Goal: Task Accomplishment & Management: Manage account settings

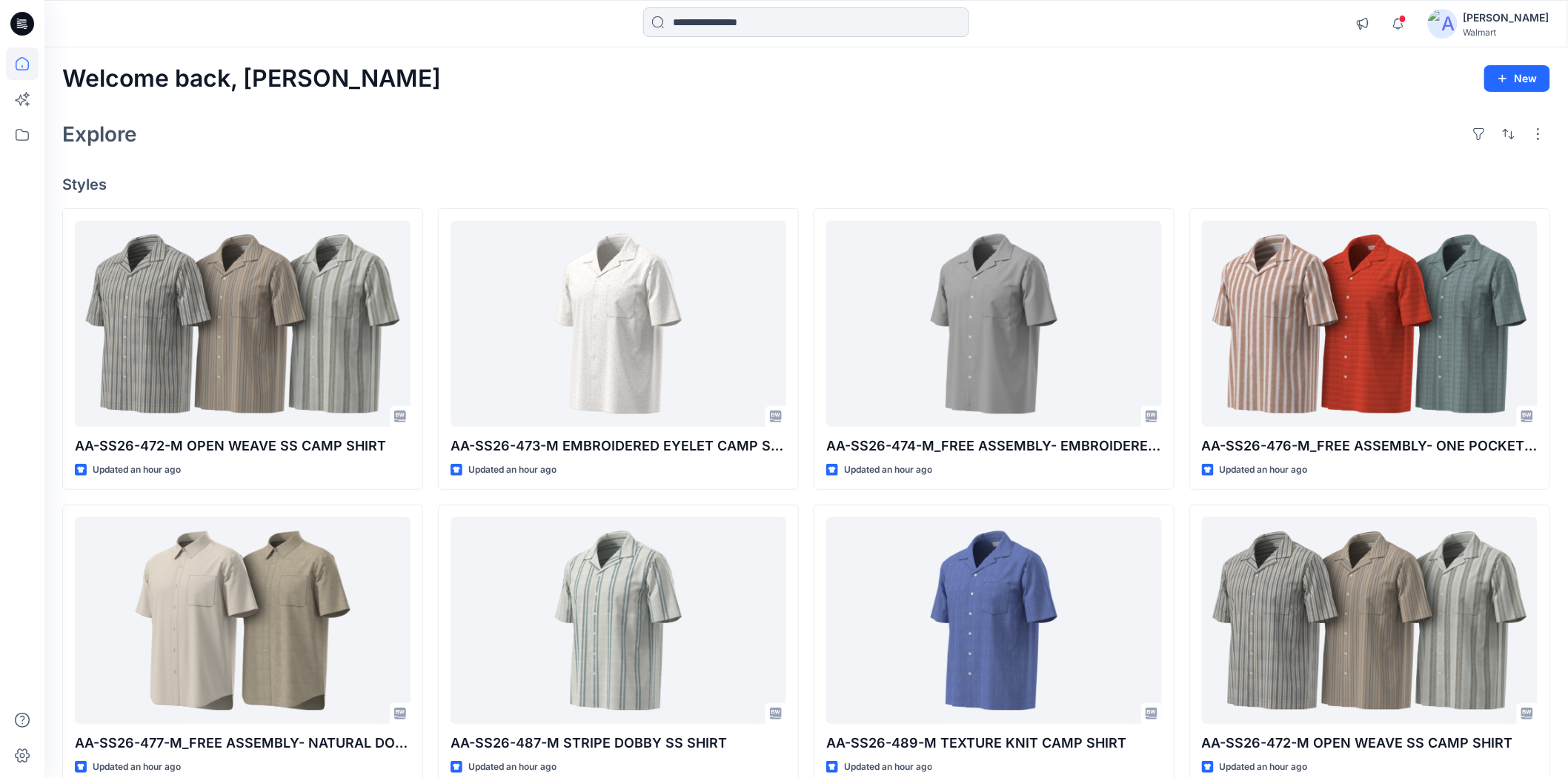
click at [810, 32] on input at bounding box center [806, 22] width 326 height 30
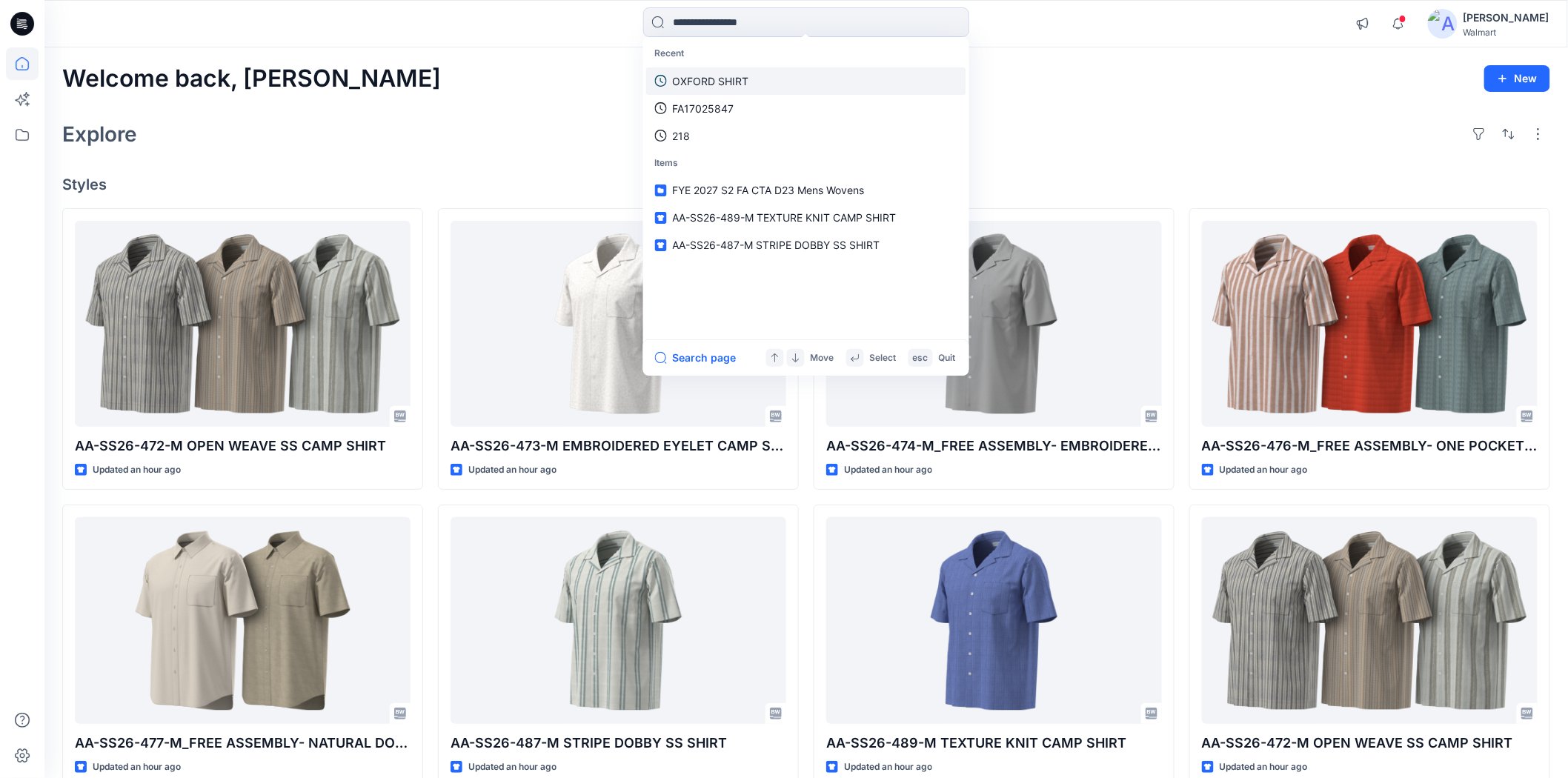
click at [756, 69] on link "OXFORD SHIRT" at bounding box center [806, 81] width 320 height 27
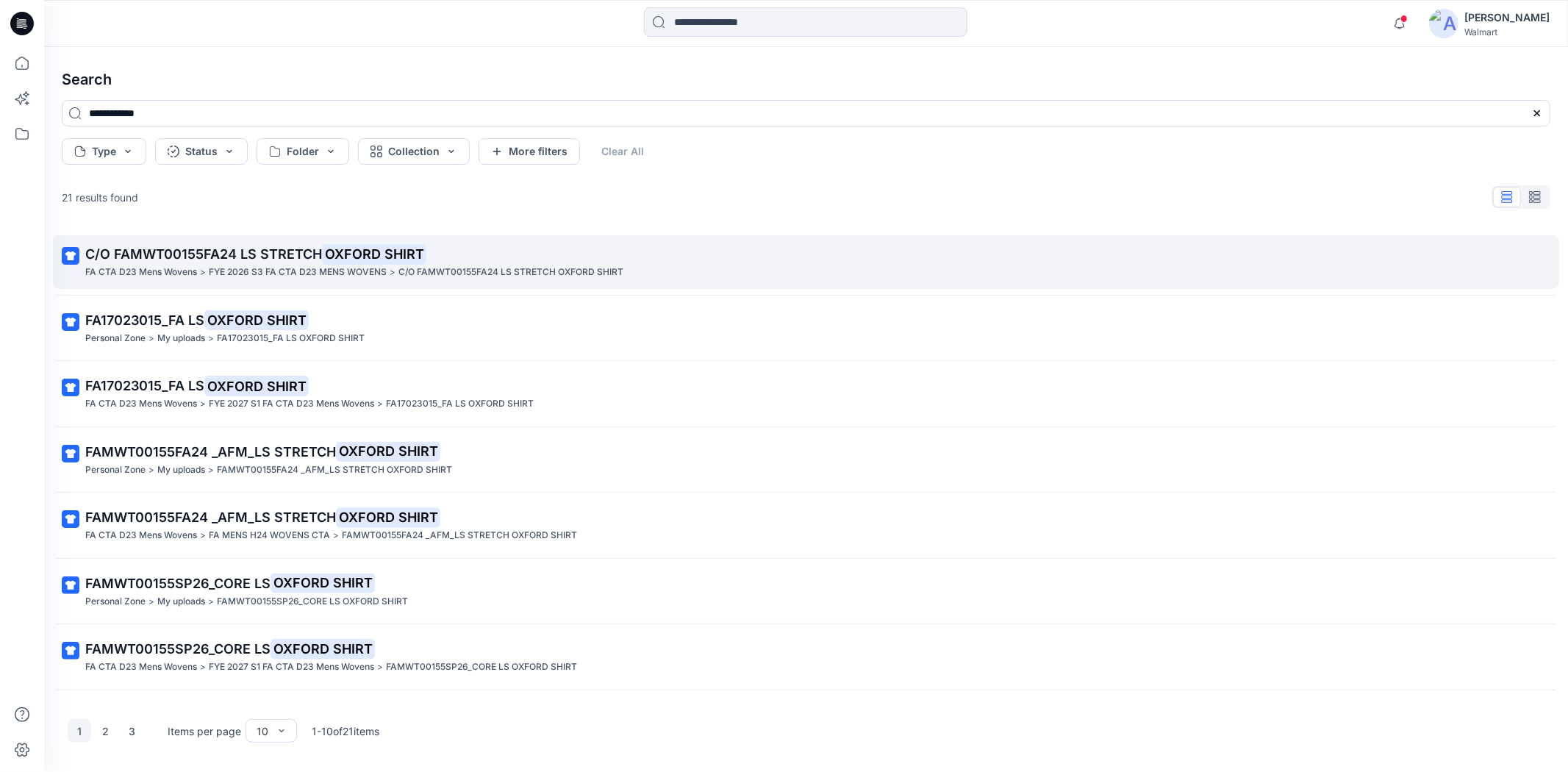
click at [275, 284] on link "C/O FAMWT00155FA24 LS STRETCH OXFORD SHIRT FA CTA D23 Mens Wovens > FYE 2026 S3…" at bounding box center [806, 263] width 1506 height 54
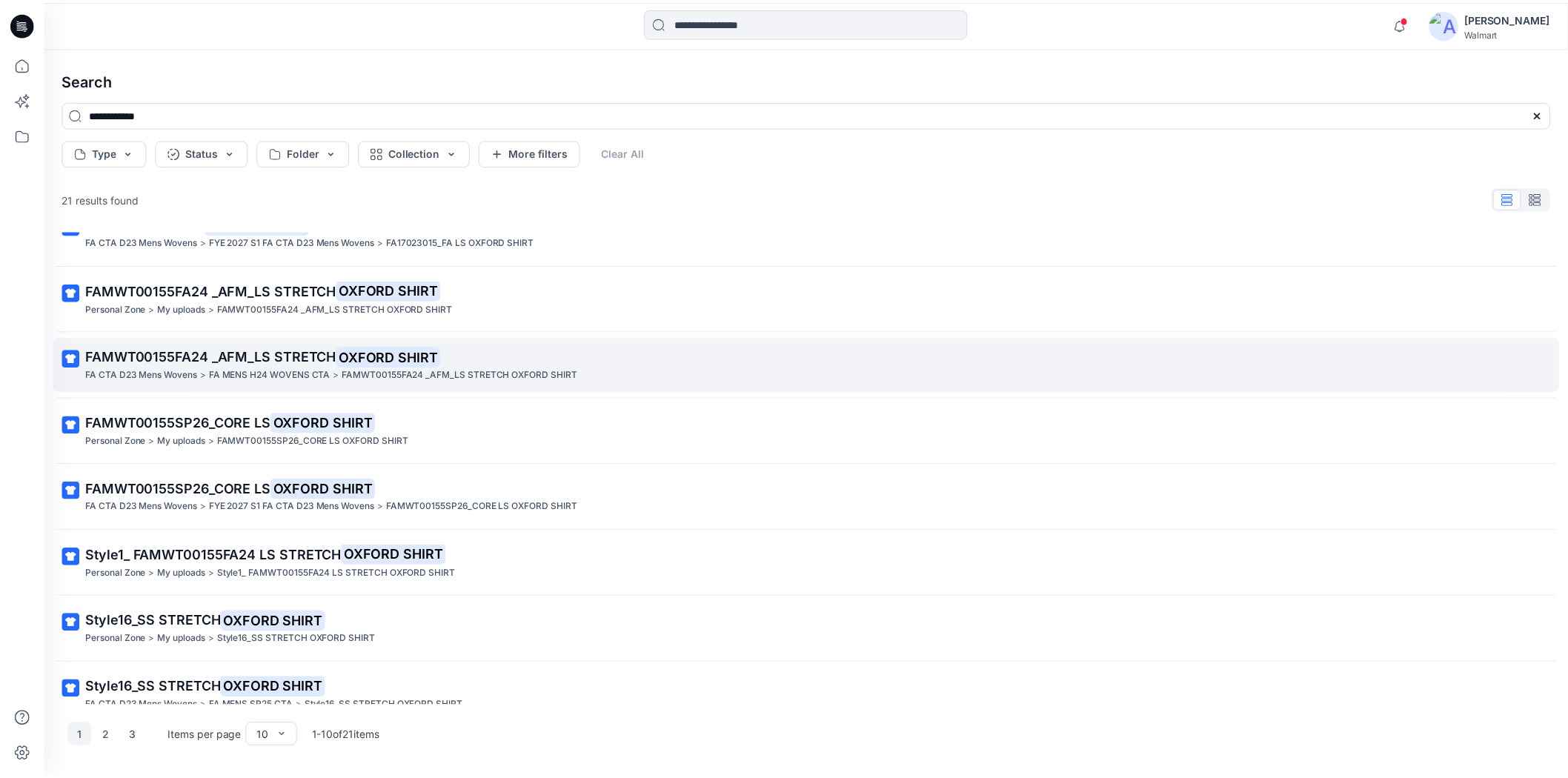
scroll to position [187, 0]
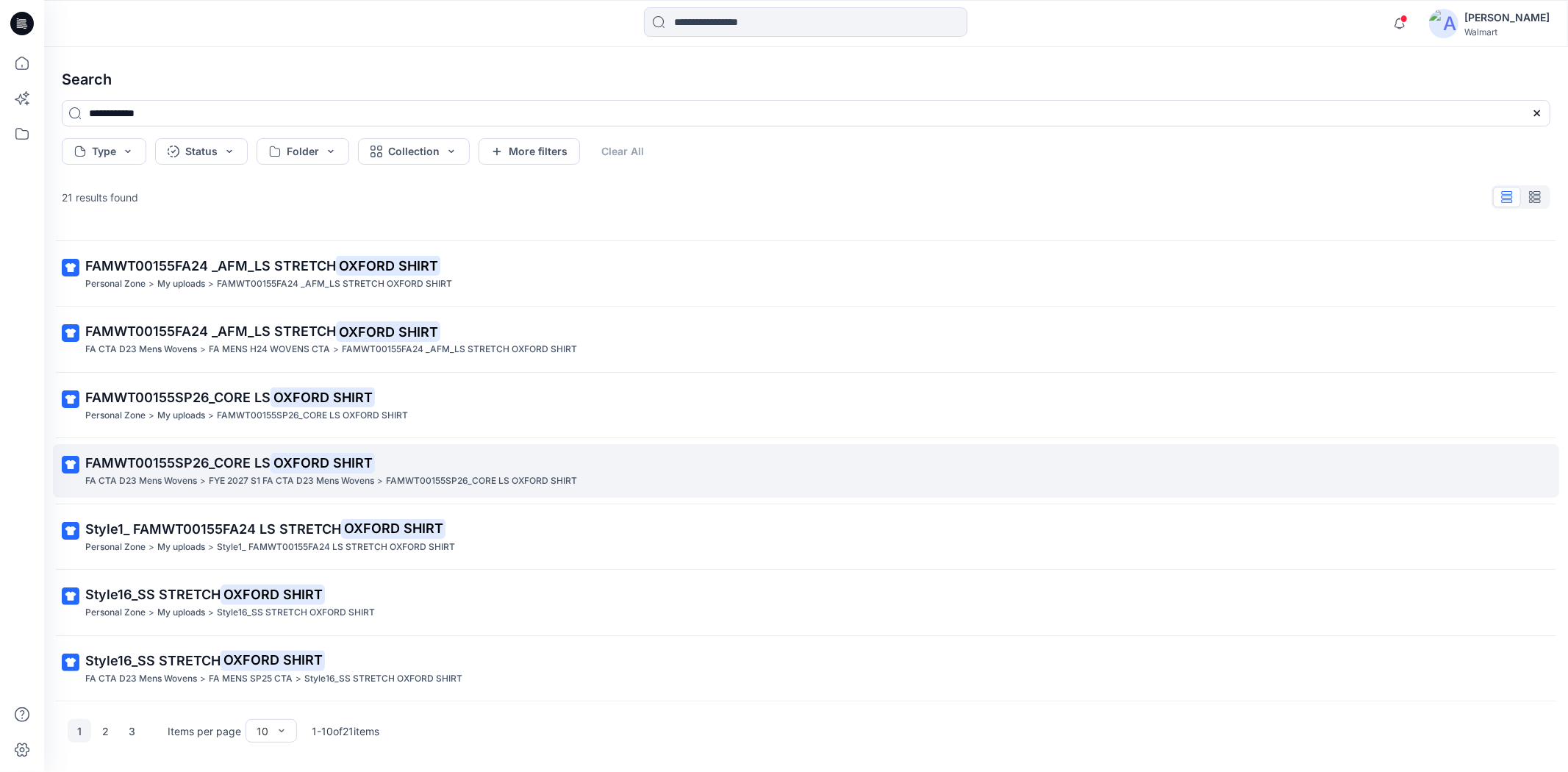
click at [281, 479] on p "FYE 2027 S1 FA CTA D23 Mens Wovens" at bounding box center [291, 482] width 166 height 16
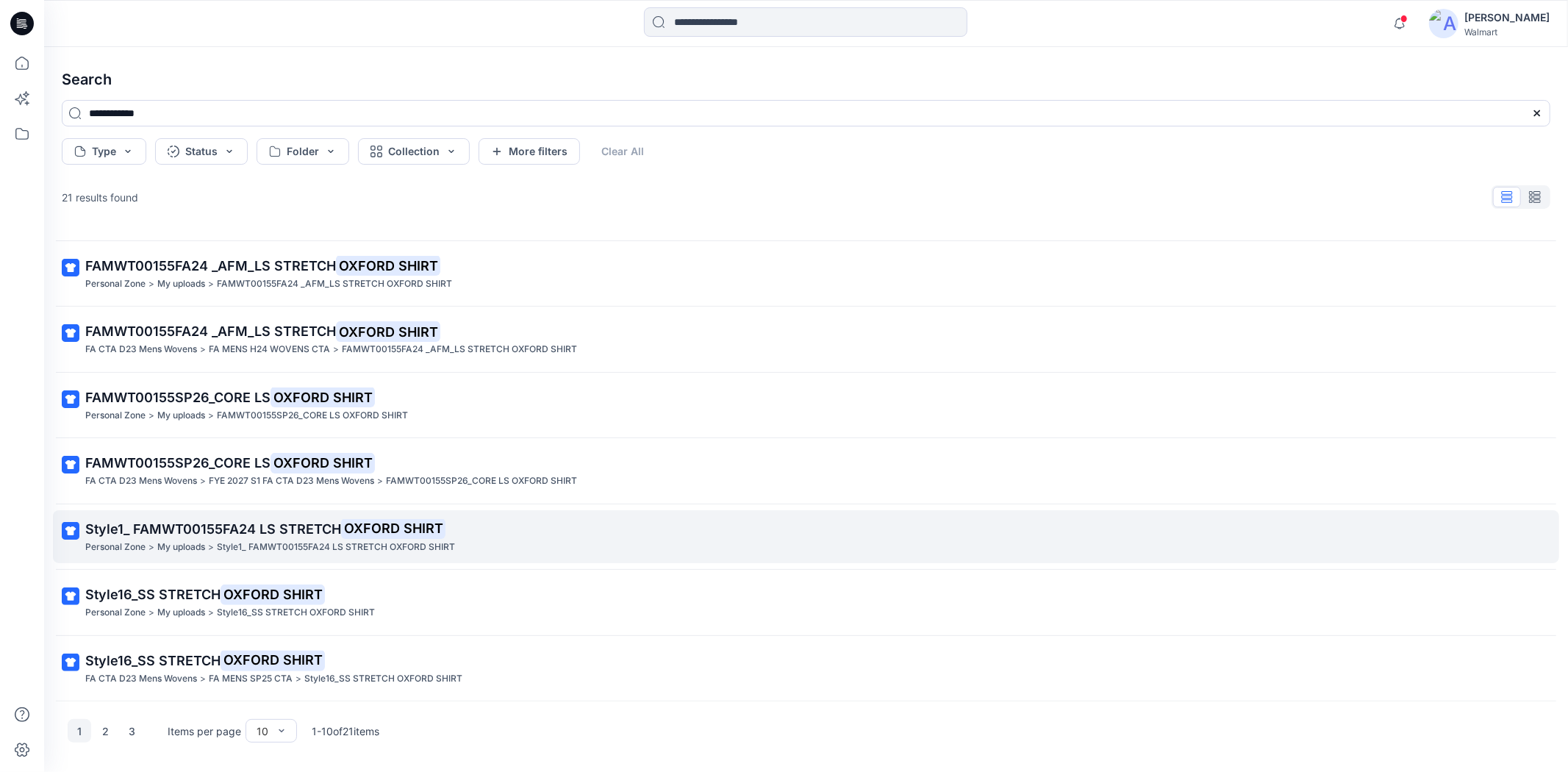
click at [239, 526] on span "Style1_ FAMWT00155FA24 LS STRETCH" at bounding box center [213, 529] width 256 height 16
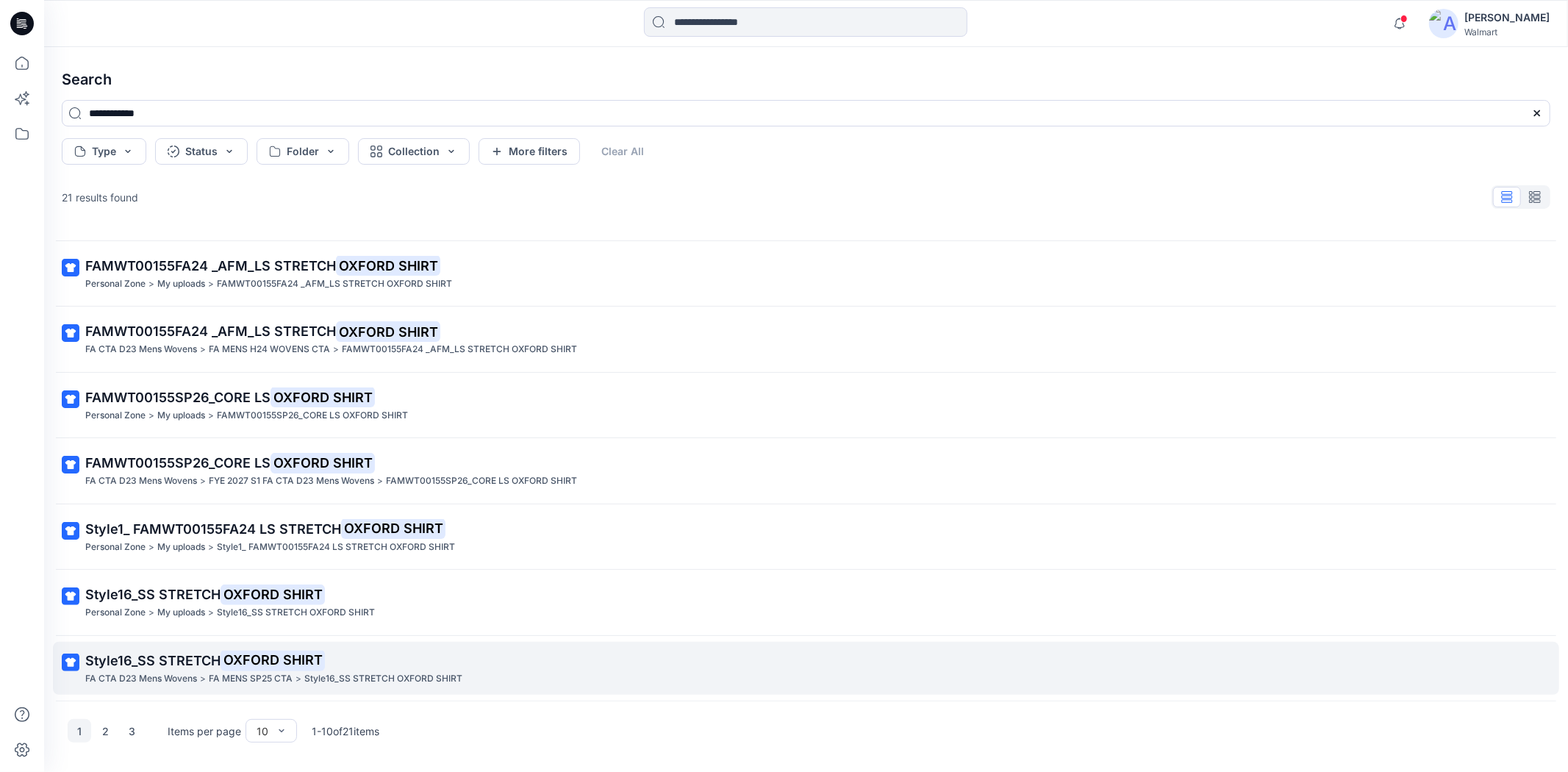
click at [244, 648] on link "Style16_SS STRETCH OXFORD SHIRT FA CTA D23 Mens Wovens > FA MENS SP25 CTA > Sty…" at bounding box center [806, 669] width 1506 height 54
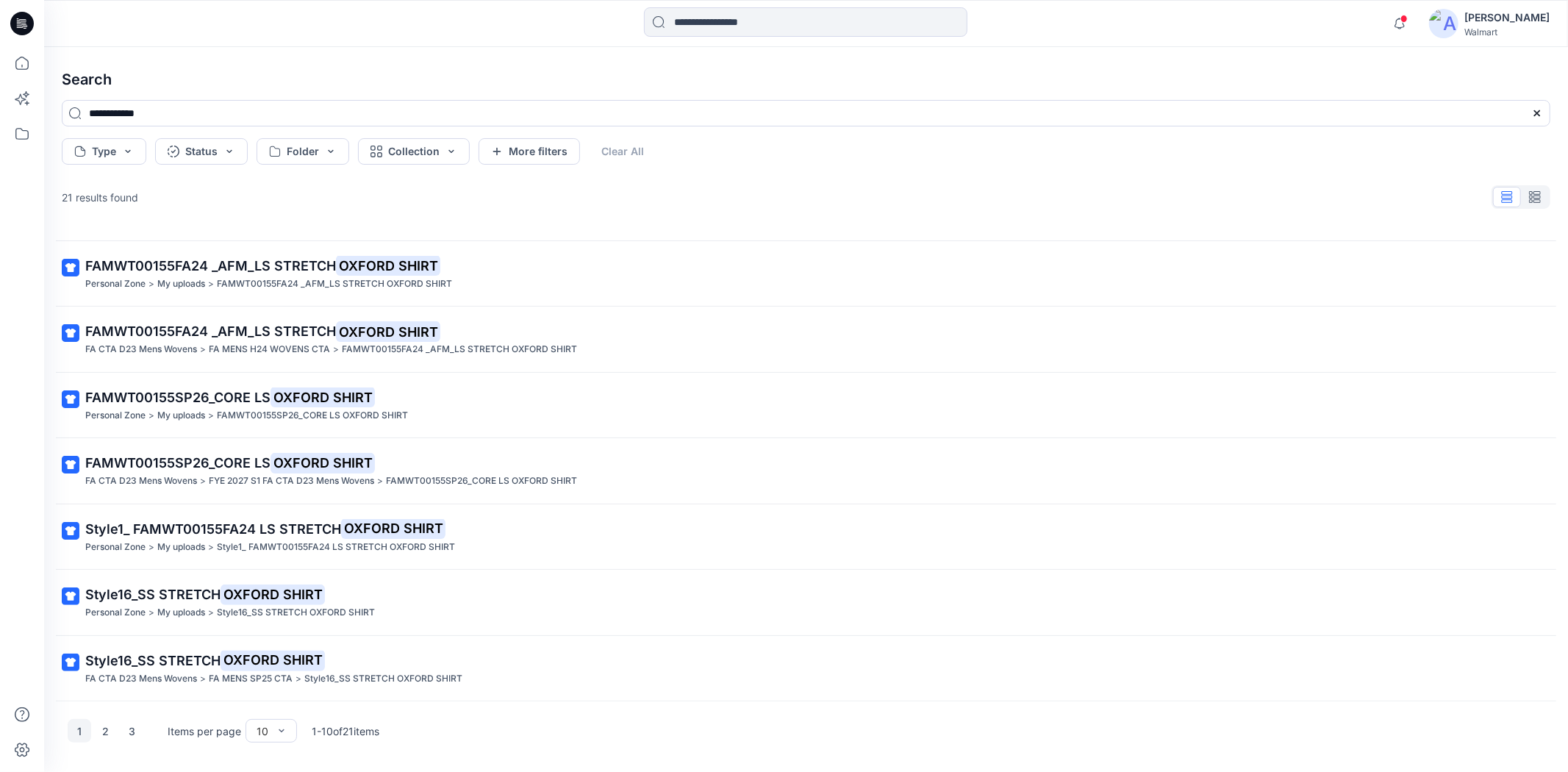
click at [13, 20] on icon at bounding box center [22, 23] width 24 height 24
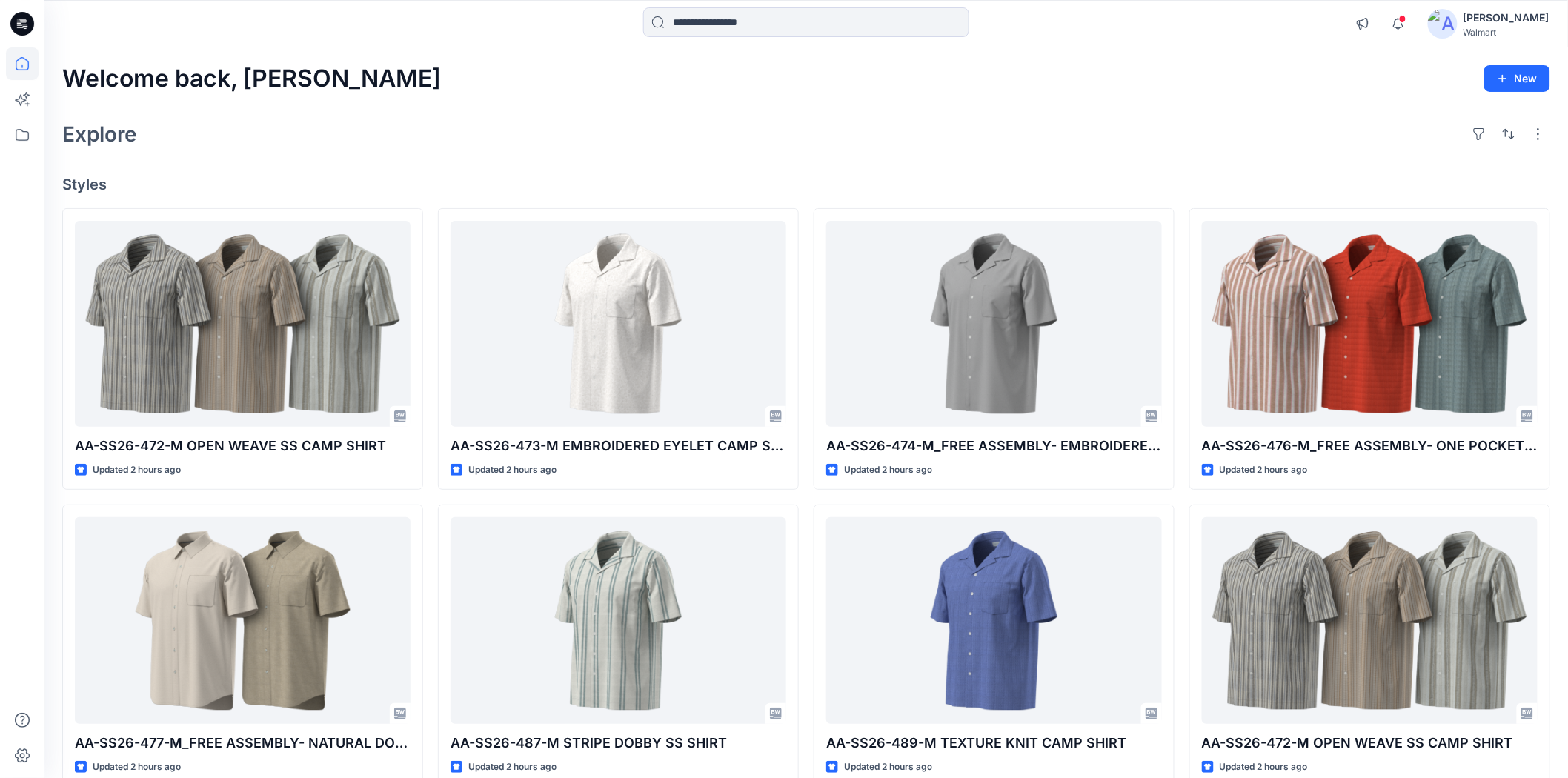
click at [26, 23] on icon at bounding box center [22, 23] width 24 height 24
click at [682, 120] on div "Explore" at bounding box center [806, 134] width 1488 height 35
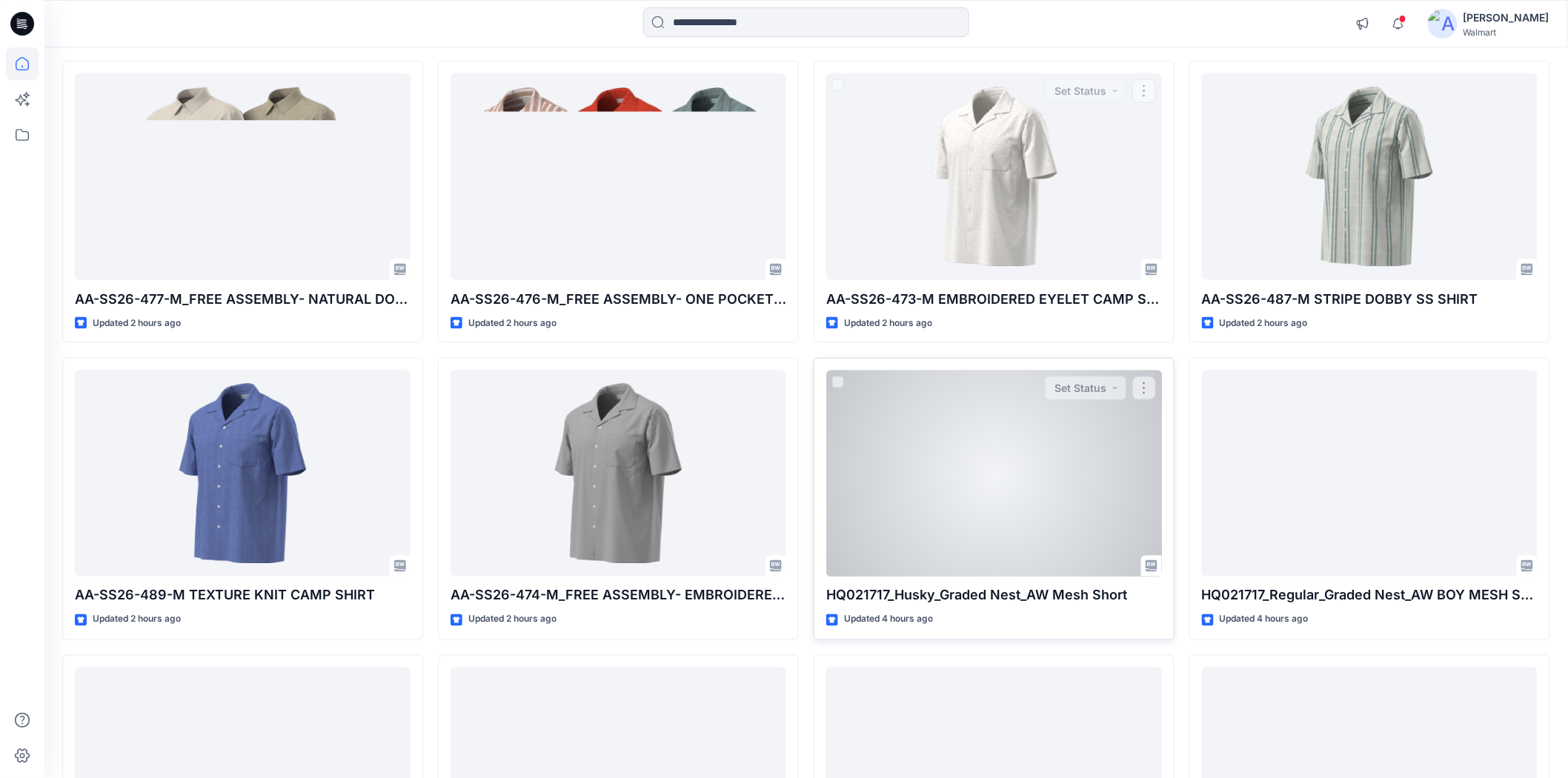
scroll to position [905, 0]
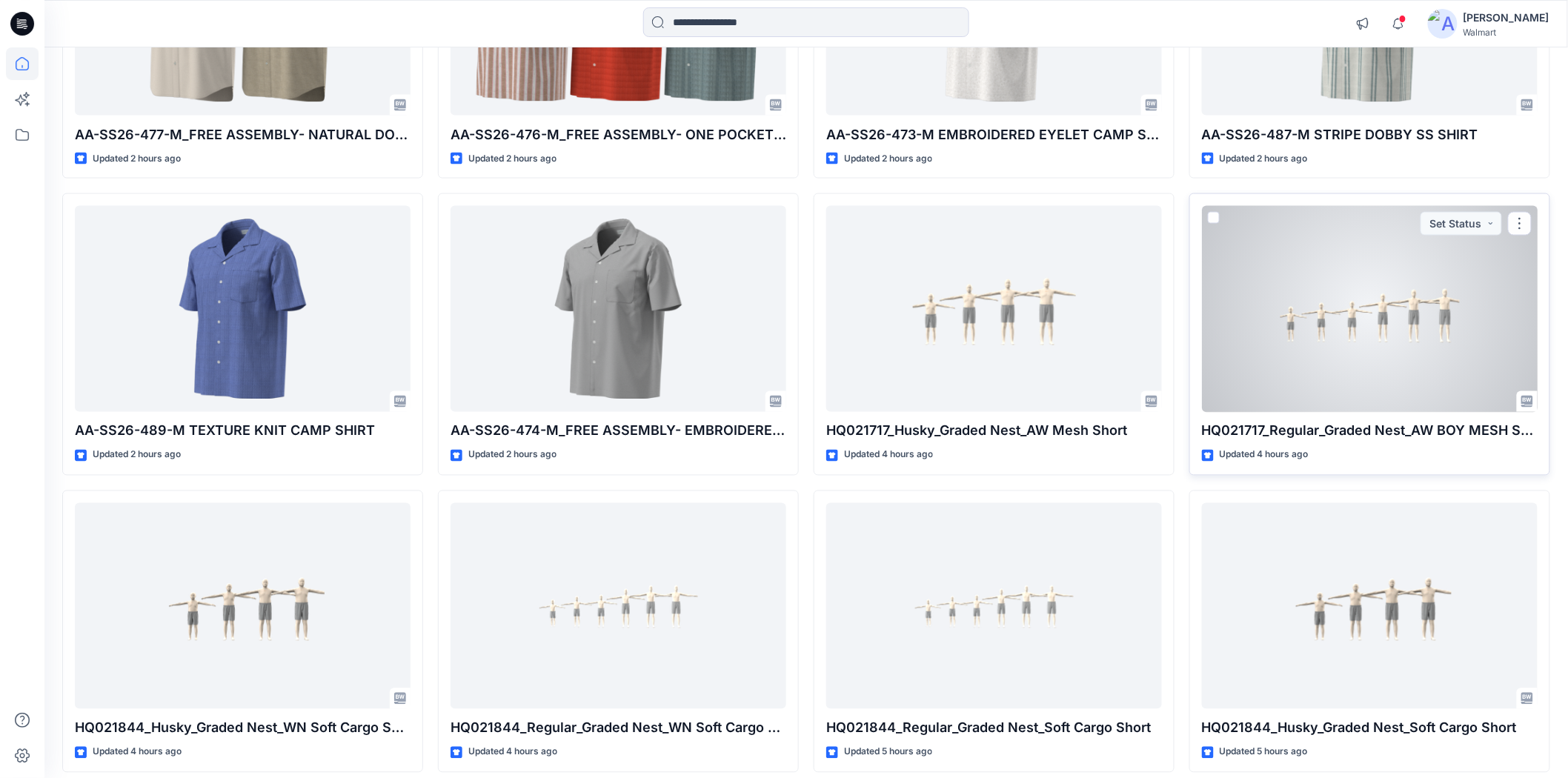
click at [1369, 300] on div at bounding box center [1369, 309] width 336 height 206
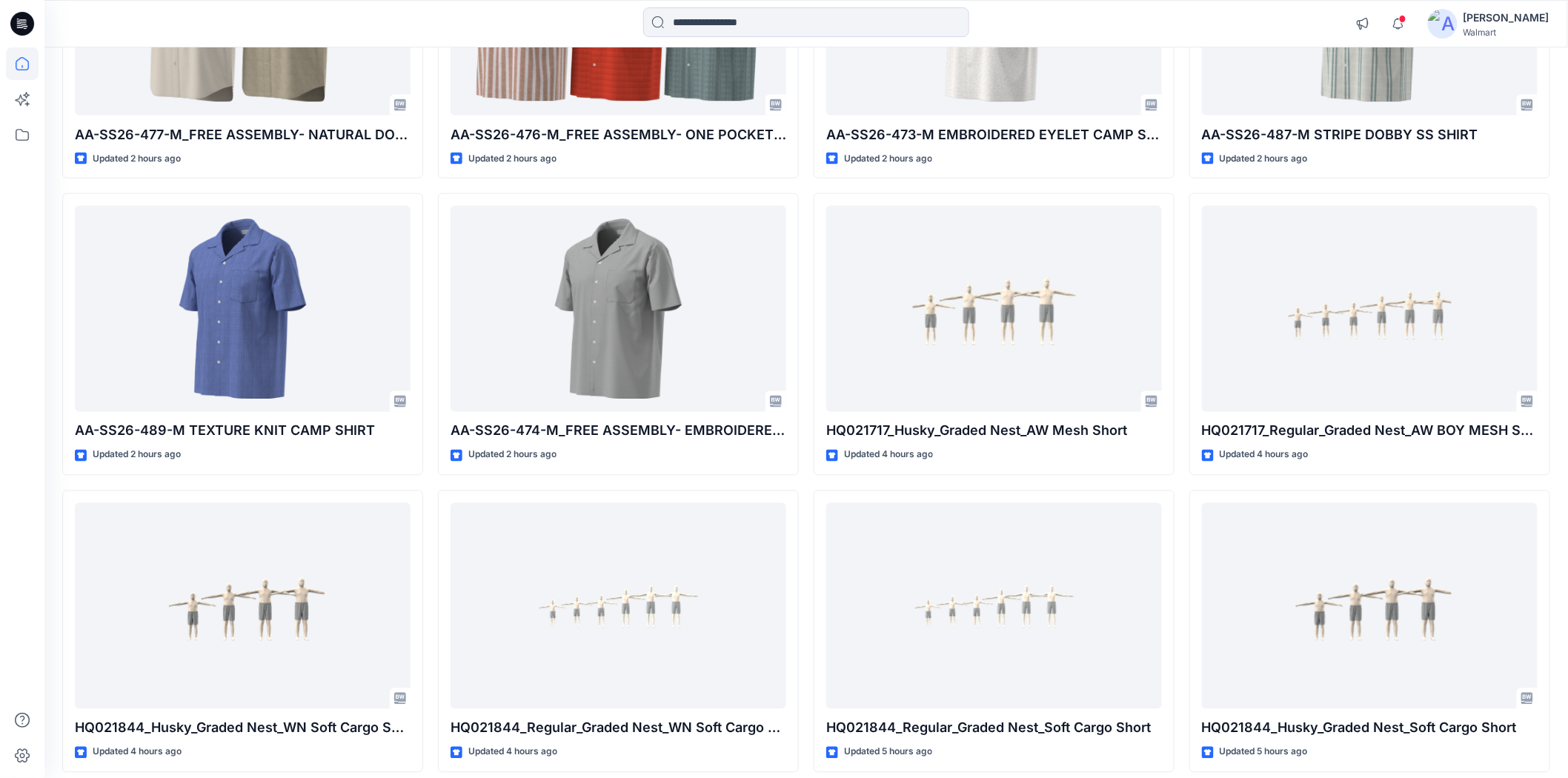
click at [16, 30] on icon at bounding box center [22, 23] width 24 height 24
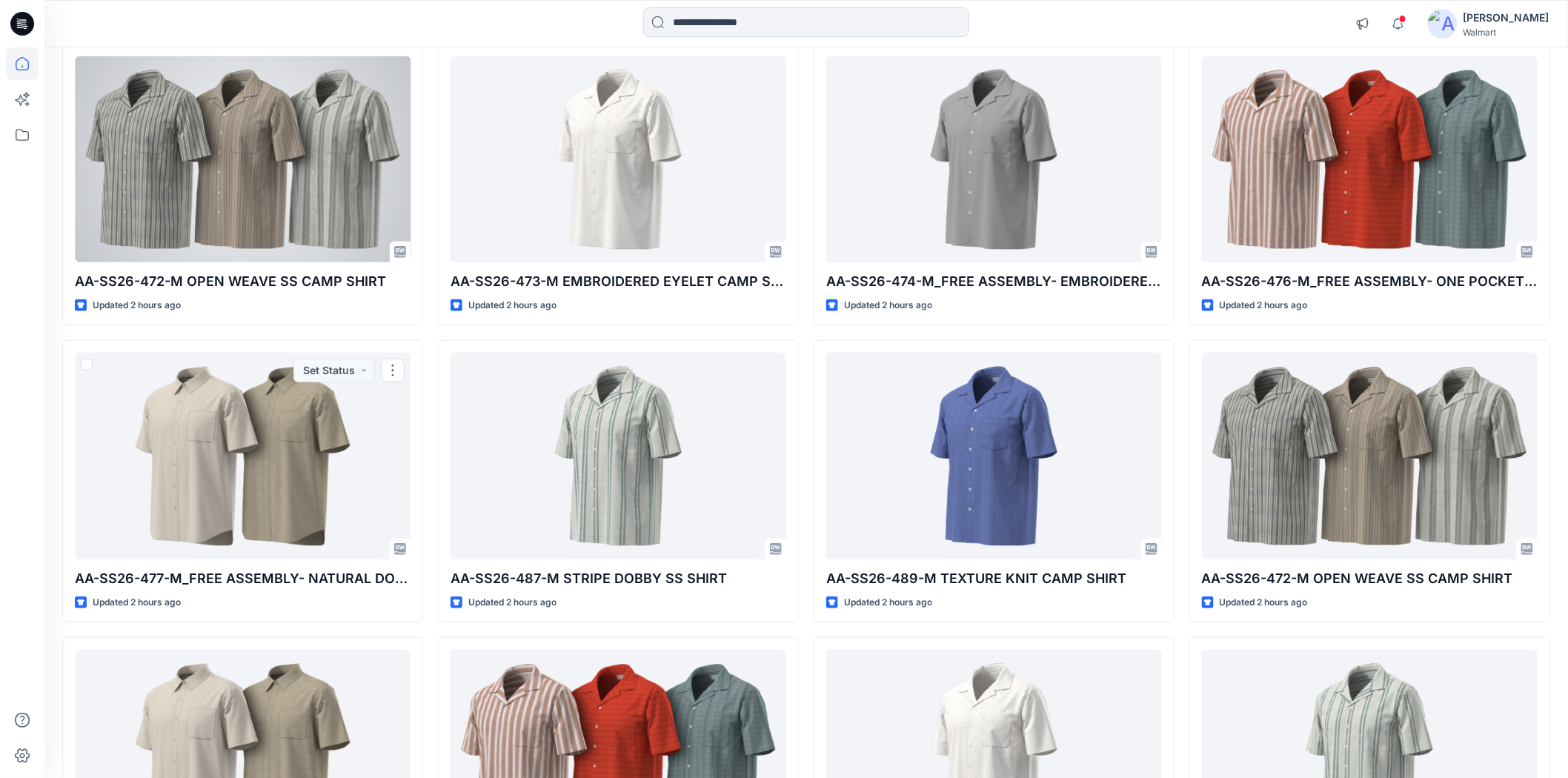
scroll to position [0, 0]
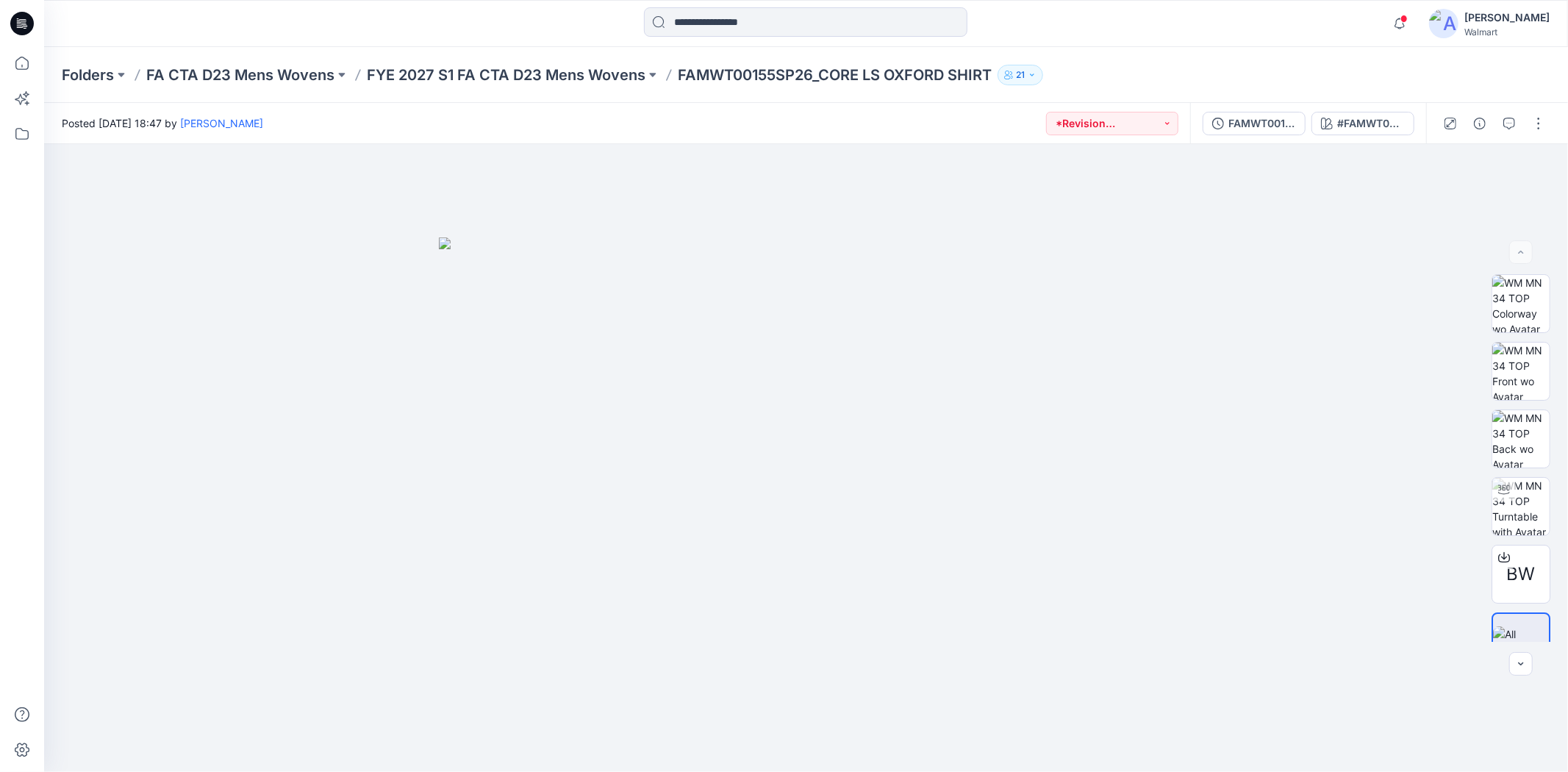
click at [877, 92] on div "Folders FA CTA D23 Mens Wovens FYE 2027 S1 FA CTA D23 Mens Wovens FAMWT00155SP2…" at bounding box center [806, 75] width 1524 height 56
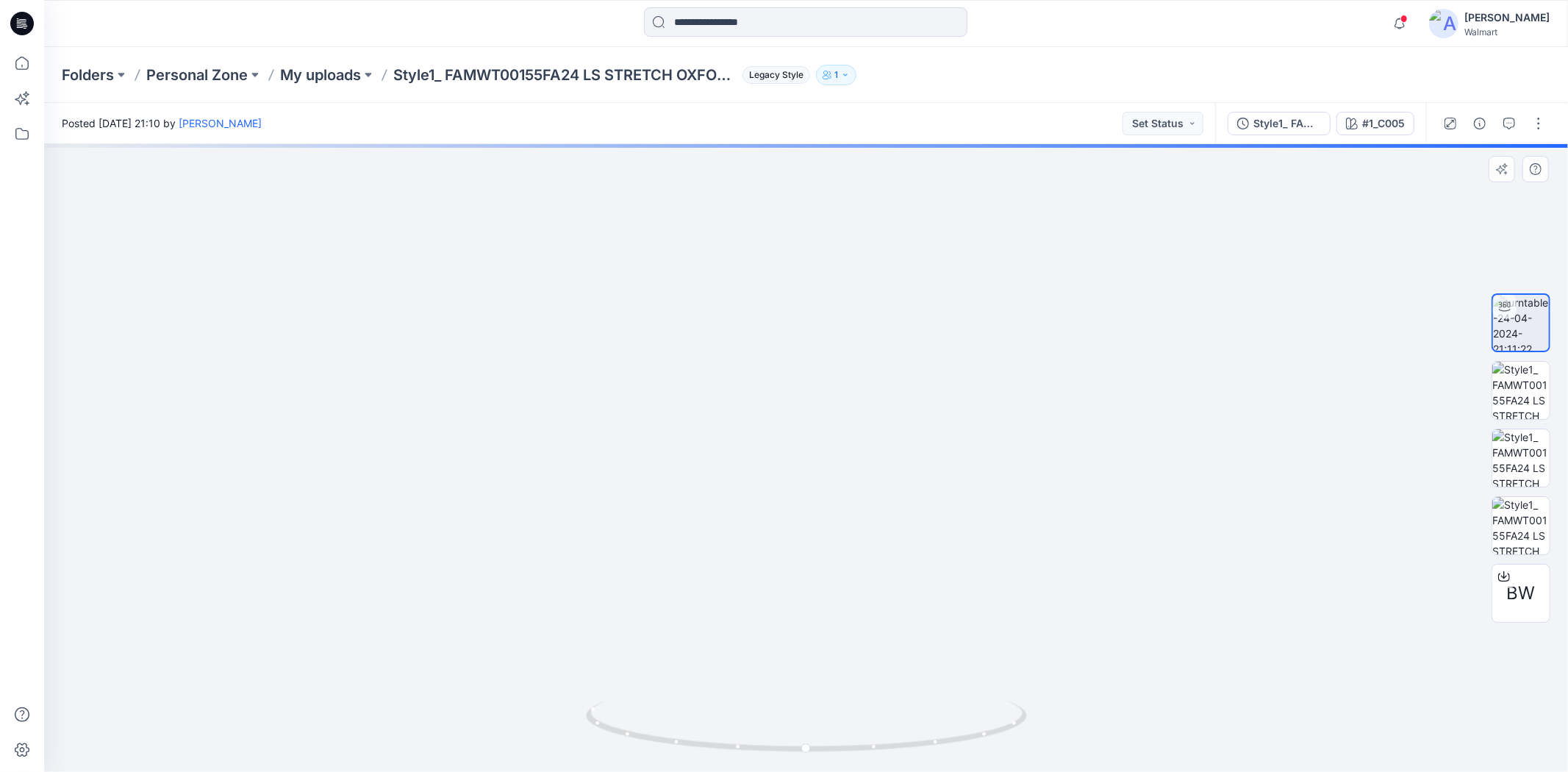
drag, startPoint x: 818, startPoint y: 371, endPoint x: 821, endPoint y: 469, distance: 98.0
click at [821, 469] on img at bounding box center [806, 379] width 1219 height 787
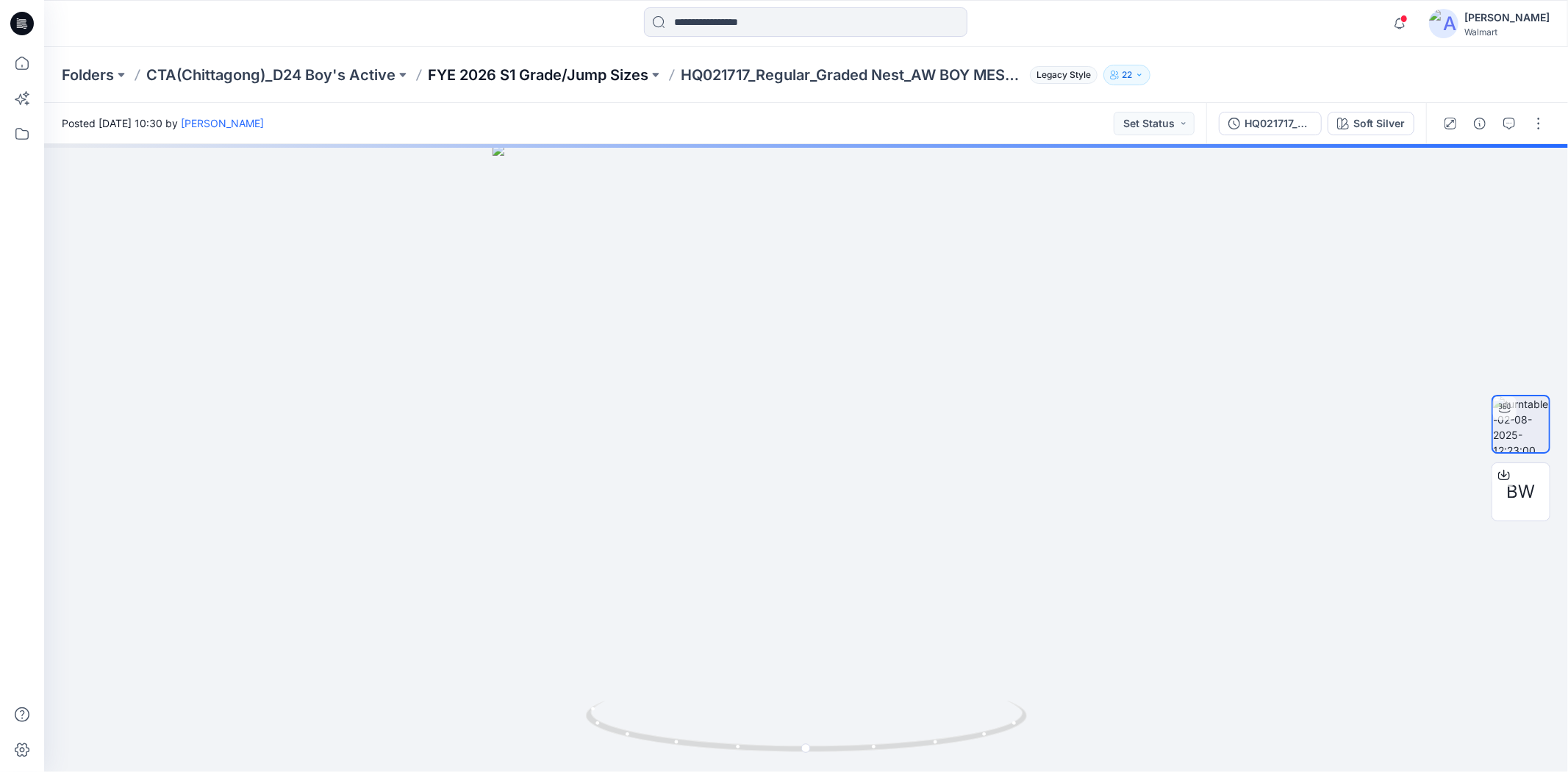
click at [571, 74] on p "FYE 2026 S1 Grade/Jump Sizes" at bounding box center [538, 75] width 221 height 21
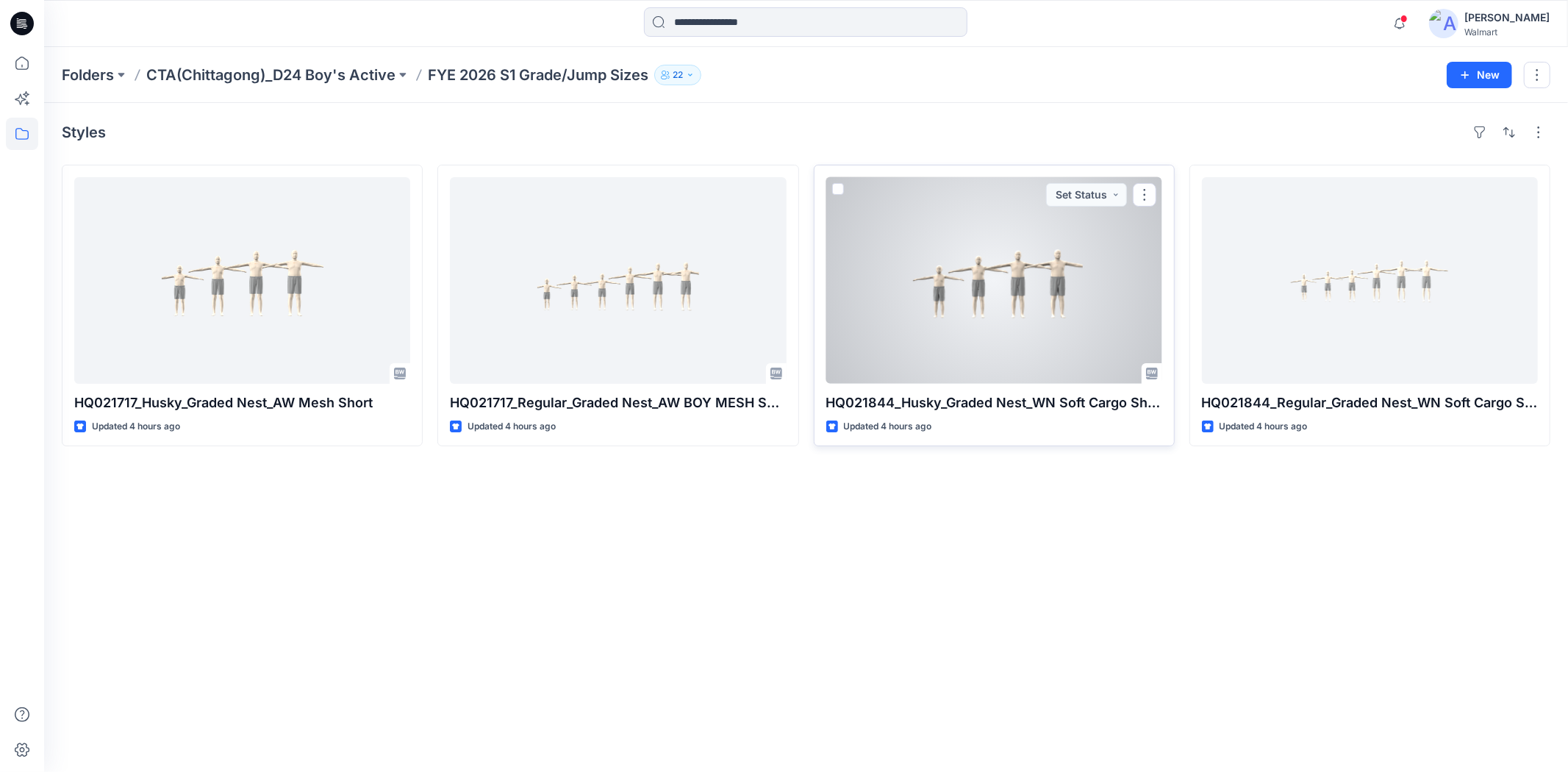
click at [1106, 304] on div at bounding box center [993, 280] width 336 height 207
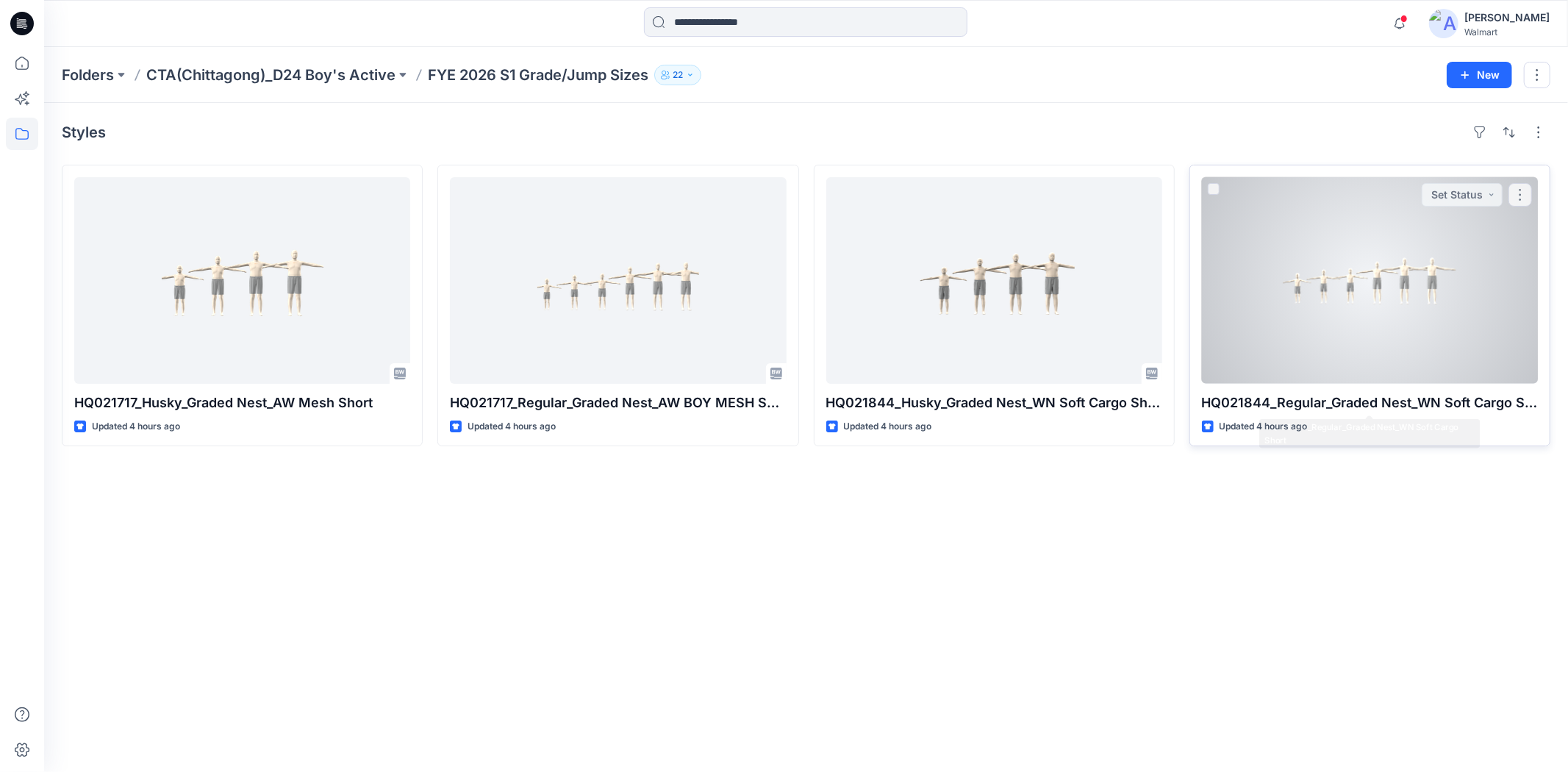
click at [1408, 348] on div at bounding box center [1369, 280] width 336 height 207
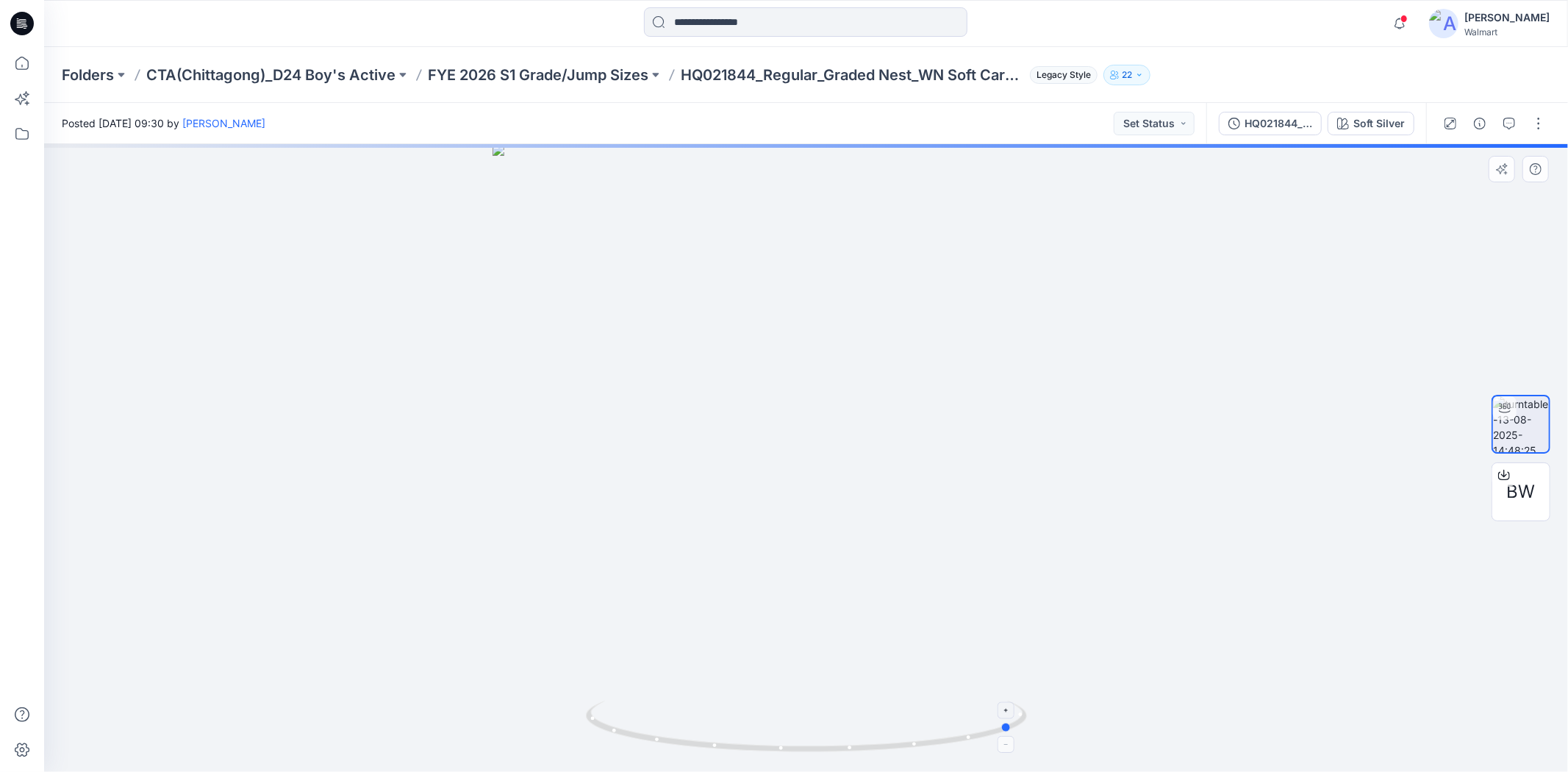
drag, startPoint x: 813, startPoint y: 748, endPoint x: 1016, endPoint y: 730, distance: 203.8
click at [1019, 741] on icon at bounding box center [808, 728] width 445 height 55
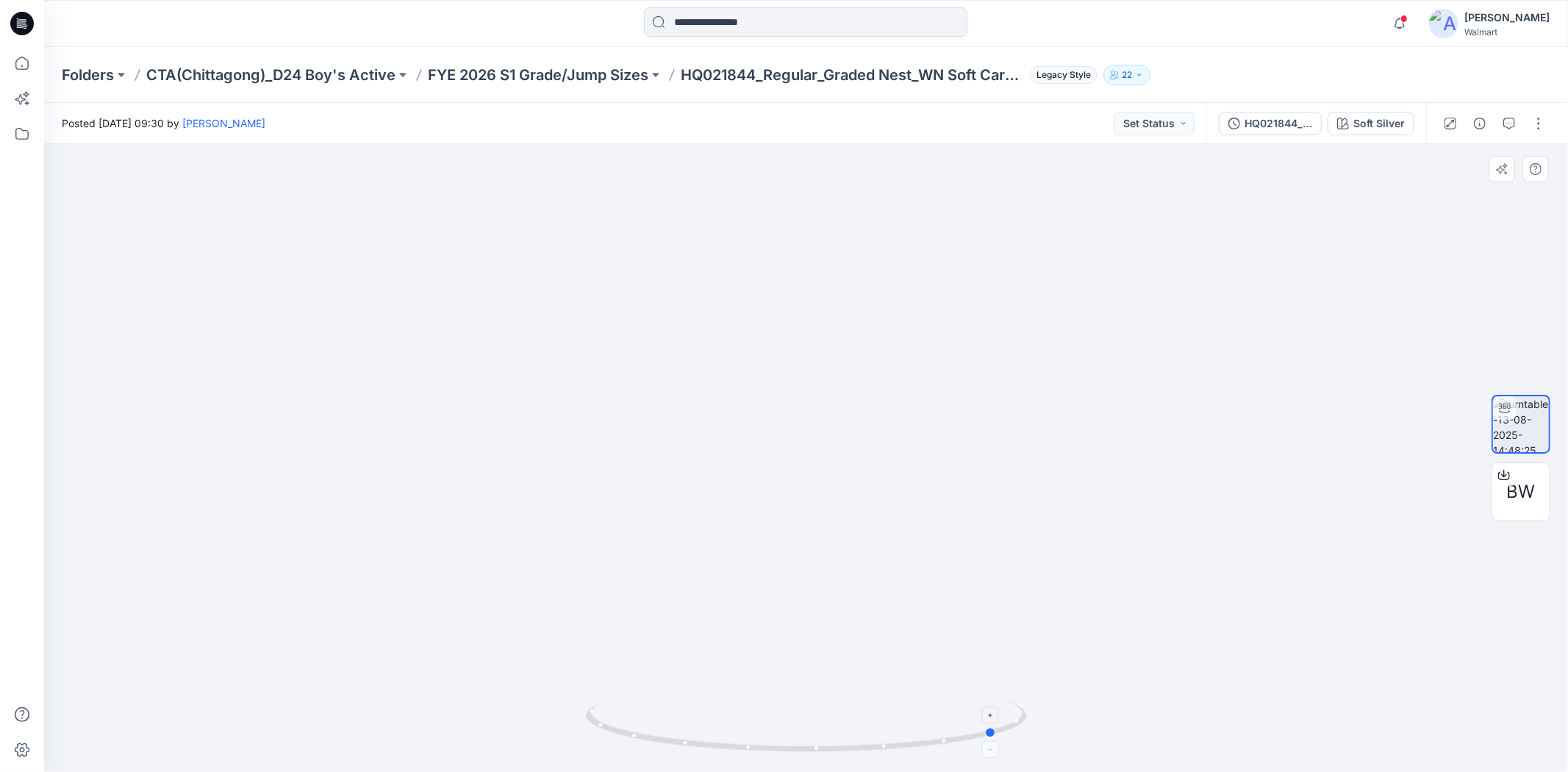
drag, startPoint x: 1008, startPoint y: 729, endPoint x: 992, endPoint y: 730, distance: 16.0
click at [992, 730] on circle at bounding box center [992, 733] width 9 height 9
drag, startPoint x: 864, startPoint y: 752, endPoint x: 855, endPoint y: 753, distance: 9.1
click at [855, 753] on icon at bounding box center [808, 728] width 445 height 55
click at [853, 747] on icon at bounding box center [808, 728] width 445 height 55
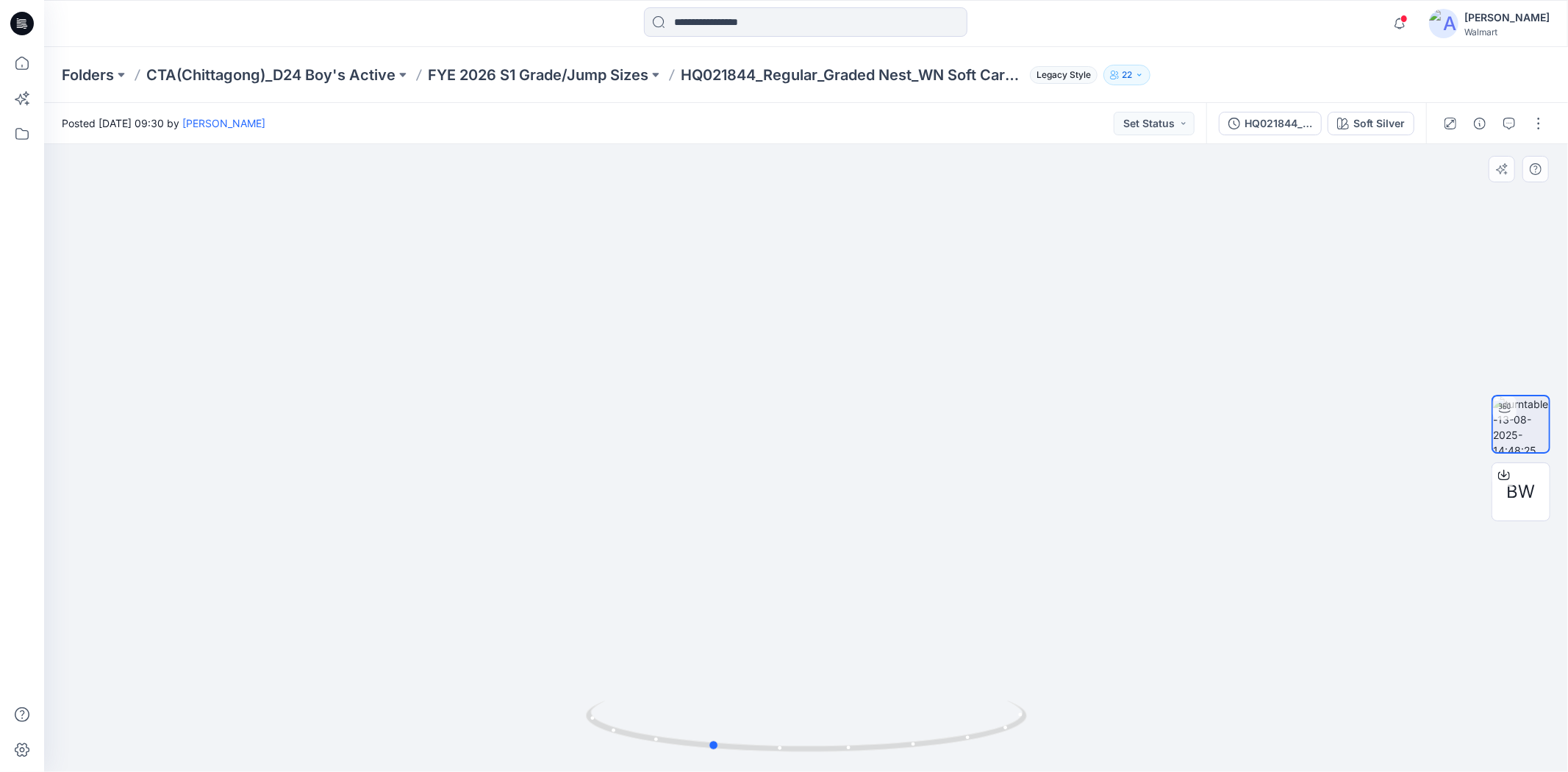
drag, startPoint x: 980, startPoint y: 737, endPoint x: 1147, endPoint y: 728, distance: 167.2
click at [1147, 728] on div at bounding box center [806, 458] width 1524 height 628
drag, startPoint x: 716, startPoint y: 748, endPoint x: 521, endPoint y: 716, distance: 197.6
click at [521, 716] on div at bounding box center [806, 458] width 1524 height 628
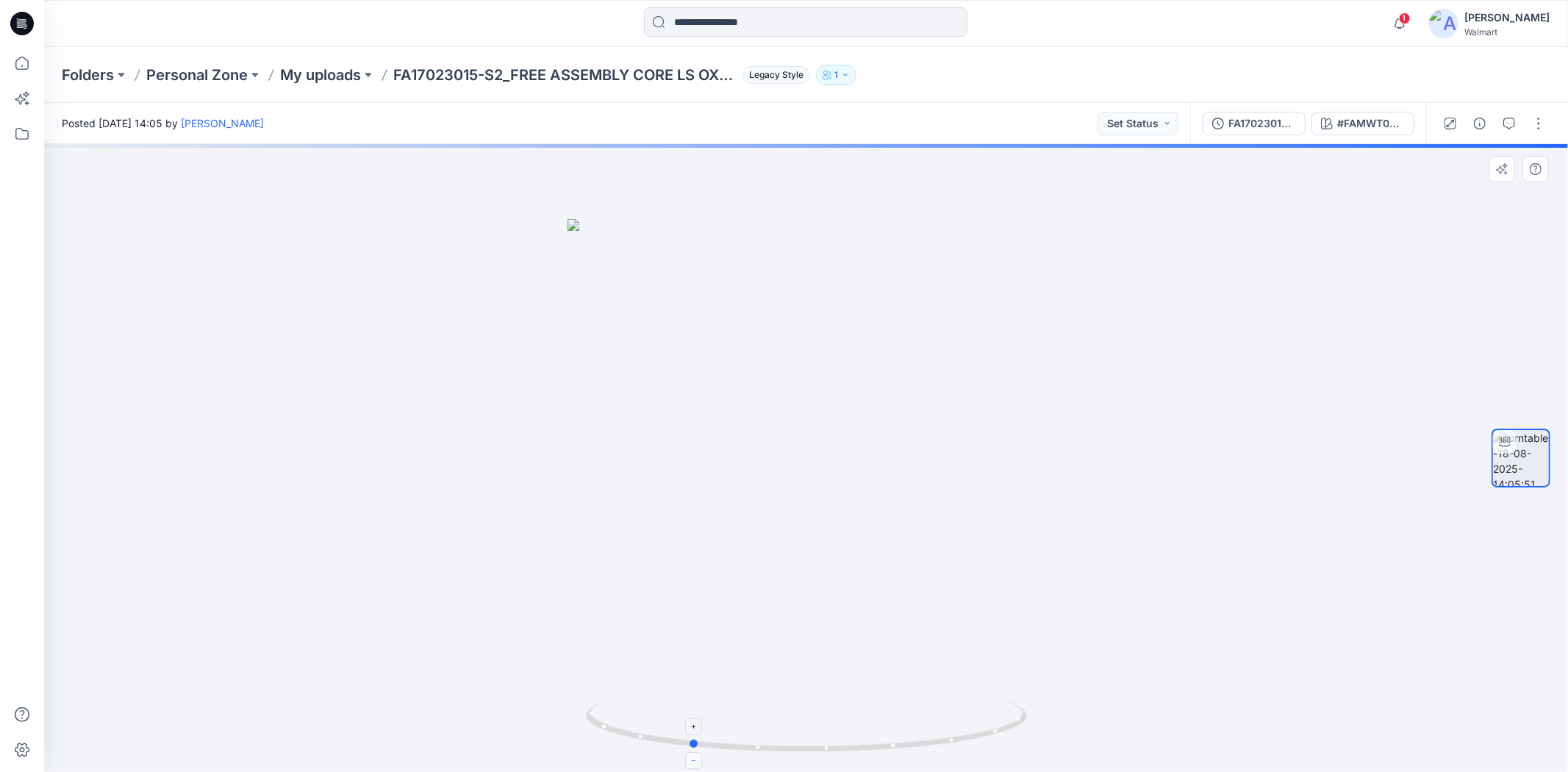
drag, startPoint x: 812, startPoint y: 755, endPoint x: 695, endPoint y: 751, distance: 117.1
click at [695, 751] on icon at bounding box center [808, 728] width 445 height 55
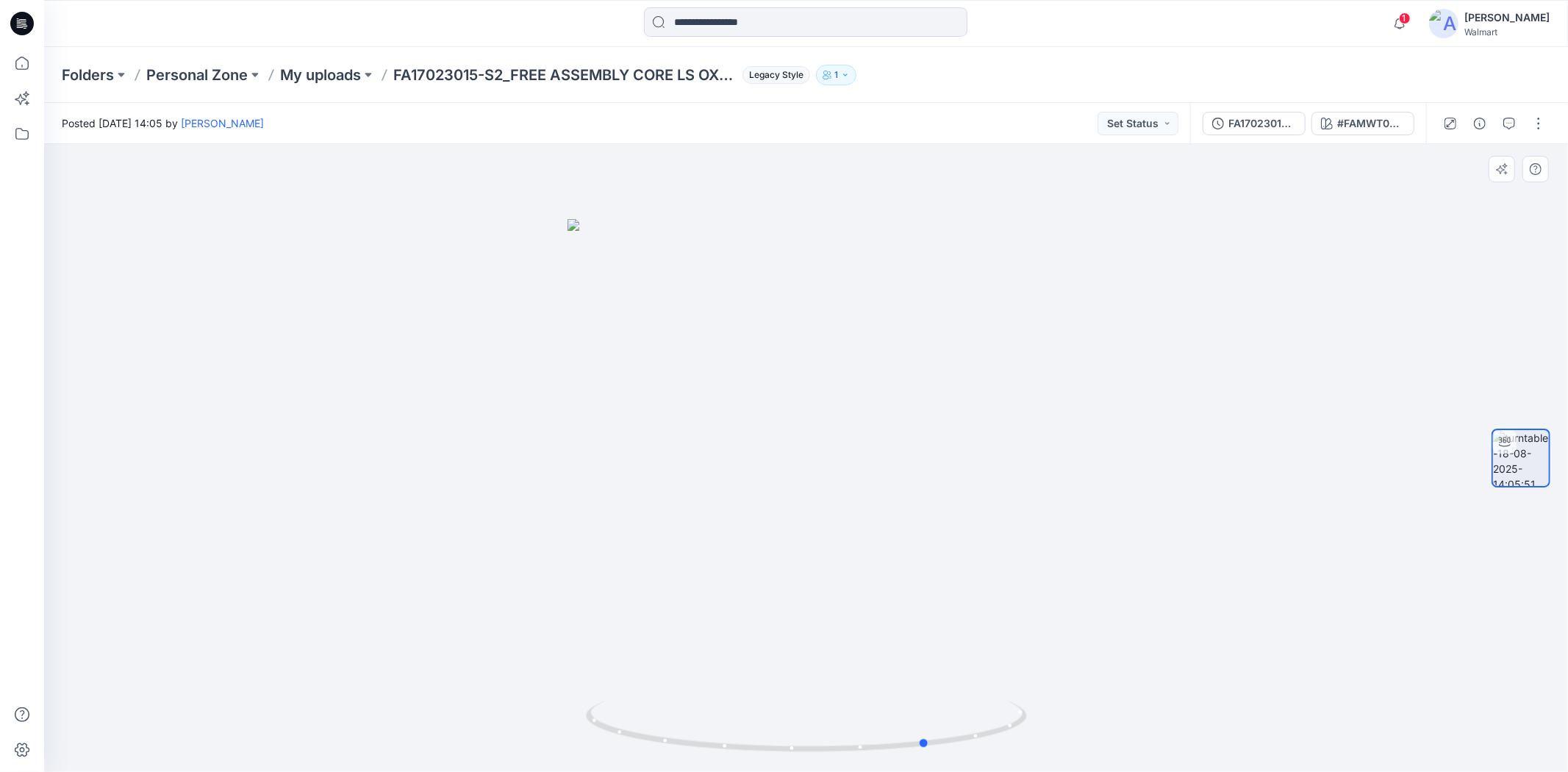
drag, startPoint x: 695, startPoint y: 746, endPoint x: 934, endPoint y: 629, distance: 266.1
click at [934, 629] on div at bounding box center [806, 458] width 1524 height 628
click at [1541, 123] on button "button" at bounding box center [1538, 123] width 24 height 24
click at [1457, 149] on button "Edit" at bounding box center [1476, 156] width 135 height 27
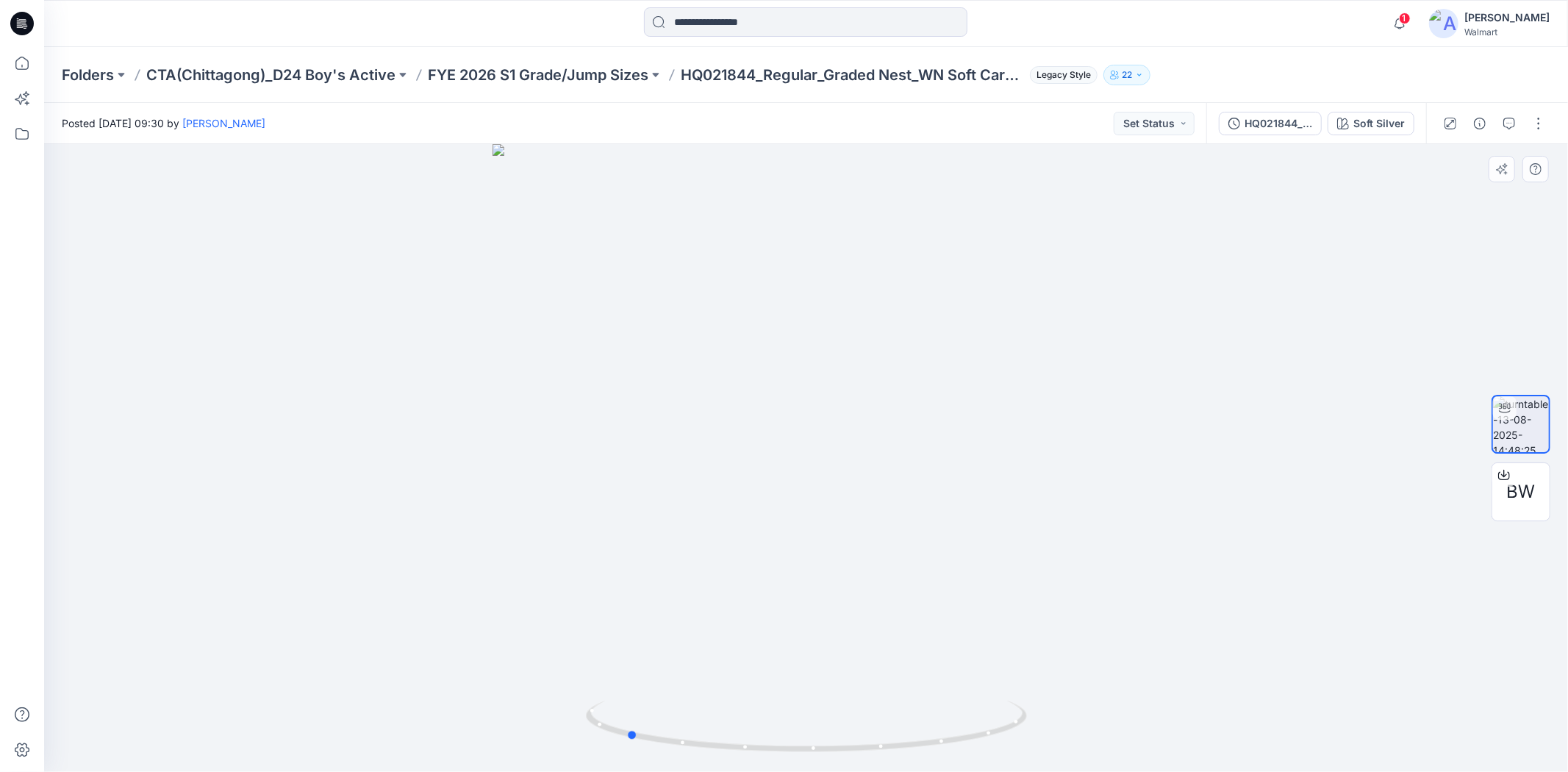
drag, startPoint x: 808, startPoint y: 755, endPoint x: 1068, endPoint y: 728, distance: 261.4
click at [1068, 728] on div at bounding box center [806, 458] width 1524 height 628
drag, startPoint x: 635, startPoint y: 736, endPoint x: 1008, endPoint y: 723, distance: 373.2
click at [1008, 723] on icon at bounding box center [808, 728] width 445 height 55
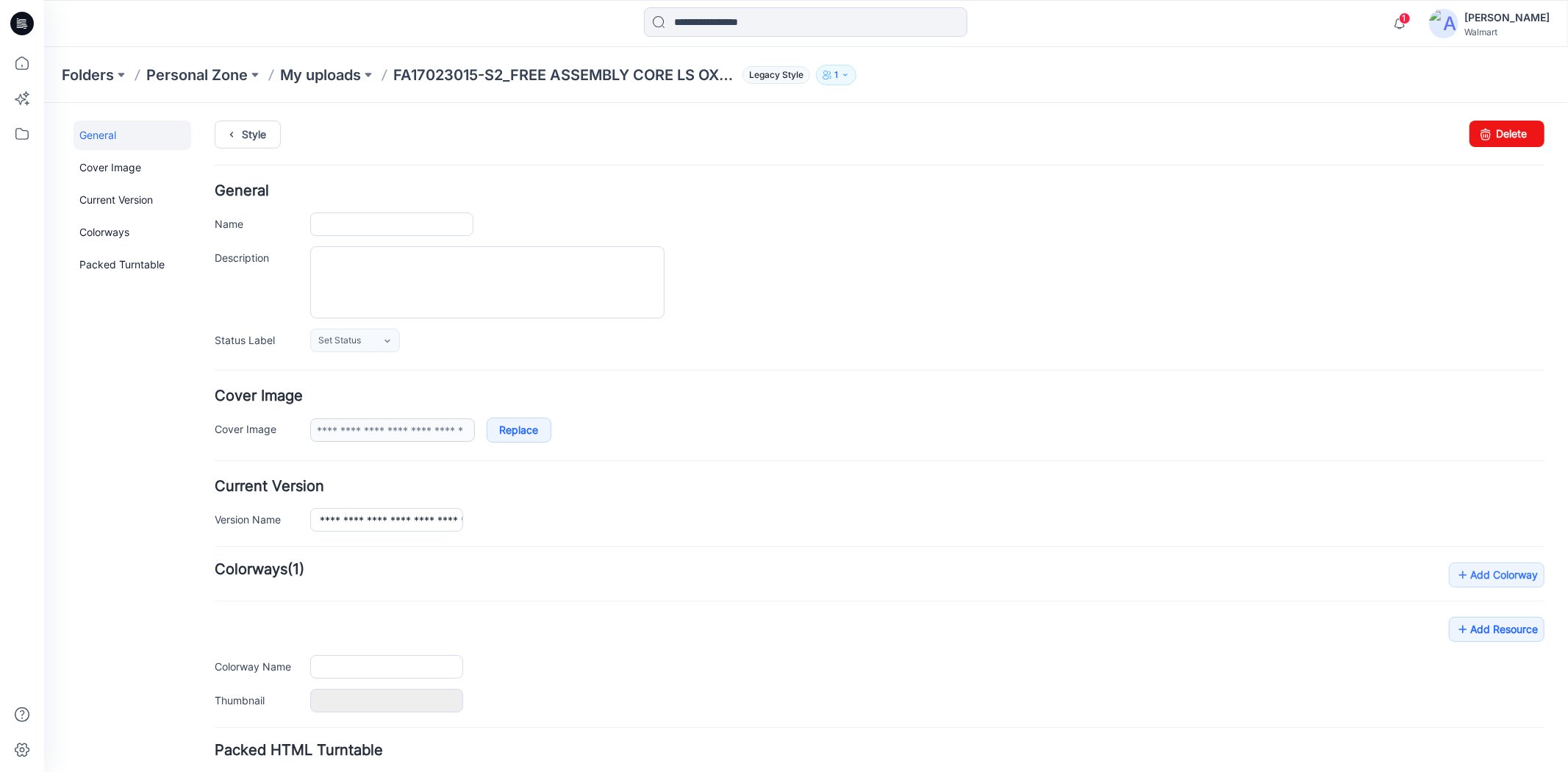
type input "**********"
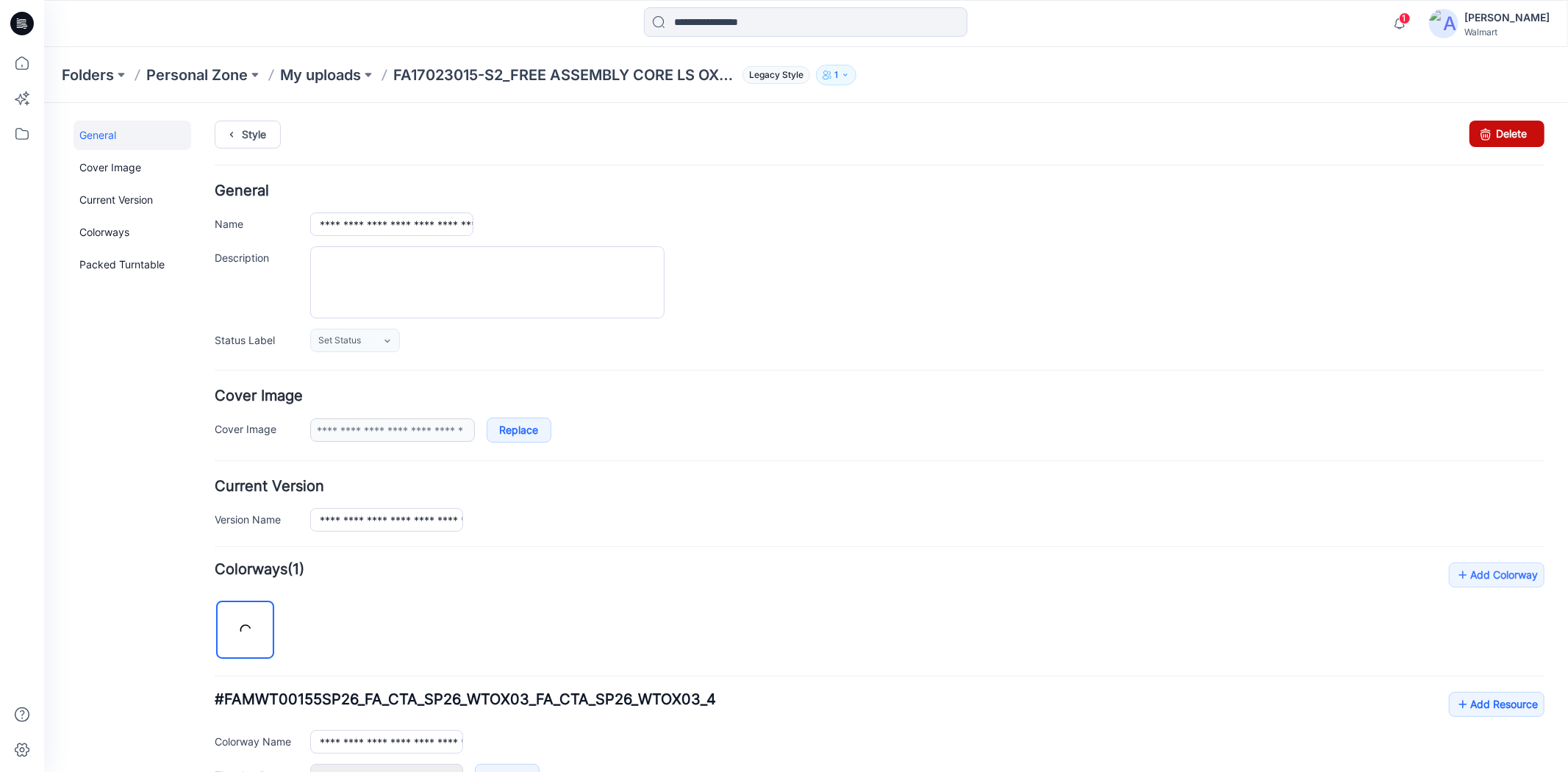
drag, startPoint x: 1512, startPoint y: 125, endPoint x: 921, endPoint y: 203, distance: 596.1
click at [1512, 125] on link "Delete" at bounding box center [1506, 133] width 75 height 26
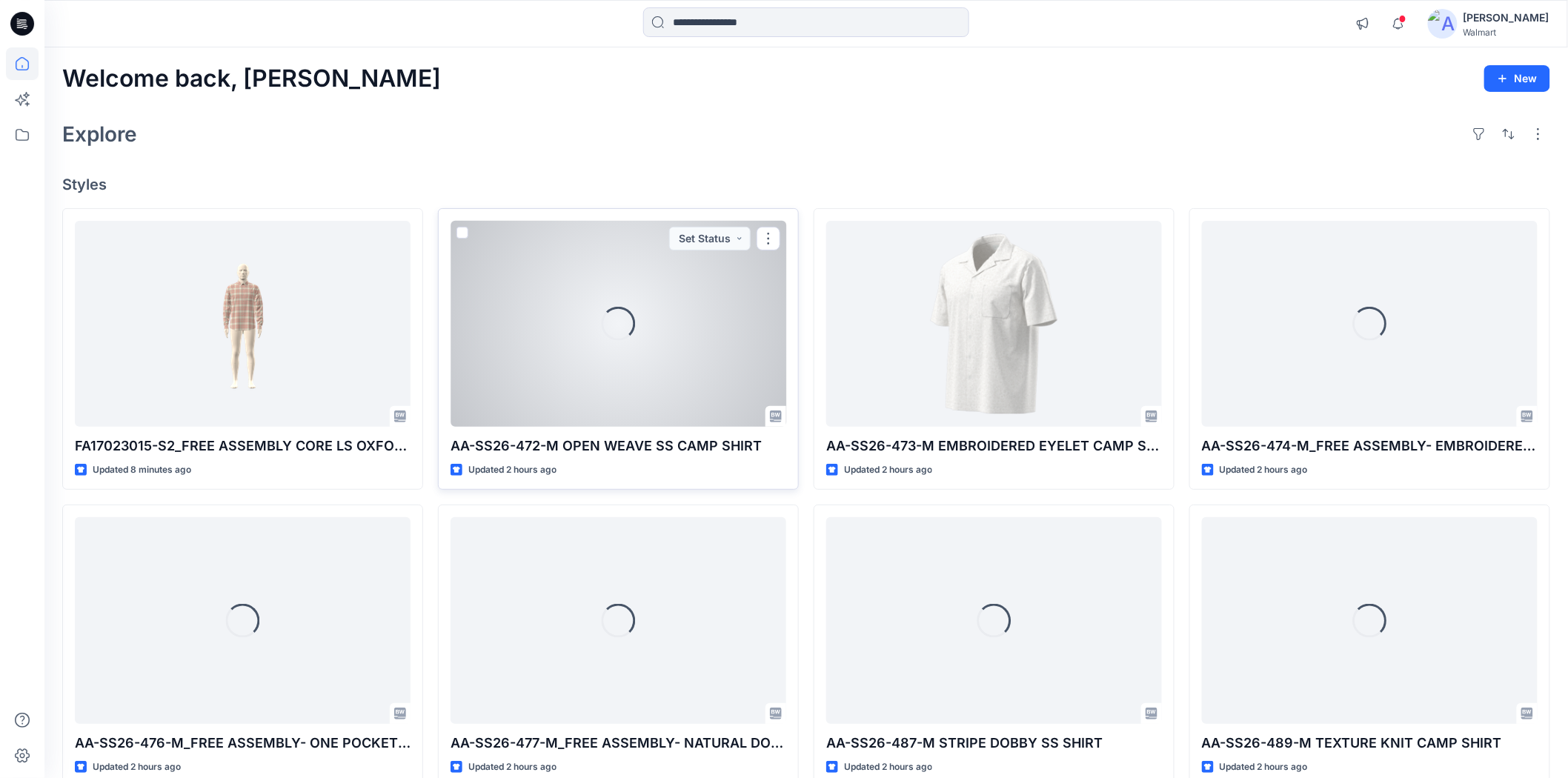
scroll to position [83, 0]
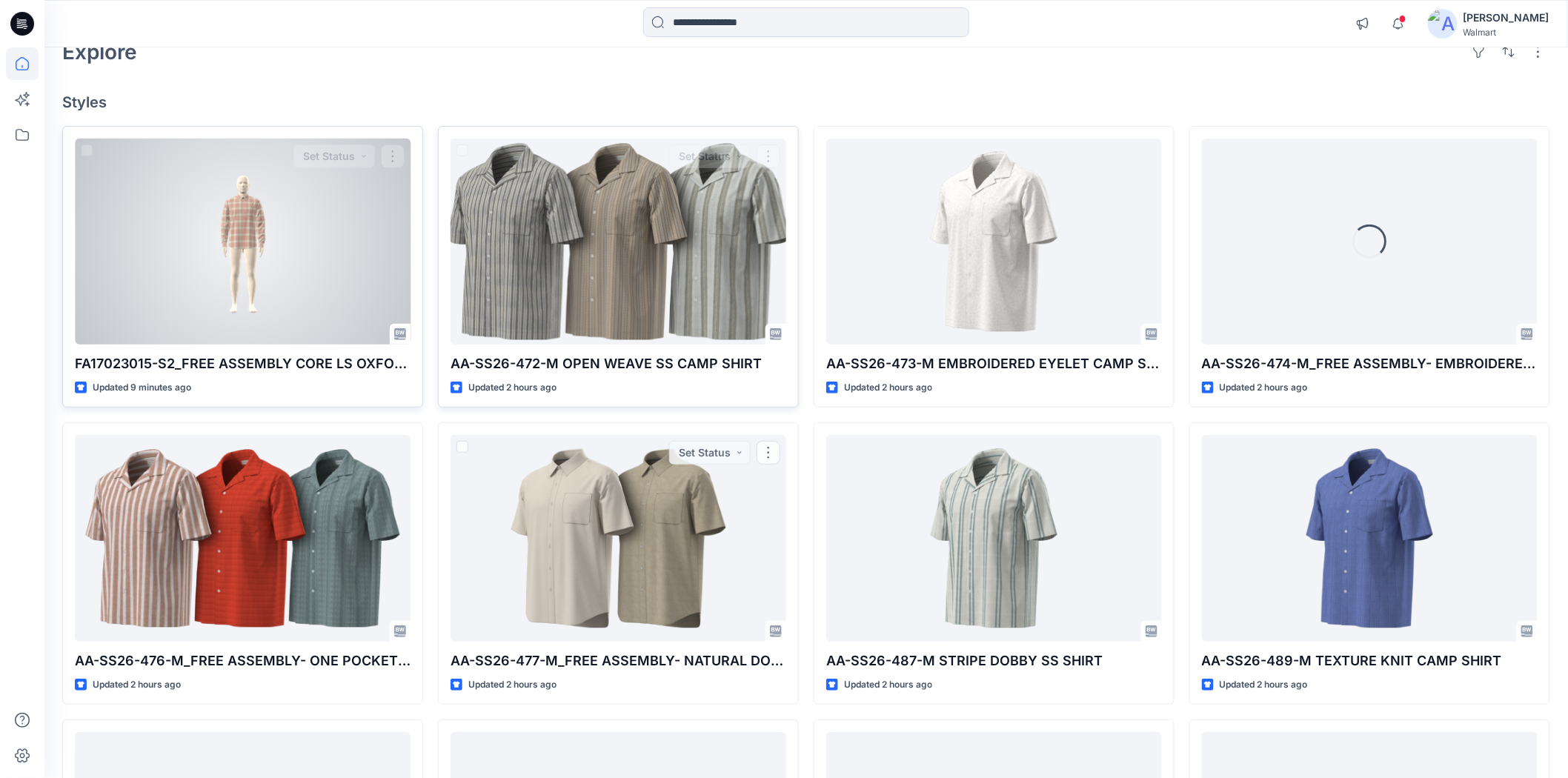
click at [314, 276] on div at bounding box center [243, 242] width 336 height 206
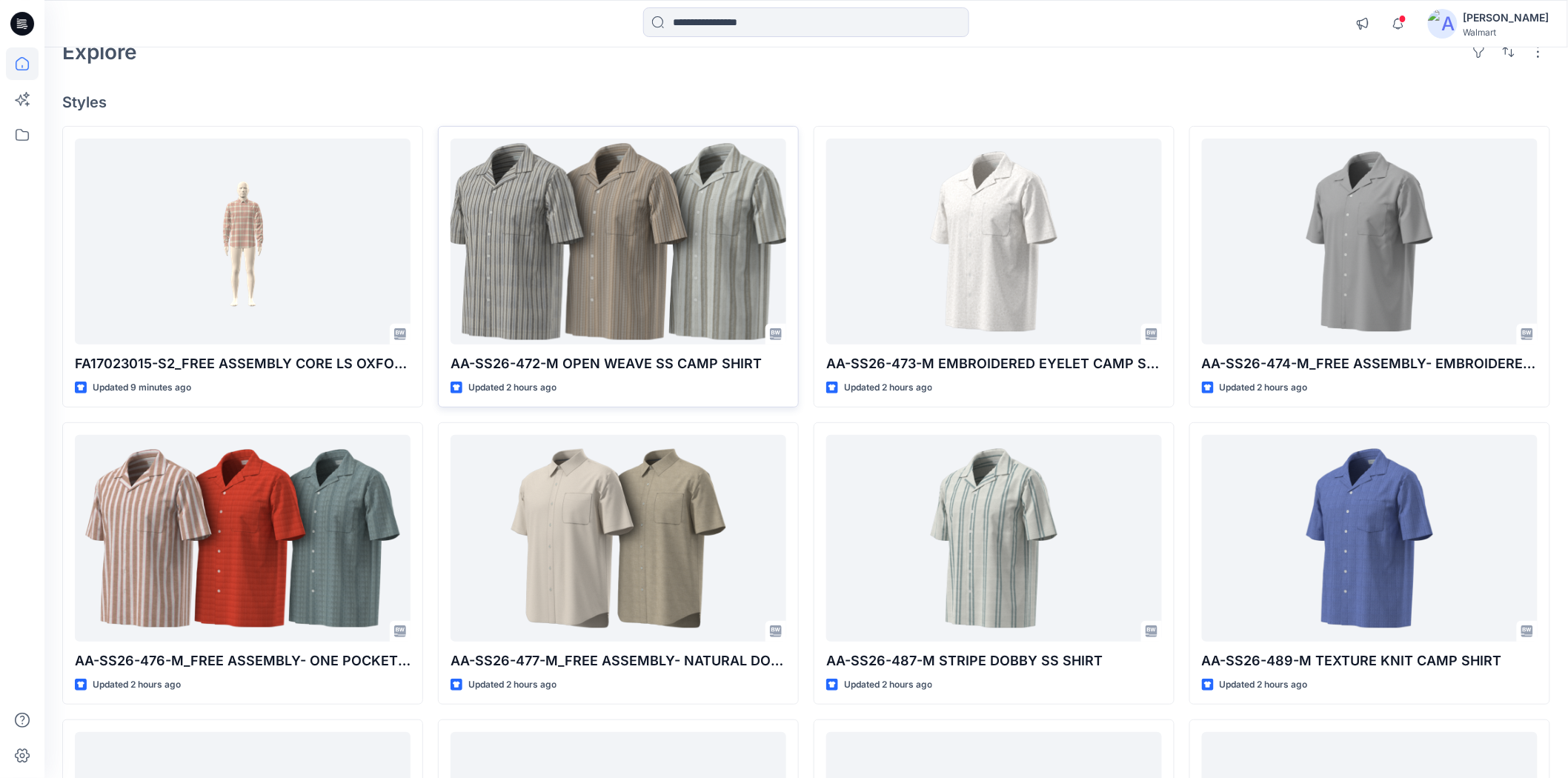
click at [561, 78] on div "Welcome back, Shabbir New Explore Styles FA17023015-S2_FREE ASSEMBLY CORE LS OX…" at bounding box center [806, 519] width 1523 height 1108
click at [18, 23] on icon at bounding box center [18, 23] width 4 height 1
click at [418, 61] on div "Explore" at bounding box center [806, 52] width 1488 height 35
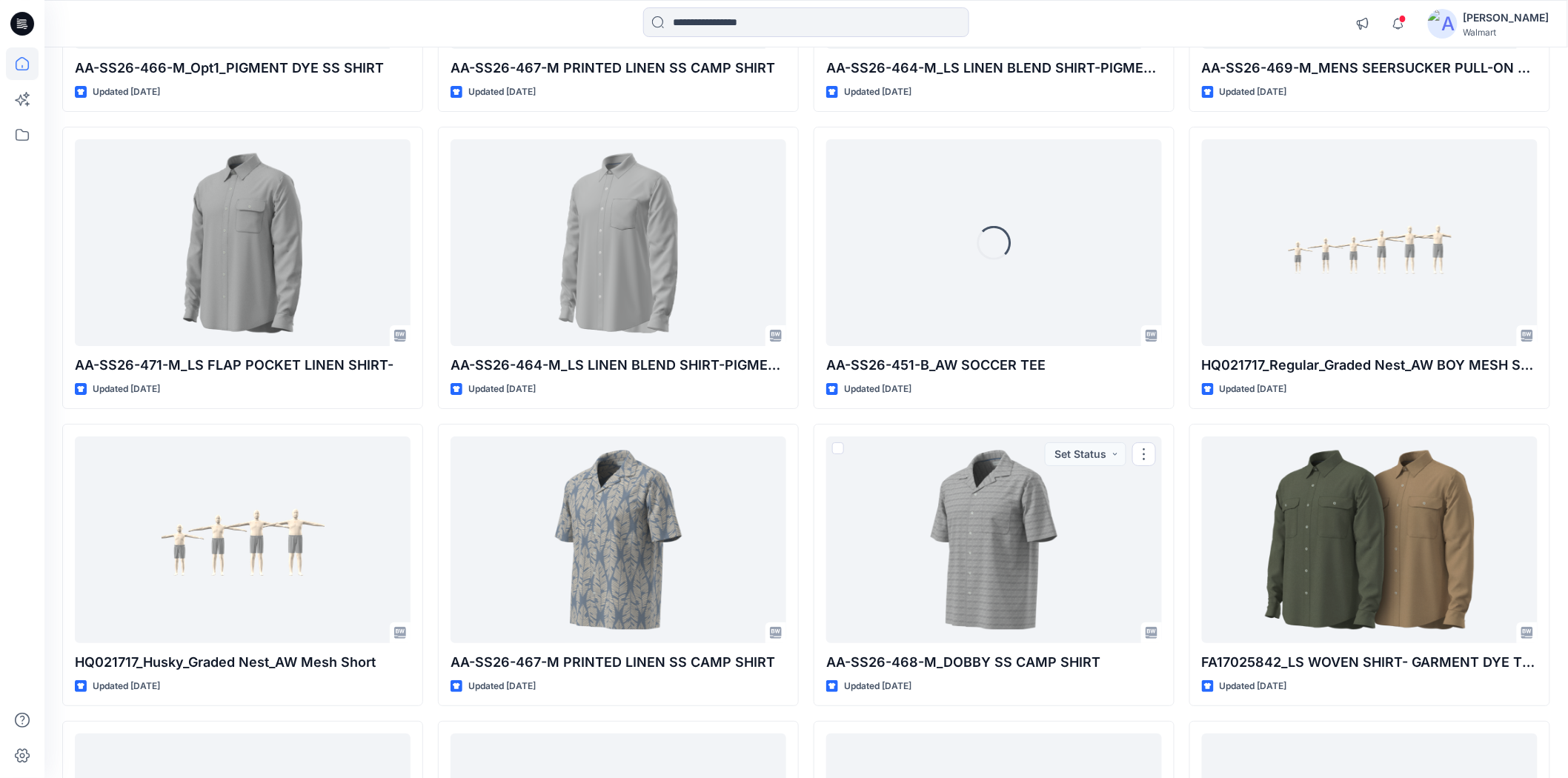
scroll to position [1913, 0]
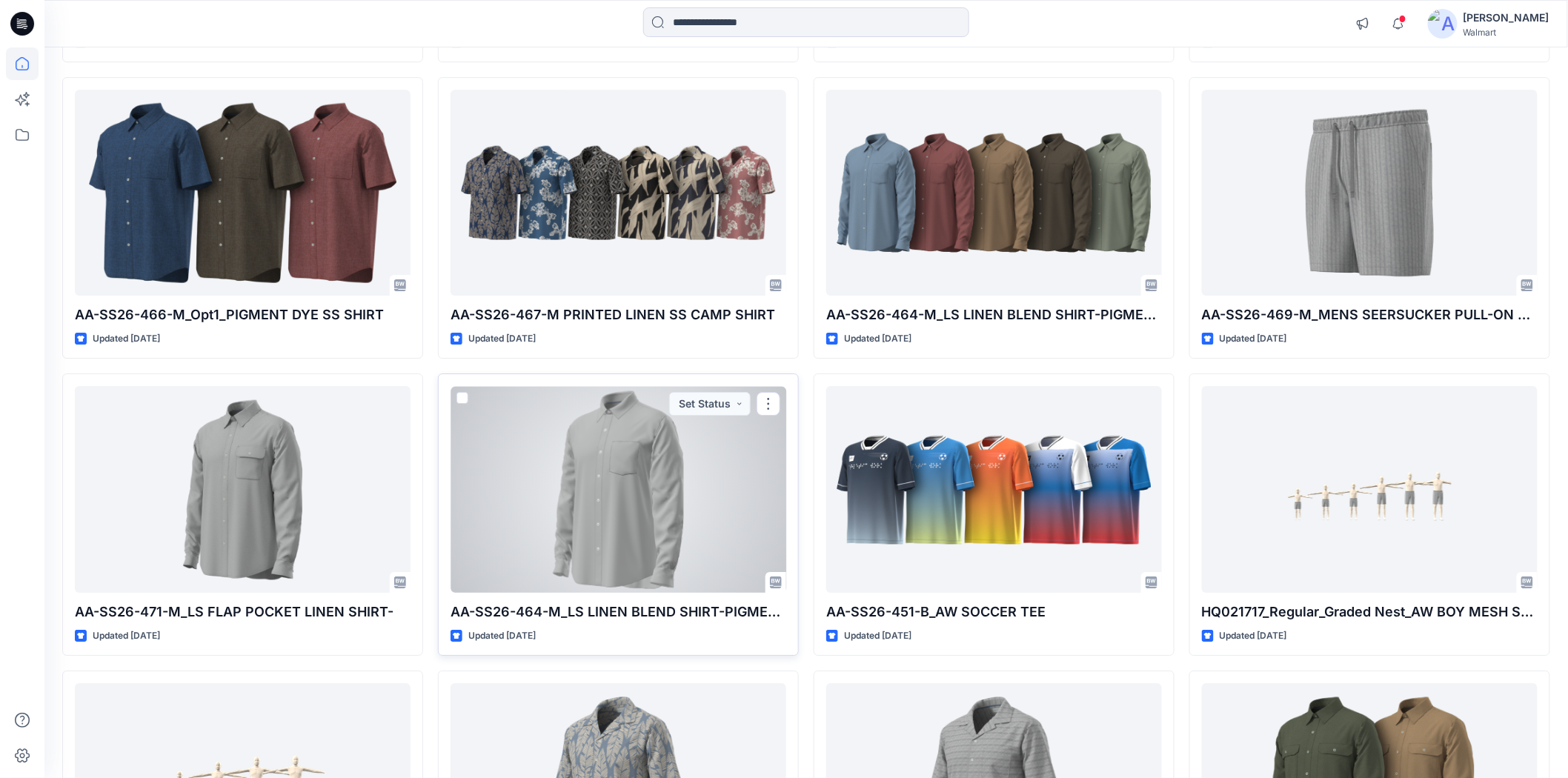
click at [675, 532] on div at bounding box center [619, 489] width 336 height 206
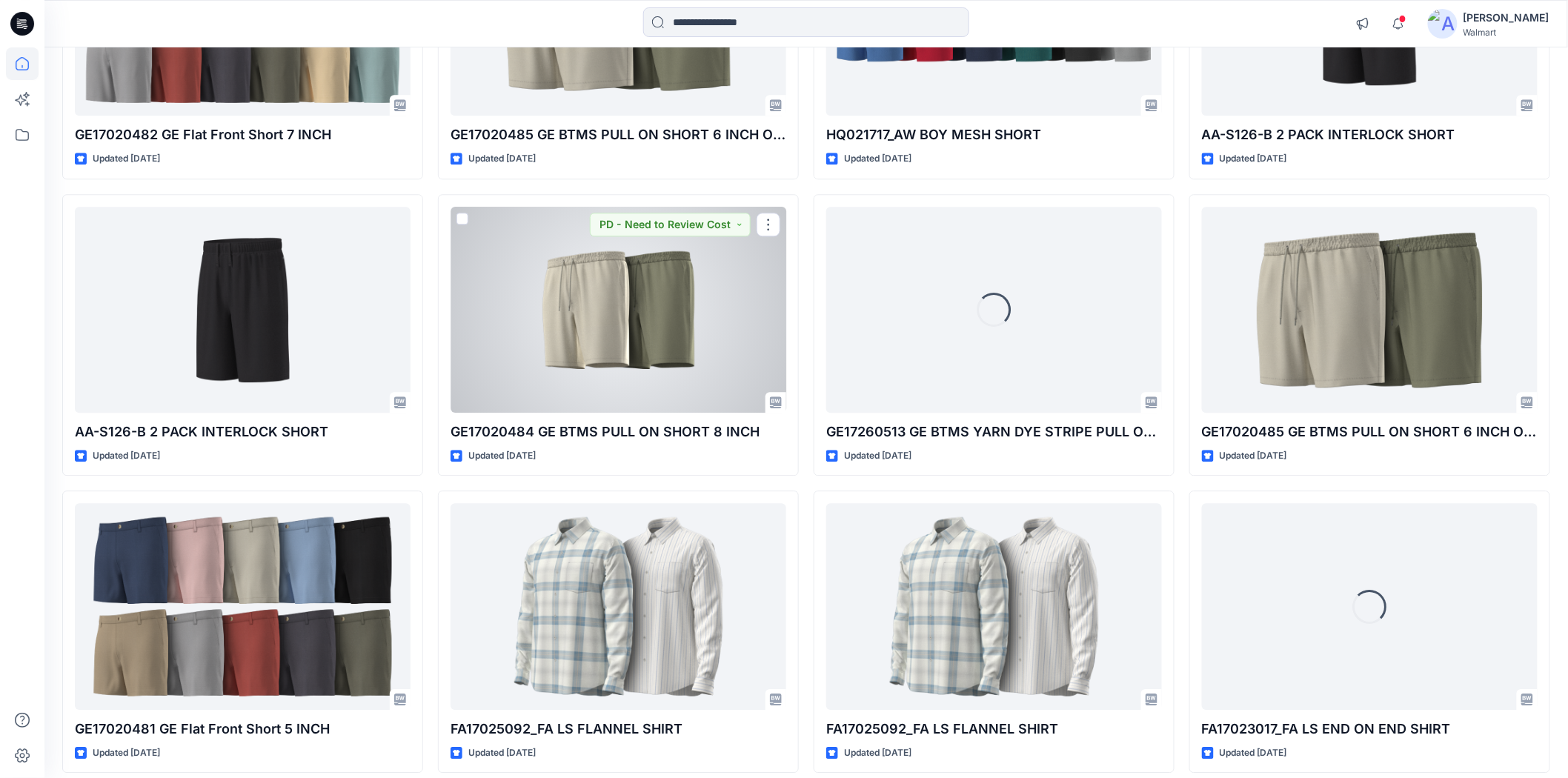
scroll to position [3943, 0]
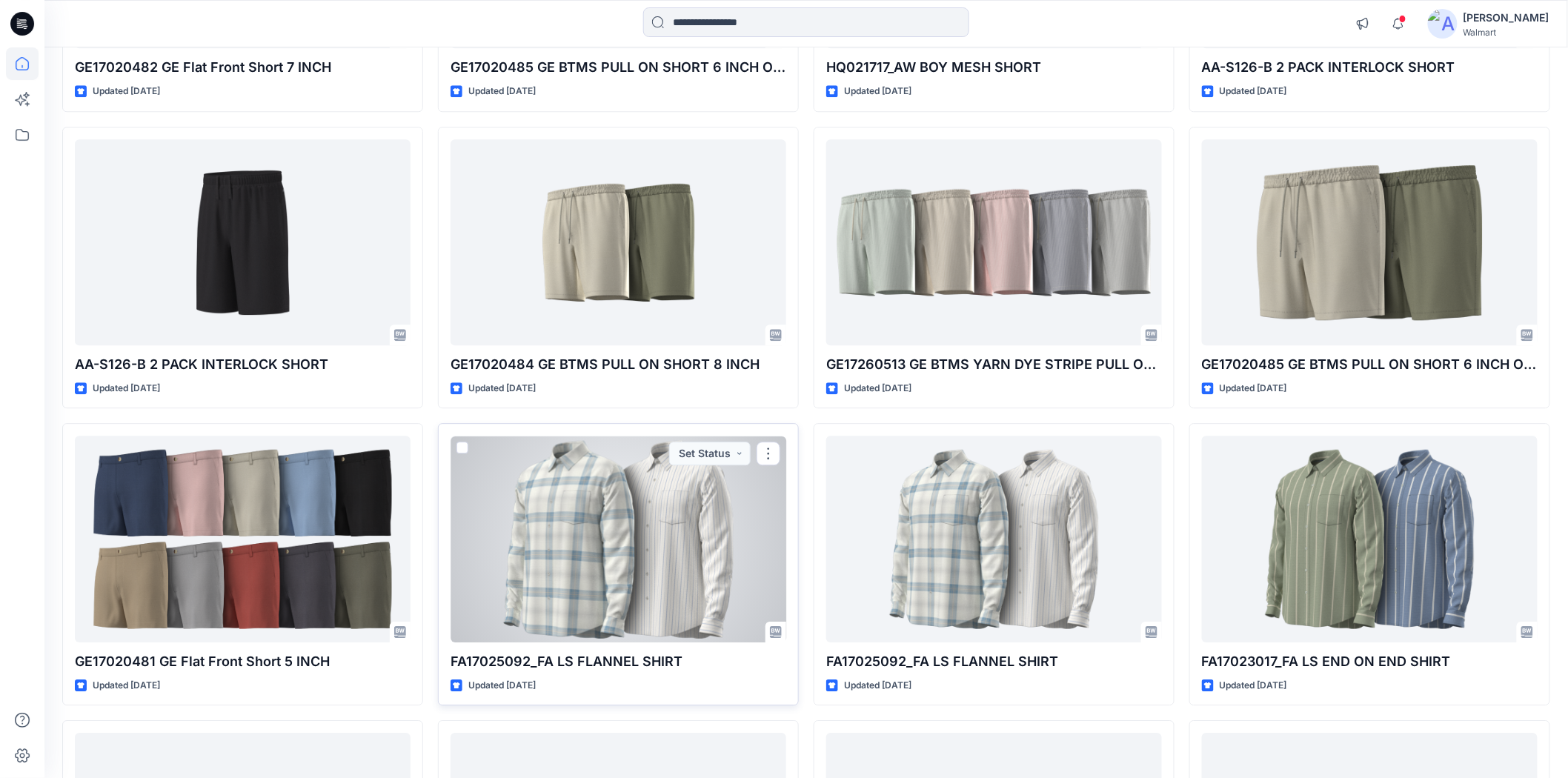
click at [577, 569] on div at bounding box center [619, 539] width 336 height 206
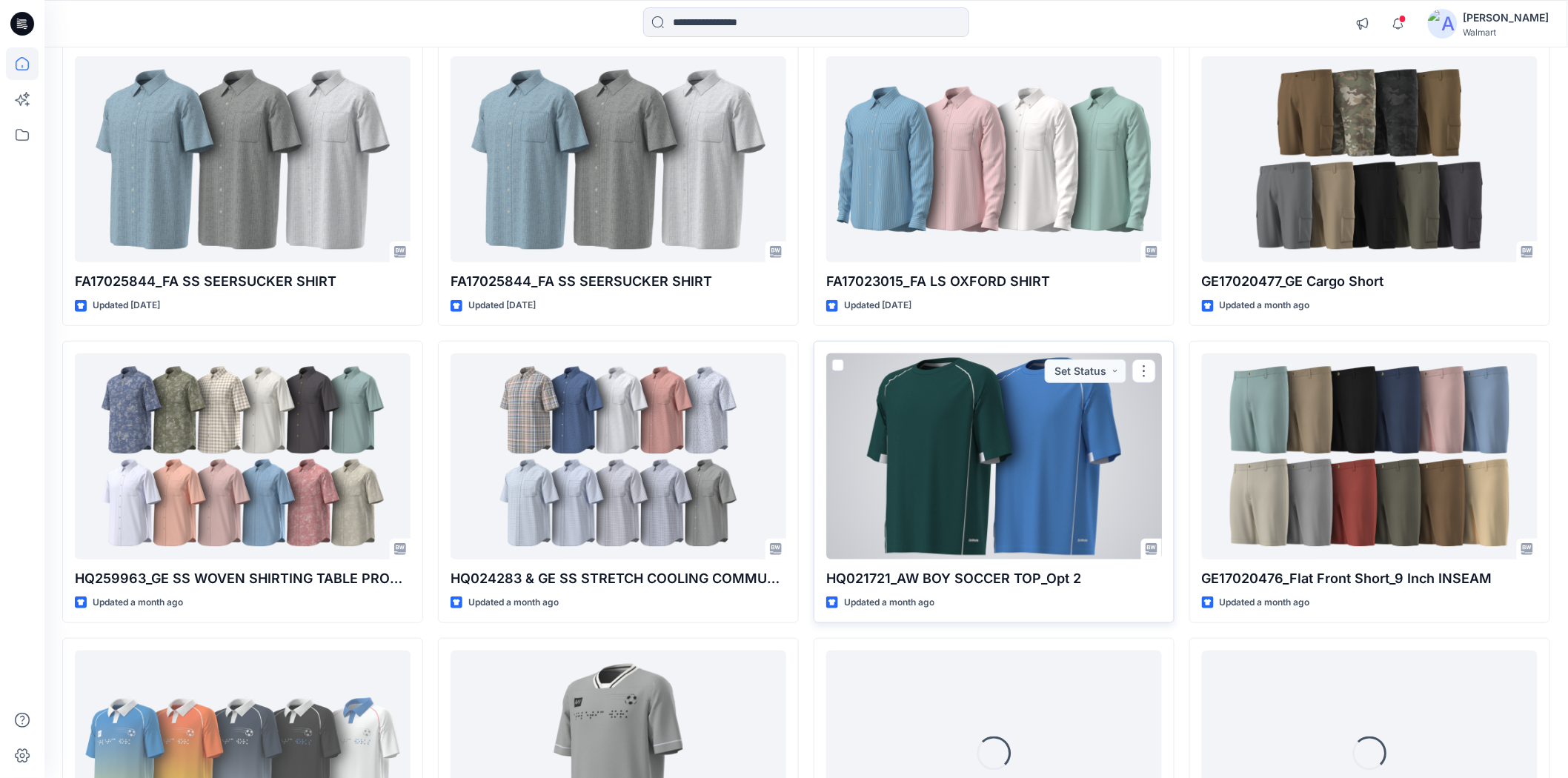
scroll to position [4999, 0]
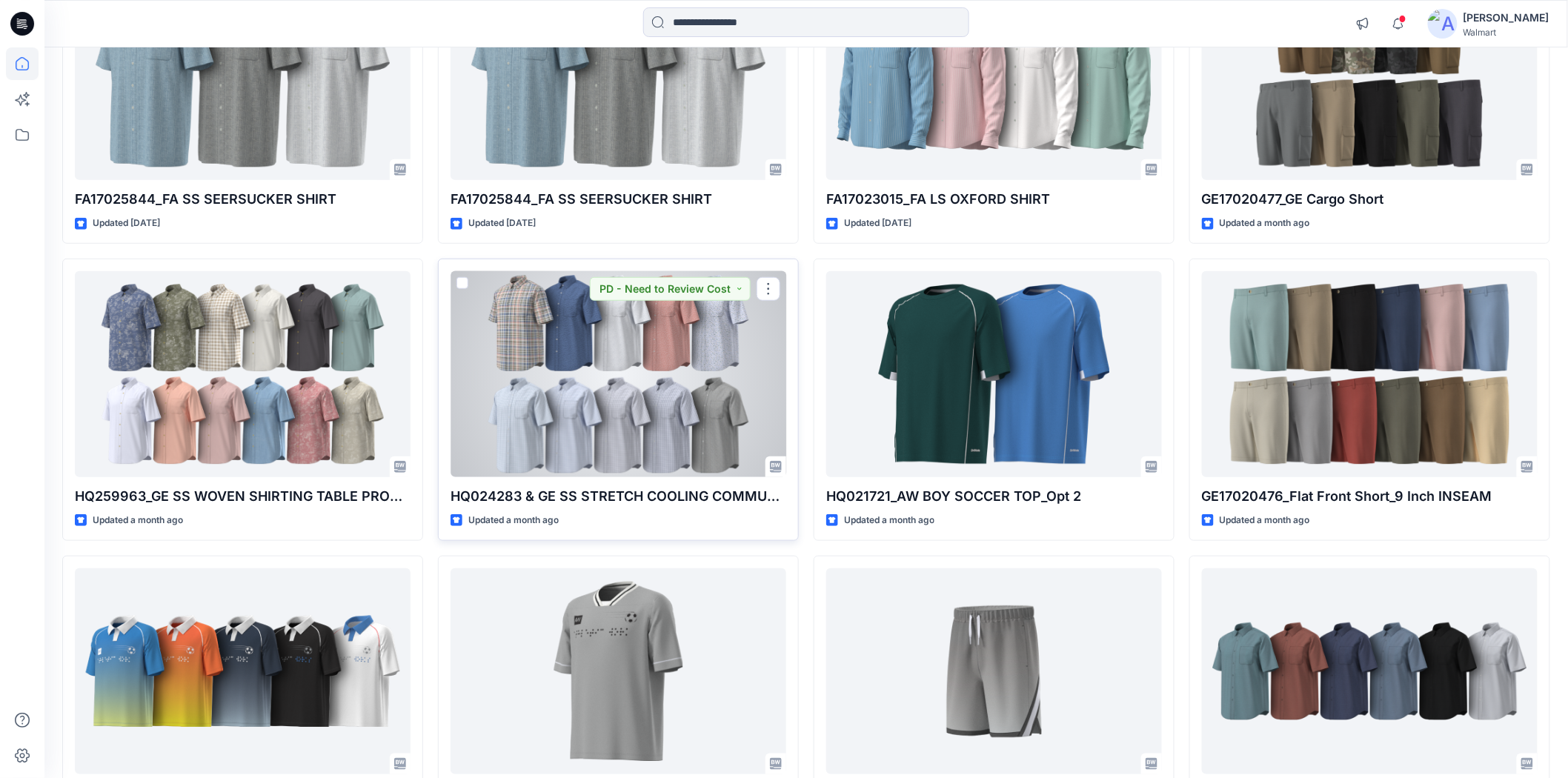
click at [618, 440] on div at bounding box center [619, 374] width 336 height 206
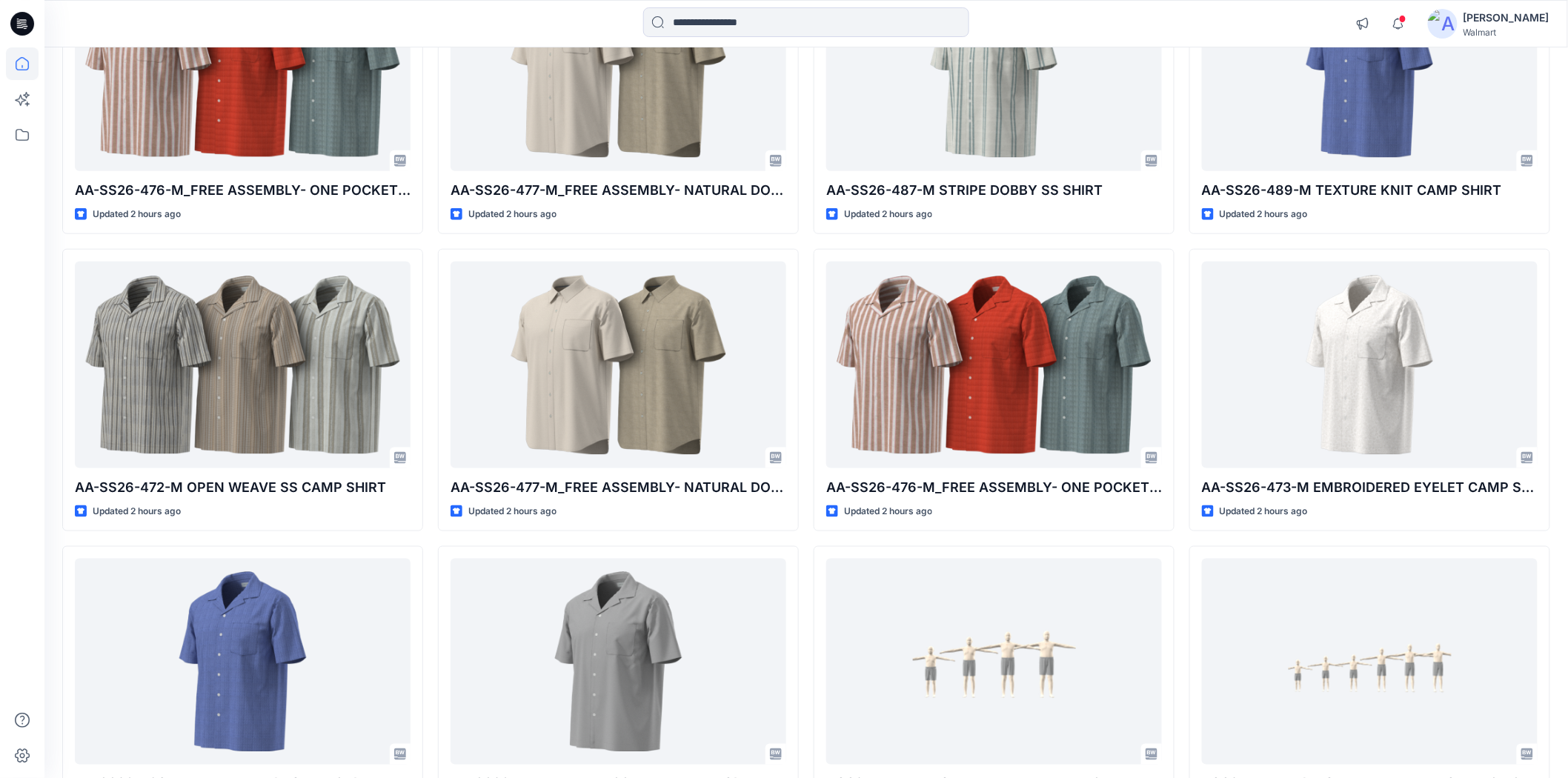
scroll to position [0, 0]
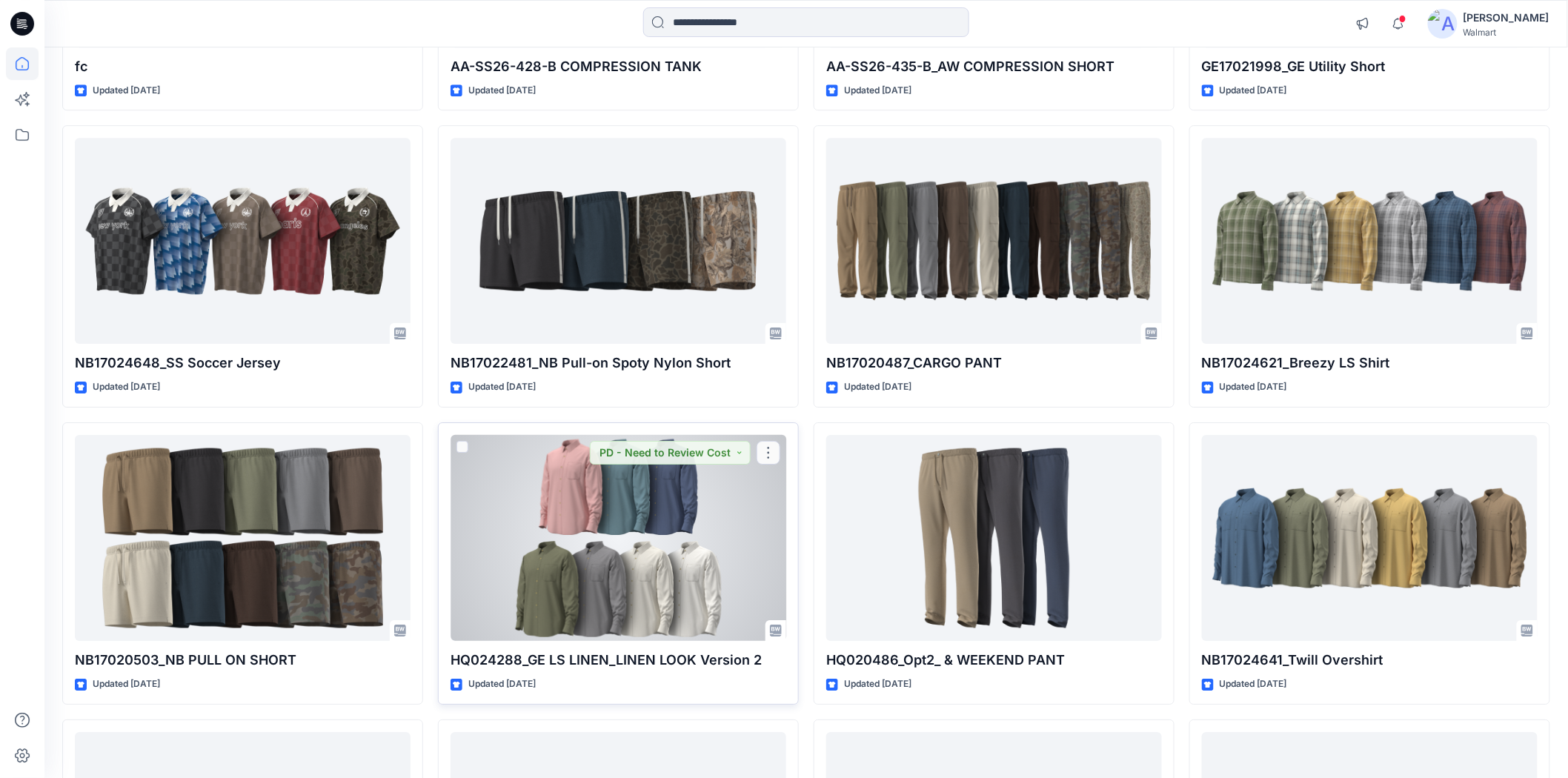
scroll to position [6782, 0]
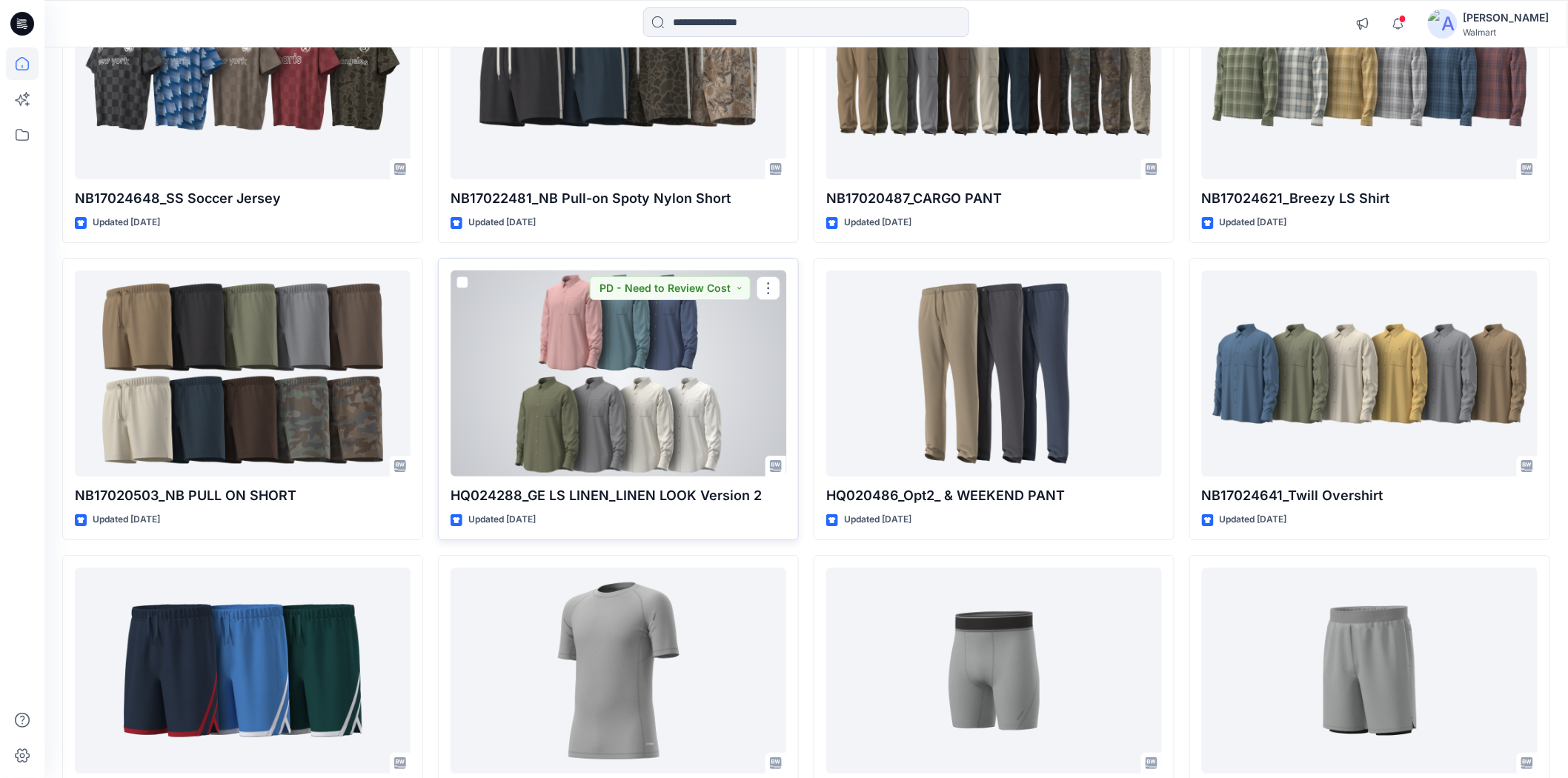
click at [679, 374] on div at bounding box center [619, 374] width 336 height 206
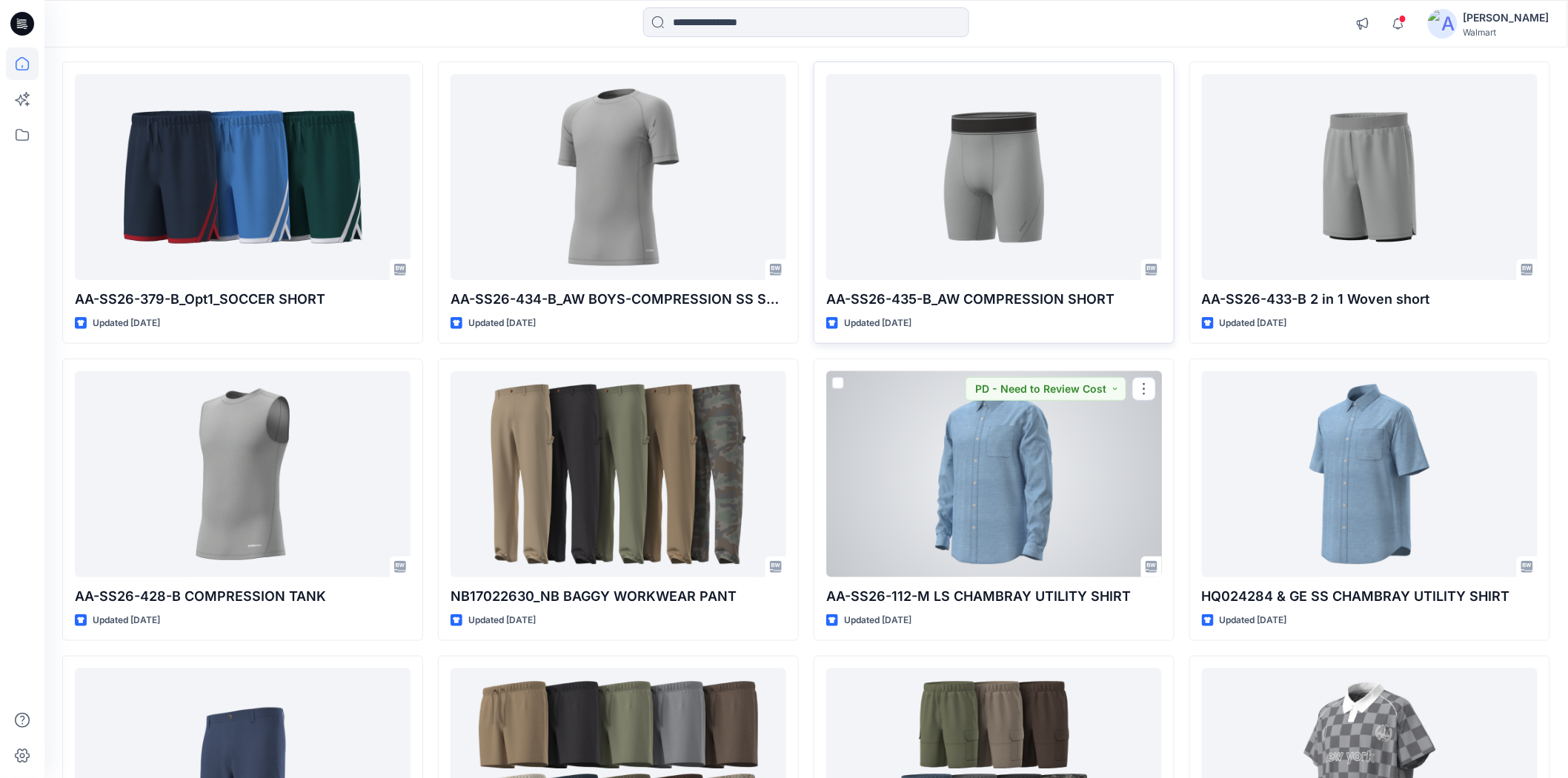
scroll to position [7508, 0]
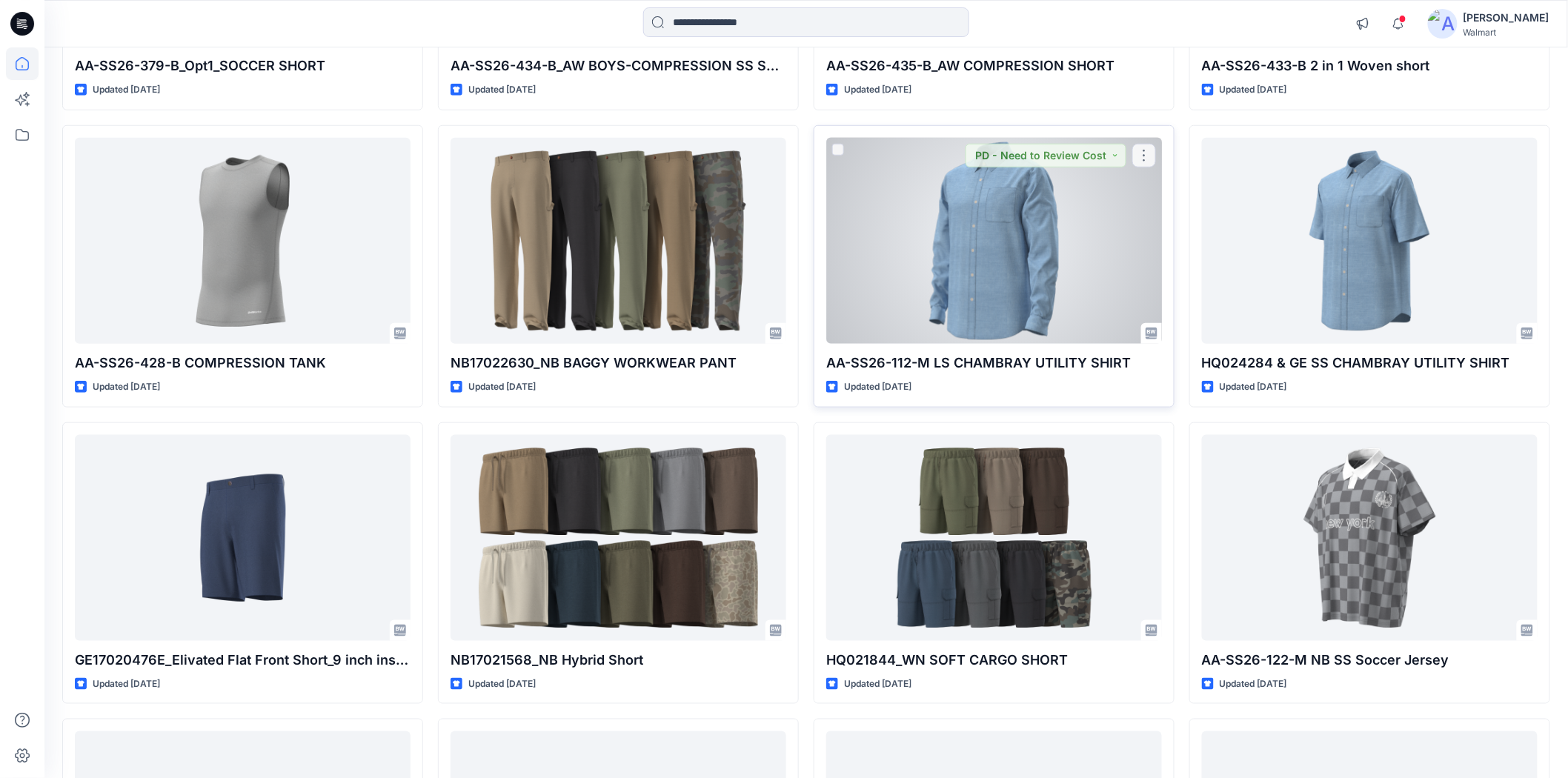
click at [1006, 299] on div at bounding box center [994, 241] width 336 height 206
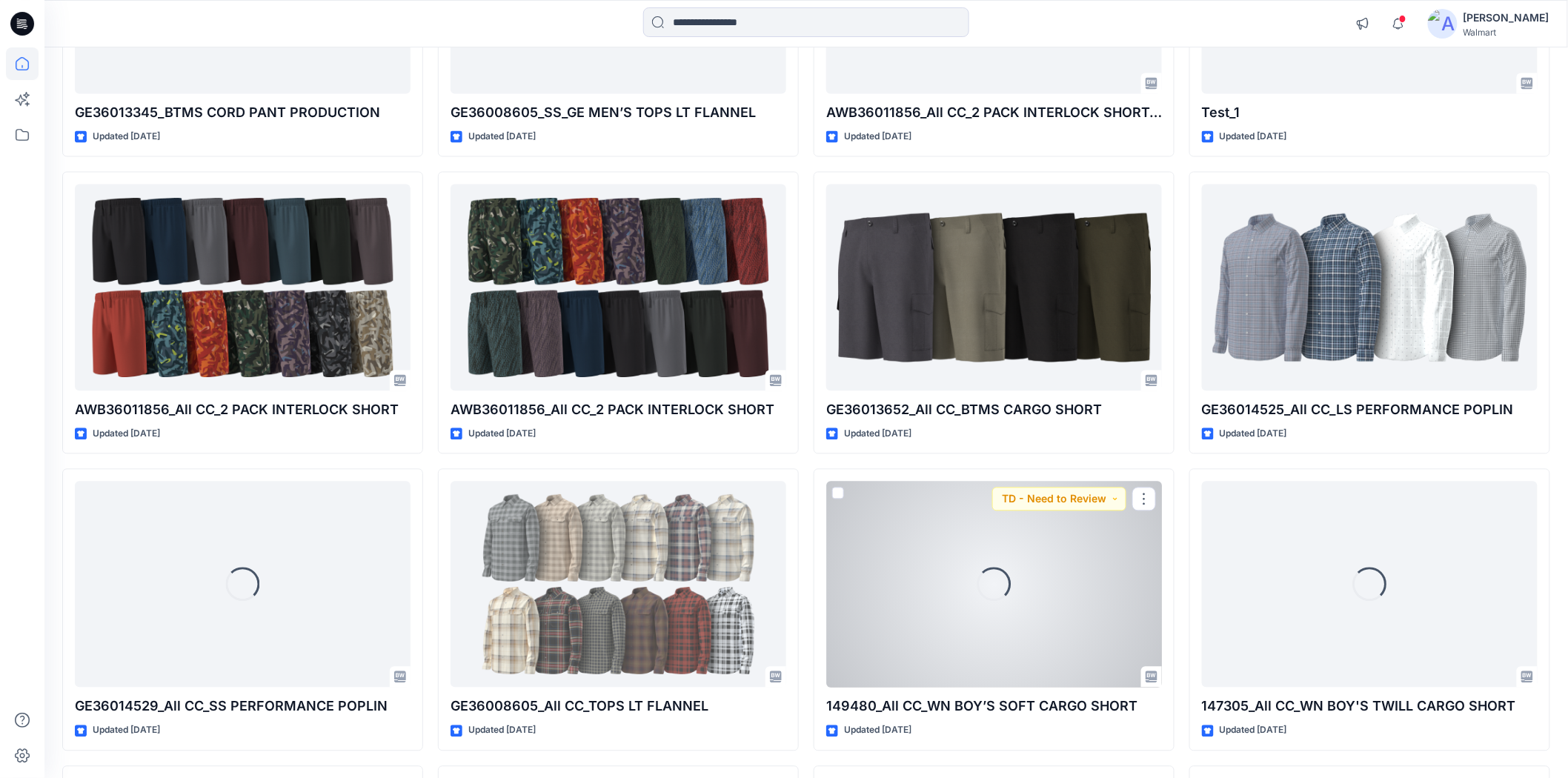
scroll to position [17396, 0]
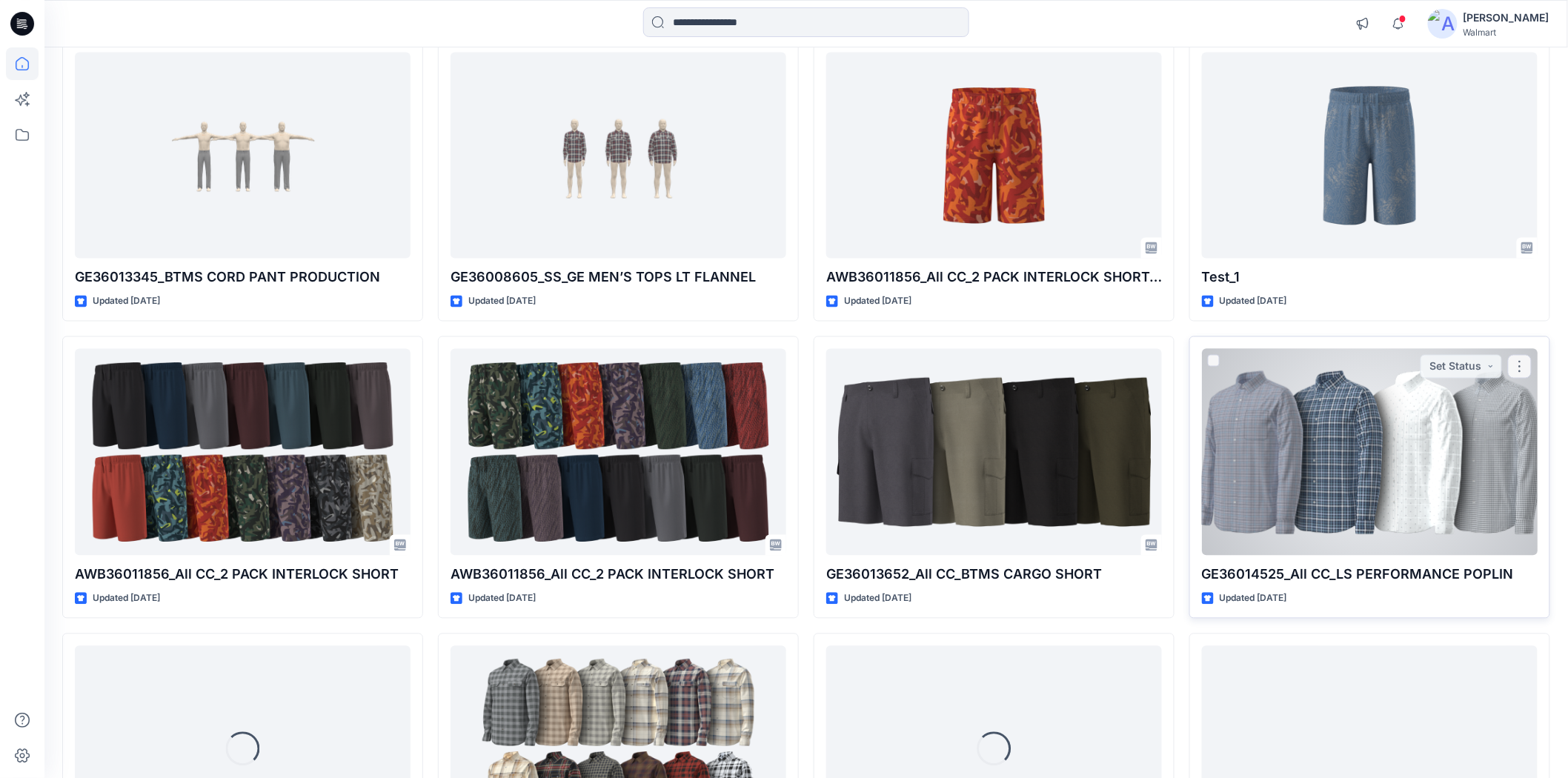
click at [1347, 484] on div at bounding box center [1369, 452] width 336 height 206
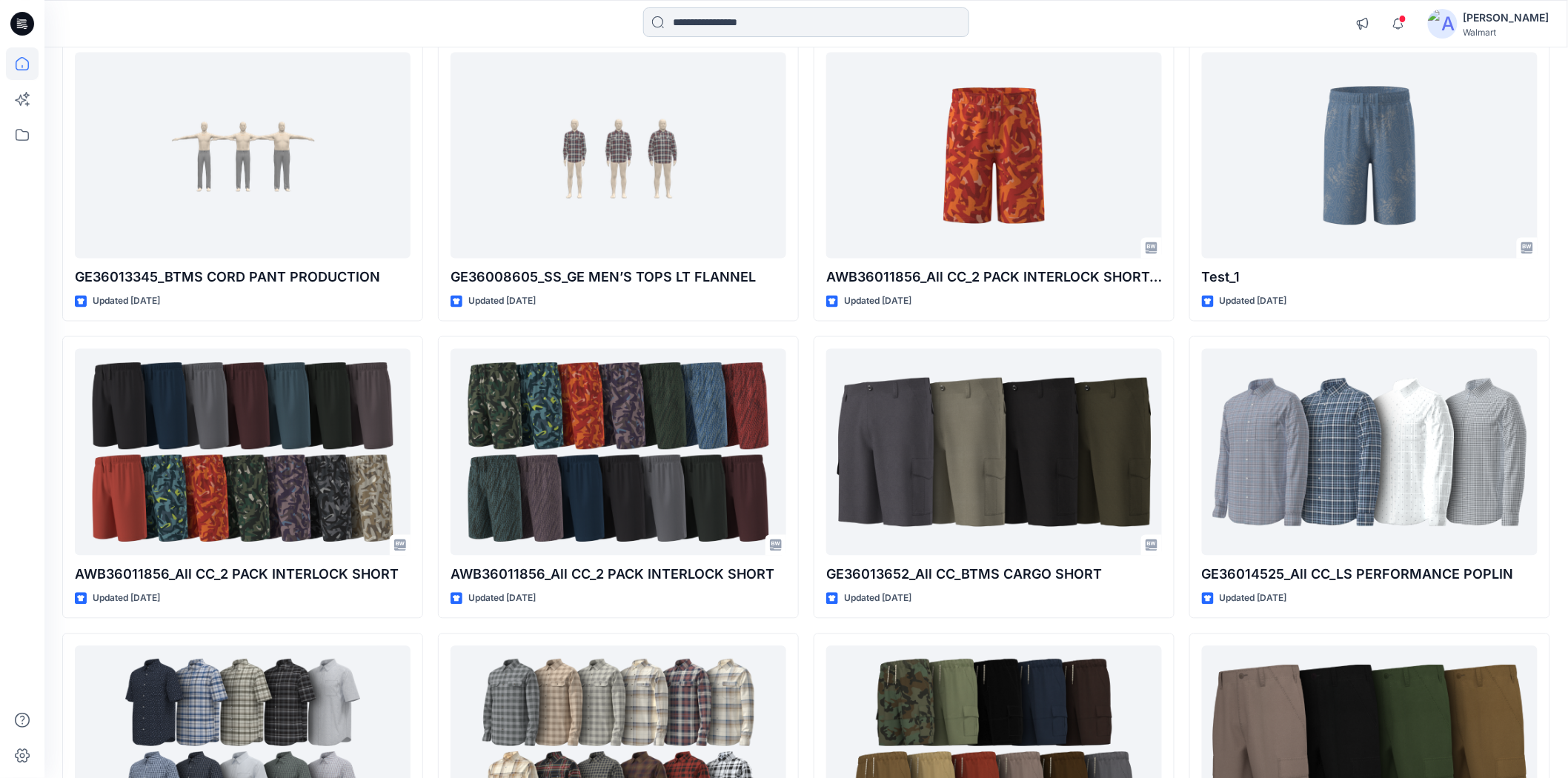
click at [709, 21] on input at bounding box center [806, 22] width 326 height 30
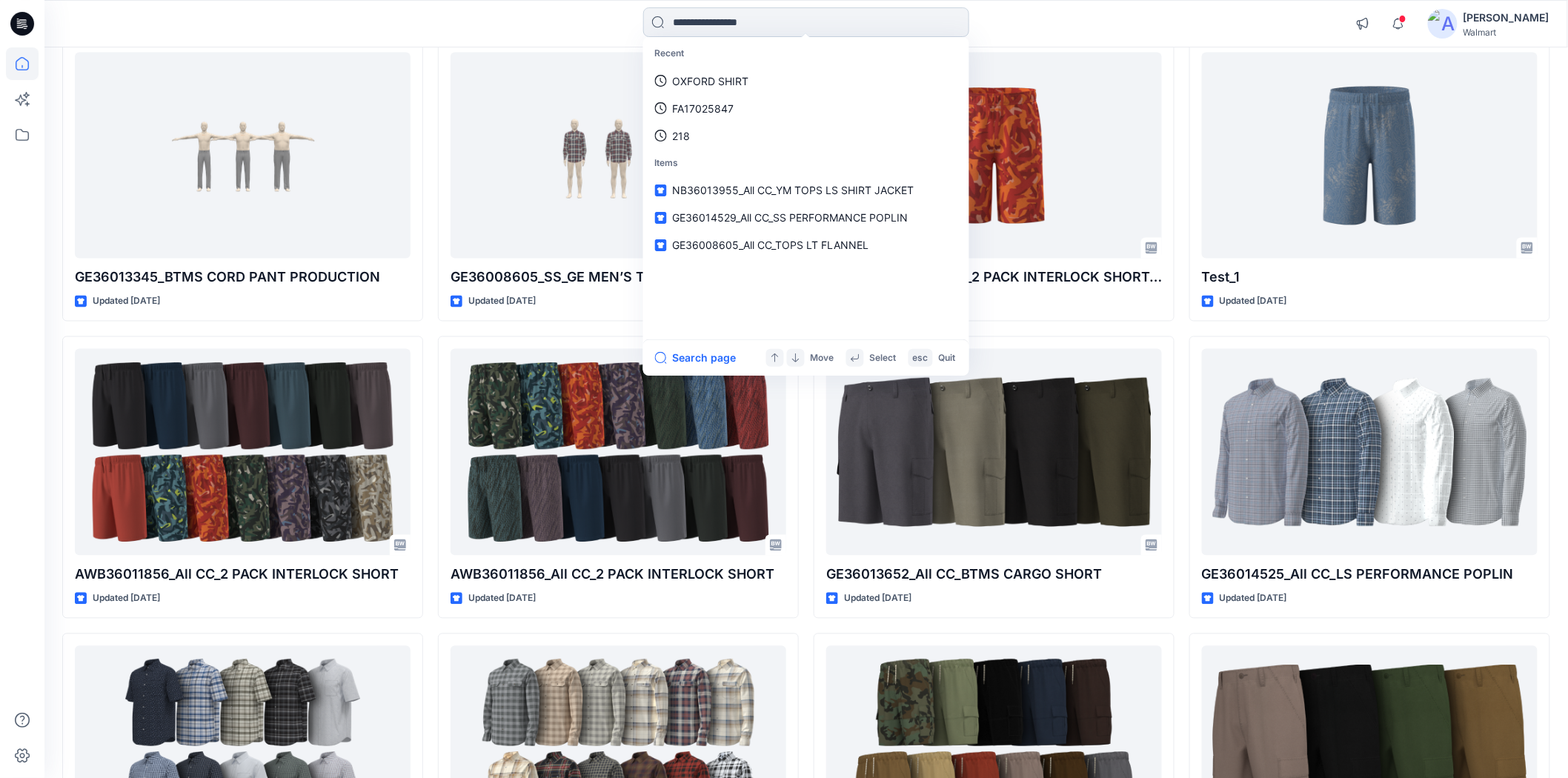
paste input "**********"
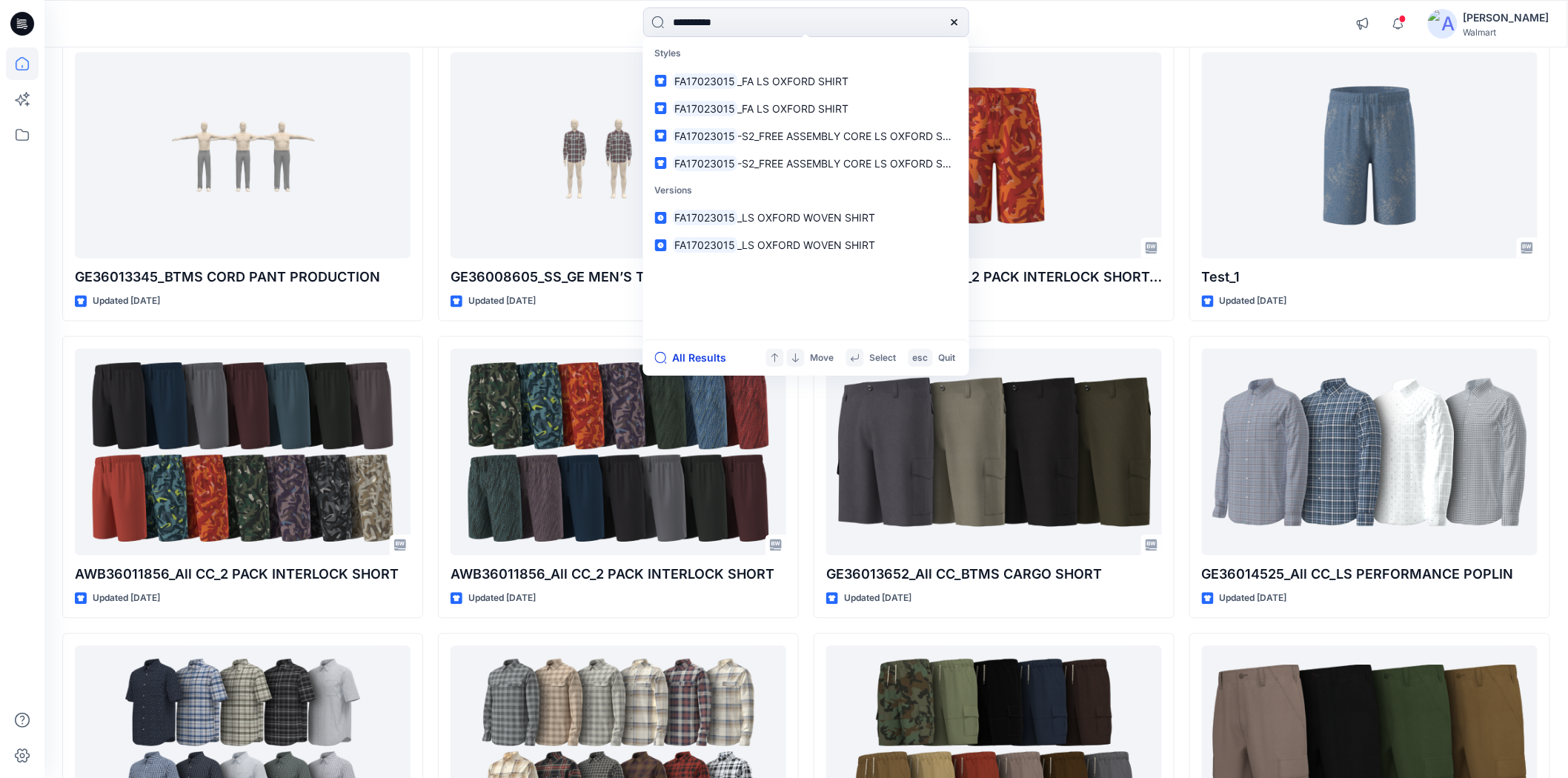
type input "**********"
click at [685, 356] on button "All Results" at bounding box center [695, 358] width 82 height 18
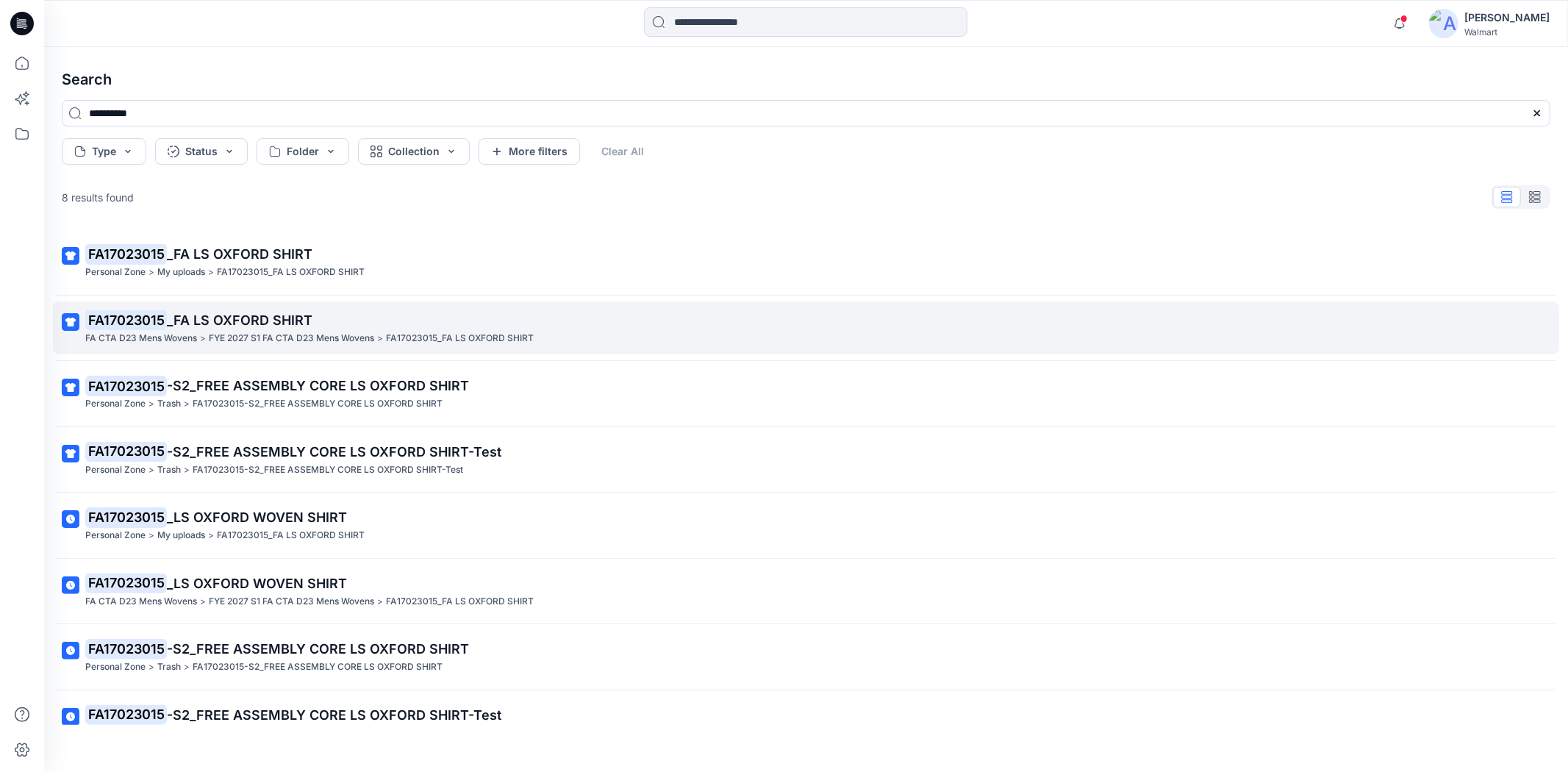
click at [223, 338] on p "FYE 2027 S1 FA CTA D23 Mens Wovens" at bounding box center [291, 338] width 166 height 16
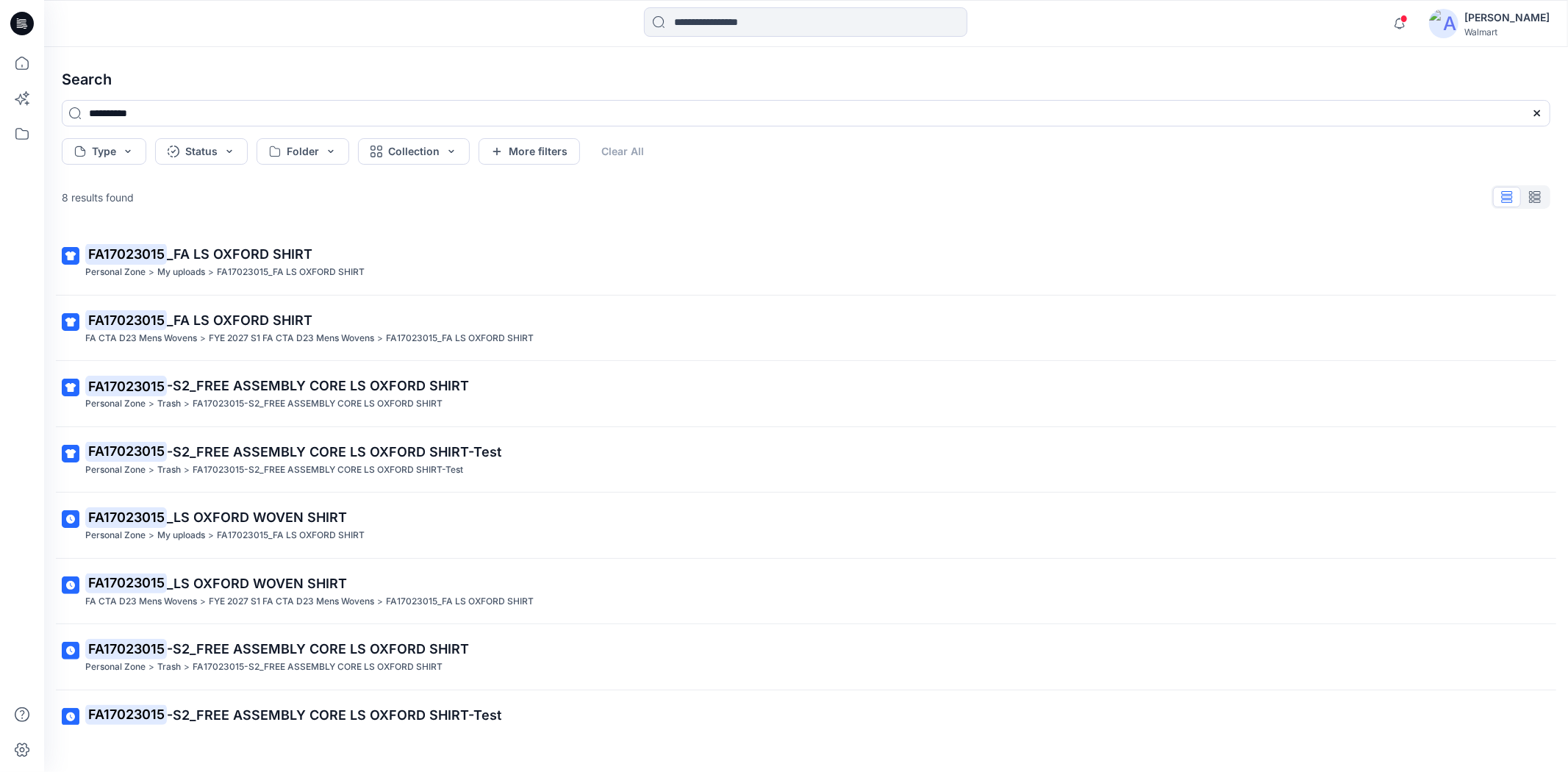
click at [24, 31] on icon at bounding box center [22, 23] width 24 height 24
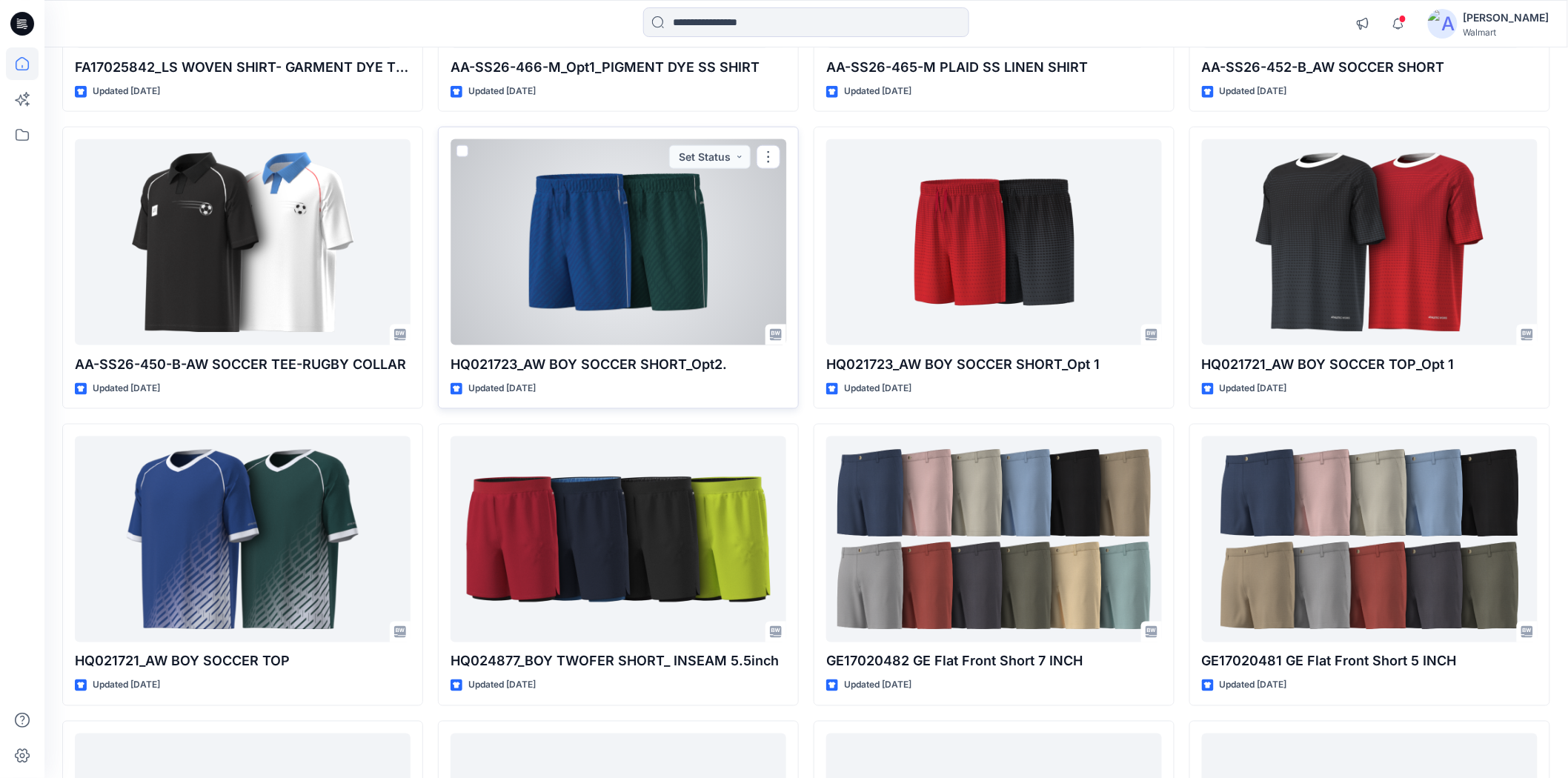
scroll to position [2640, 0]
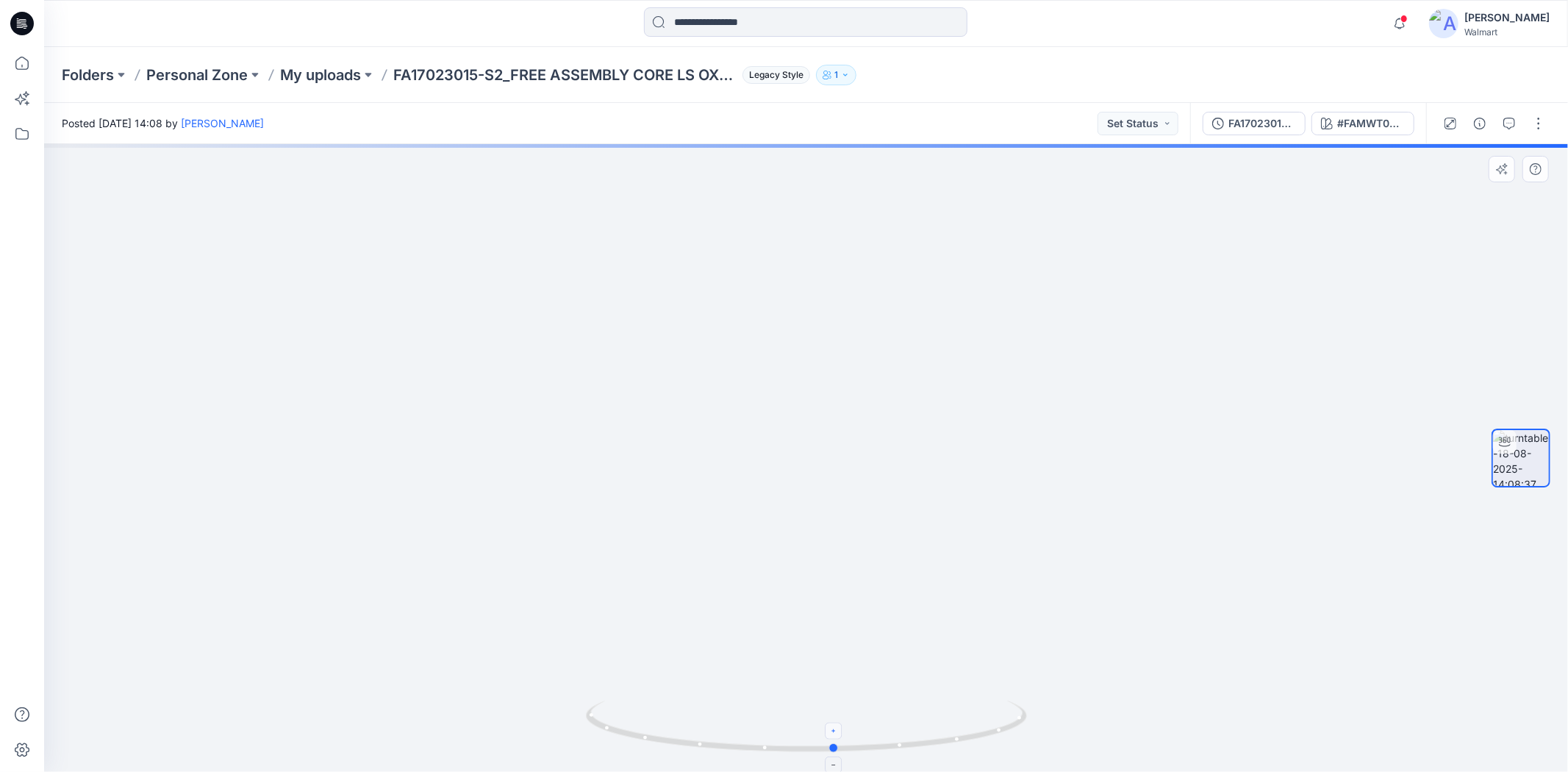
drag, startPoint x: 810, startPoint y: 751, endPoint x: 839, endPoint y: 737, distance: 32.2
click at [839, 737] on icon at bounding box center [808, 728] width 445 height 55
drag, startPoint x: 798, startPoint y: 302, endPoint x: 783, endPoint y: 513, distance: 211.5
click at [783, 513] on img at bounding box center [806, 458] width 985 height 628
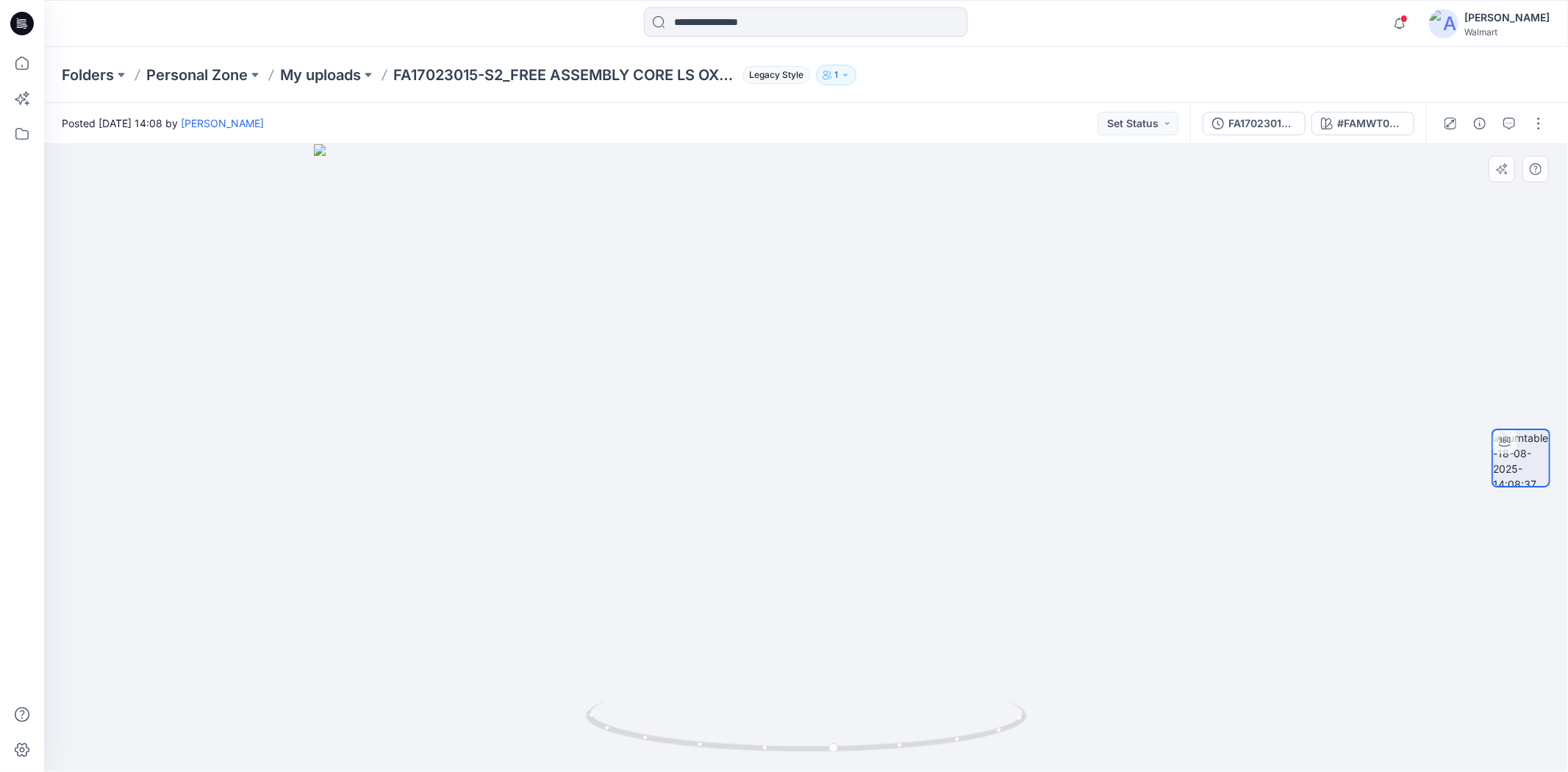
drag, startPoint x: 835, startPoint y: 330, endPoint x: 829, endPoint y: 527, distance: 197.1
click at [829, 527] on img at bounding box center [806, 458] width 985 height 628
click at [1541, 120] on button "button" at bounding box center [1538, 123] width 24 height 24
click at [1471, 153] on button "Edit" at bounding box center [1476, 156] width 135 height 27
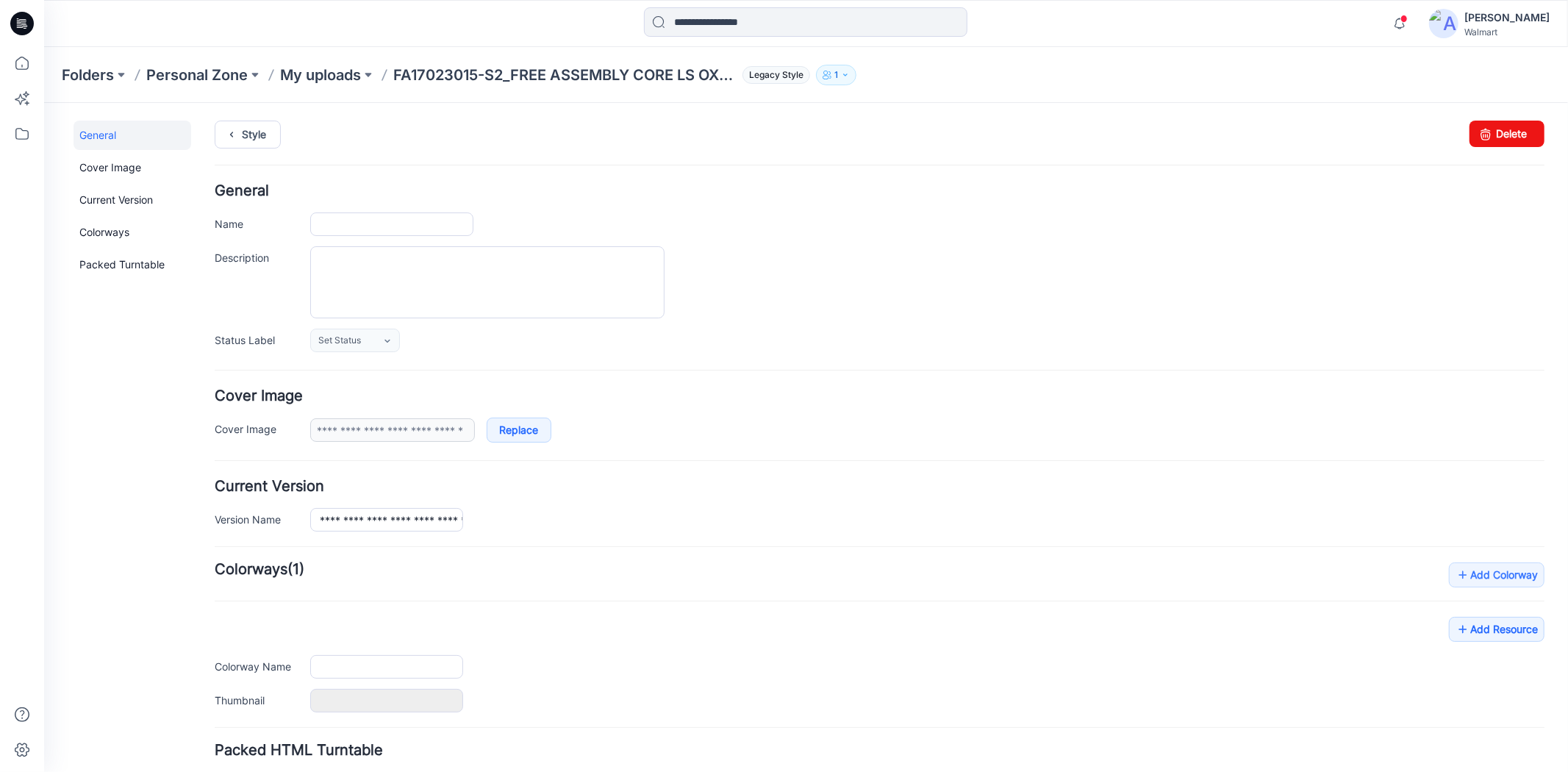
type input "**********"
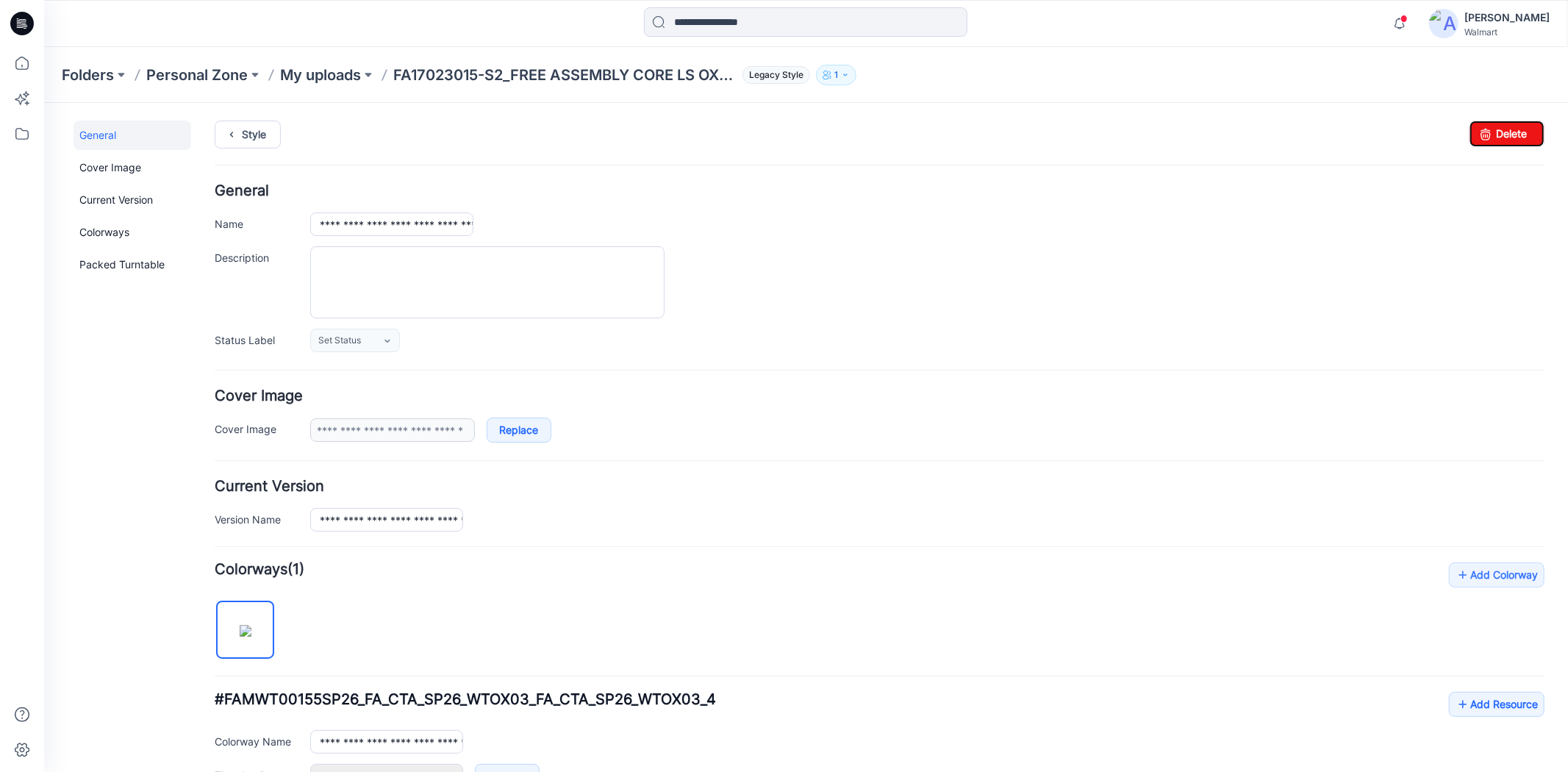
drag, startPoint x: 1519, startPoint y: 137, endPoint x: 864, endPoint y: 105, distance: 655.8
click at [1519, 137] on link "Delete" at bounding box center [1506, 133] width 75 height 26
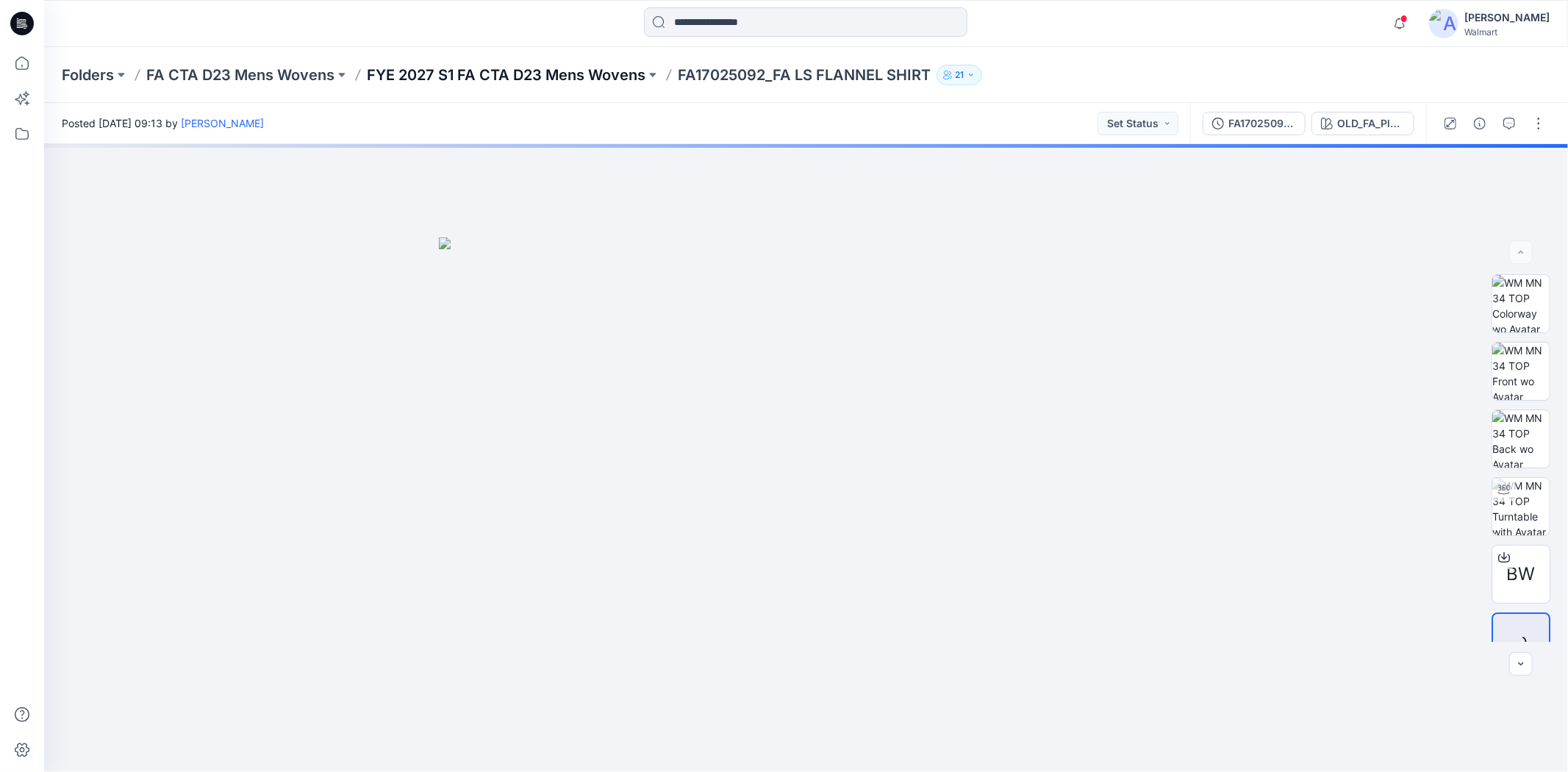
click at [590, 72] on p "FYE 2027 S1 FA CTA D23 Mens Wovens" at bounding box center [506, 75] width 278 height 21
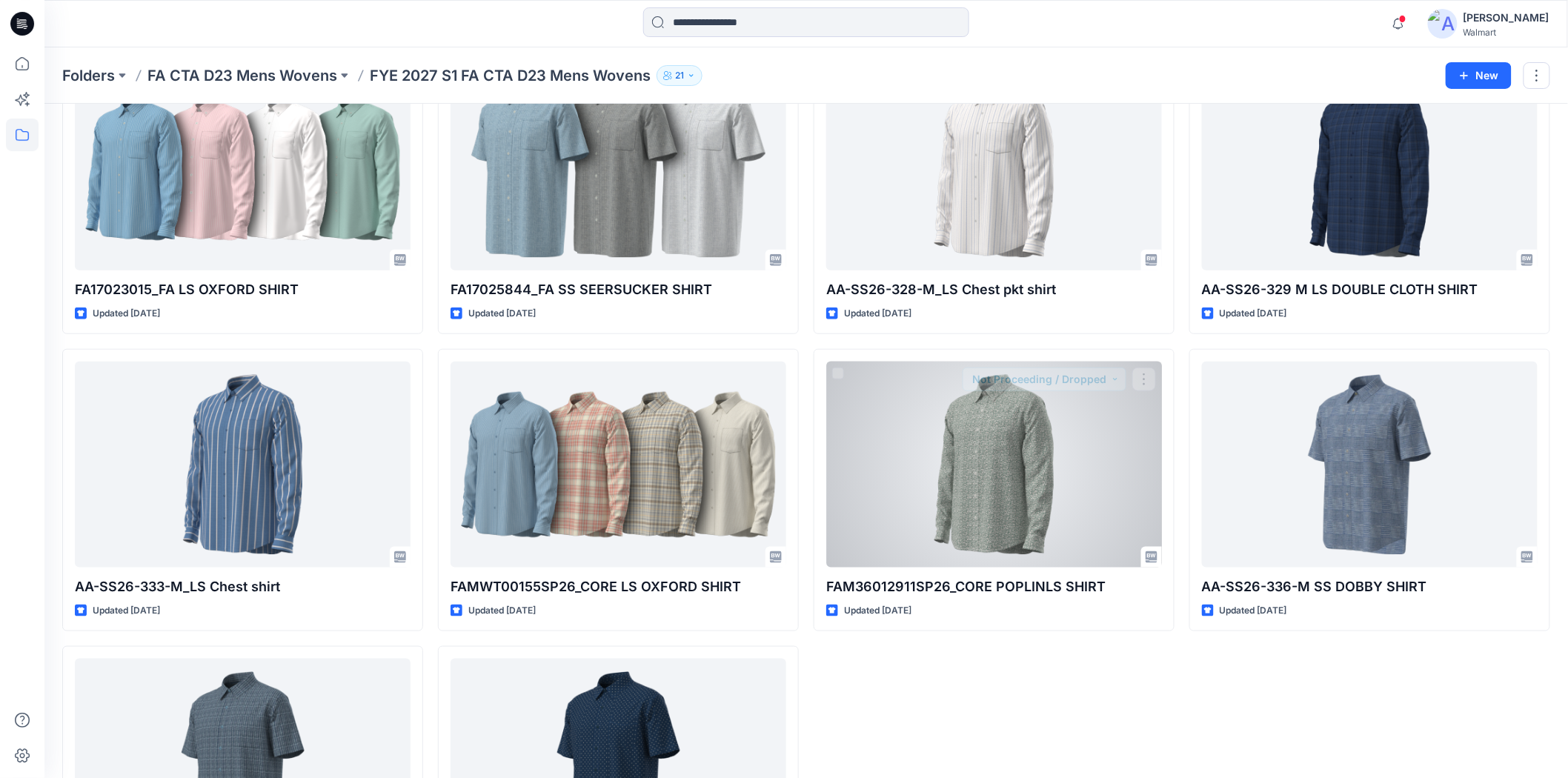
scroll to position [579, 0]
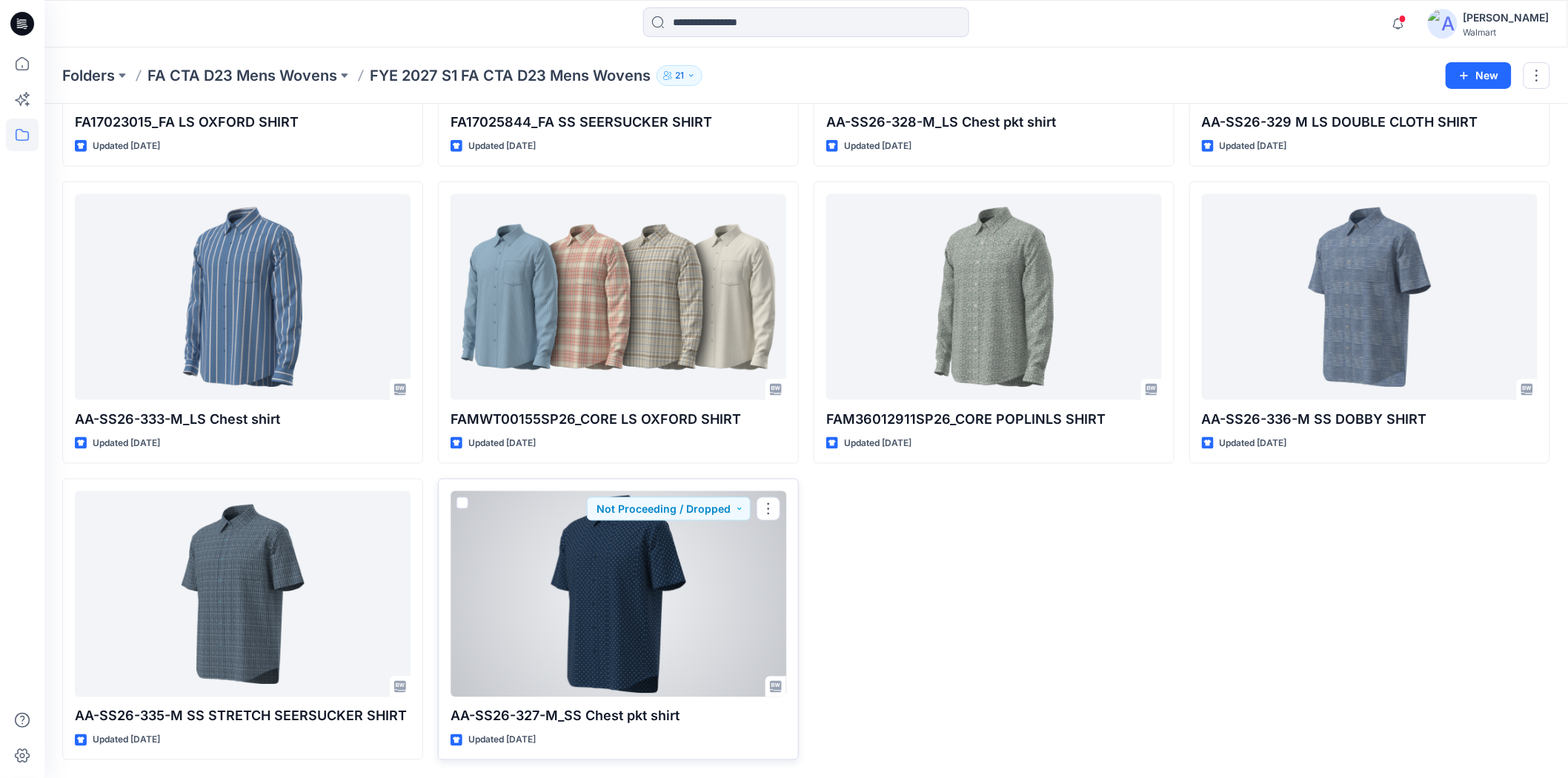
click at [695, 582] on div at bounding box center [619, 594] width 336 height 206
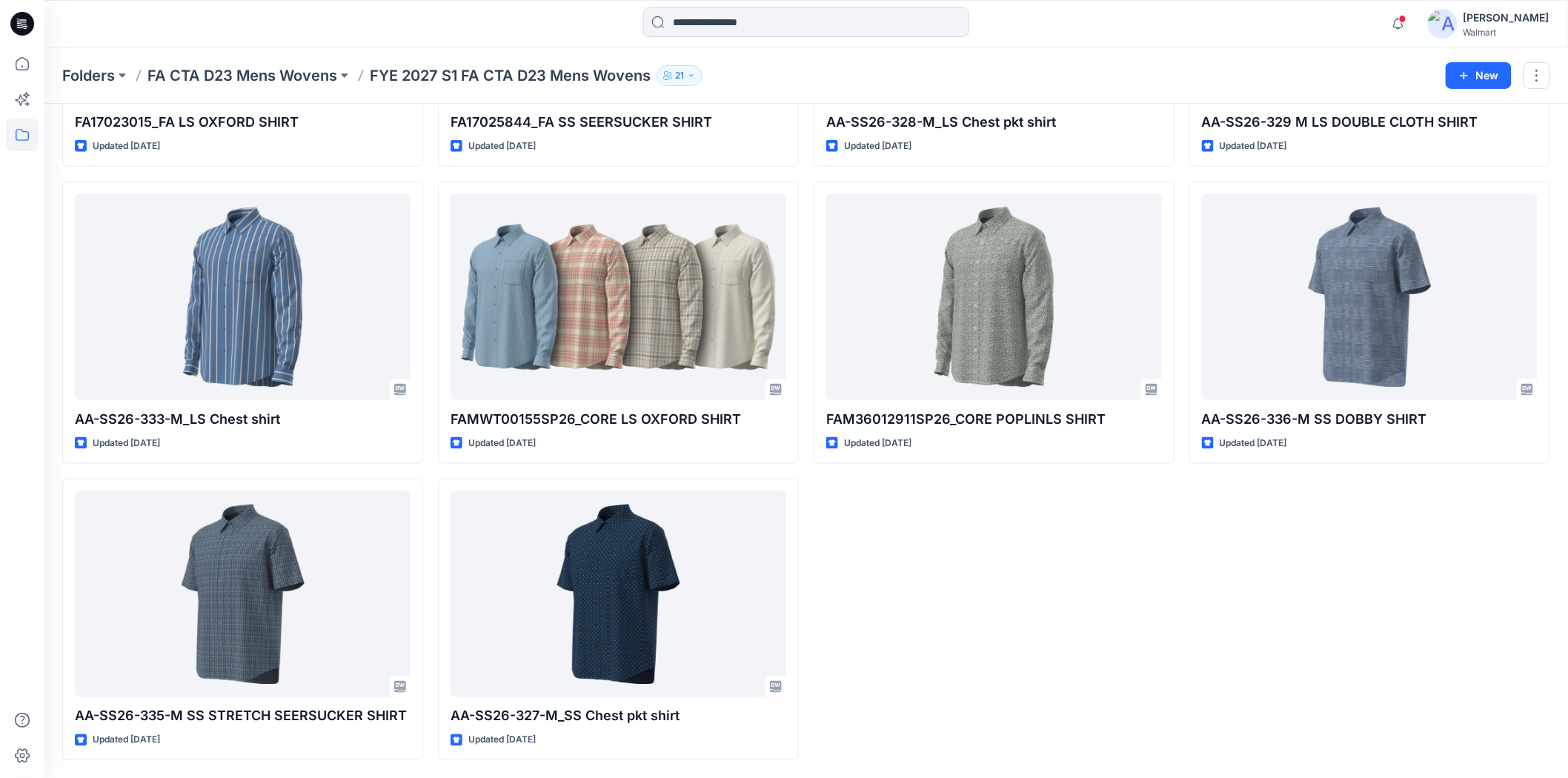
scroll to position [250, 0]
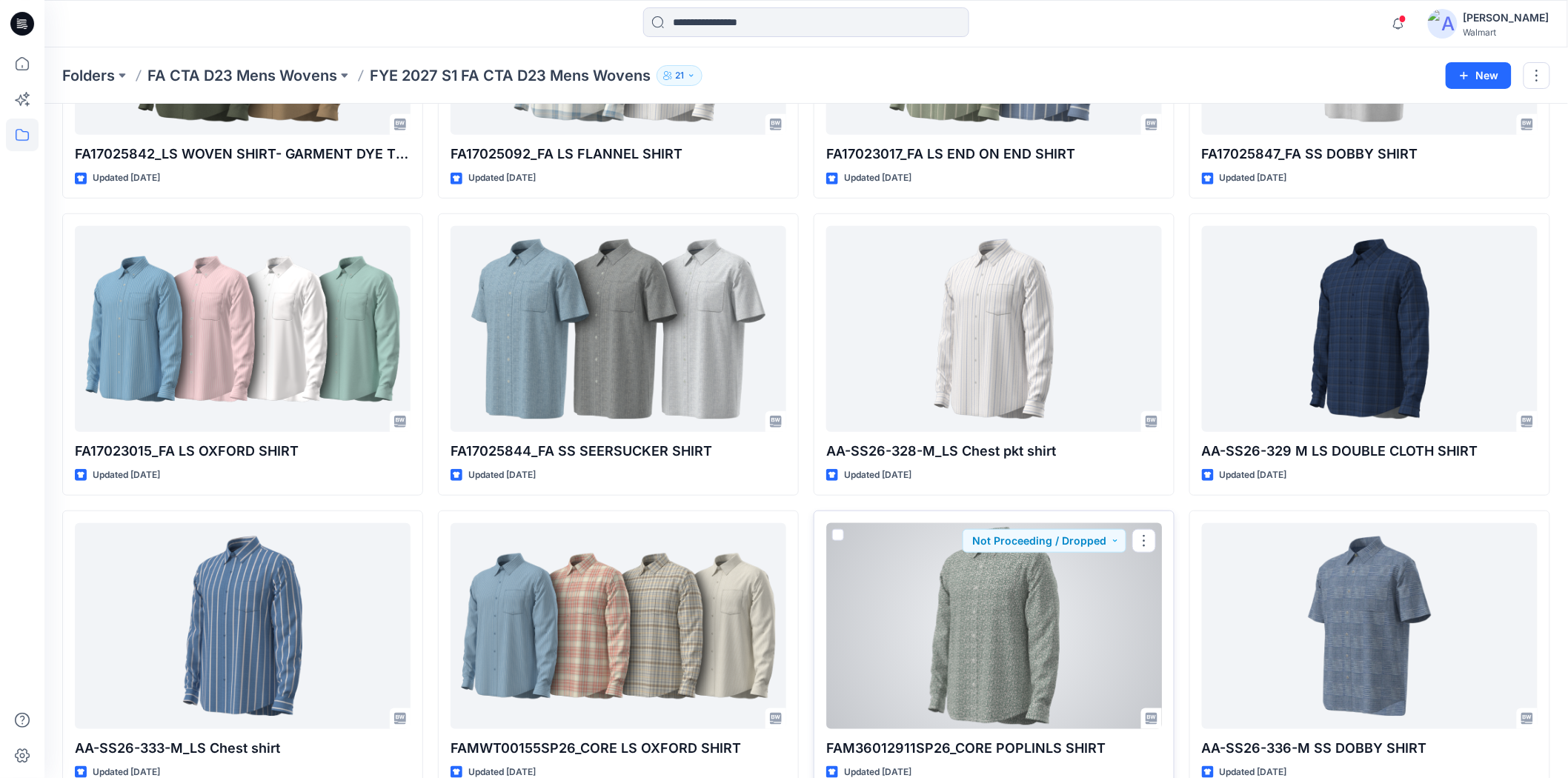
click at [994, 614] on div at bounding box center [994, 626] width 336 height 206
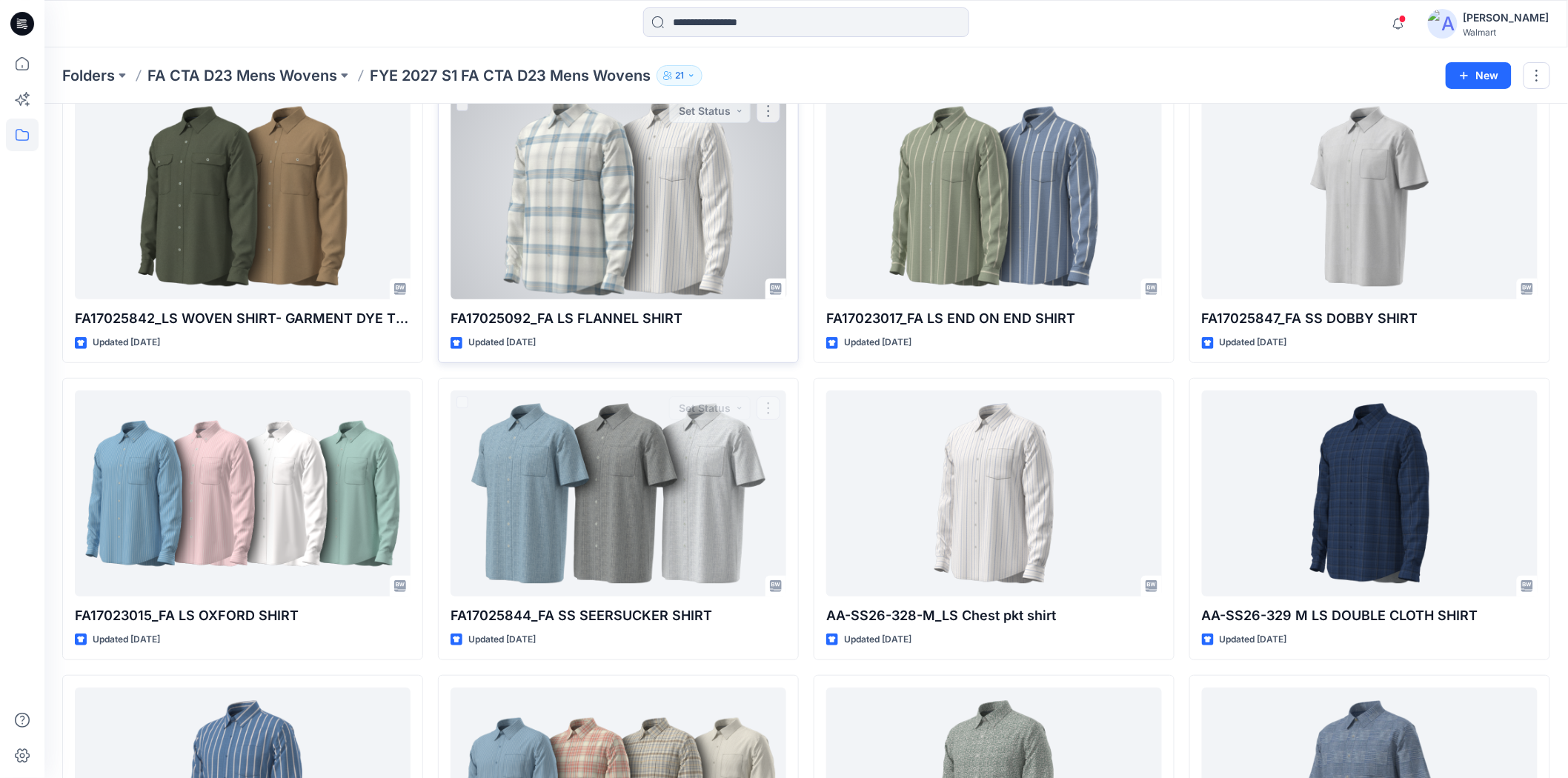
scroll to position [0, 0]
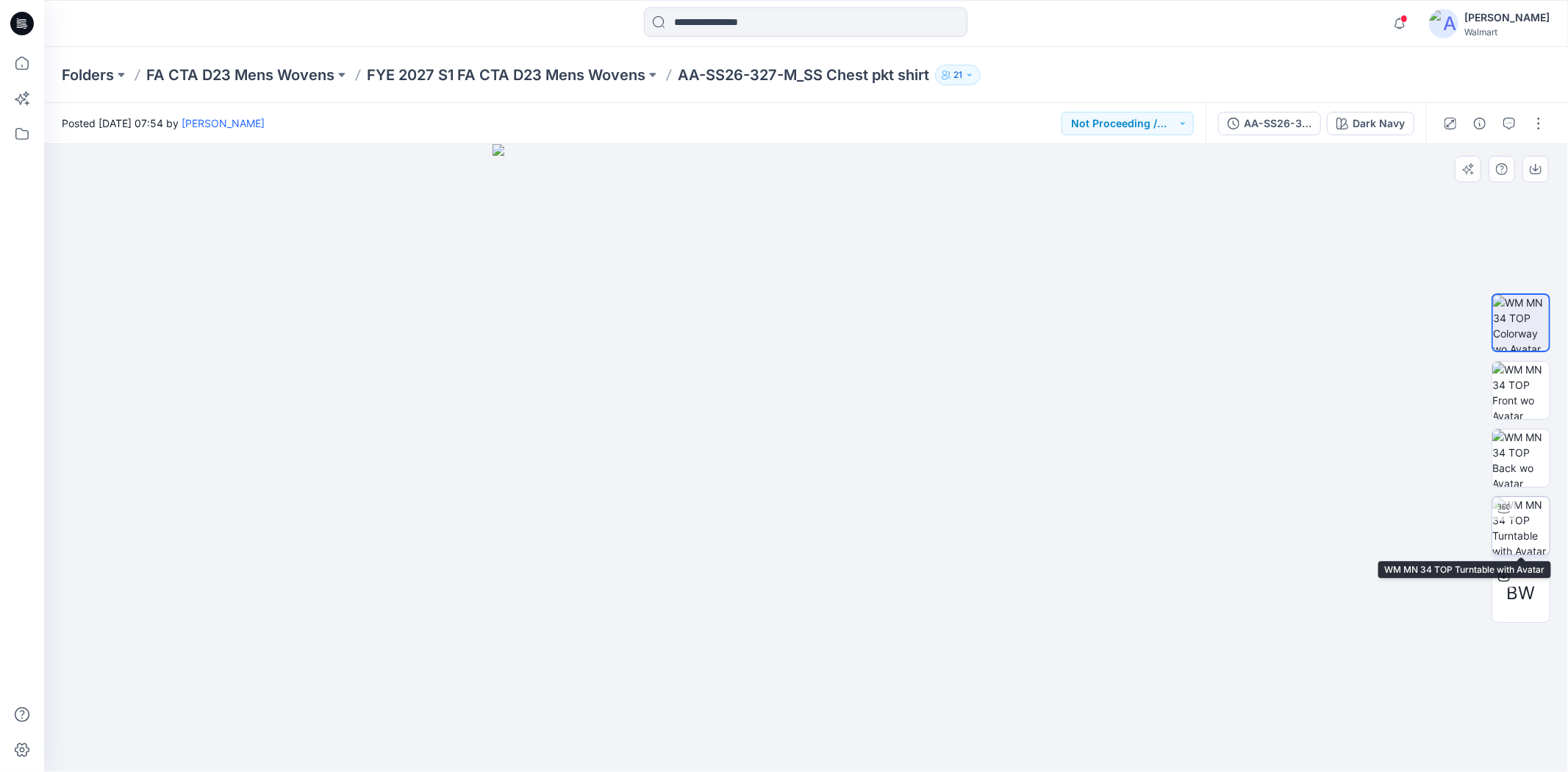
click at [1519, 526] on img at bounding box center [1521, 526] width 58 height 58
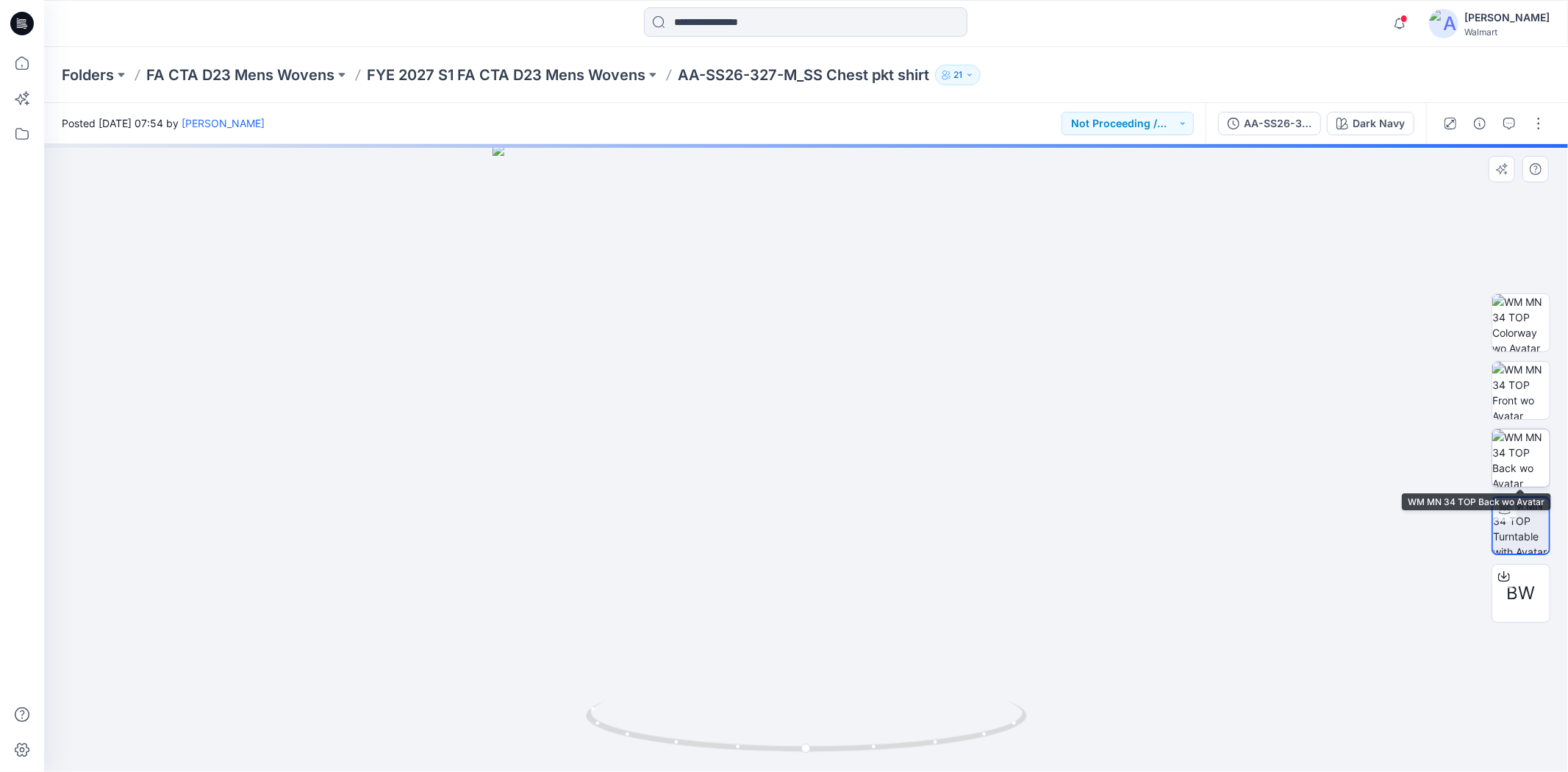
click at [1529, 448] on img at bounding box center [1521, 458] width 58 height 58
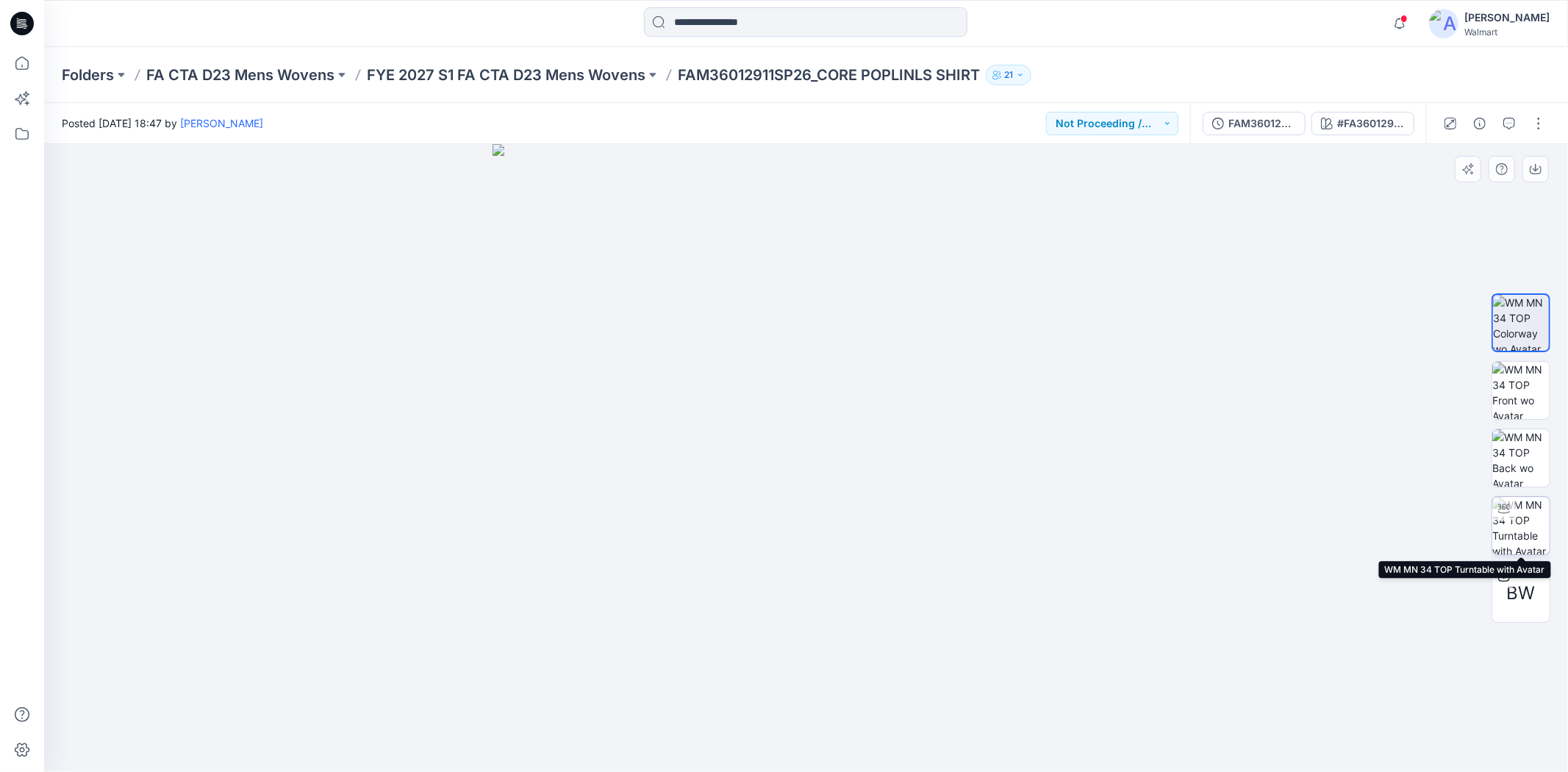
click at [1522, 527] on img at bounding box center [1521, 526] width 58 height 58
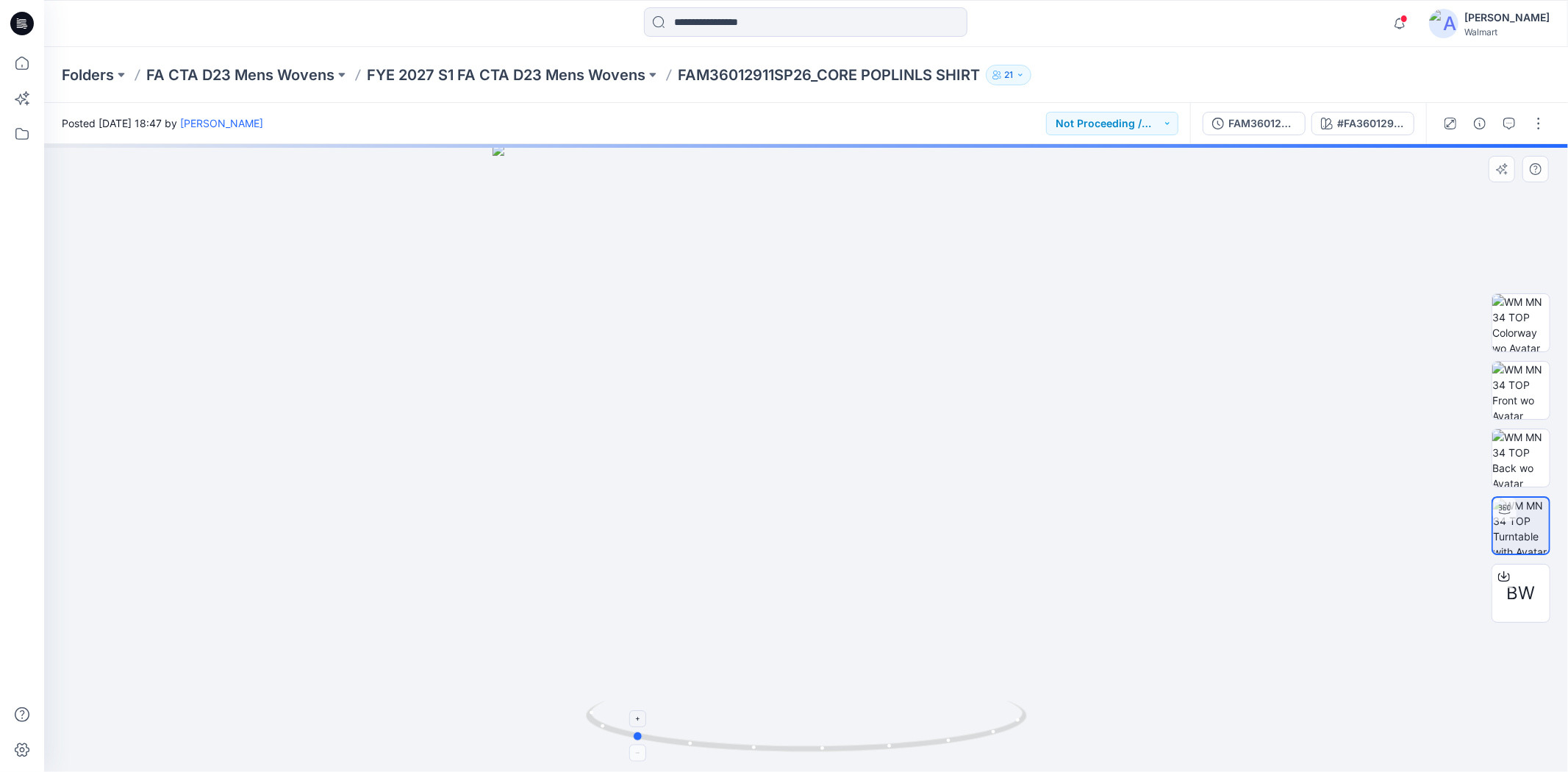
drag, startPoint x: 803, startPoint y: 748, endPoint x: 627, endPoint y: 714, distance: 179.3
click at [627, 714] on icon at bounding box center [808, 728] width 445 height 55
drag, startPoint x: 832, startPoint y: 314, endPoint x: 835, endPoint y: 597, distance: 283.0
click at [835, 597] on img at bounding box center [806, 445] width 1126 height 653
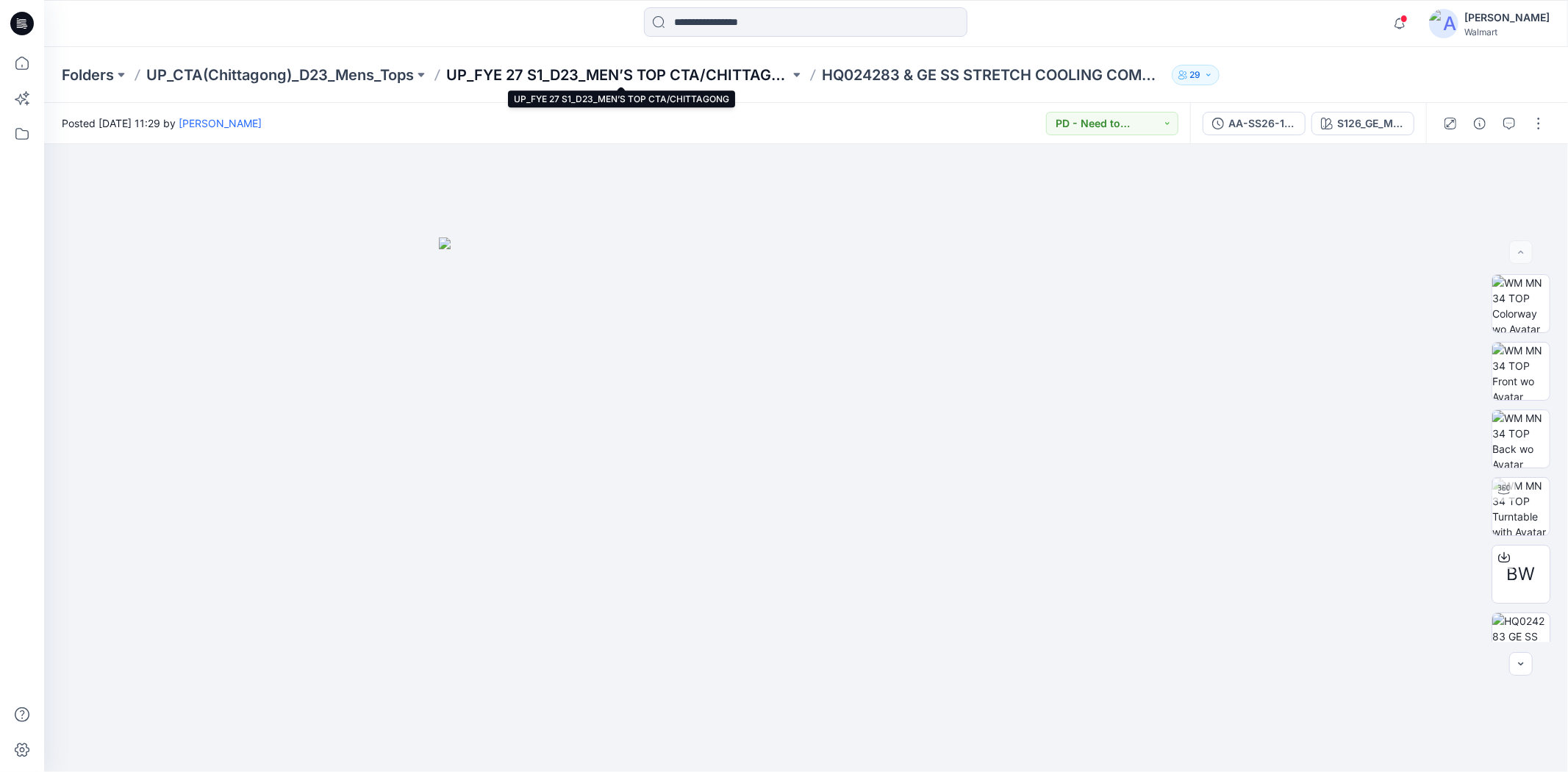
click at [719, 77] on p "UP_FYE 27 S1_D23_MEN’S TOP CTA/CHITTAGONG" at bounding box center [618, 75] width 344 height 21
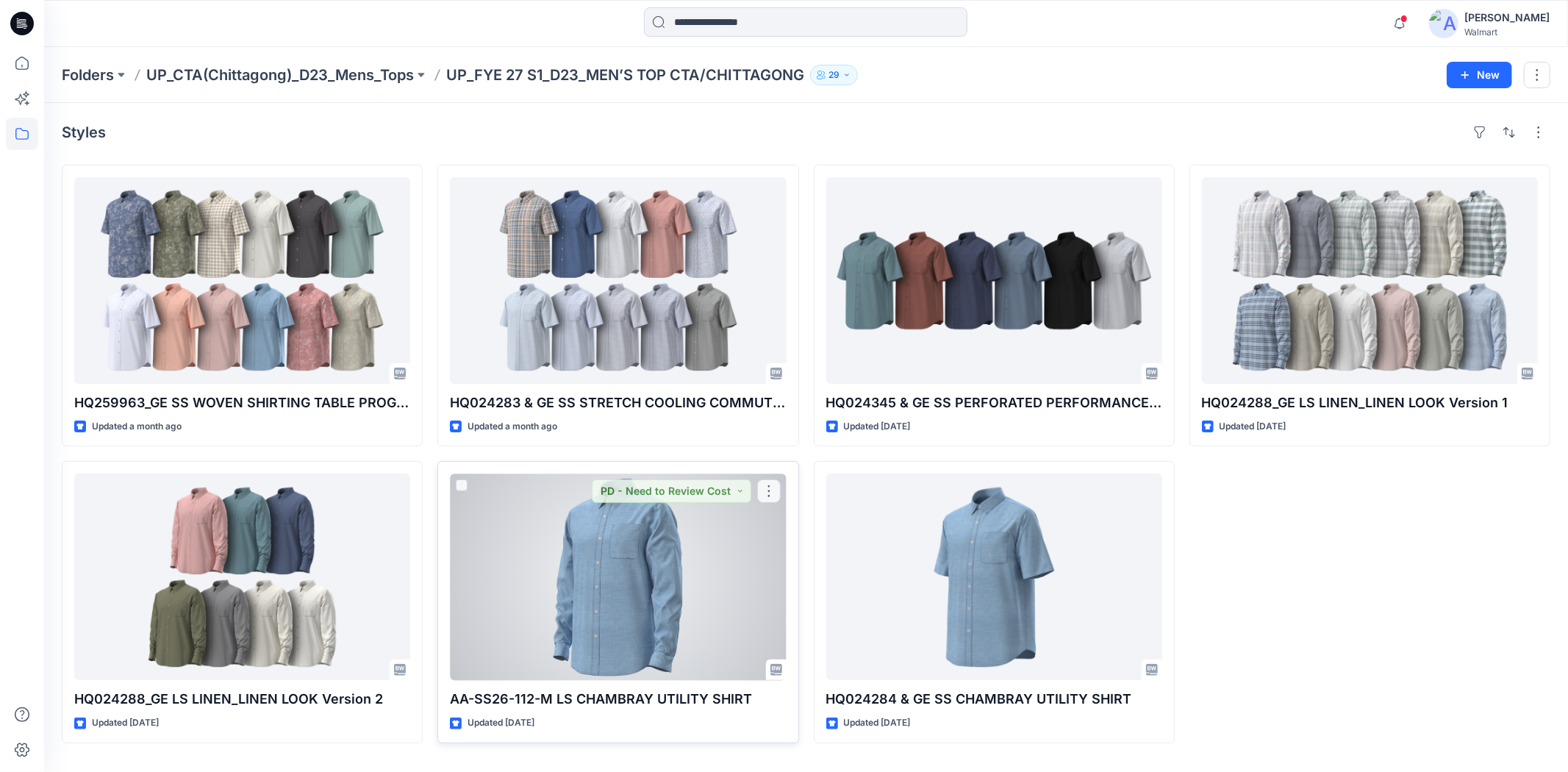
click at [699, 598] on div at bounding box center [617, 577] width 336 height 207
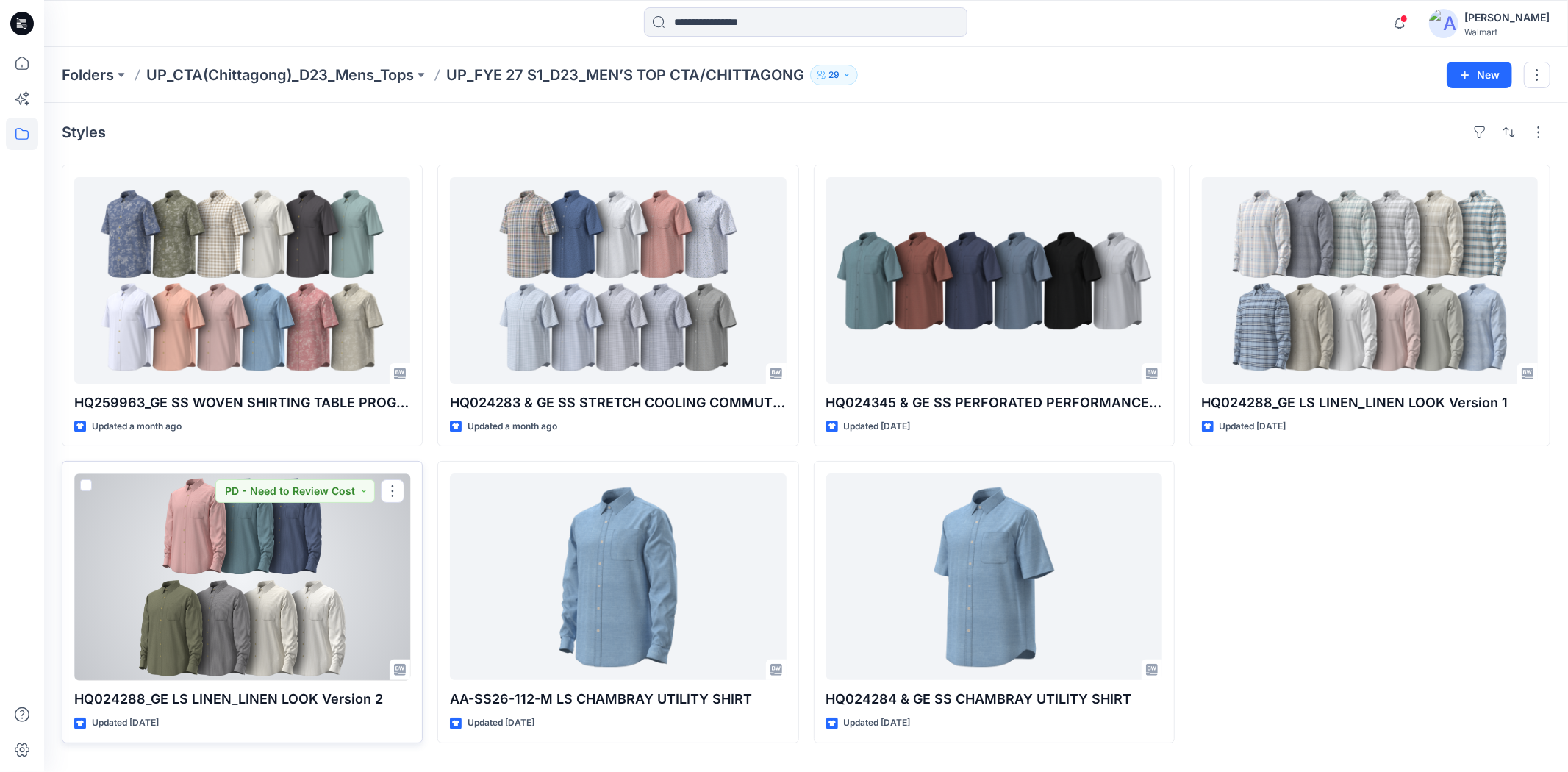
click at [173, 583] on div at bounding box center [242, 577] width 336 height 207
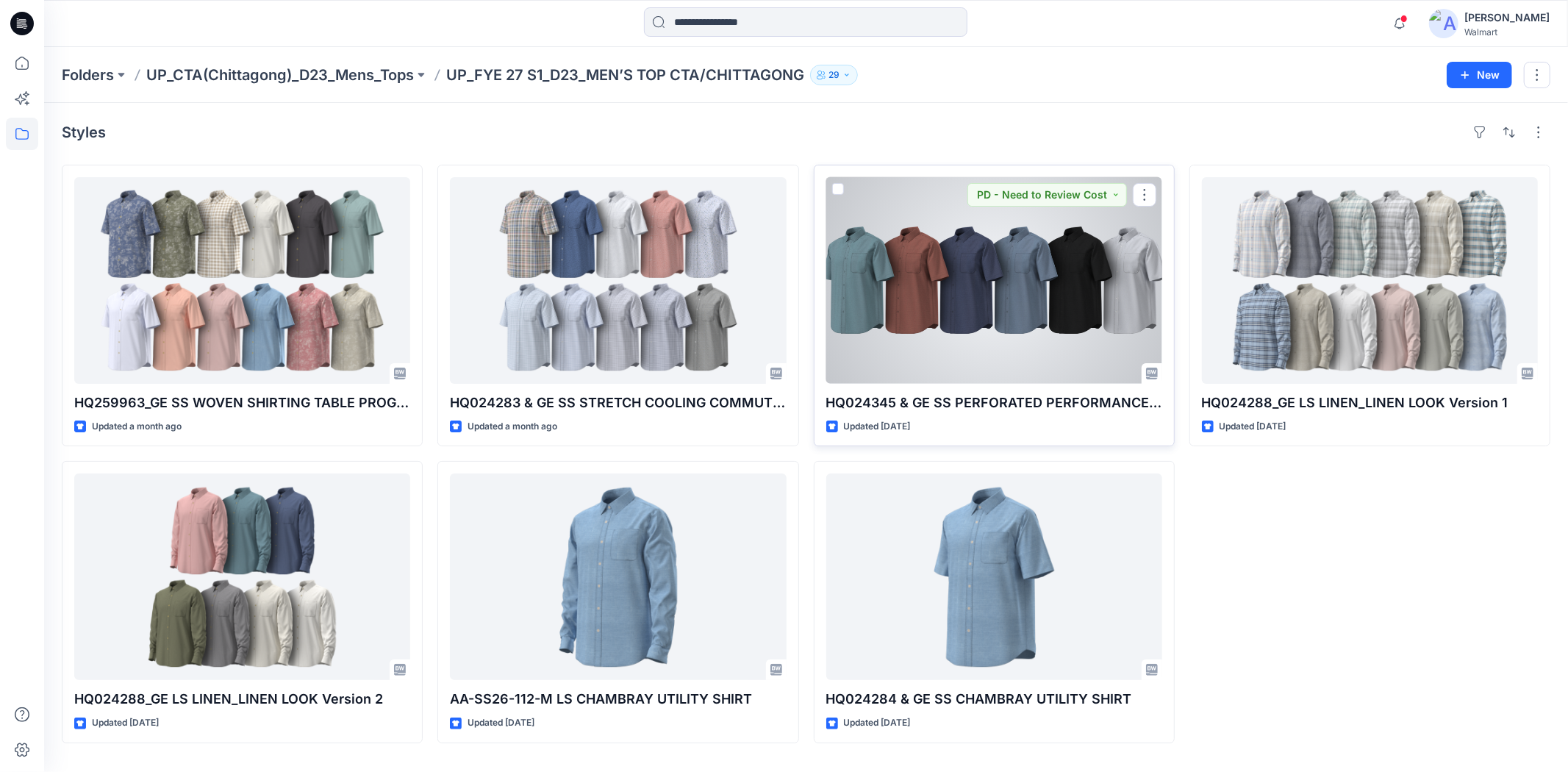
click at [1055, 276] on div at bounding box center [993, 280] width 336 height 207
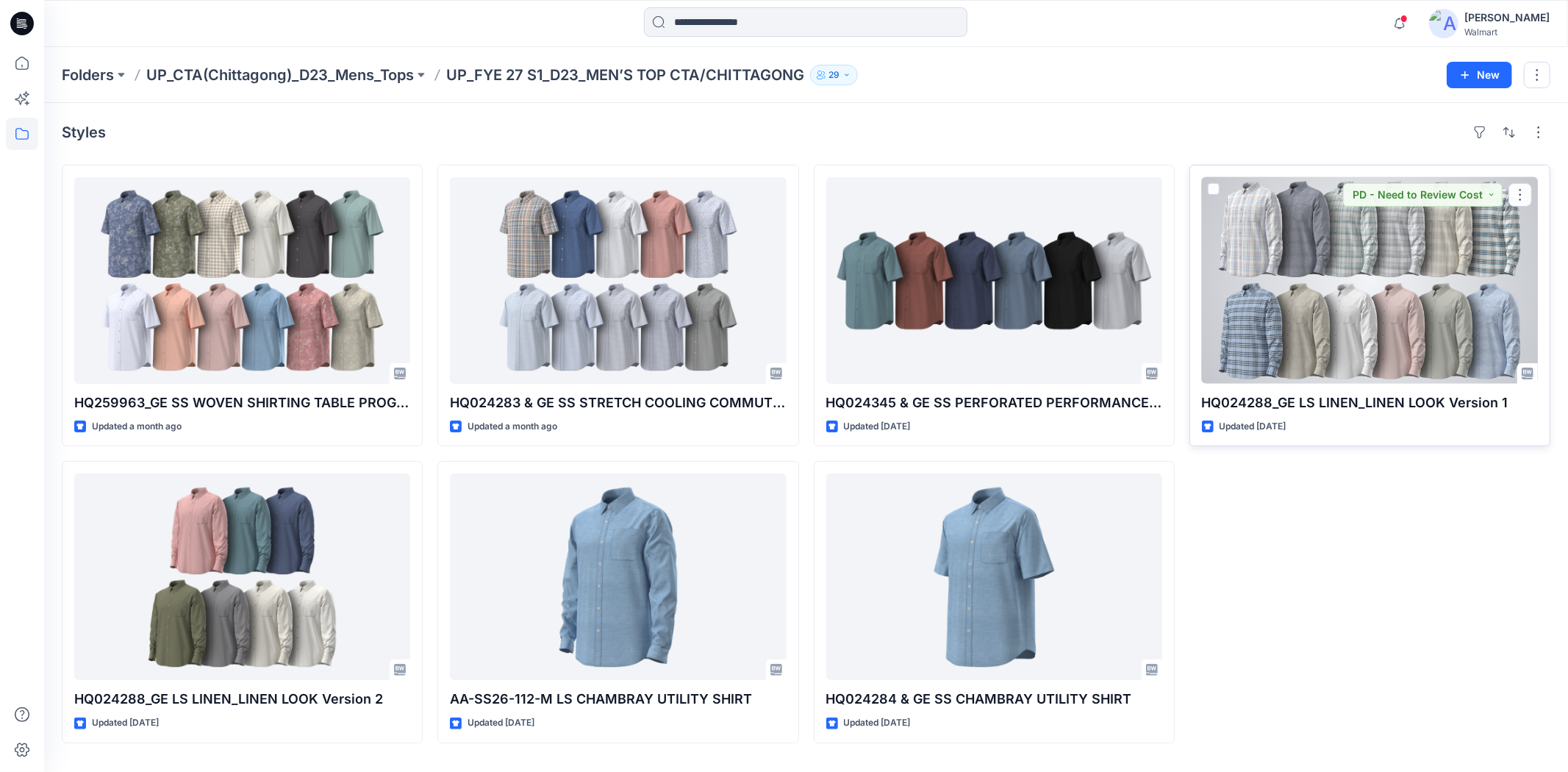
click at [1362, 285] on div at bounding box center [1369, 280] width 336 height 207
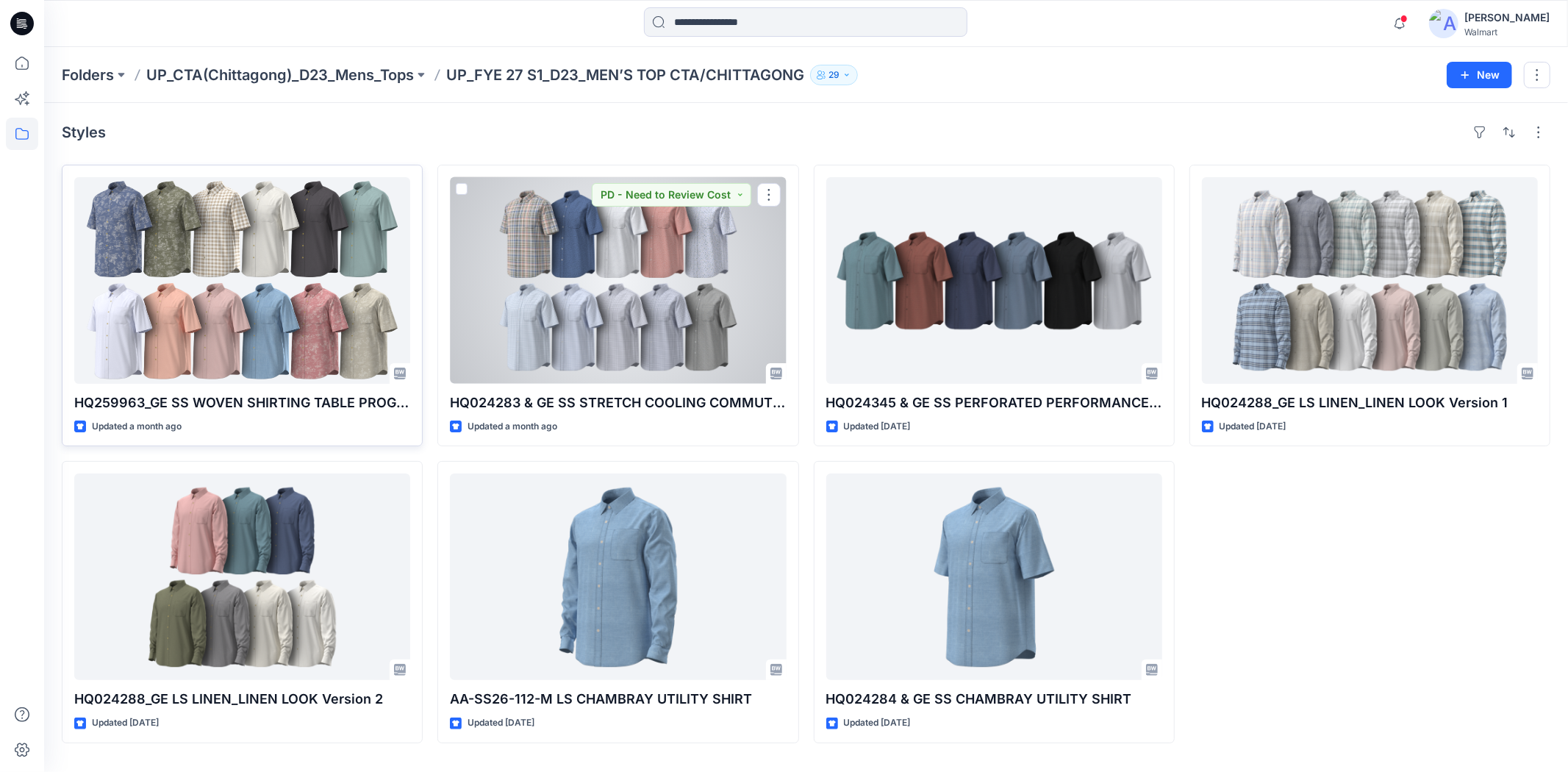
click at [327, 277] on div at bounding box center [242, 280] width 336 height 207
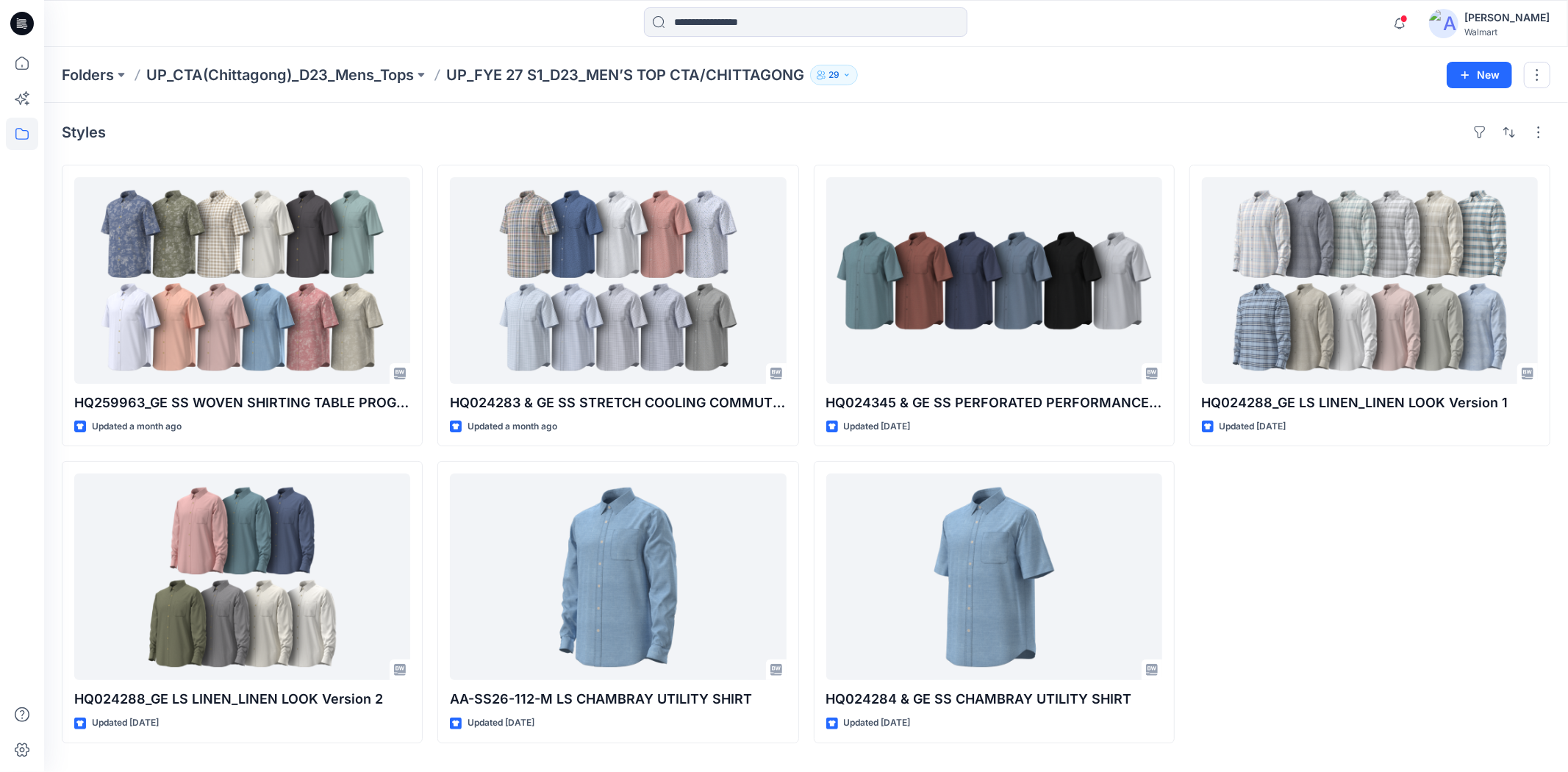
click at [1025, 72] on div "Folders UP_CTA(Chittagong)_D23_Mens_Tops UP_FYE 27 S1_D23_MEN’S TOP CTA/CHITTAG…" at bounding box center [748, 75] width 1374 height 21
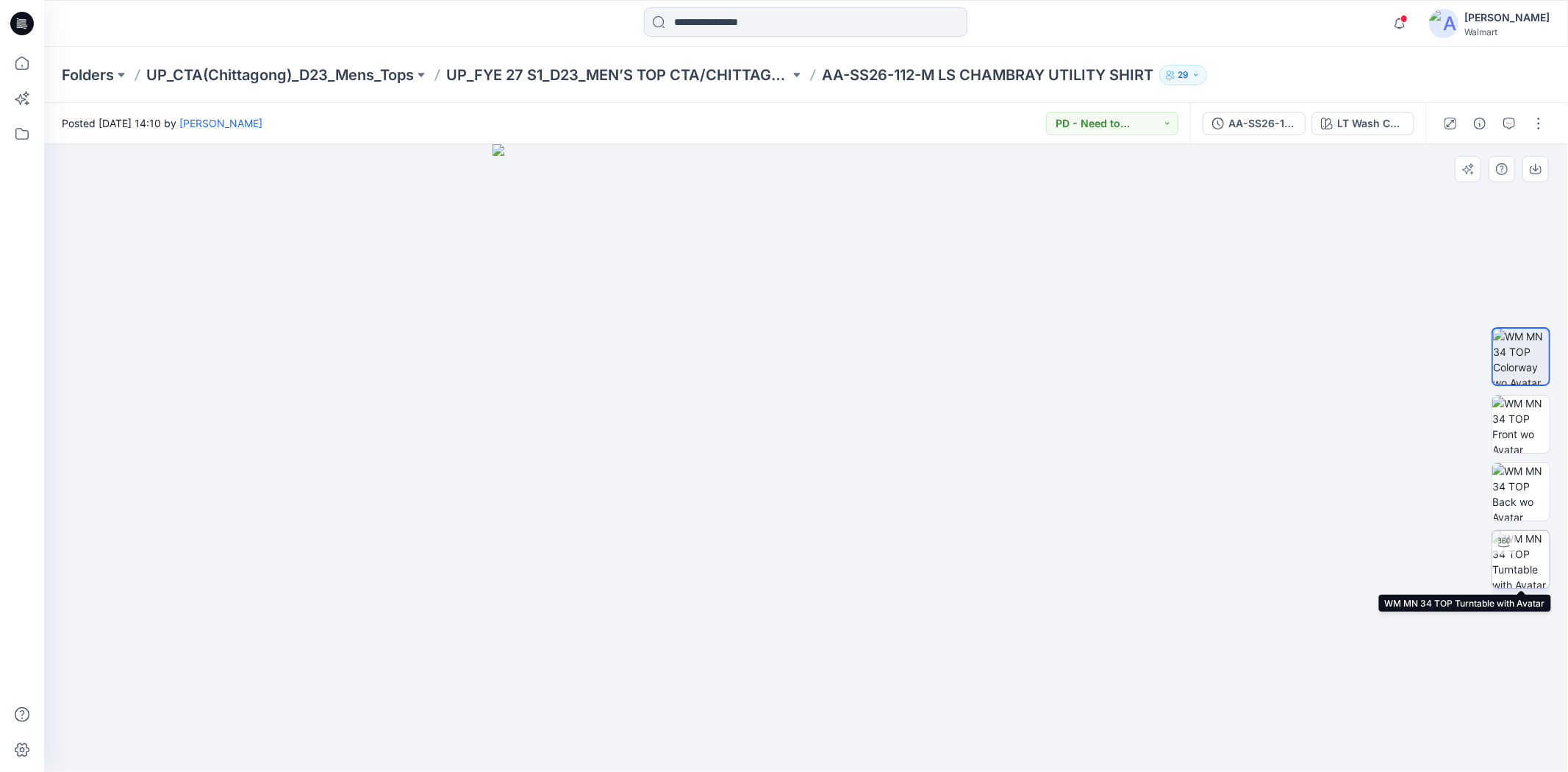
click at [1523, 546] on img at bounding box center [1521, 560] width 58 height 58
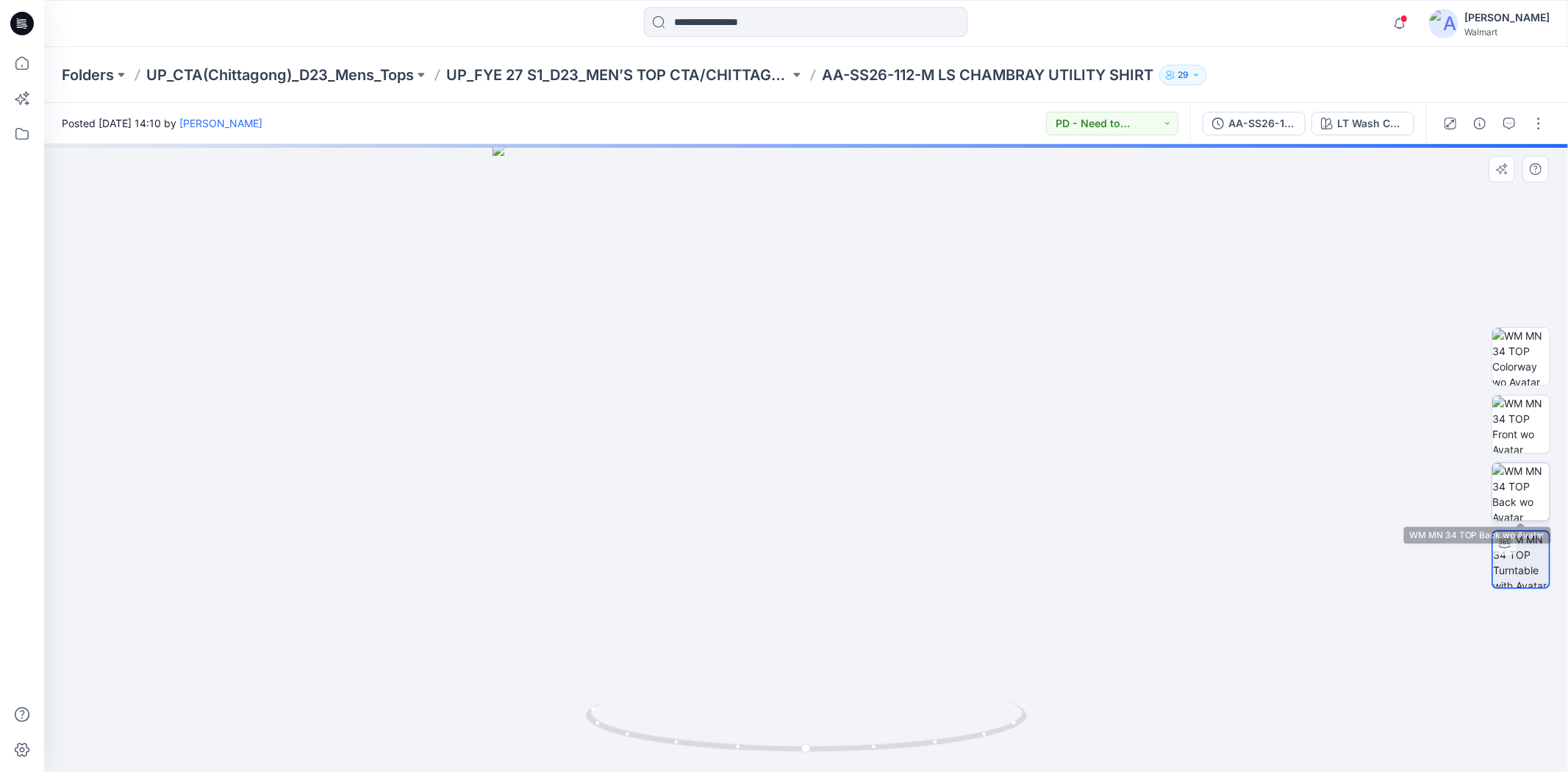
click at [1522, 484] on img at bounding box center [1521, 492] width 58 height 58
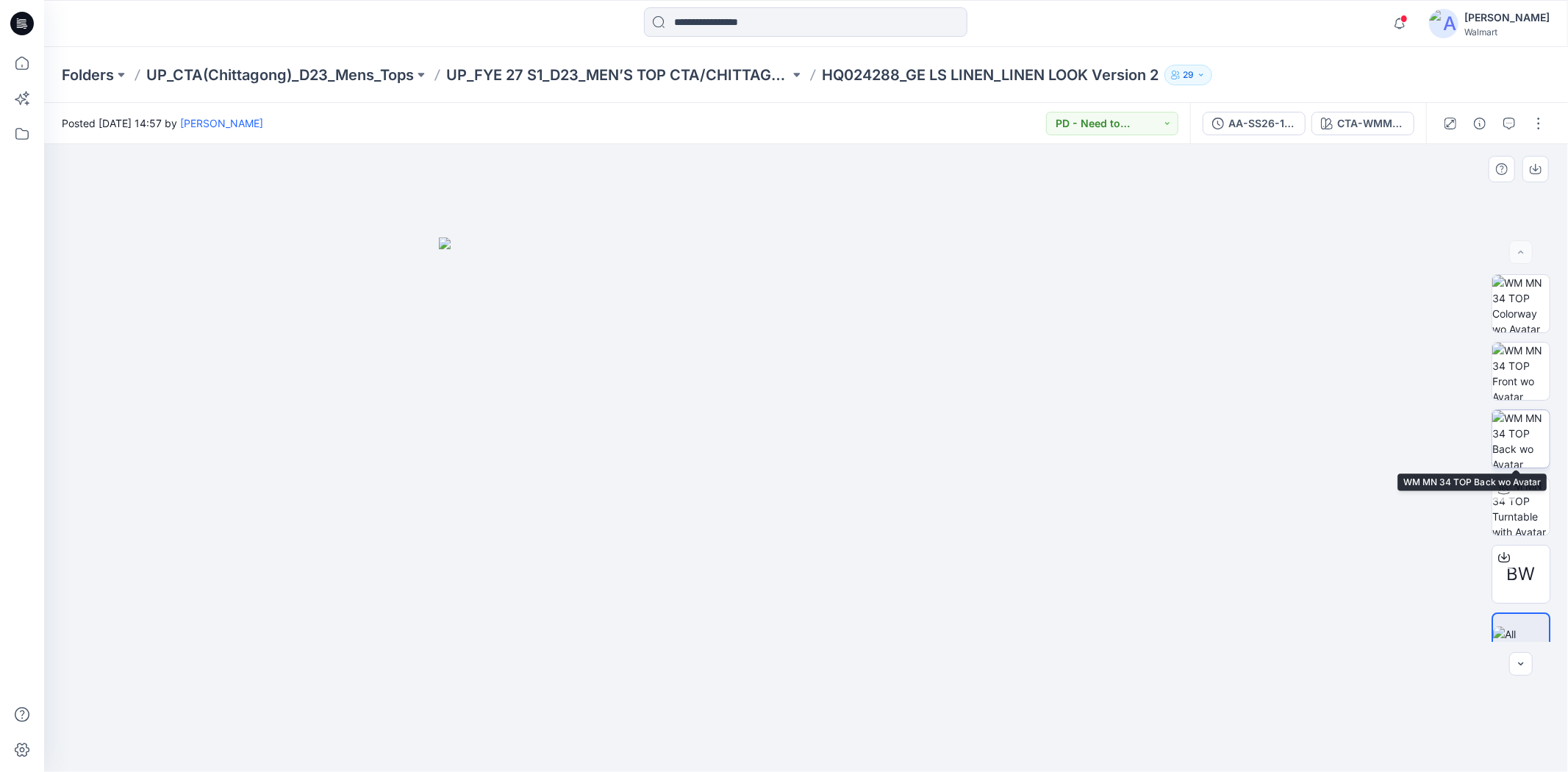
click at [1530, 434] on img at bounding box center [1521, 439] width 58 height 58
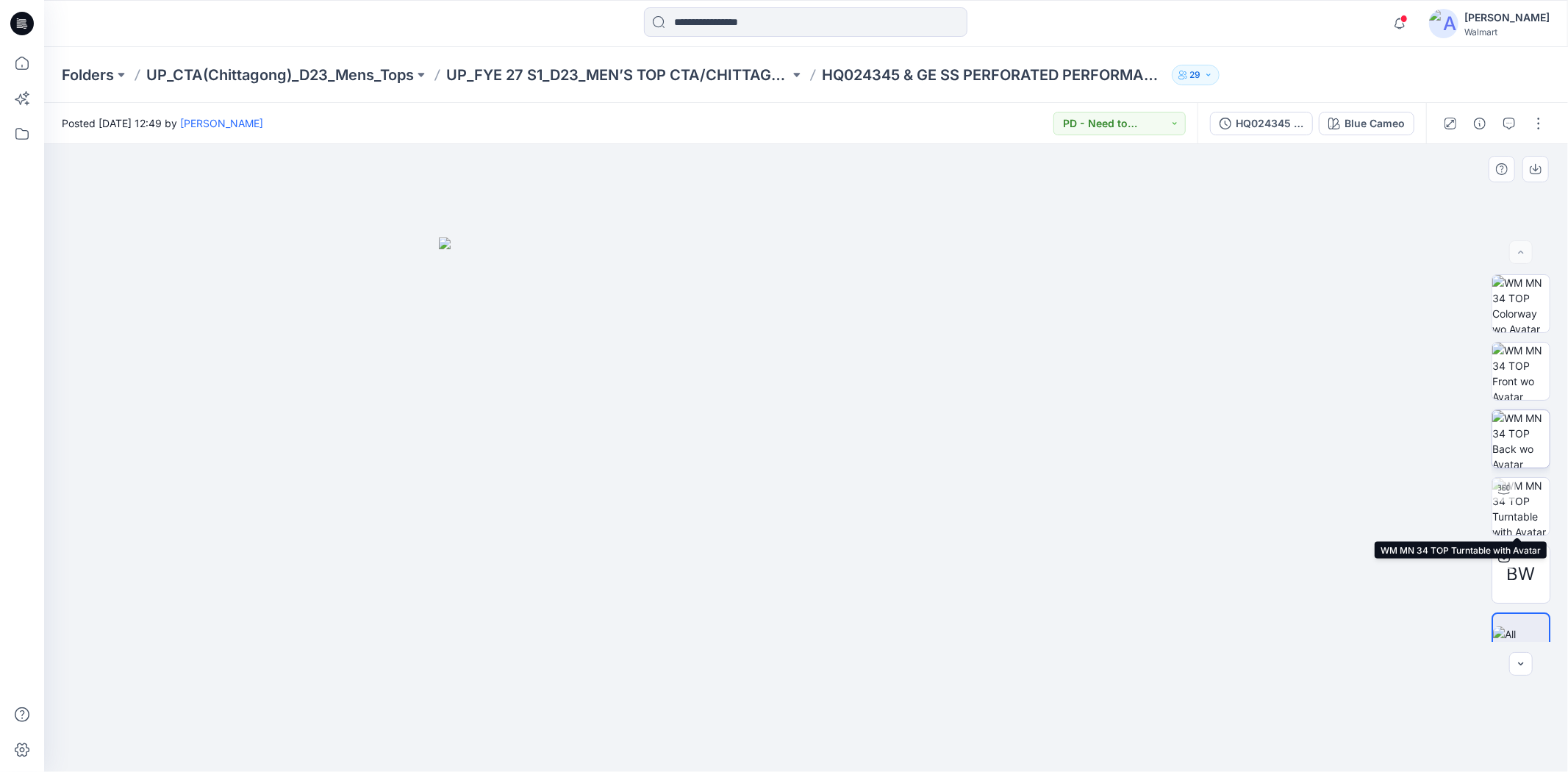
click at [1531, 420] on img at bounding box center [1521, 439] width 58 height 58
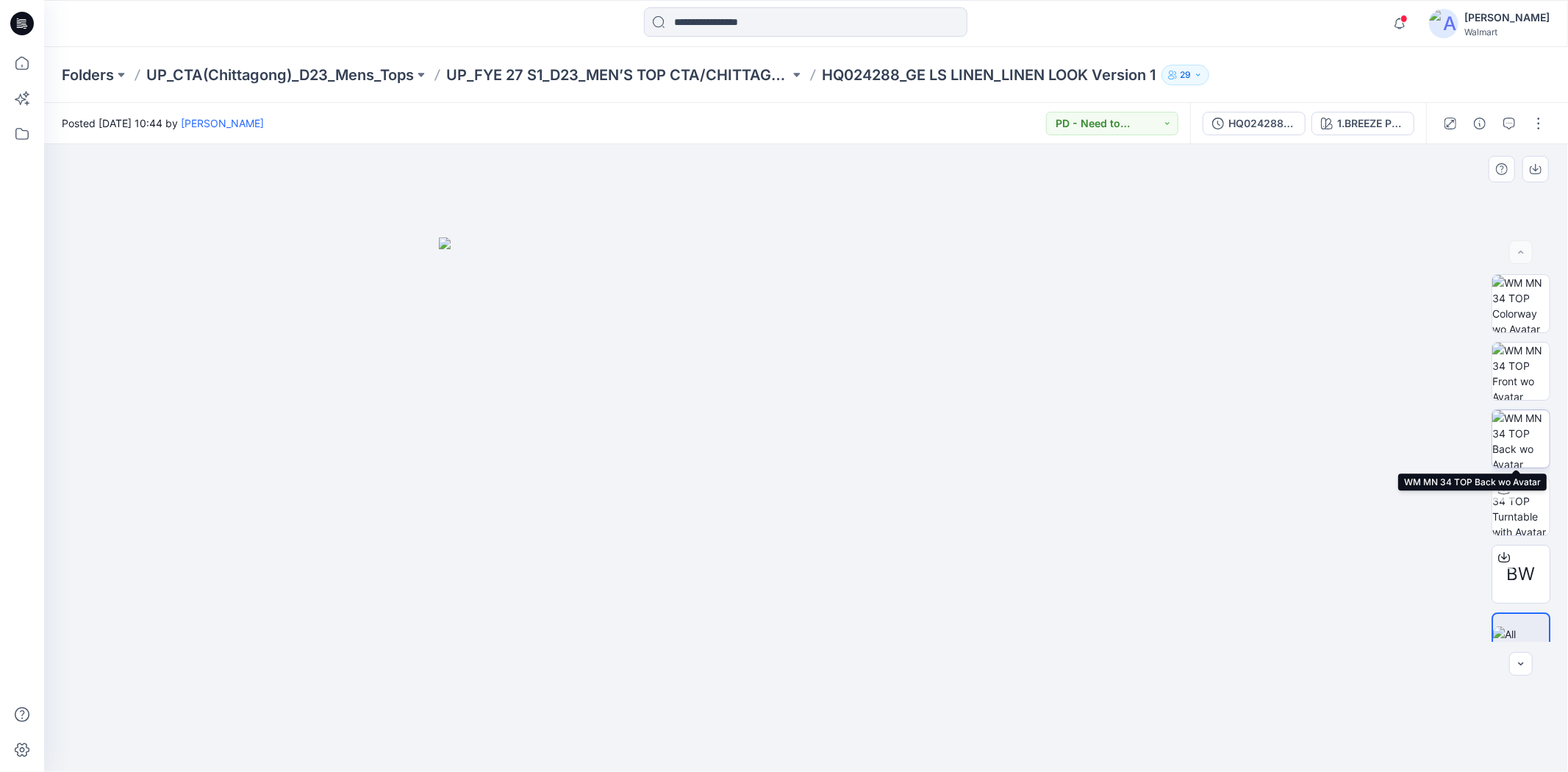
click at [1525, 439] on img at bounding box center [1521, 439] width 58 height 58
click at [1524, 417] on img at bounding box center [1521, 439] width 58 height 58
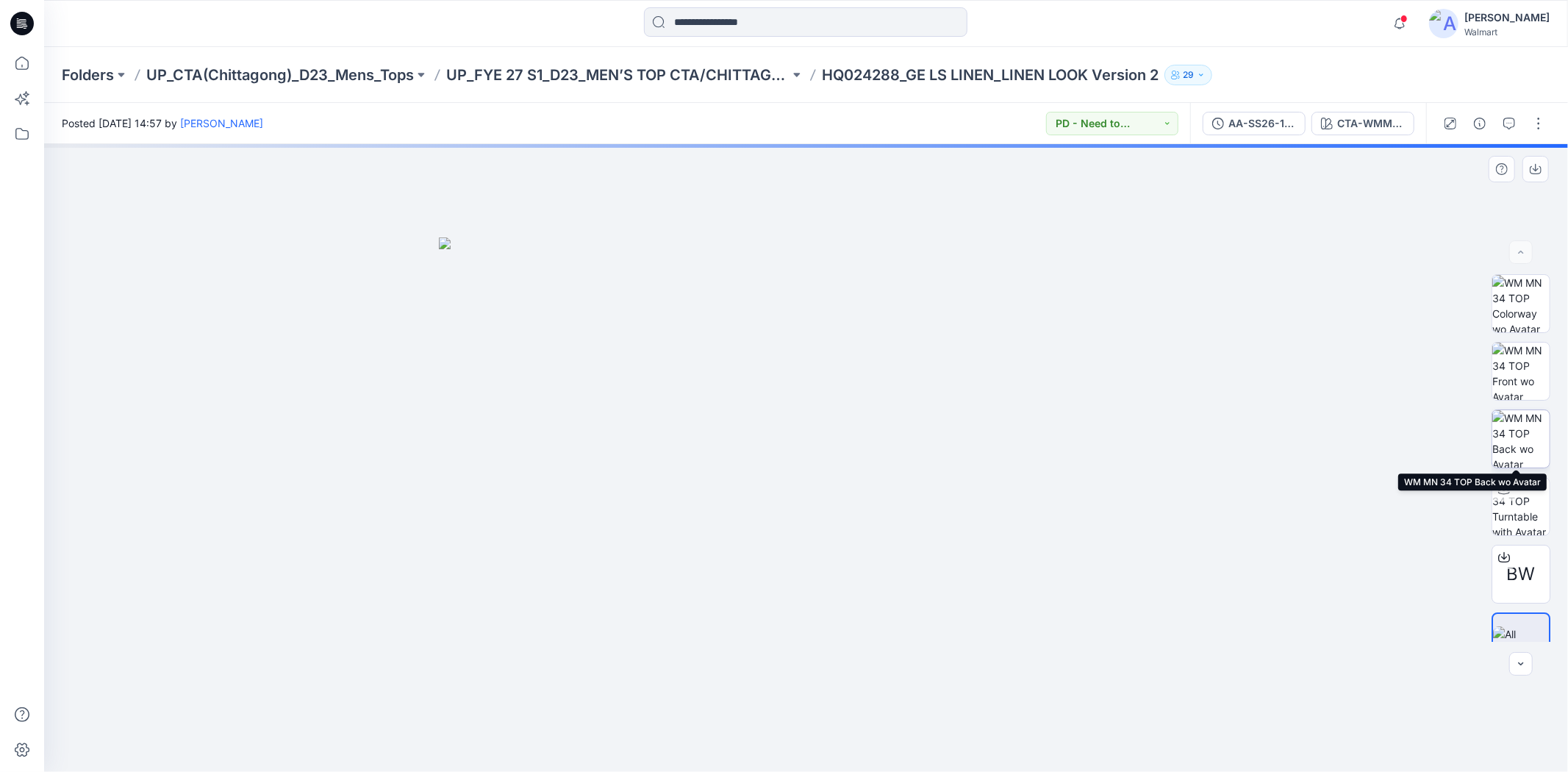
click at [1524, 445] on img at bounding box center [1521, 439] width 58 height 58
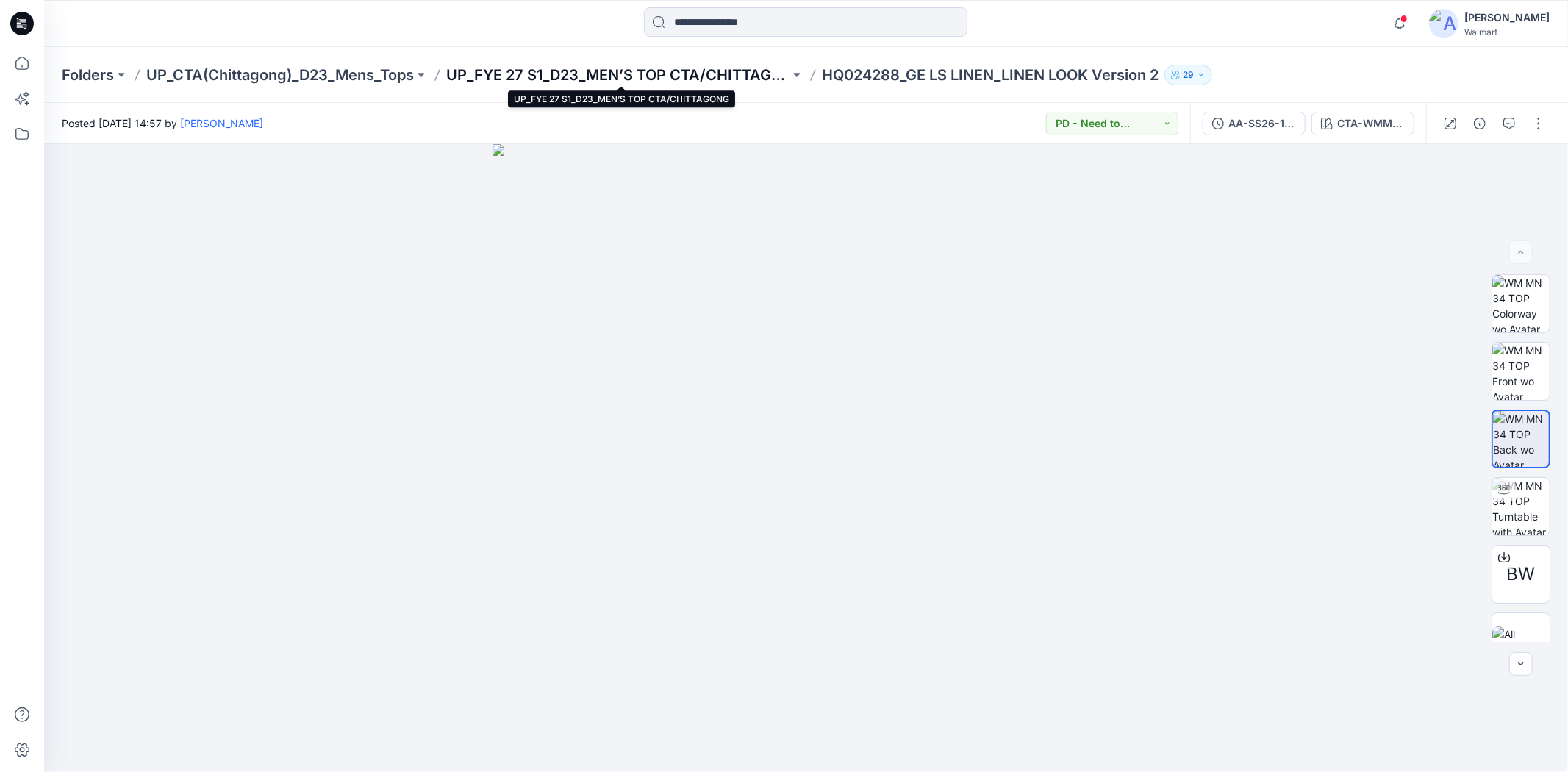
click at [635, 78] on p "UP_FYE 27 S1_D23_MEN’S TOP CTA/CHITTAGONG" at bounding box center [618, 75] width 344 height 21
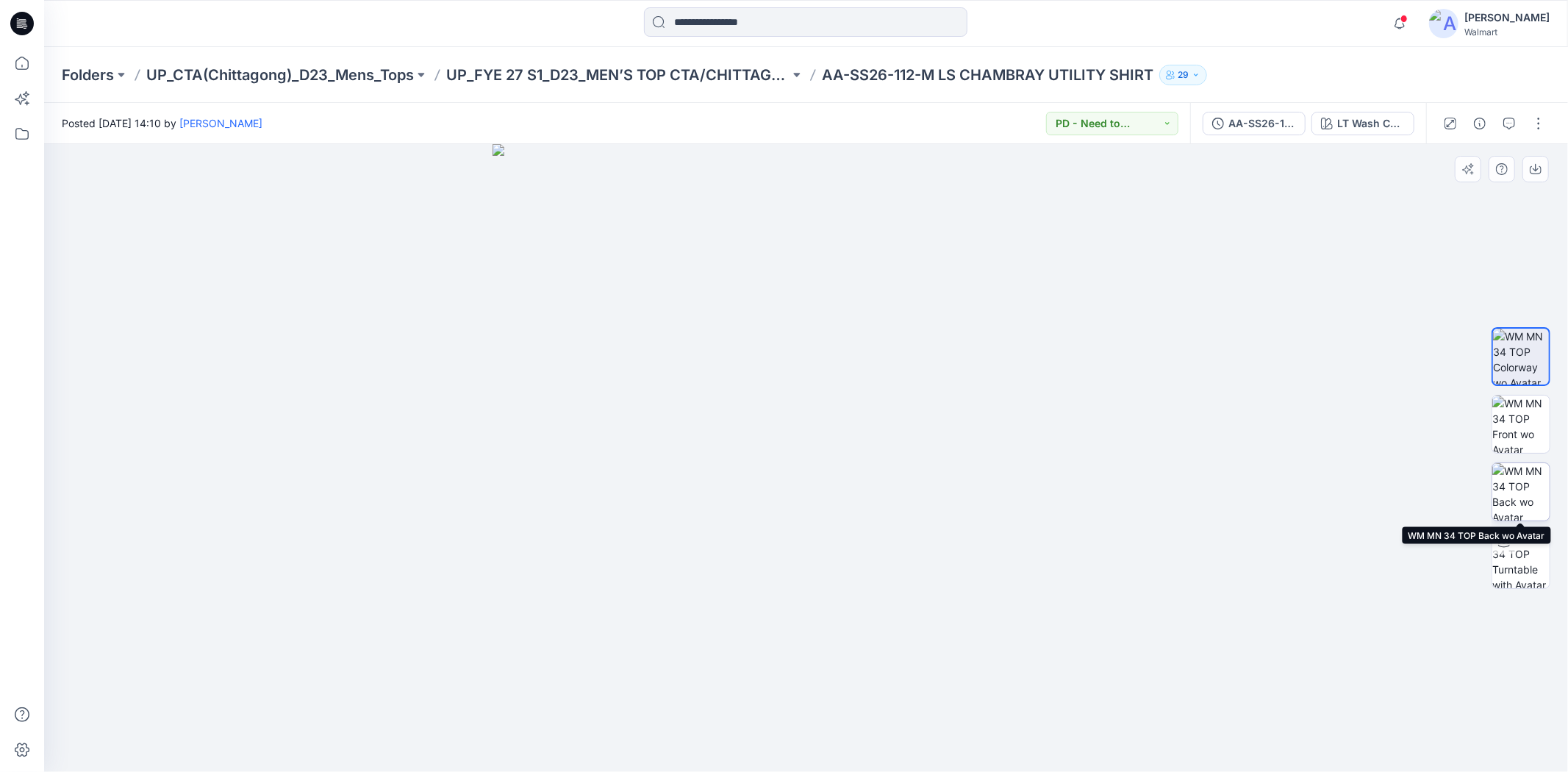
click at [1527, 475] on img at bounding box center [1521, 492] width 58 height 58
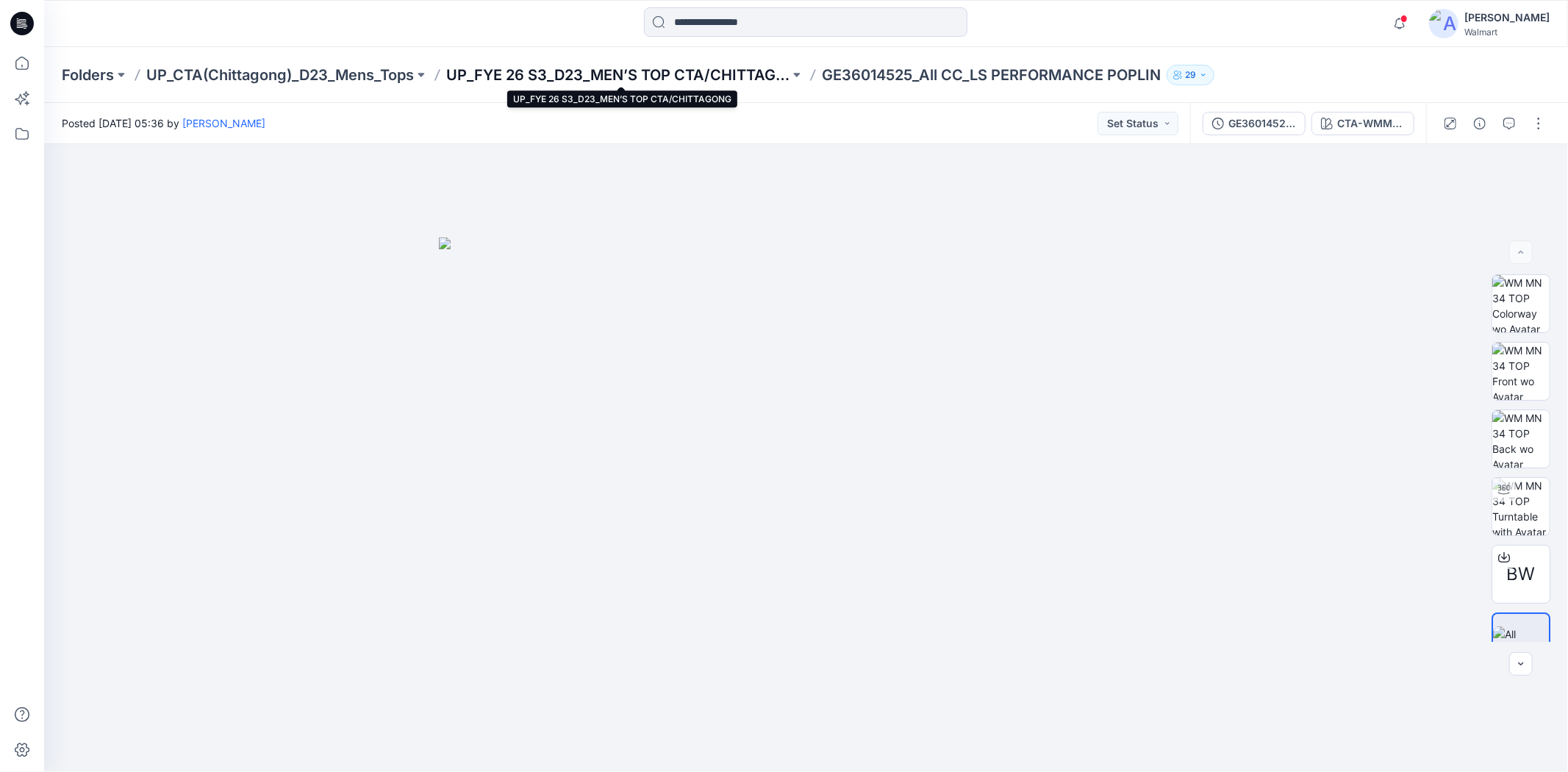
click at [602, 78] on p "UP_FYE 26 S3_D23_MEN’S TOP CTA/CHITTAGONG" at bounding box center [618, 75] width 344 height 21
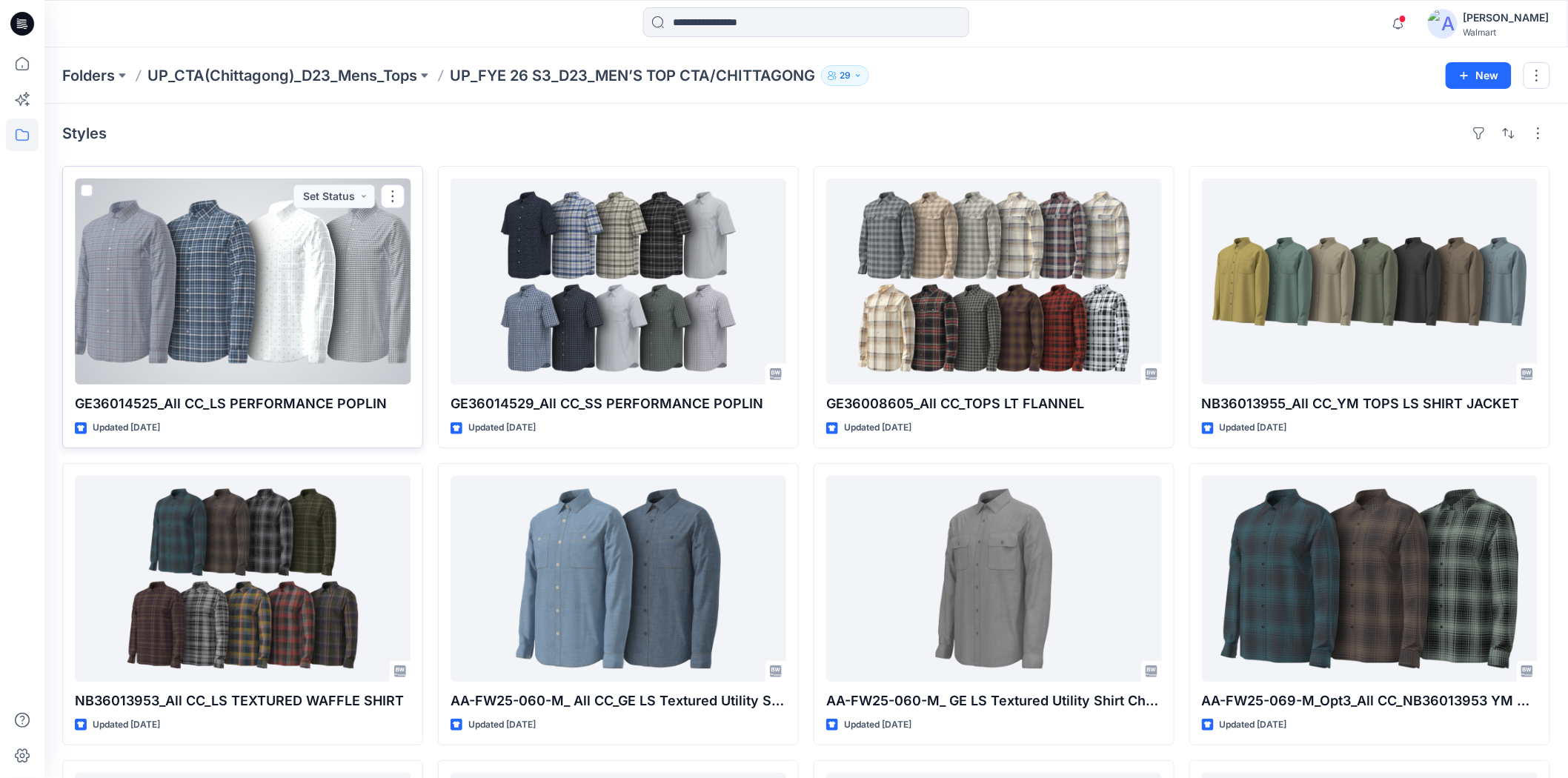
click at [306, 316] on div at bounding box center [243, 281] width 336 height 206
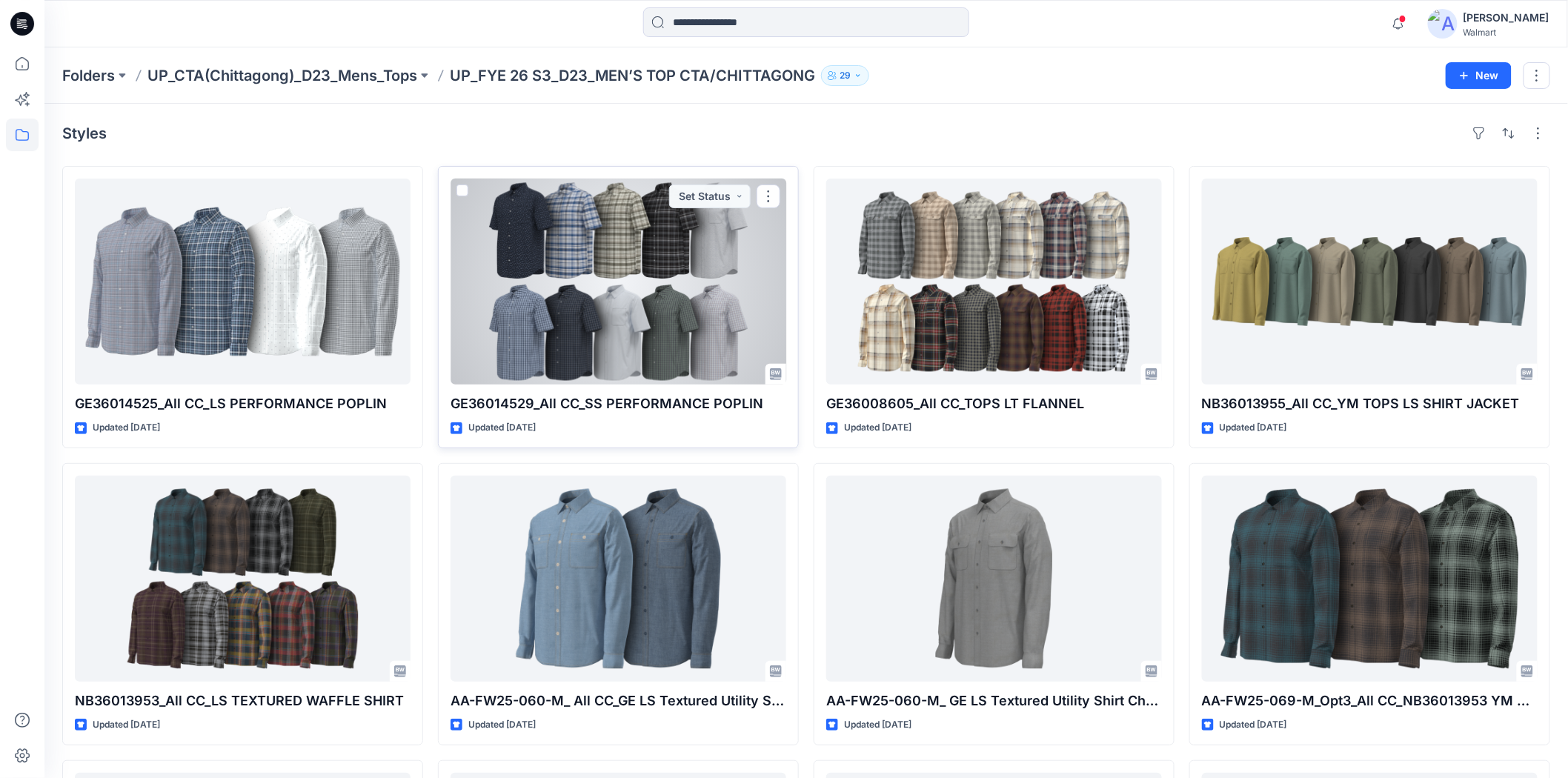
click at [631, 312] on div at bounding box center [619, 281] width 336 height 206
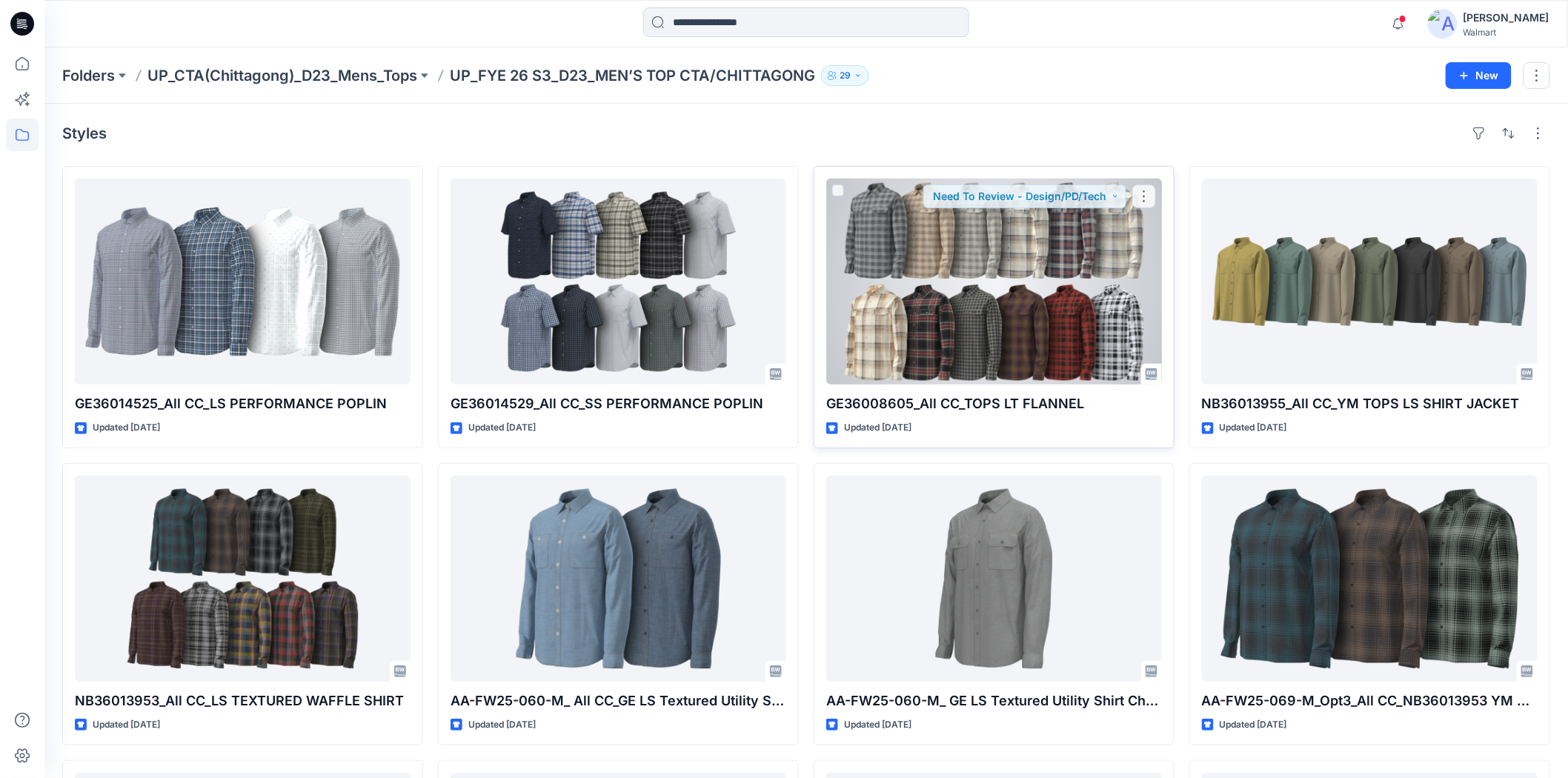
click at [952, 296] on div at bounding box center [994, 281] width 336 height 206
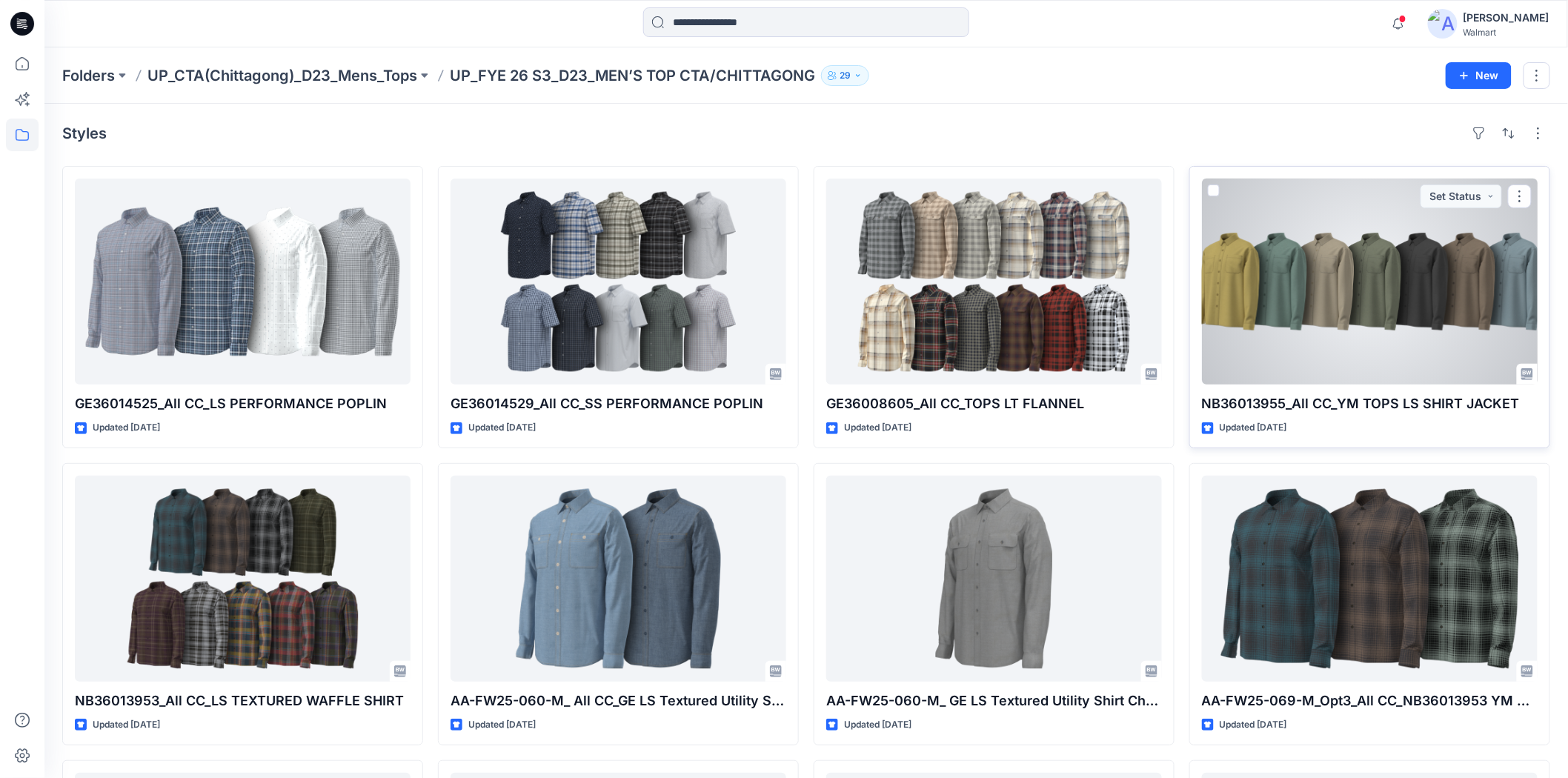
click at [1311, 294] on div at bounding box center [1369, 281] width 336 height 206
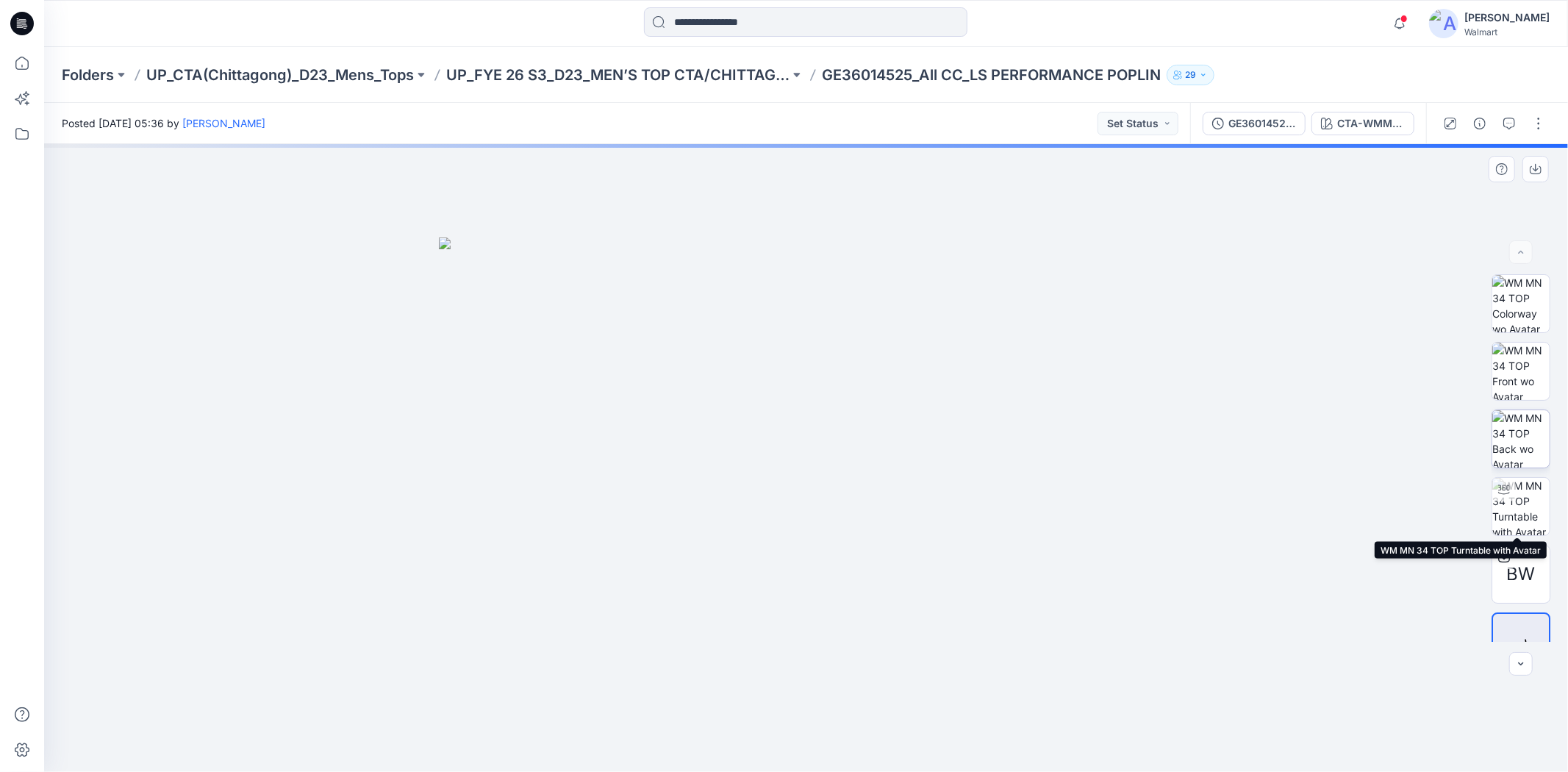
click at [1520, 437] on img at bounding box center [1521, 439] width 58 height 58
click at [1525, 424] on img at bounding box center [1521, 439] width 58 height 58
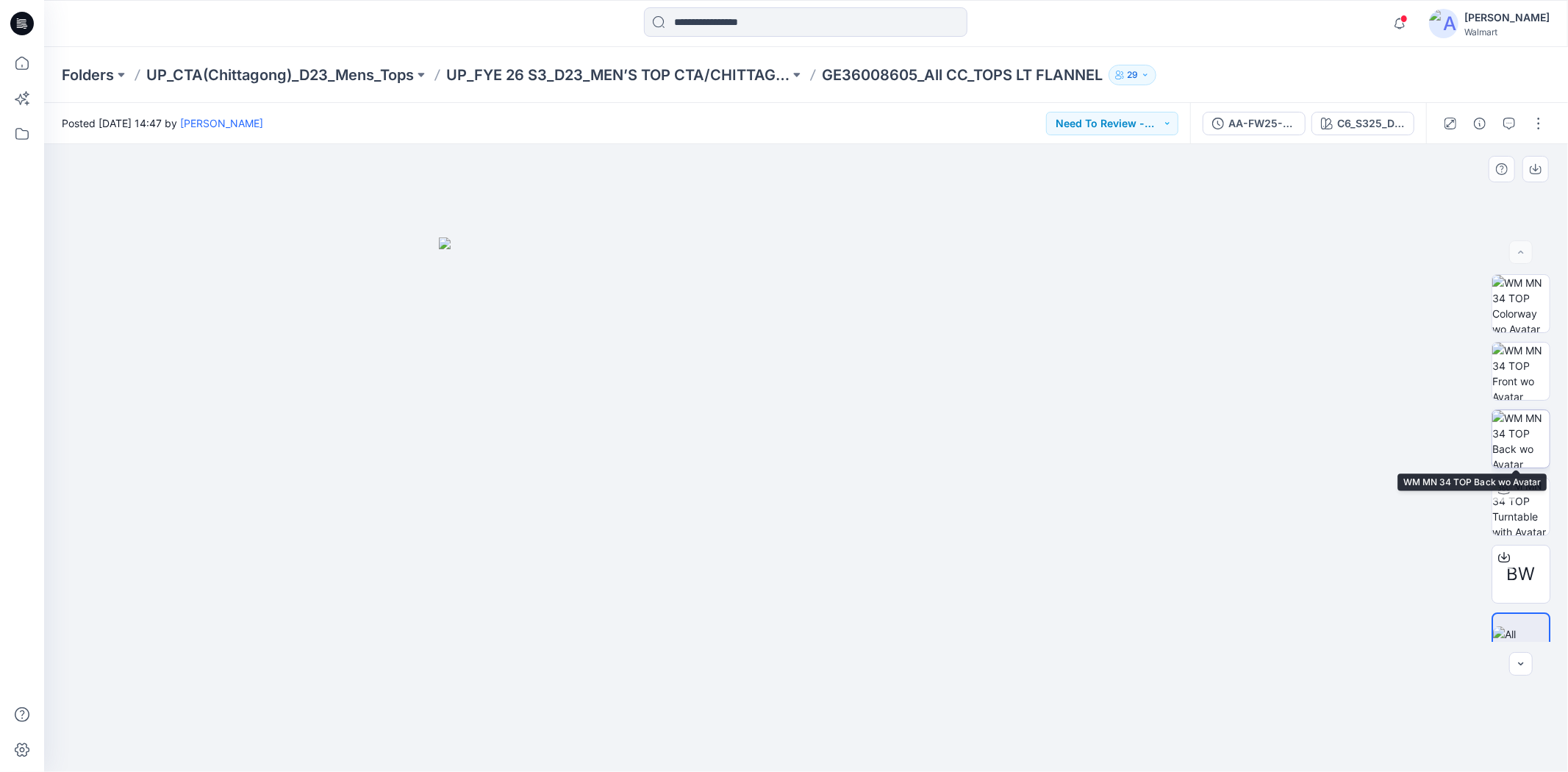
click at [1515, 433] on img at bounding box center [1521, 439] width 58 height 58
click at [1512, 416] on img at bounding box center [1521, 439] width 58 height 58
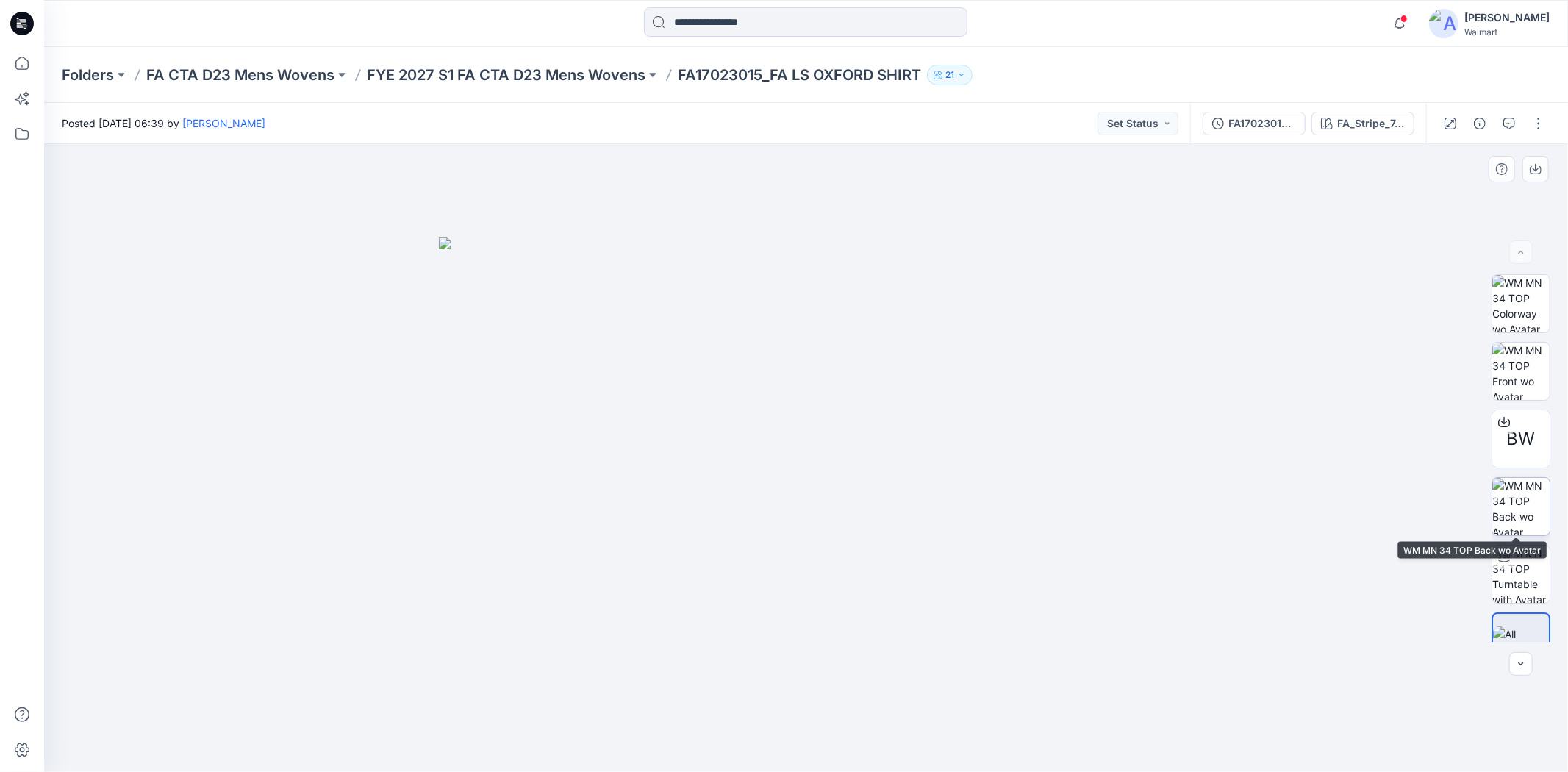
click at [1515, 486] on img at bounding box center [1521, 507] width 58 height 58
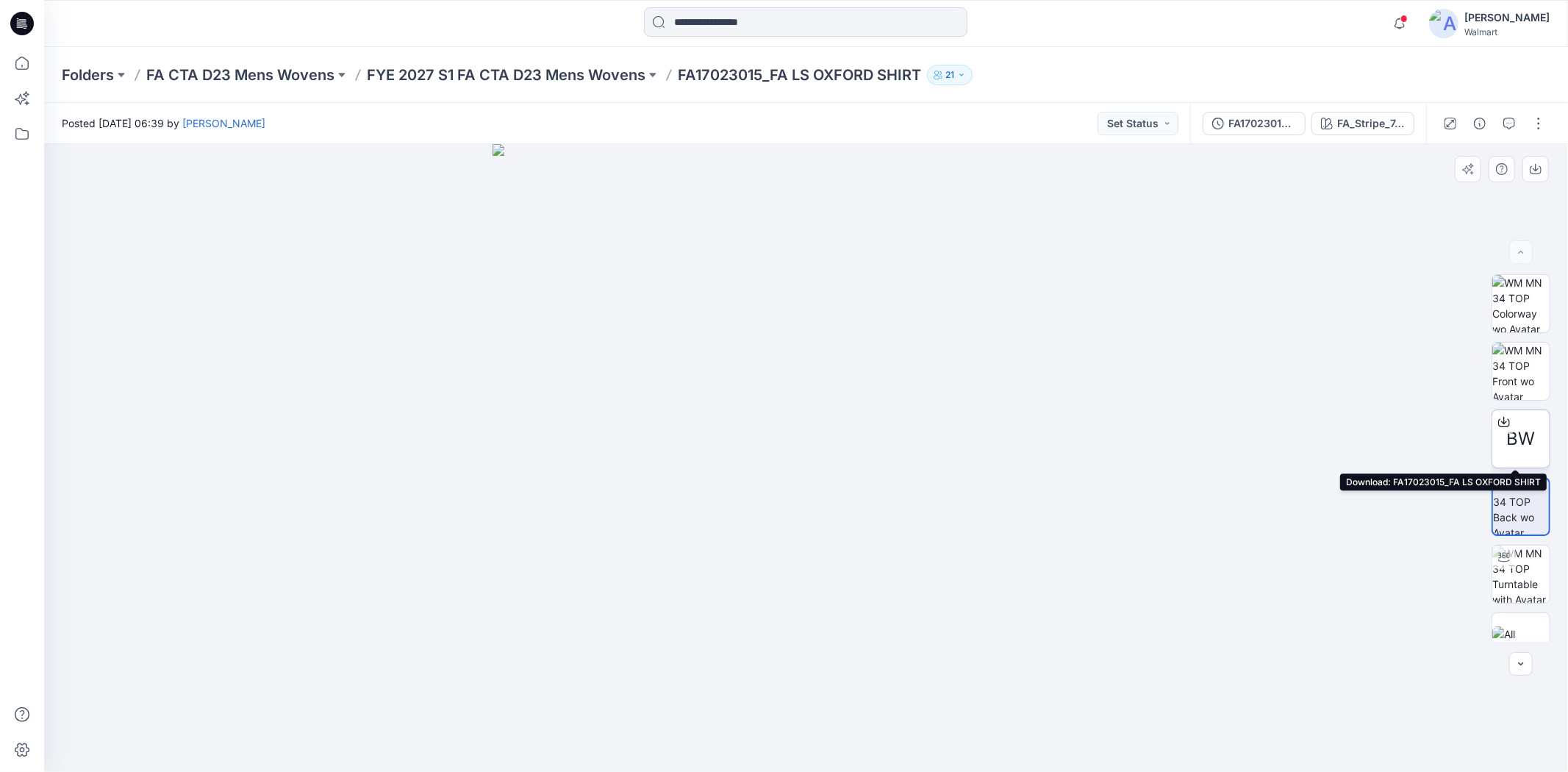
click at [1537, 445] on div "BW" at bounding box center [1520, 439] width 58 height 58
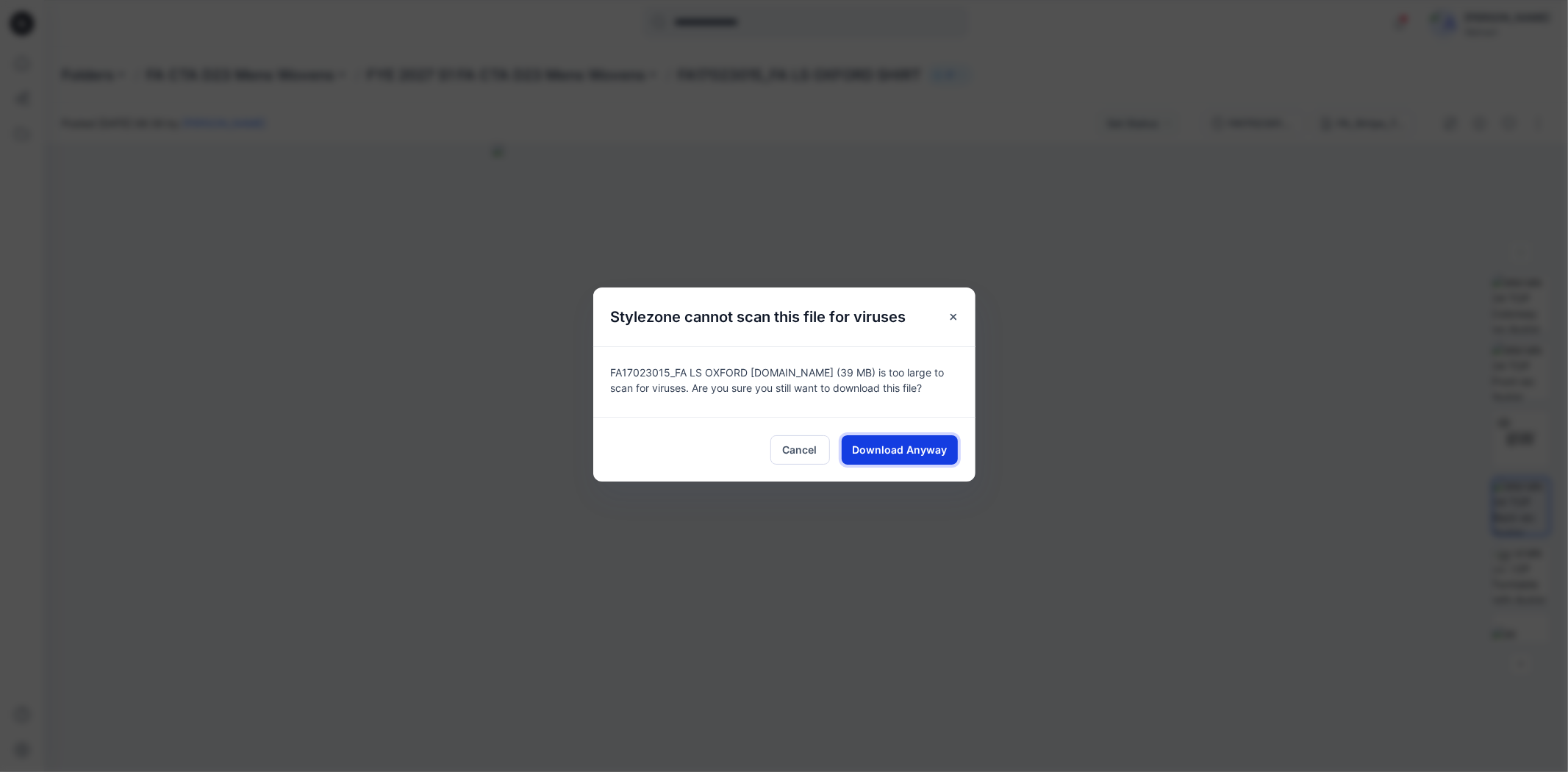
click at [934, 440] on button "Download Anyway" at bounding box center [899, 450] width 116 height 30
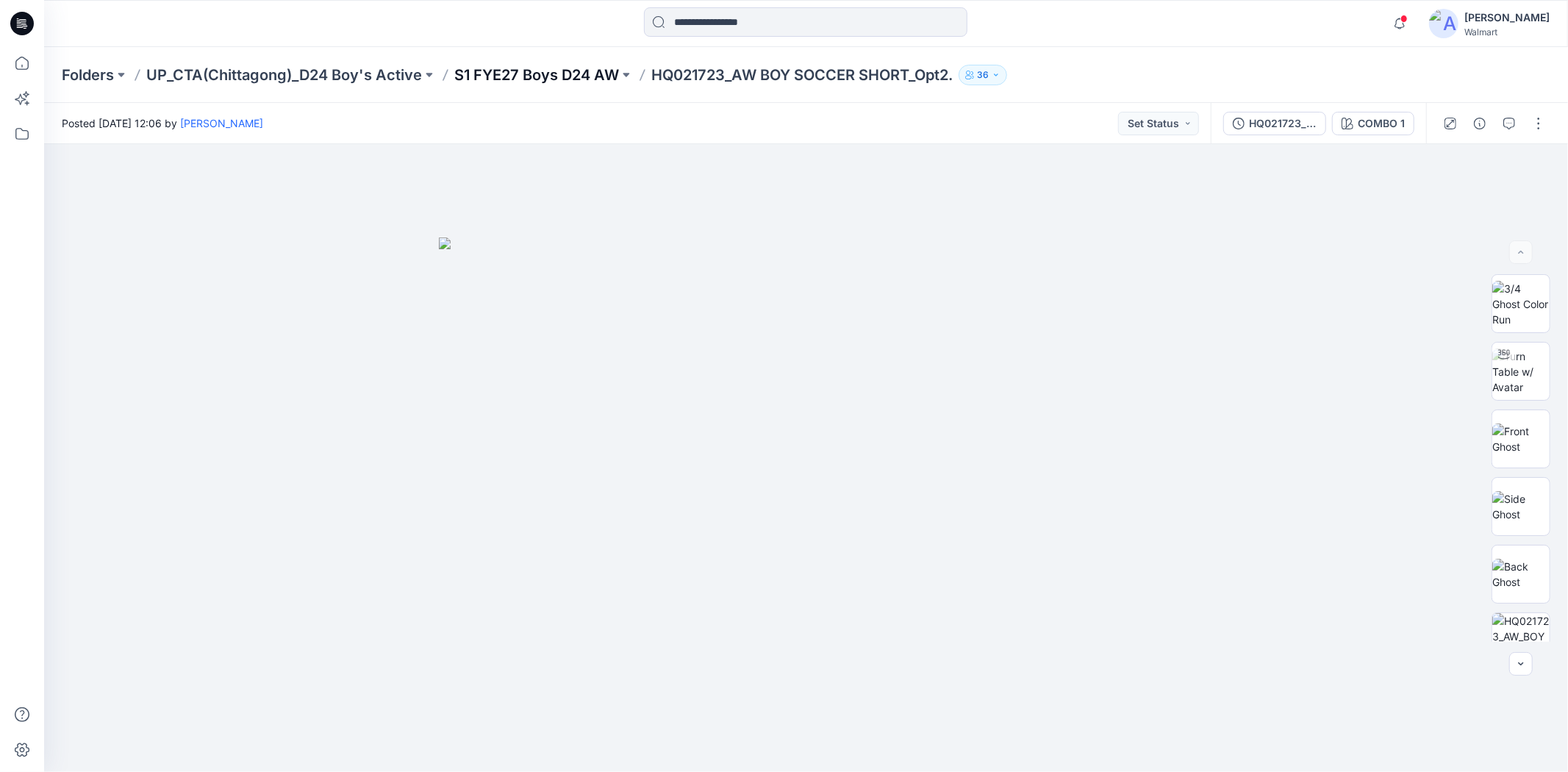
click at [576, 69] on p "S1 FYE27 Boys D24 AW" at bounding box center [536, 75] width 165 height 21
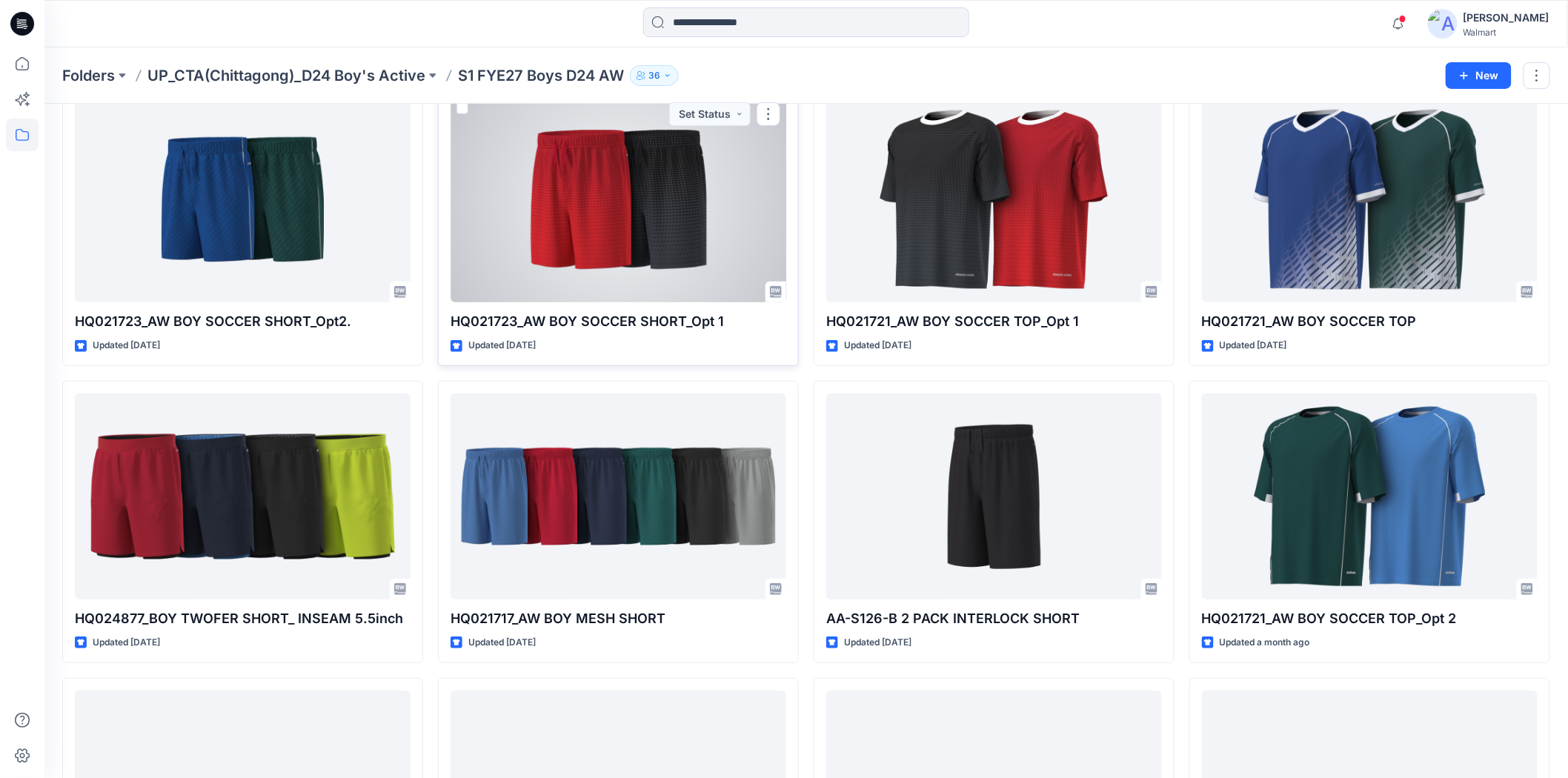
scroll to position [164, 0]
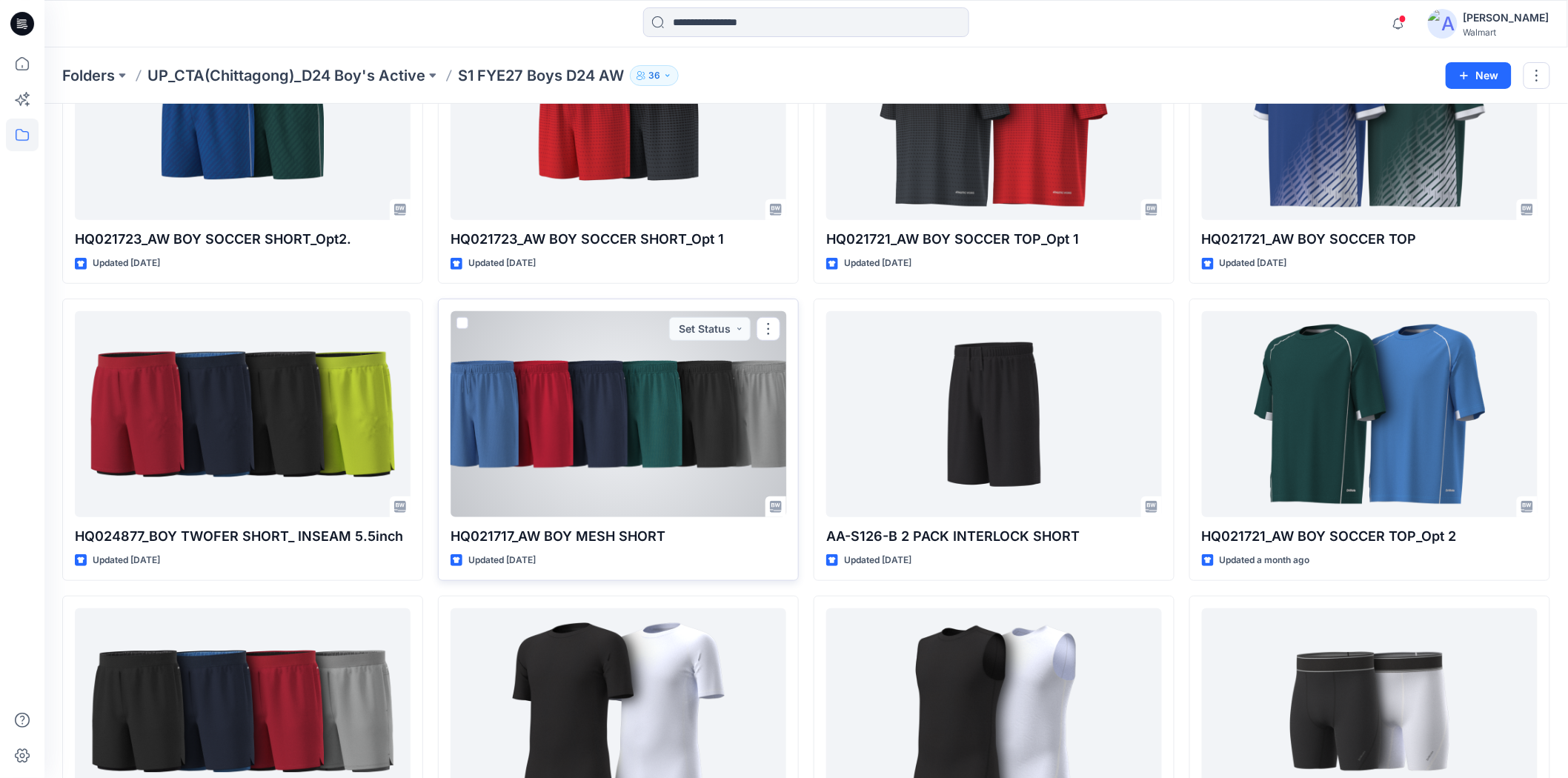
click at [575, 445] on div at bounding box center [619, 414] width 336 height 206
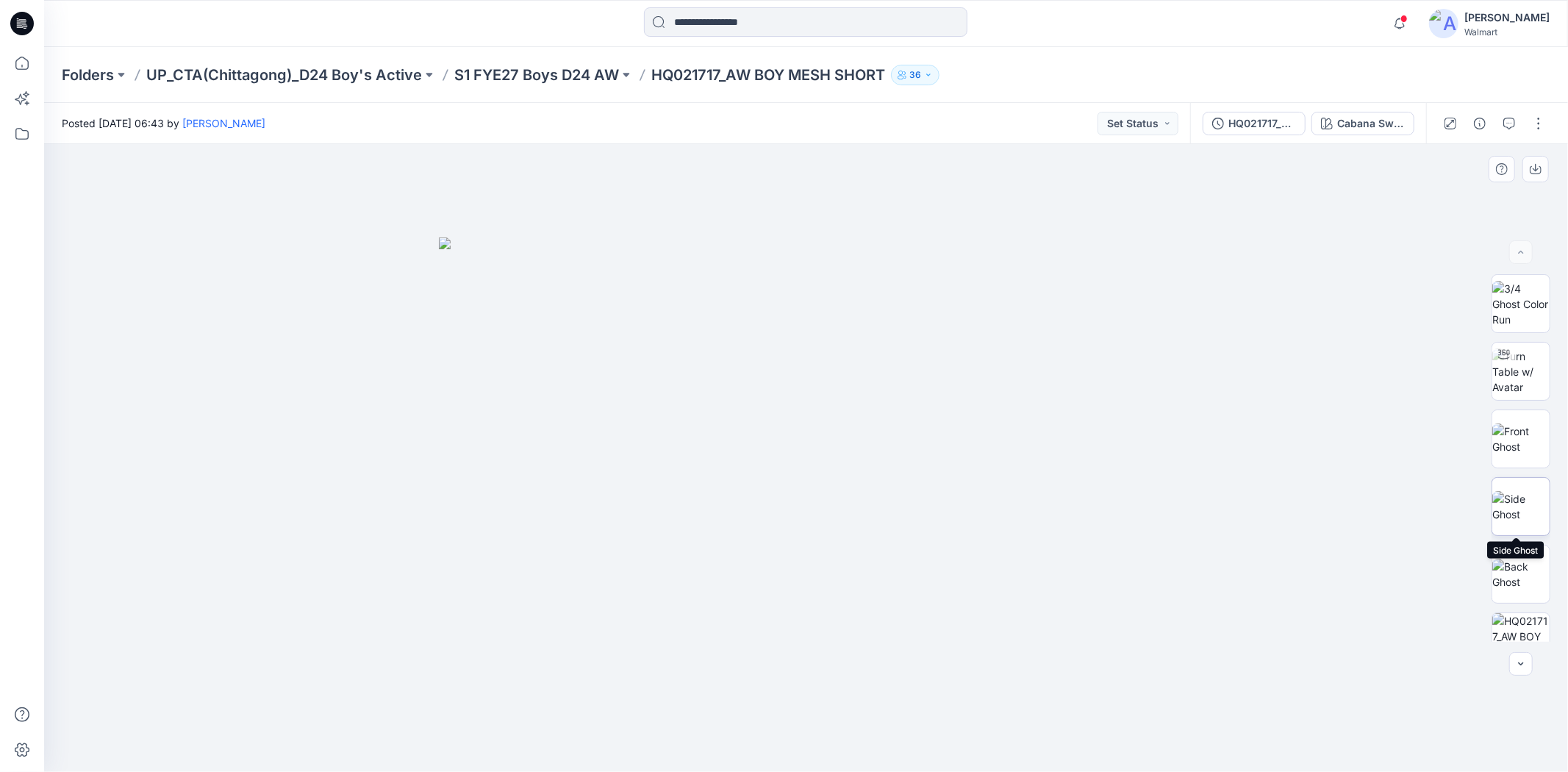
click at [1531, 503] on img at bounding box center [1521, 506] width 58 height 31
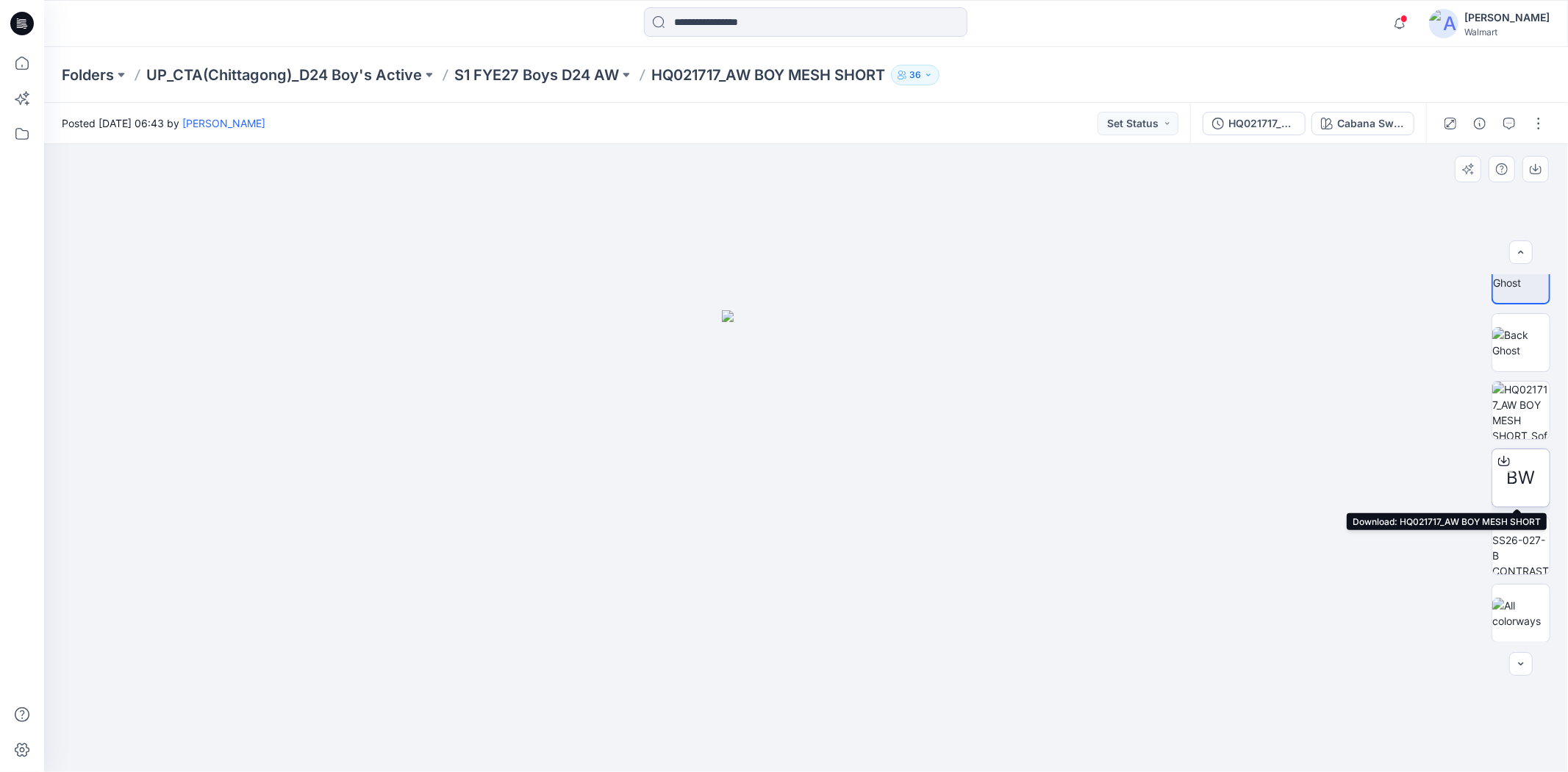
click at [1530, 465] on span "BW" at bounding box center [1521, 478] width 29 height 26
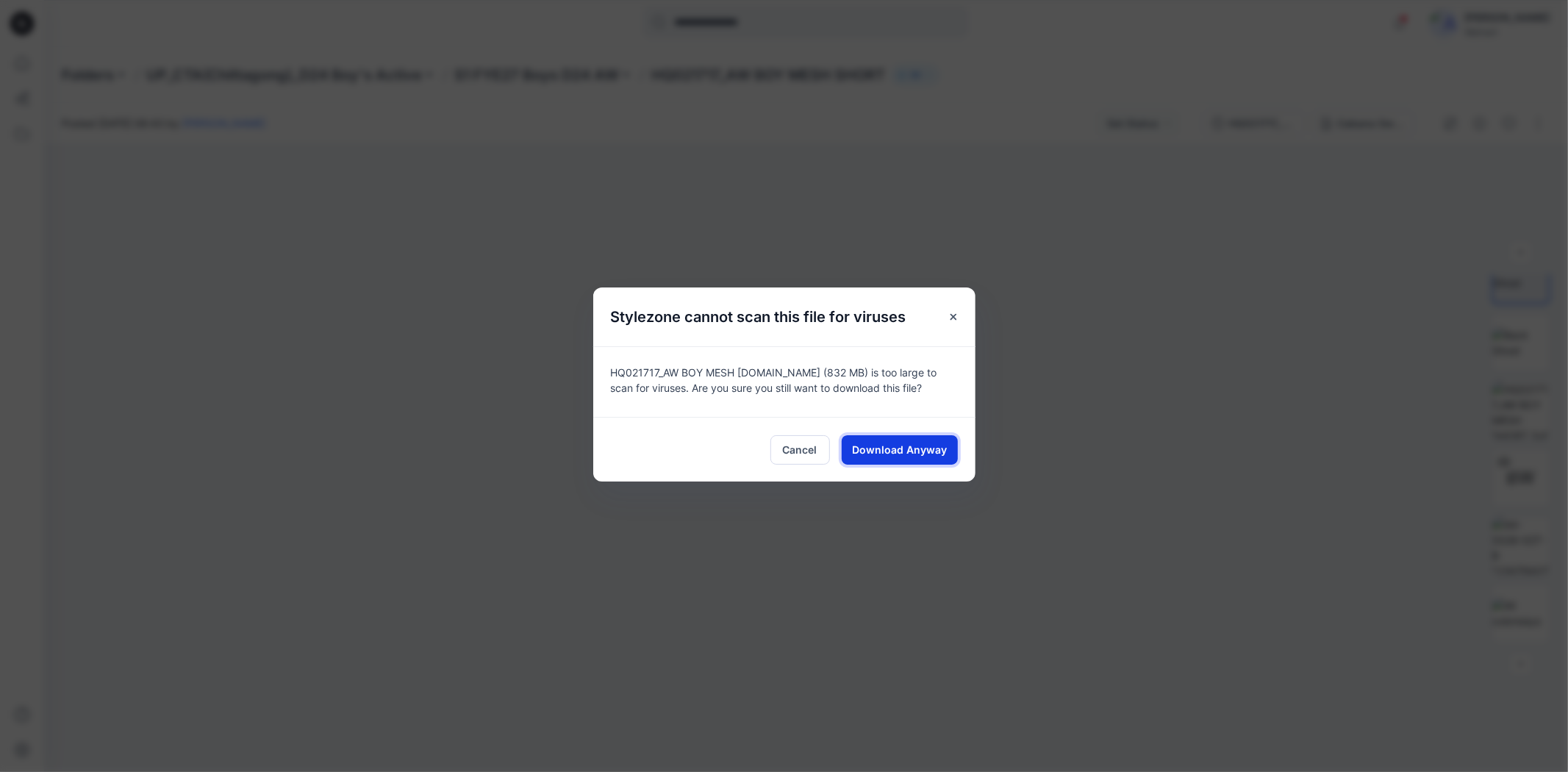
click at [924, 452] on span "Download Anyway" at bounding box center [899, 450] width 95 height 16
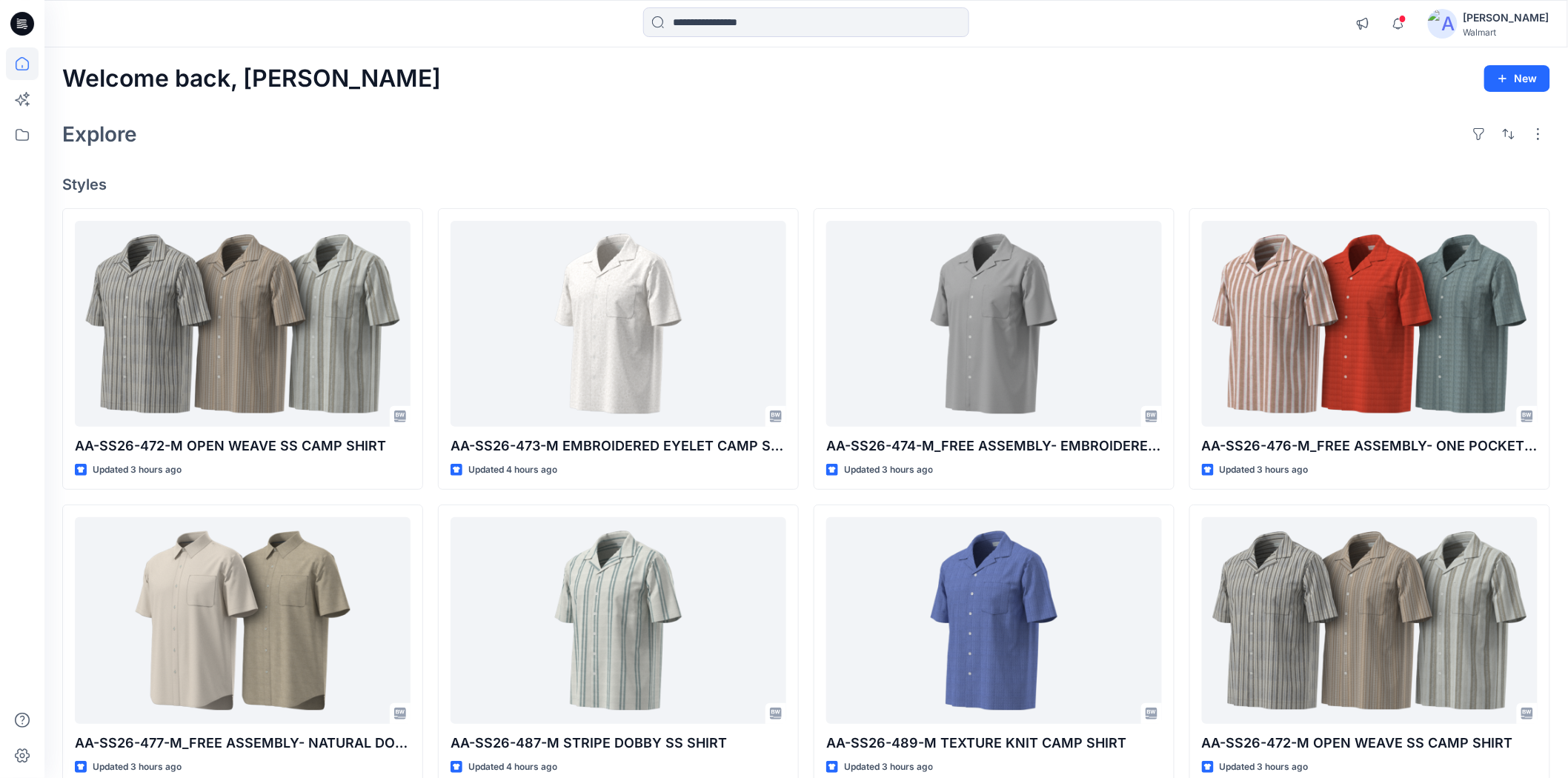
click at [515, 42] on div "Notifications Your style FA17023015-S2_FREE ASSEMBLY CORE LS OXFORD SHIRT is re…" at bounding box center [806, 24] width 1523 height 47
click at [776, 86] on div "Welcome back, Shabbir New" at bounding box center [806, 78] width 1488 height 27
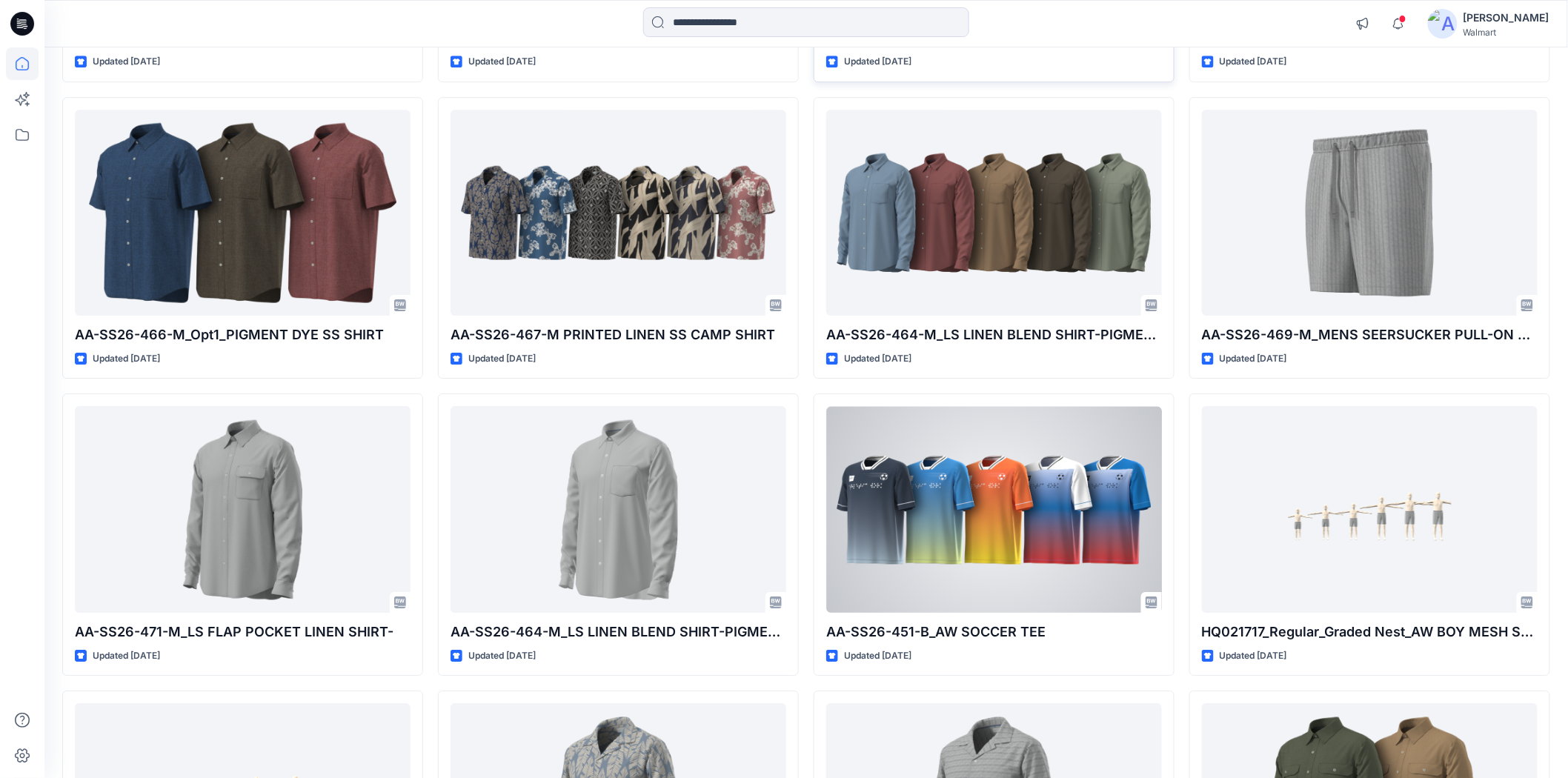
scroll to position [1975, 0]
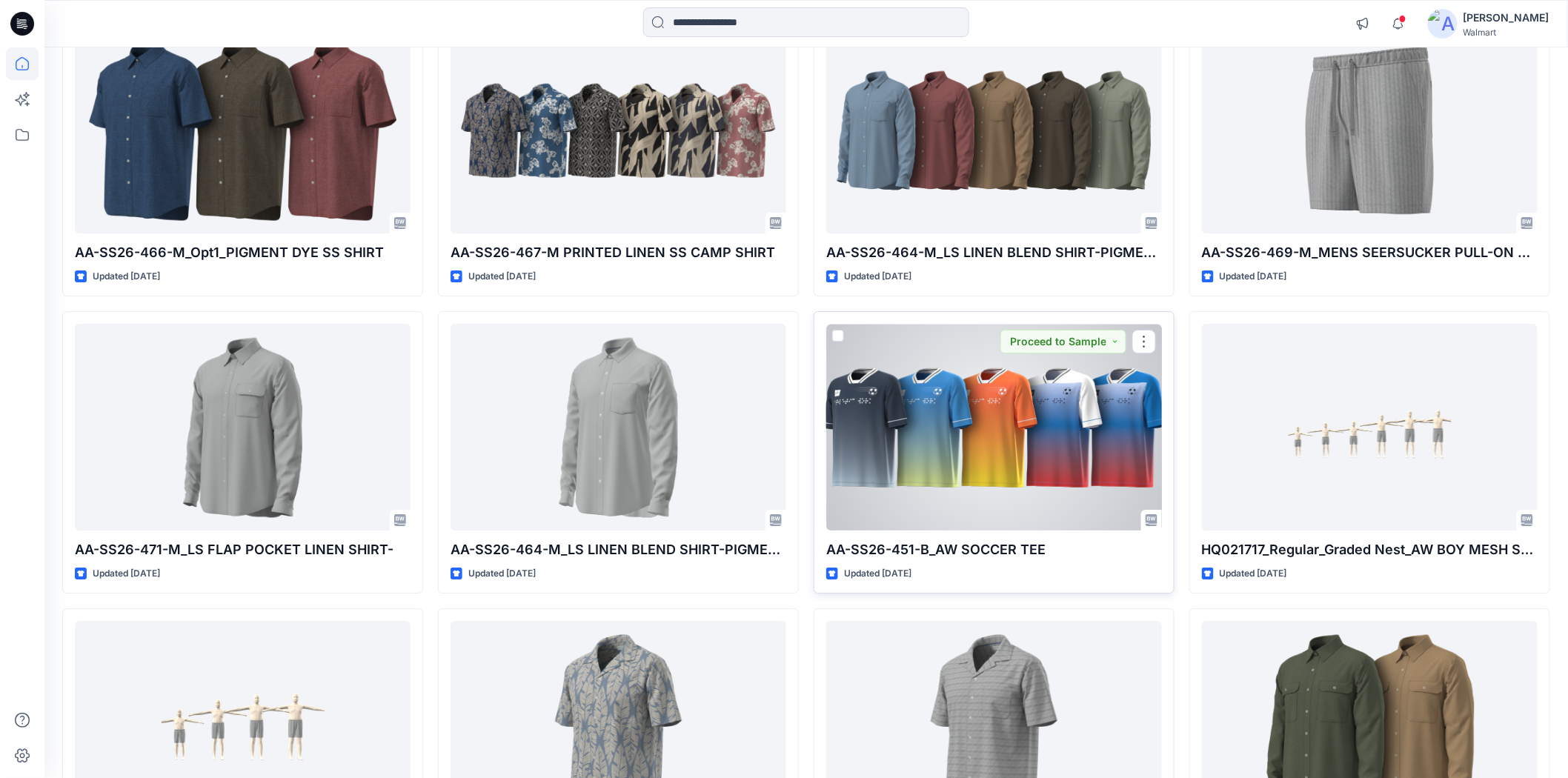
click at [938, 420] on div at bounding box center [994, 426] width 336 height 206
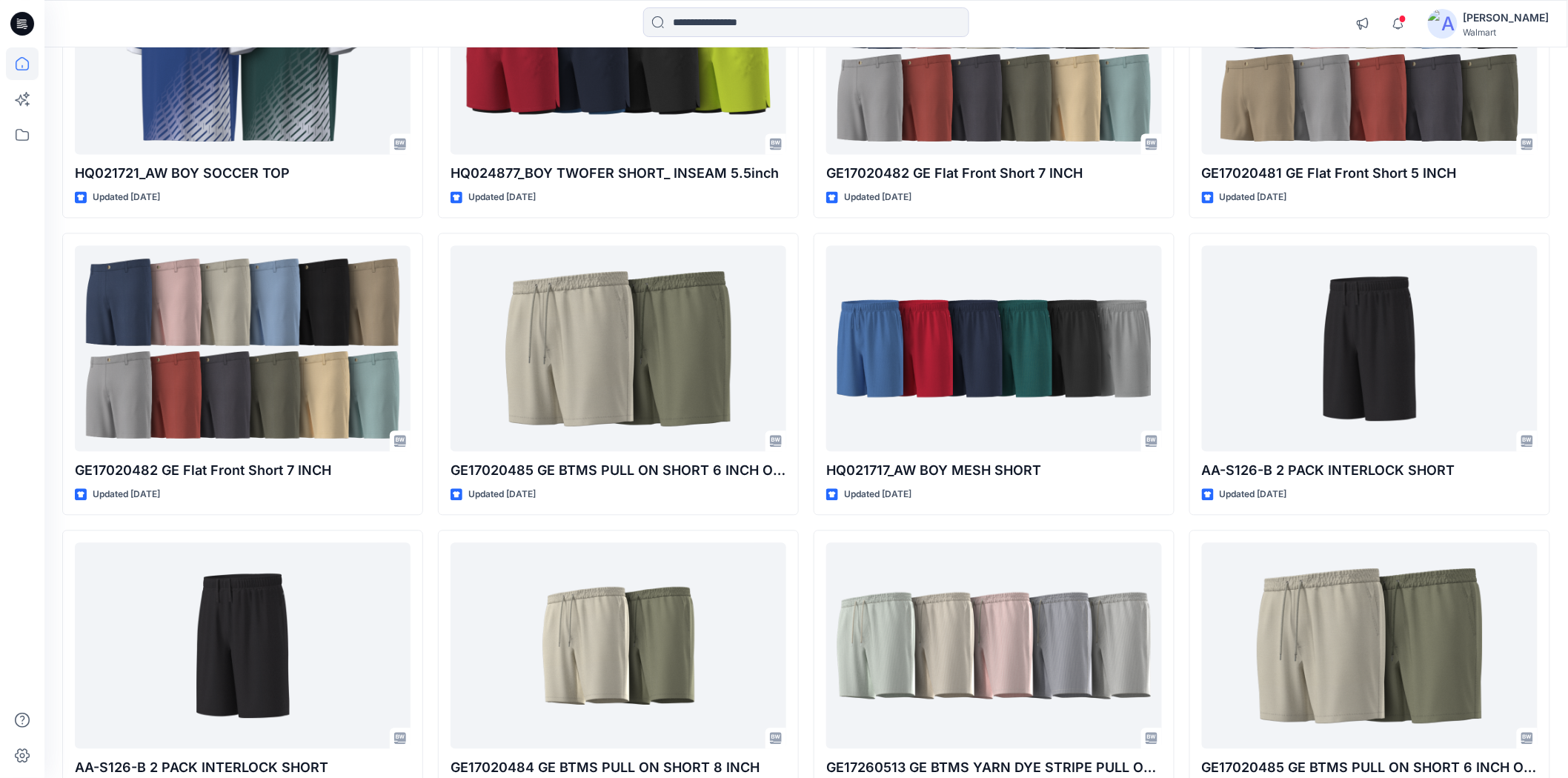
scroll to position [3293, 0]
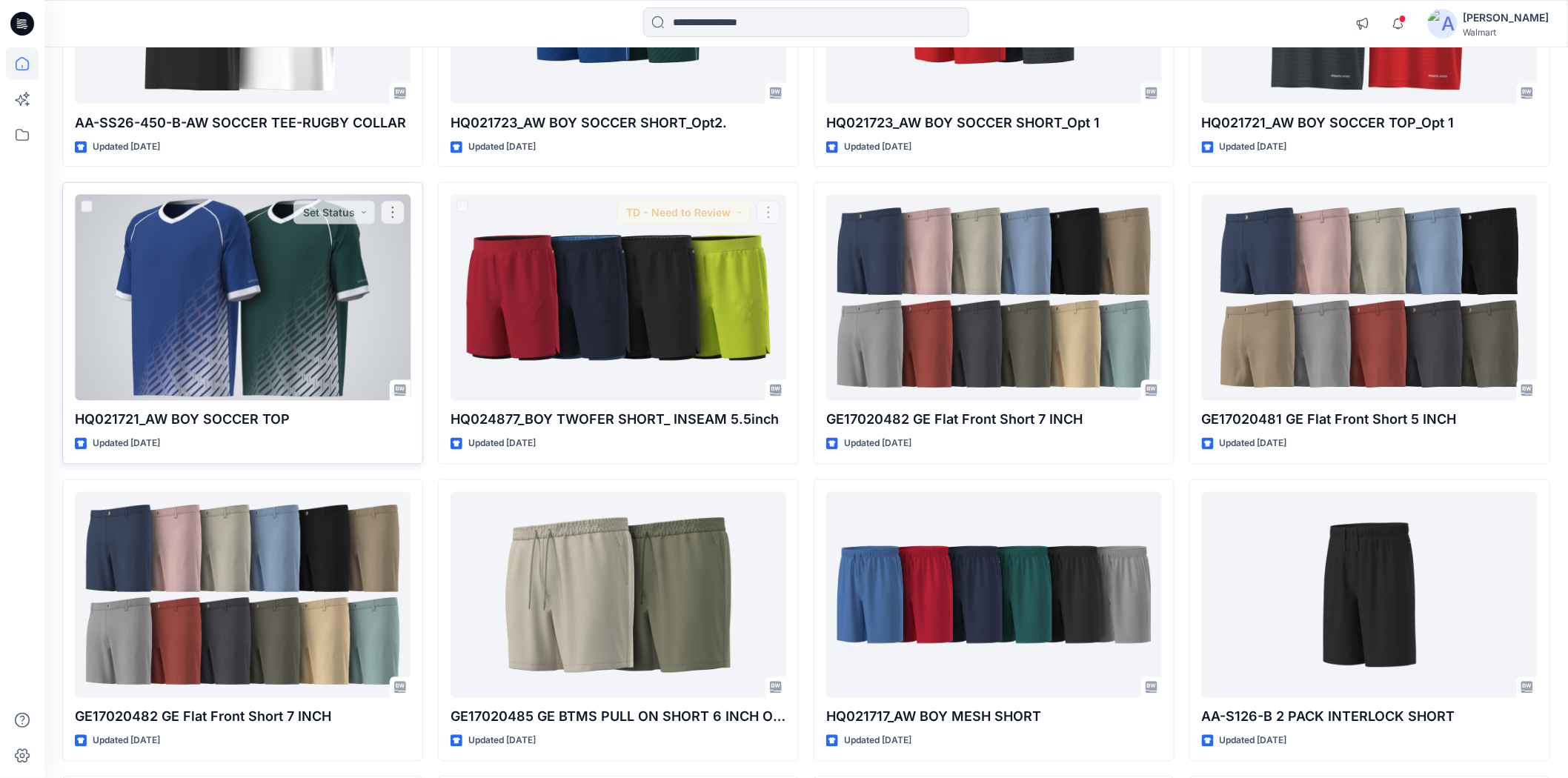
click at [299, 366] on div at bounding box center [243, 298] width 336 height 206
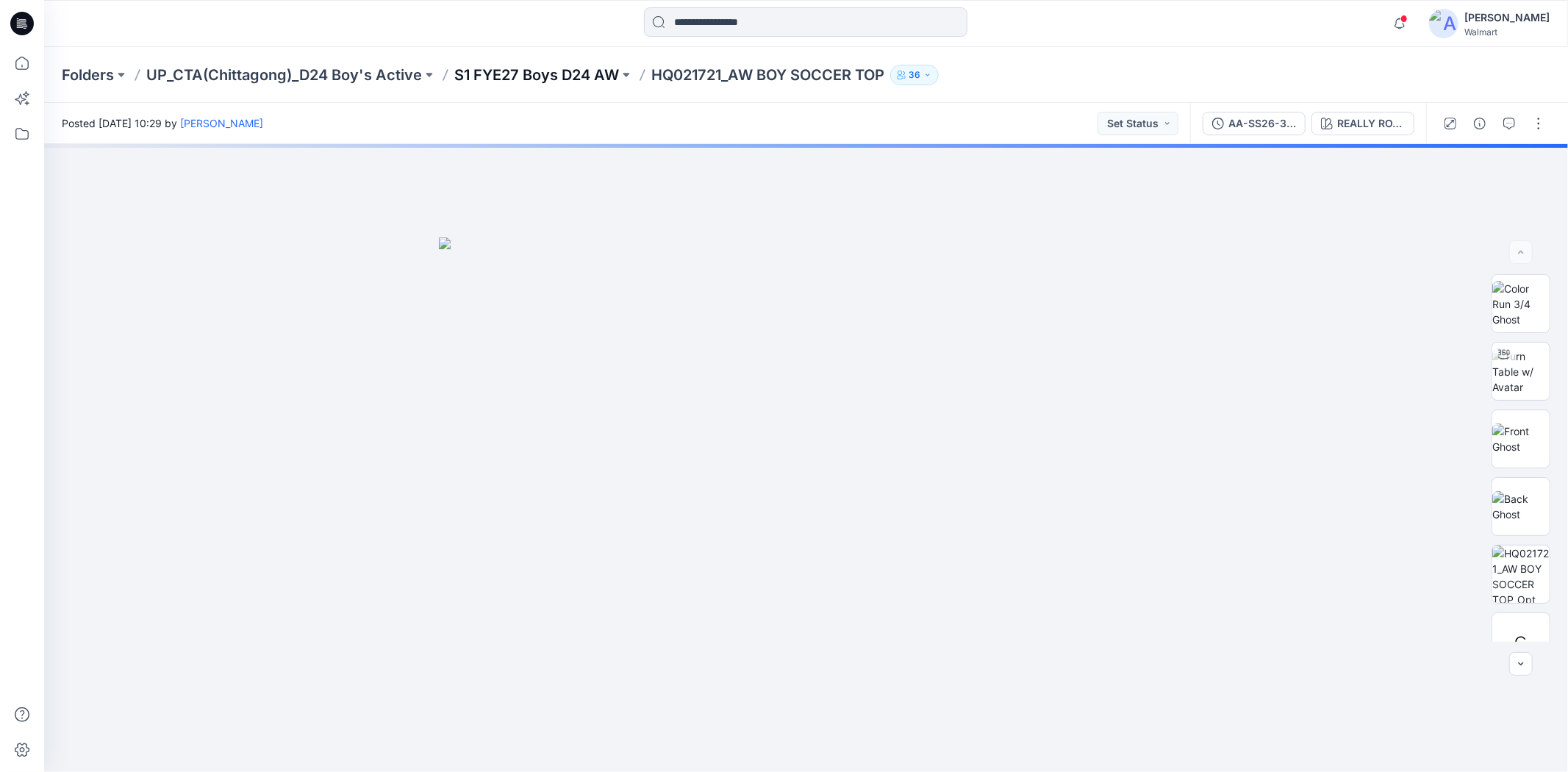
click at [597, 75] on p "S1 FYE27 Boys D24 AW" at bounding box center [536, 75] width 165 height 21
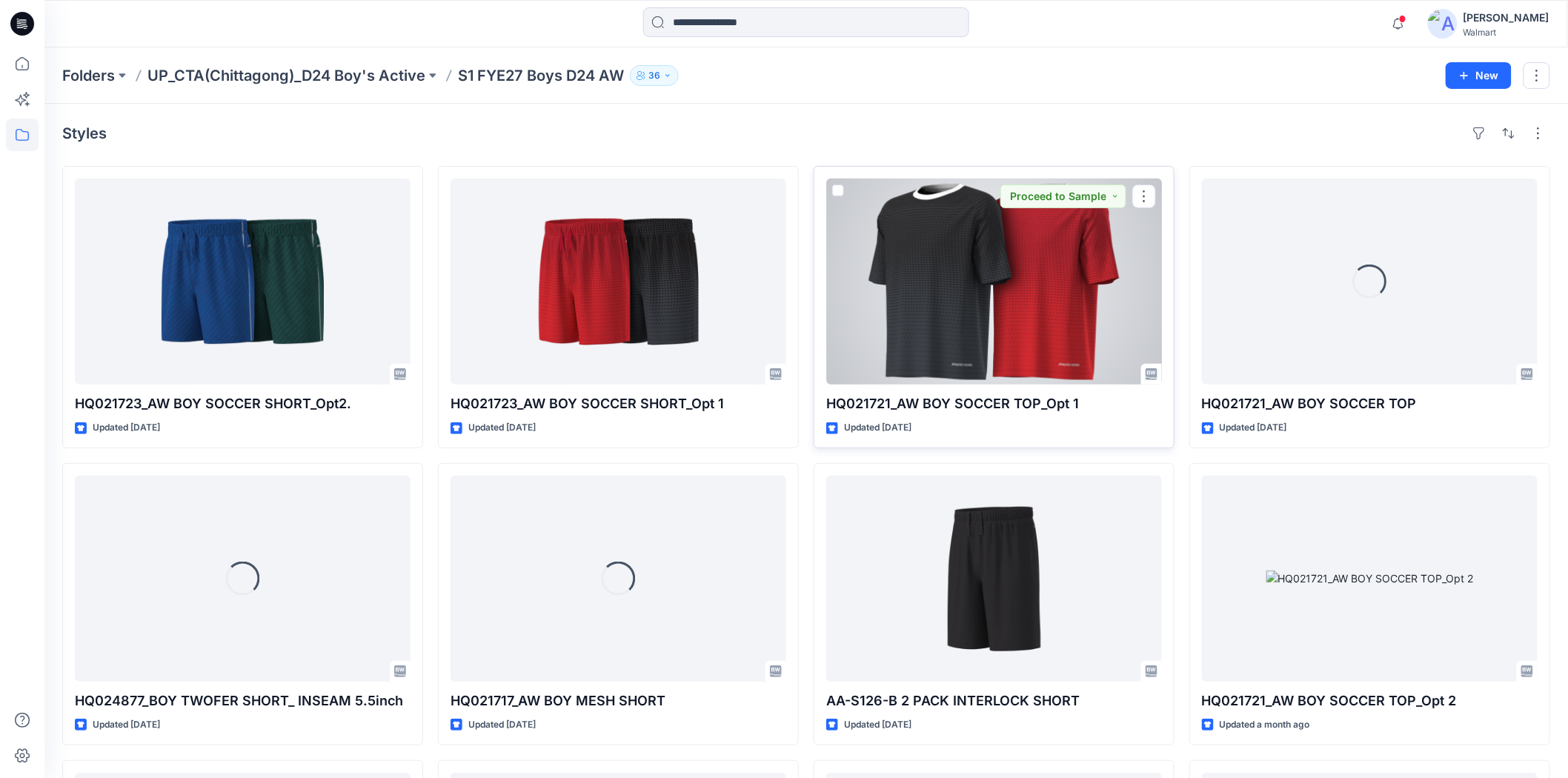
scroll to position [247, 0]
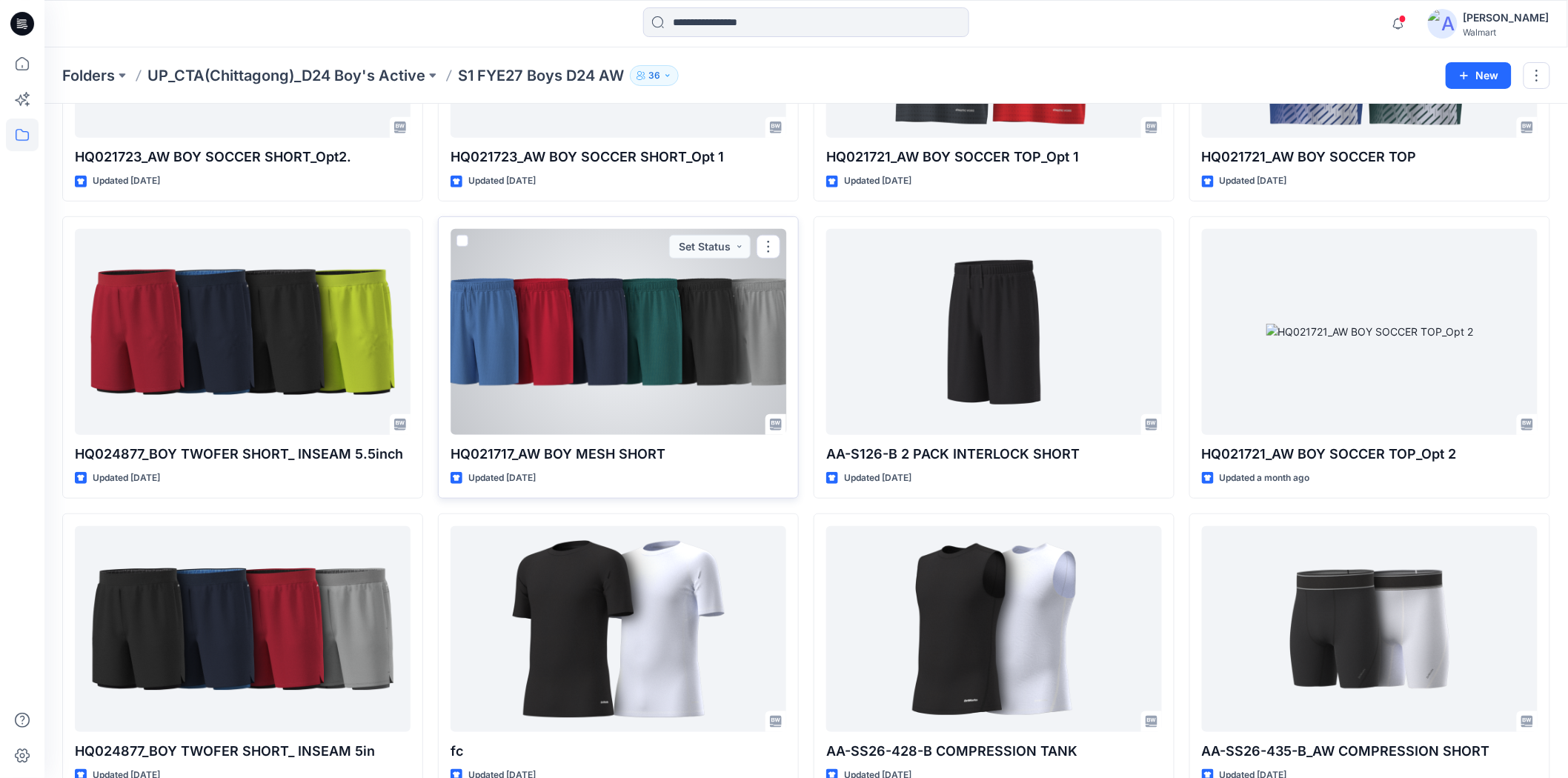
click at [597, 411] on div at bounding box center [619, 331] width 336 height 206
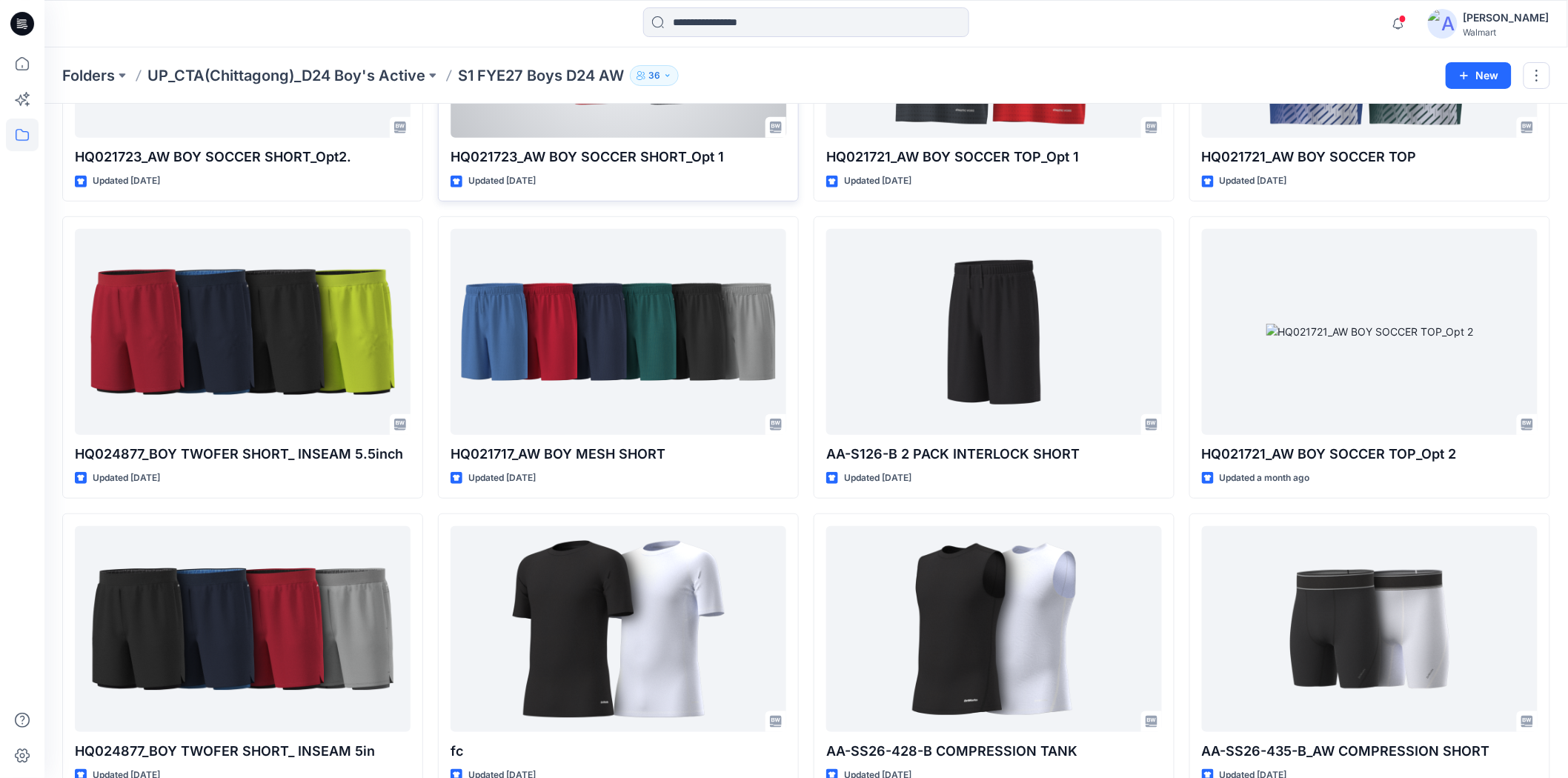
scroll to position [0, 0]
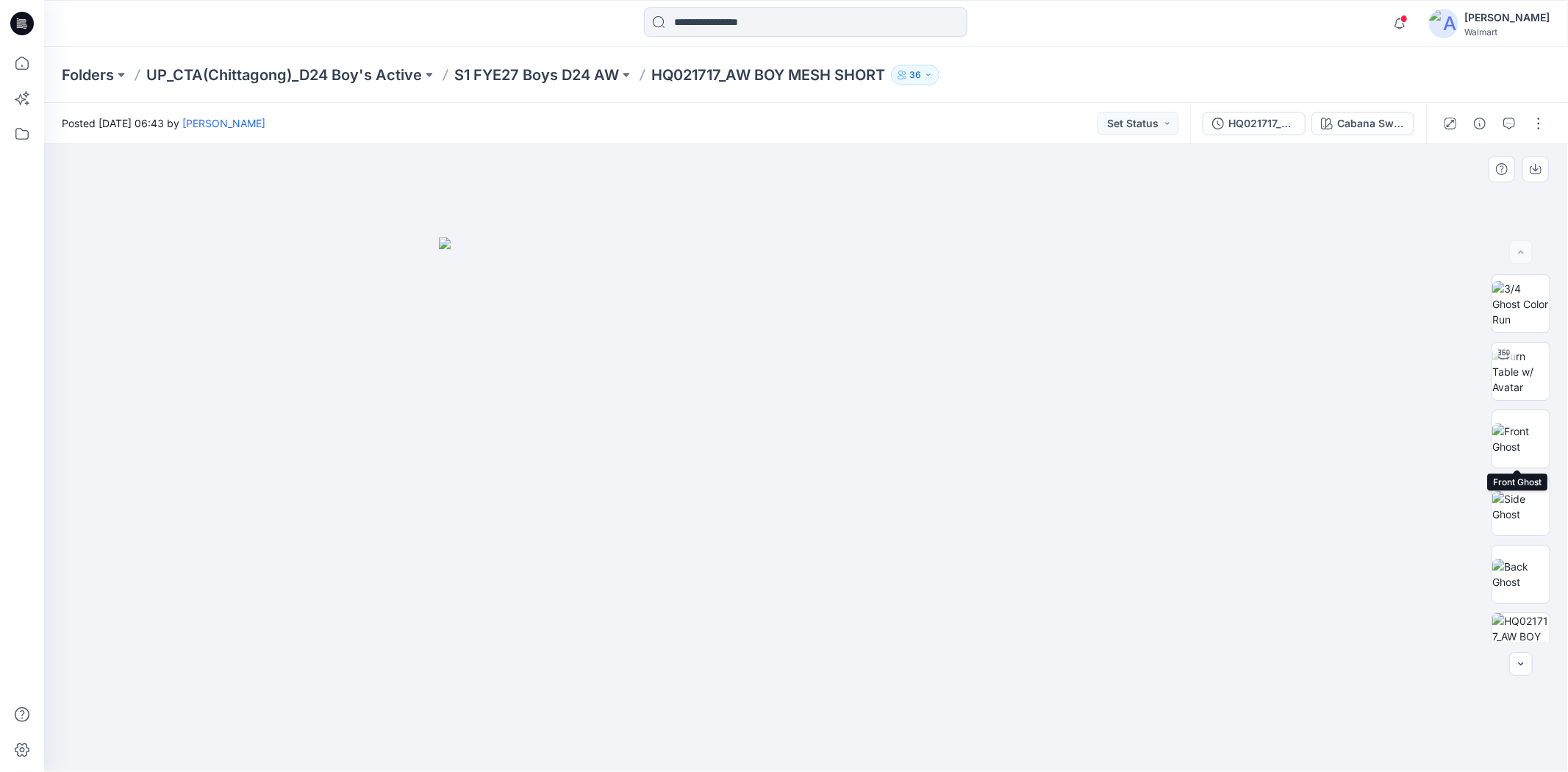
scroll to position [232, 0]
click at [1240, 33] on div "Notifications Your style FA17023015-S2_FREE ASSEMBLY CORE LS OXFORD SHIRT is re…" at bounding box center [806, 23] width 1524 height 32
click at [1339, 23] on div "Notifications Your style FA17023015-S2_FREE ASSEMBLY CORE LS OXFORD SHIRT is re…" at bounding box center [806, 23] width 1524 height 32
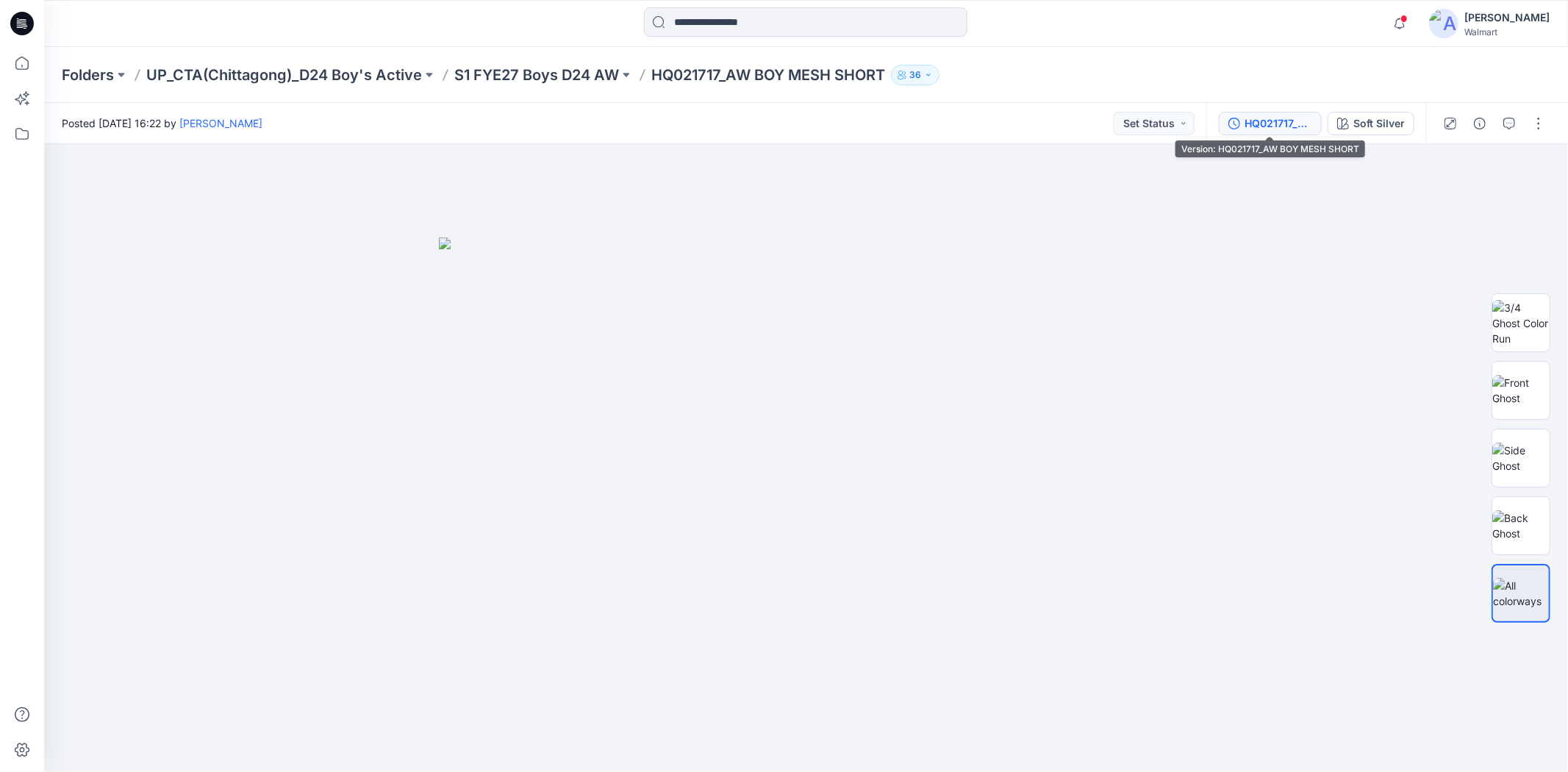
click at [1312, 125] on button "HQ021717_AW BOY MESH SHORT" at bounding box center [1271, 123] width 103 height 24
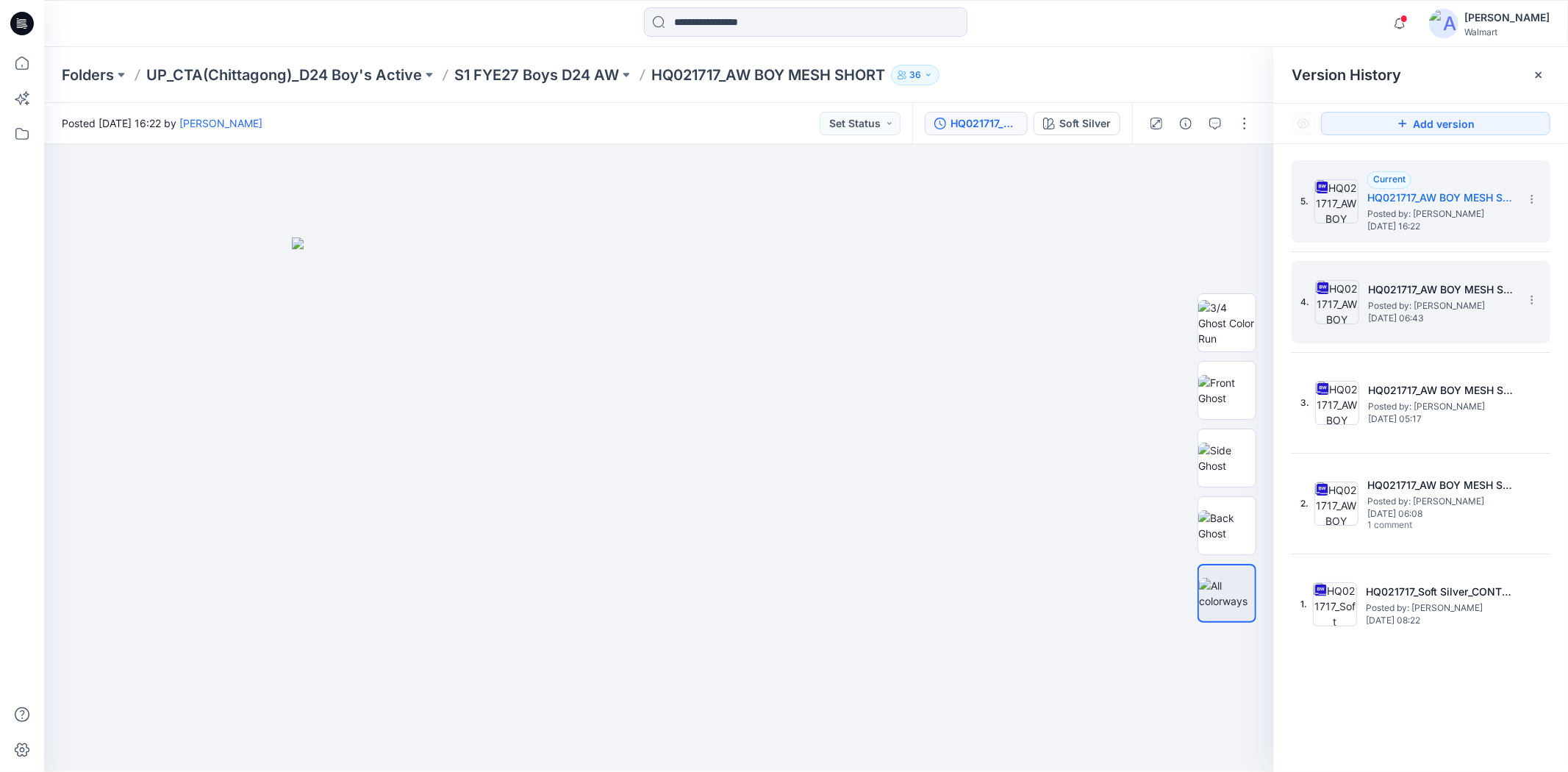
click at [1449, 311] on span "Posted by: [PERSON_NAME]" at bounding box center [1442, 305] width 147 height 15
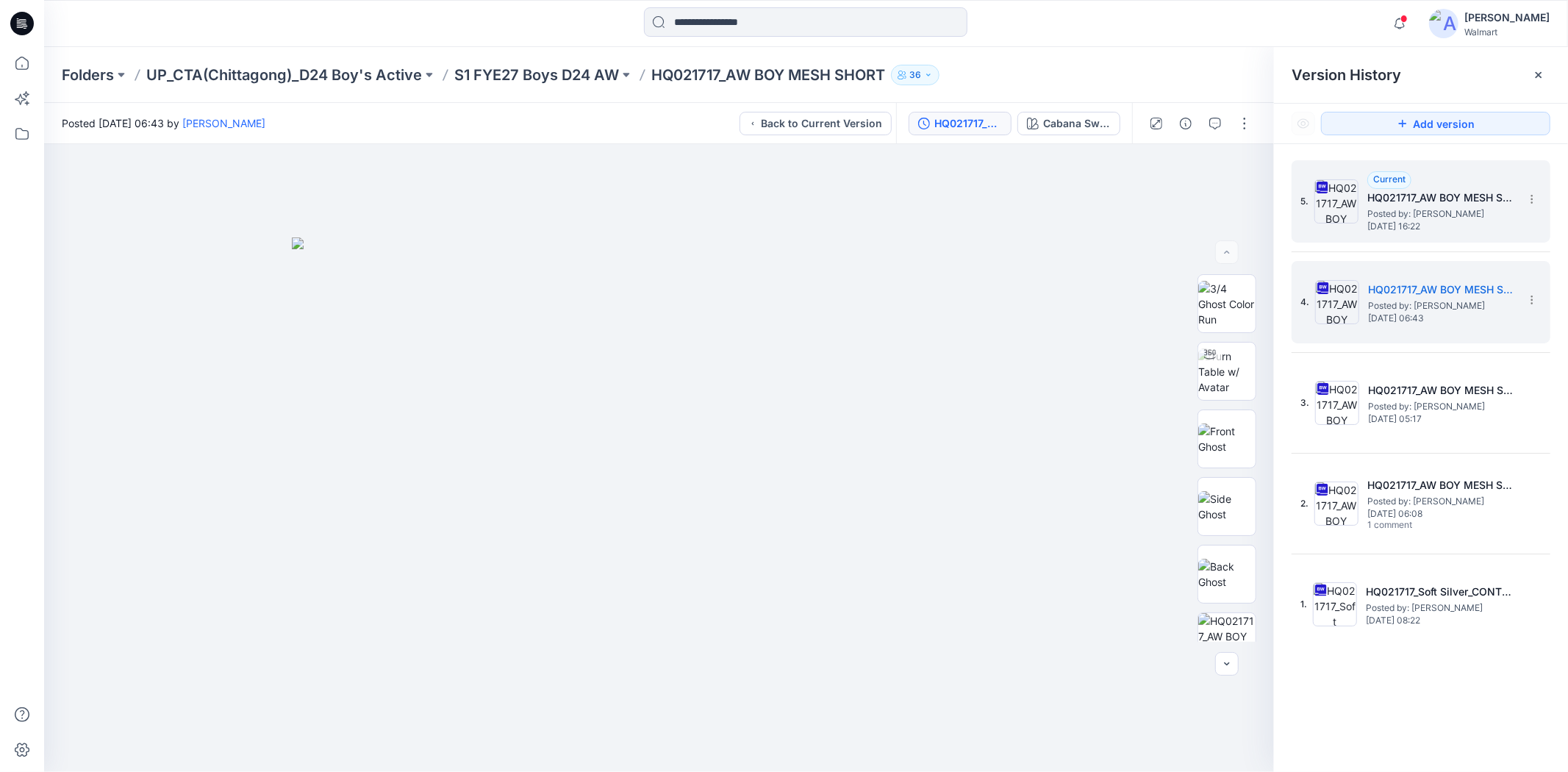
click at [1429, 222] on span "[DATE] 16:22" at bounding box center [1441, 227] width 147 height 10
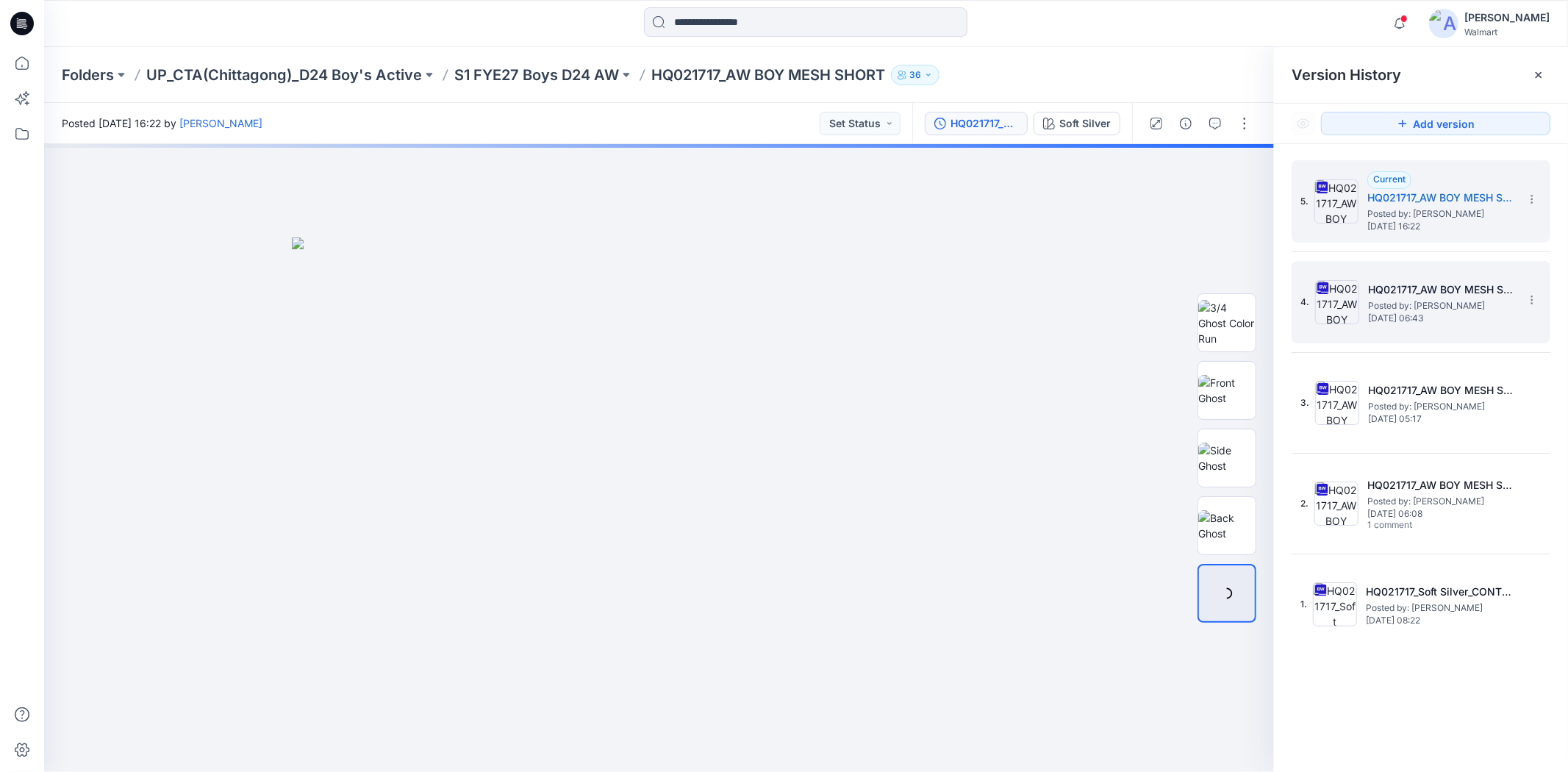
click at [1387, 302] on span "Posted by: [PERSON_NAME]" at bounding box center [1442, 305] width 147 height 15
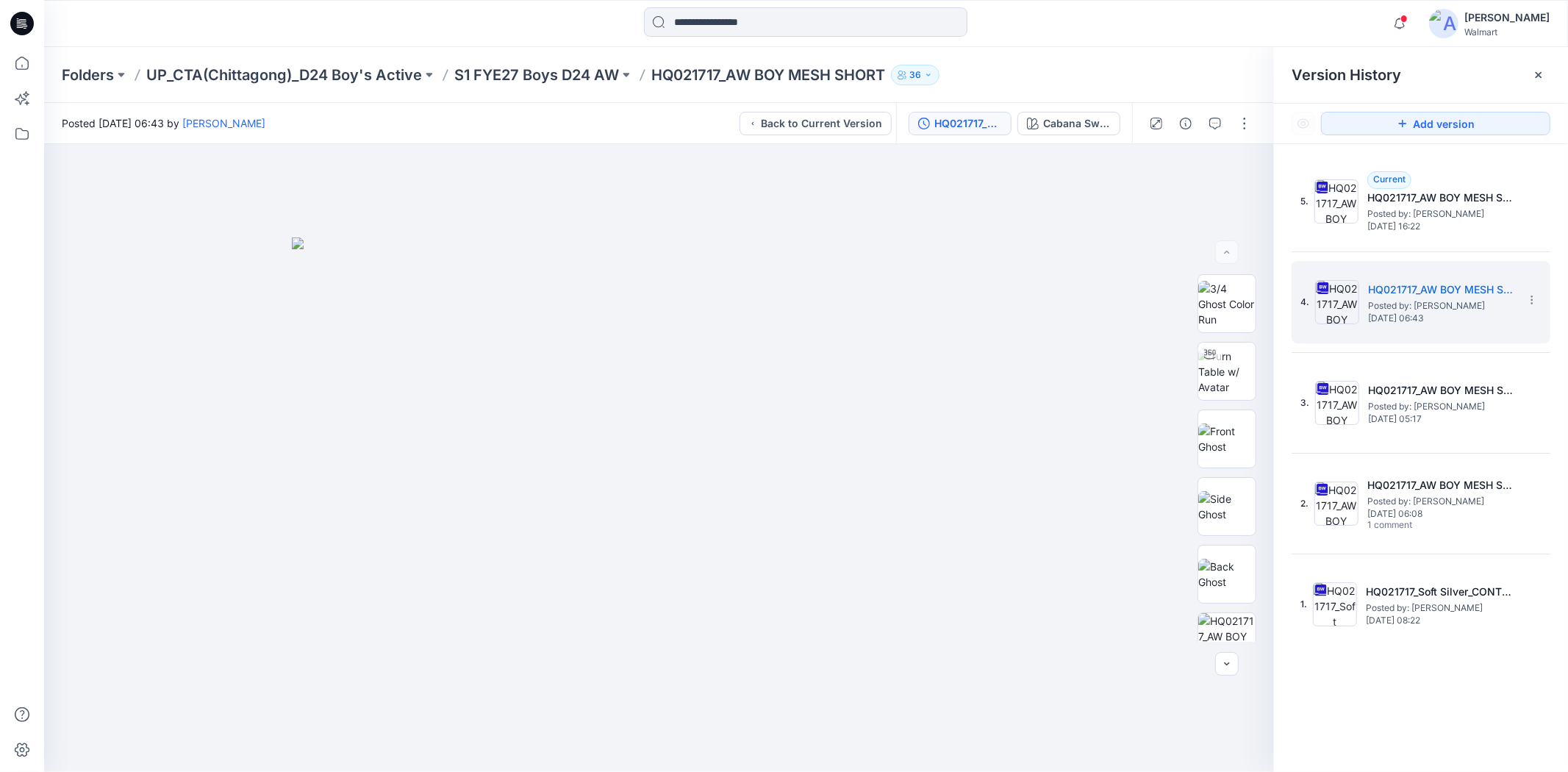
click at [1284, 26] on div "Notifications Your style FA17023015-S2_FREE ASSEMBLY CORE LS OXFORD SHIRT is re…" at bounding box center [806, 23] width 1524 height 32
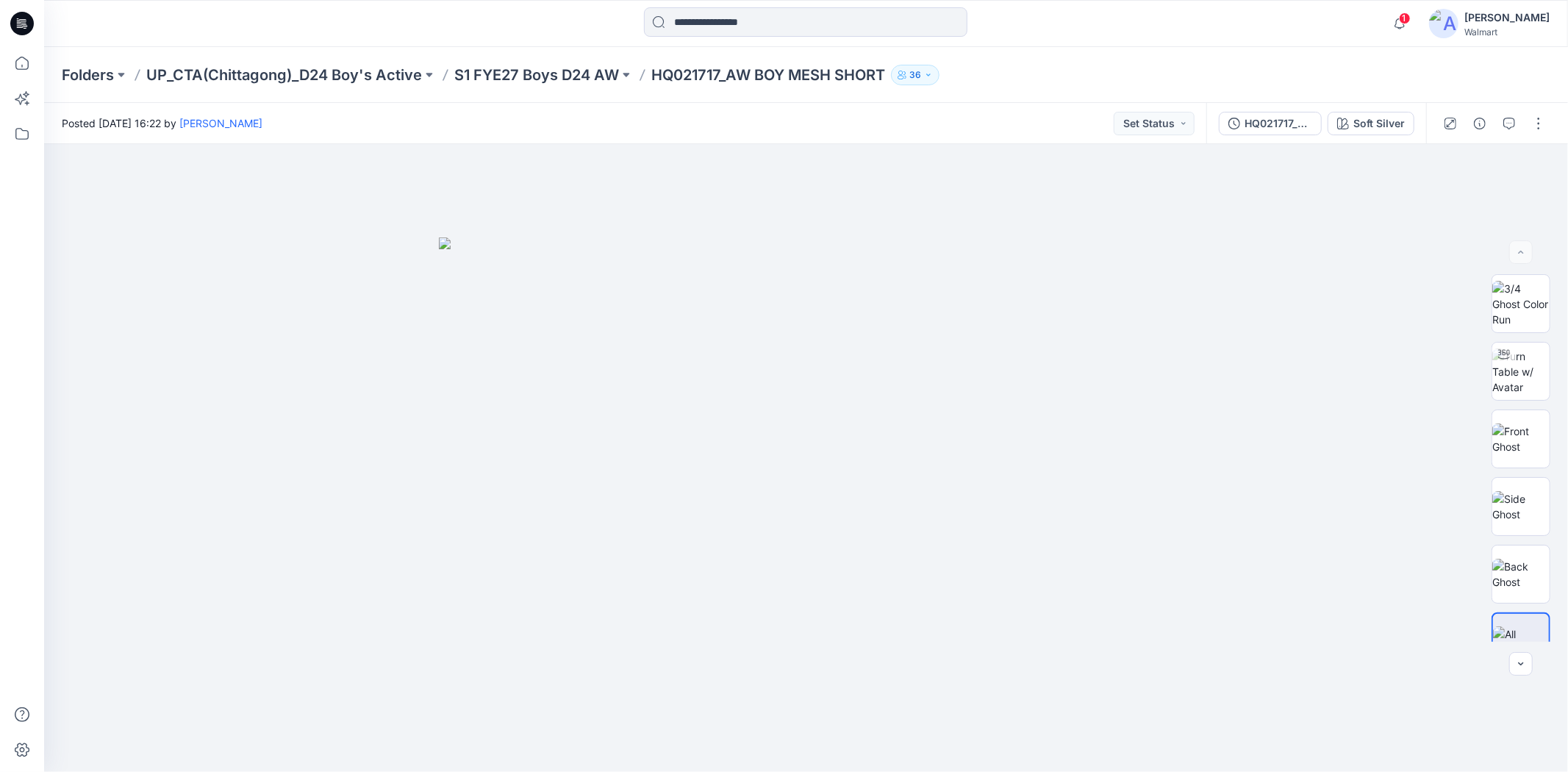
click at [1251, 17] on div "1 Notifications Your style HQ021717_AW BOY MESH SHORT has been updated with HQ0…" at bounding box center [806, 23] width 1524 height 32
click at [1546, 120] on button "button" at bounding box center [1538, 123] width 24 height 24
click at [1443, 194] on p "Edit" at bounding box center [1444, 198] width 18 height 16
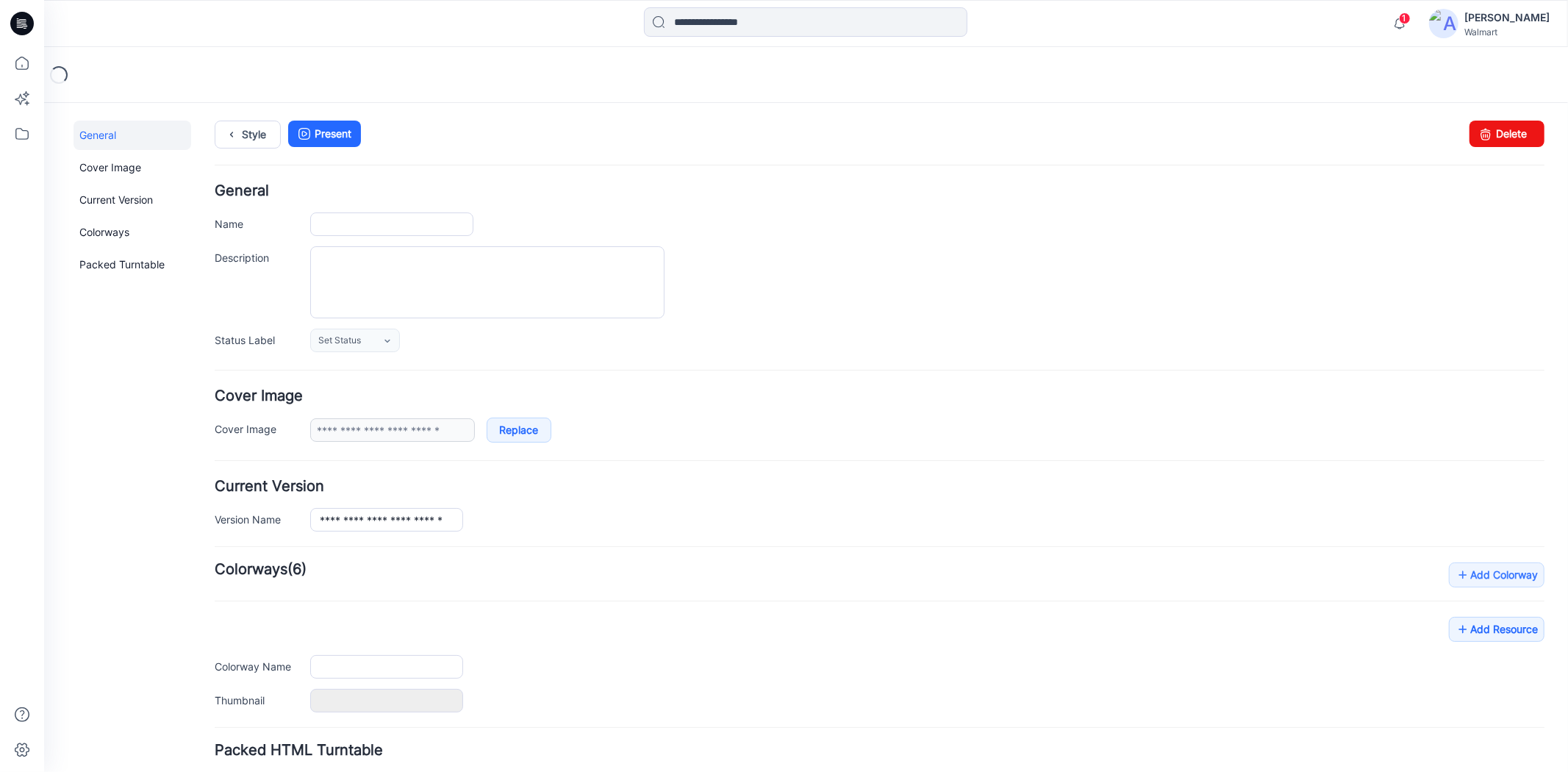
type input "**********"
type textarea "**********"
type input "**********"
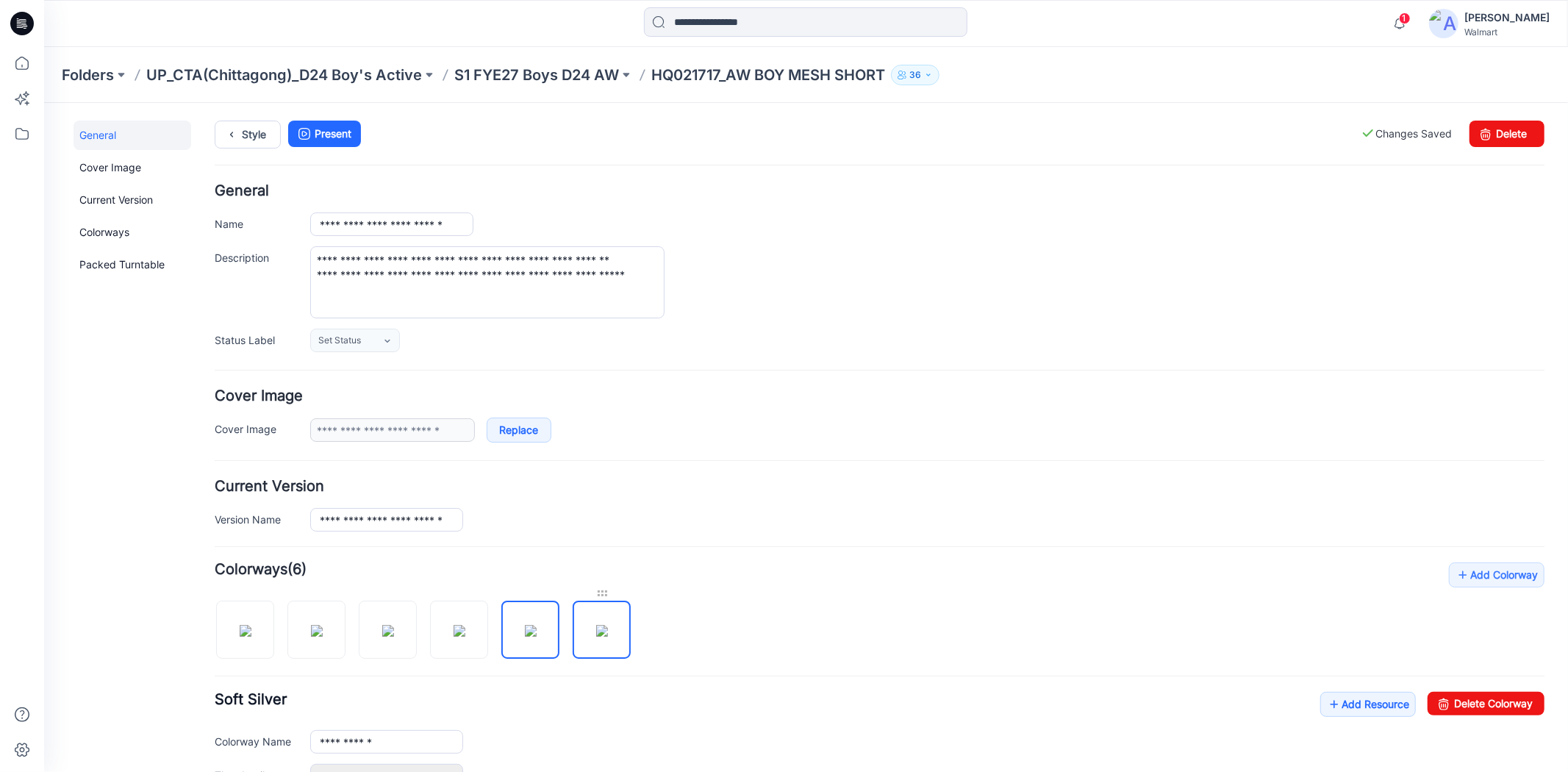
click at [603, 598] on div at bounding box center [601, 592] width 58 height 15
click at [724, 580] on div "**********" at bounding box center [878, 778] width 1330 height 434
click at [250, 632] on img at bounding box center [244, 630] width 11 height 11
type input "**********"
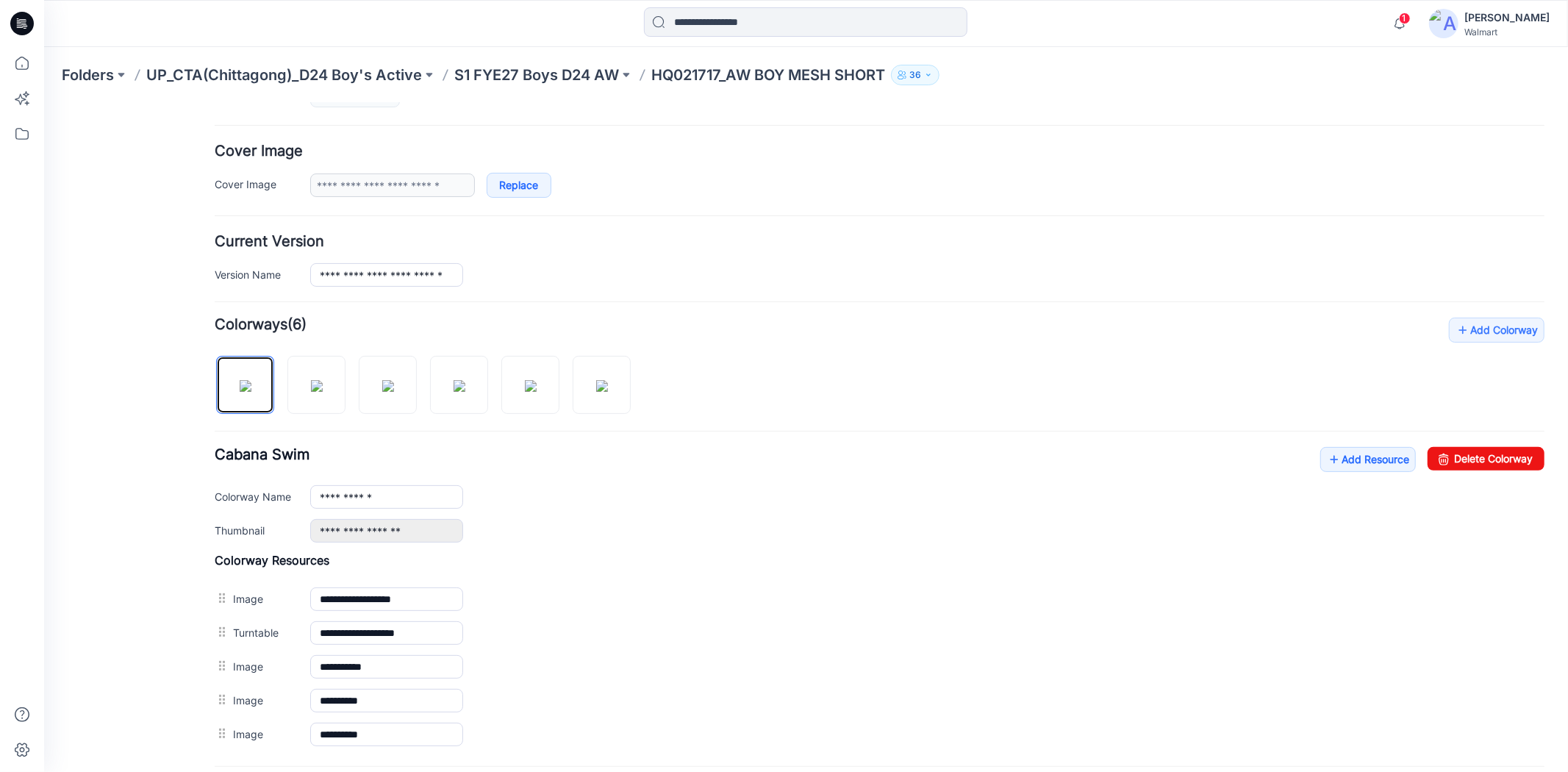
scroll to position [395, 0]
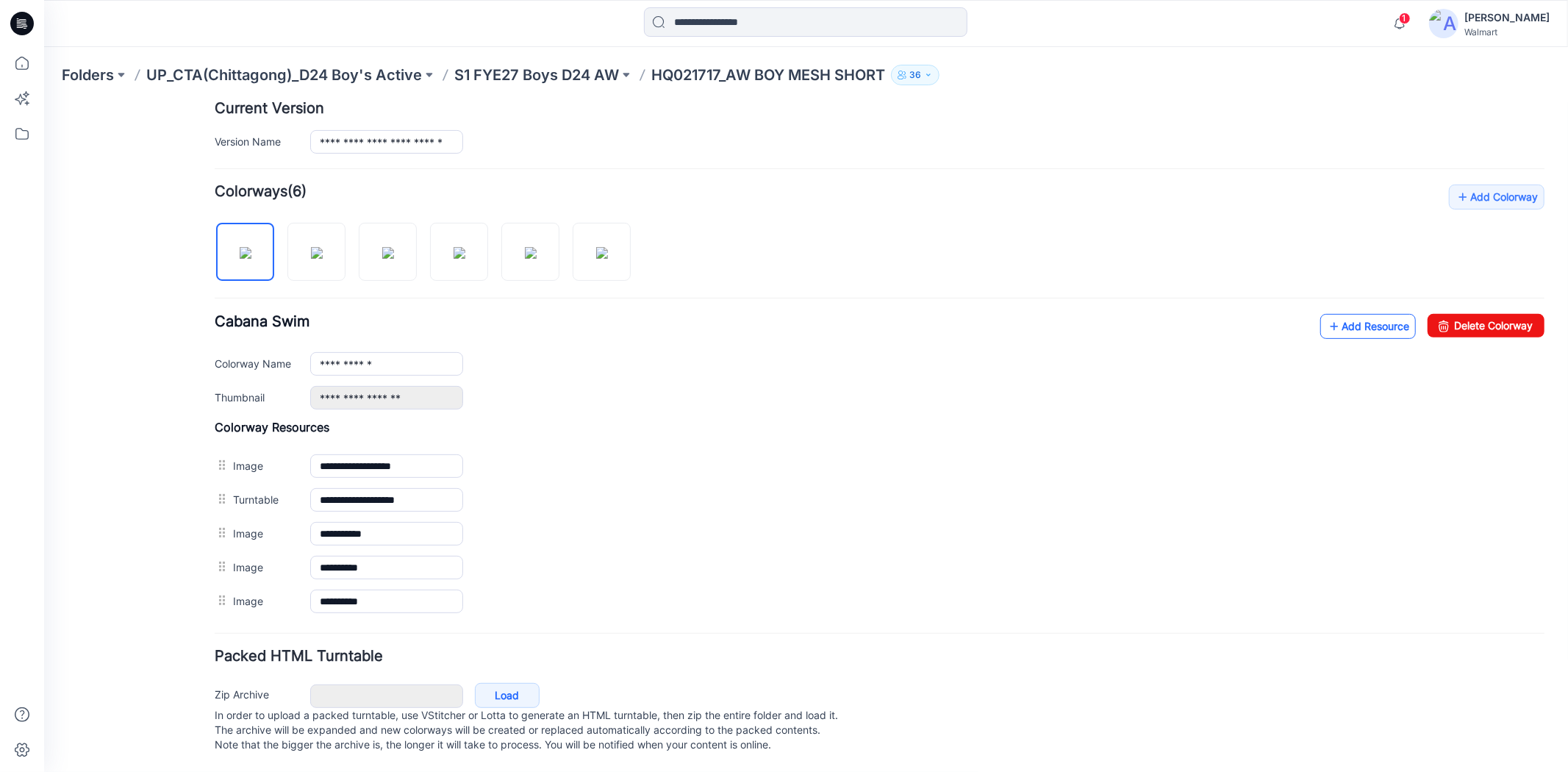
click at [1376, 313] on link "Add Resource" at bounding box center [1367, 325] width 96 height 25
click at [1326, 314] on link "Add Resource" at bounding box center [1367, 325] width 96 height 25
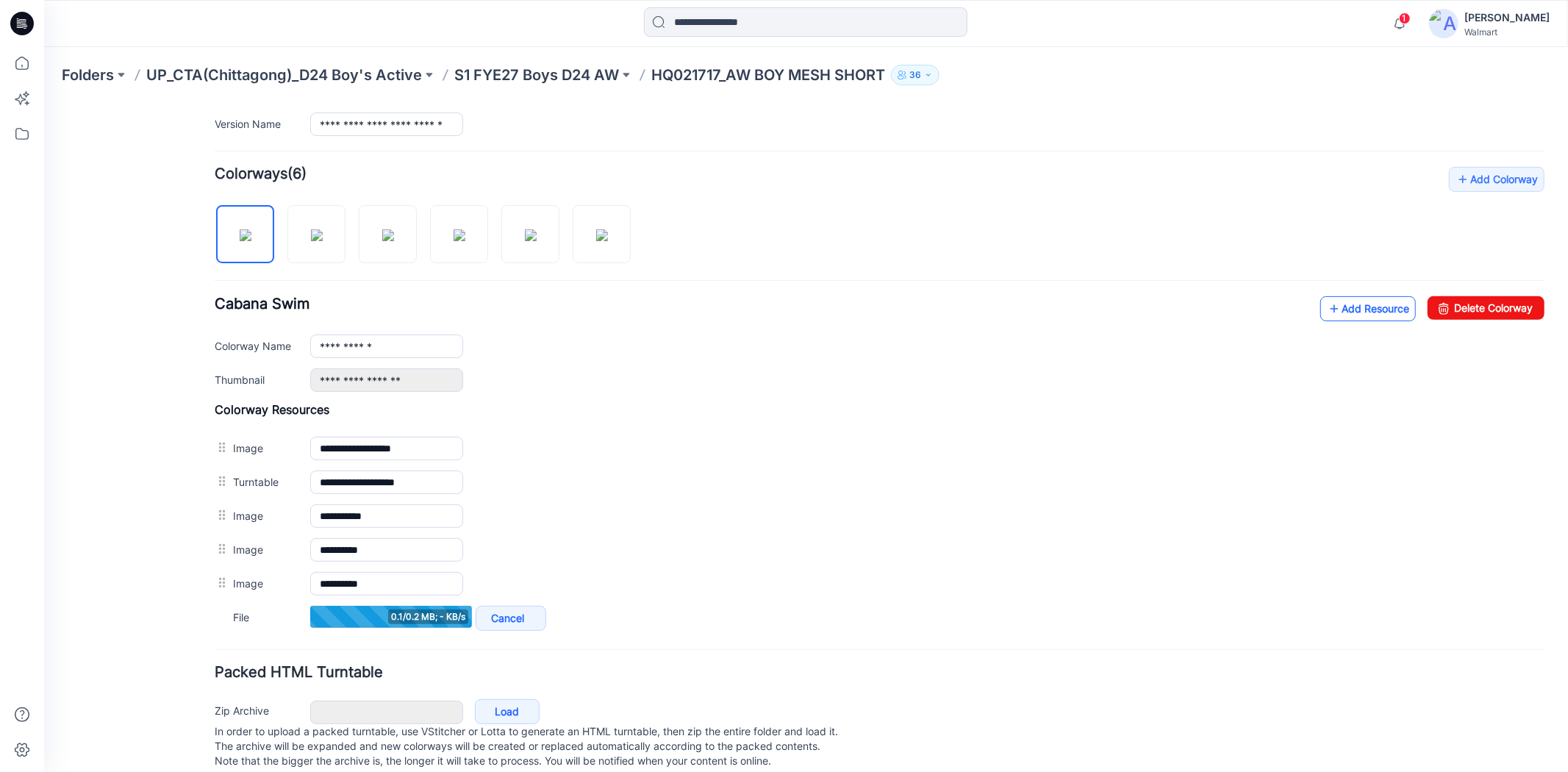
click at [1339, 317] on link "Add Resource" at bounding box center [1367, 308] width 96 height 25
click at [1337, 302] on link "Add Resource" at bounding box center [1367, 308] width 96 height 25
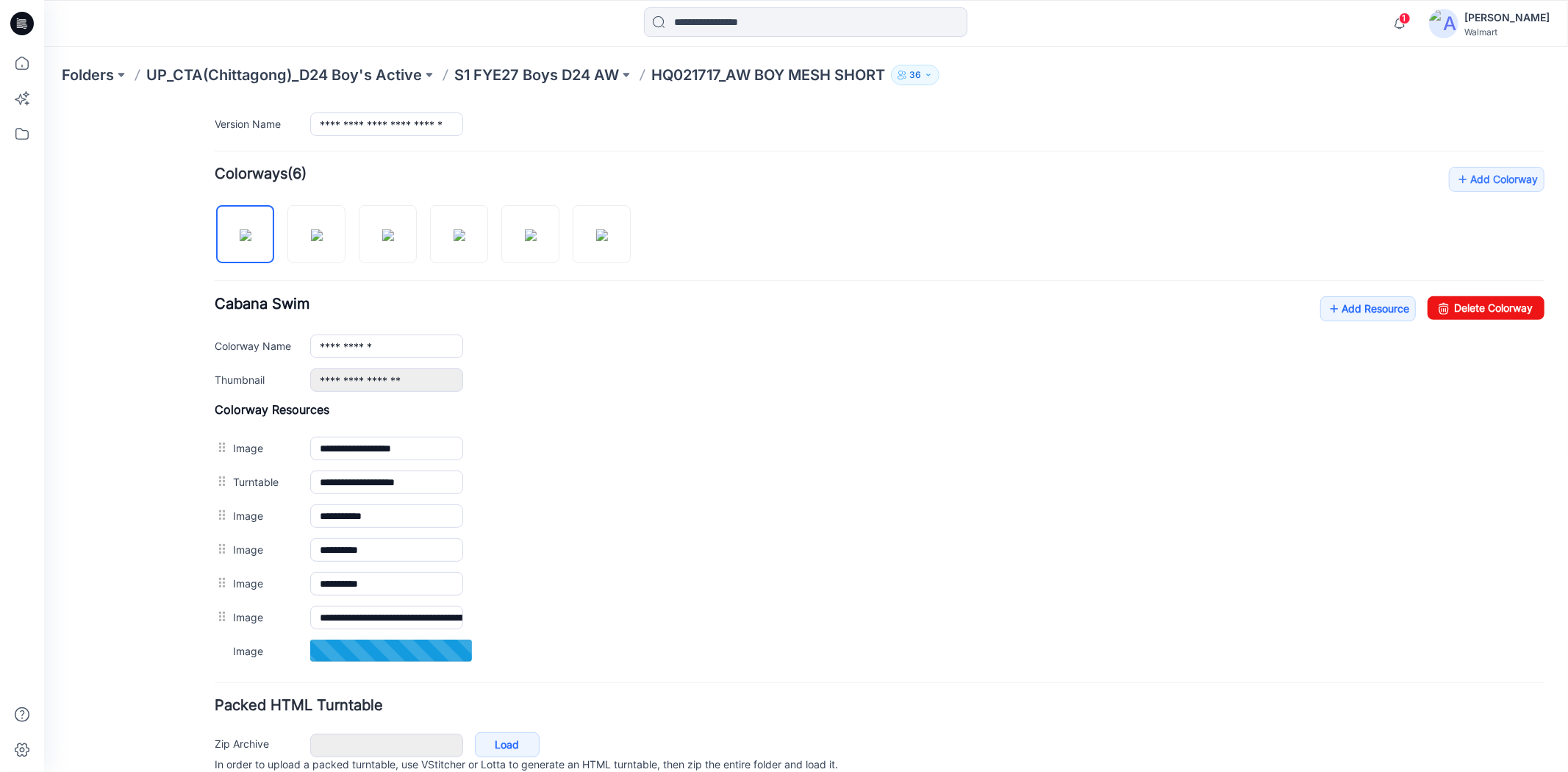
click at [1340, 326] on div "**********" at bounding box center [878, 344] width 1330 height 96
click at [1346, 307] on link "Add Resource" at bounding box center [1367, 308] width 96 height 25
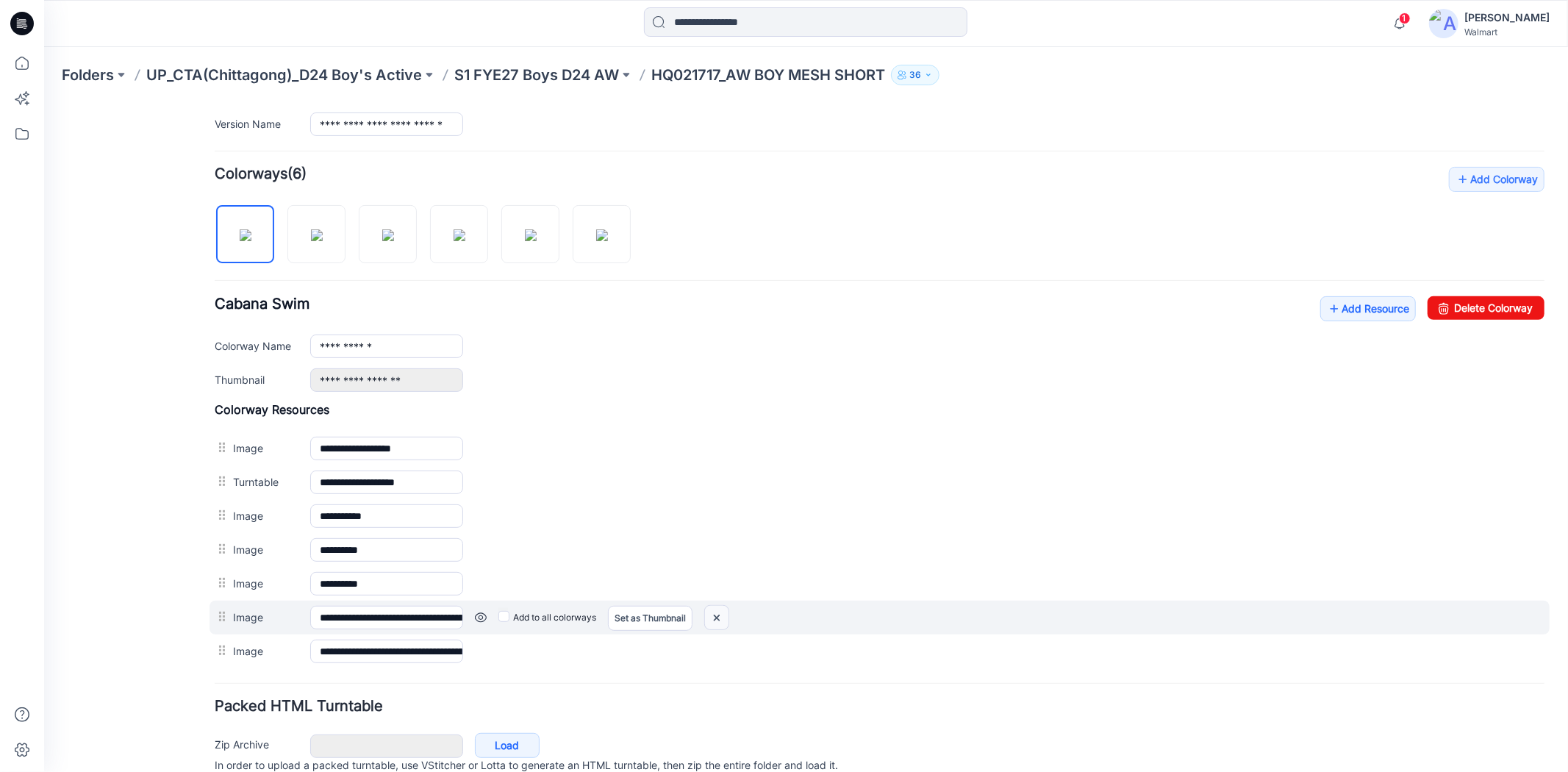
click at [44, 102] on img at bounding box center [44, 102] width 0 height 0
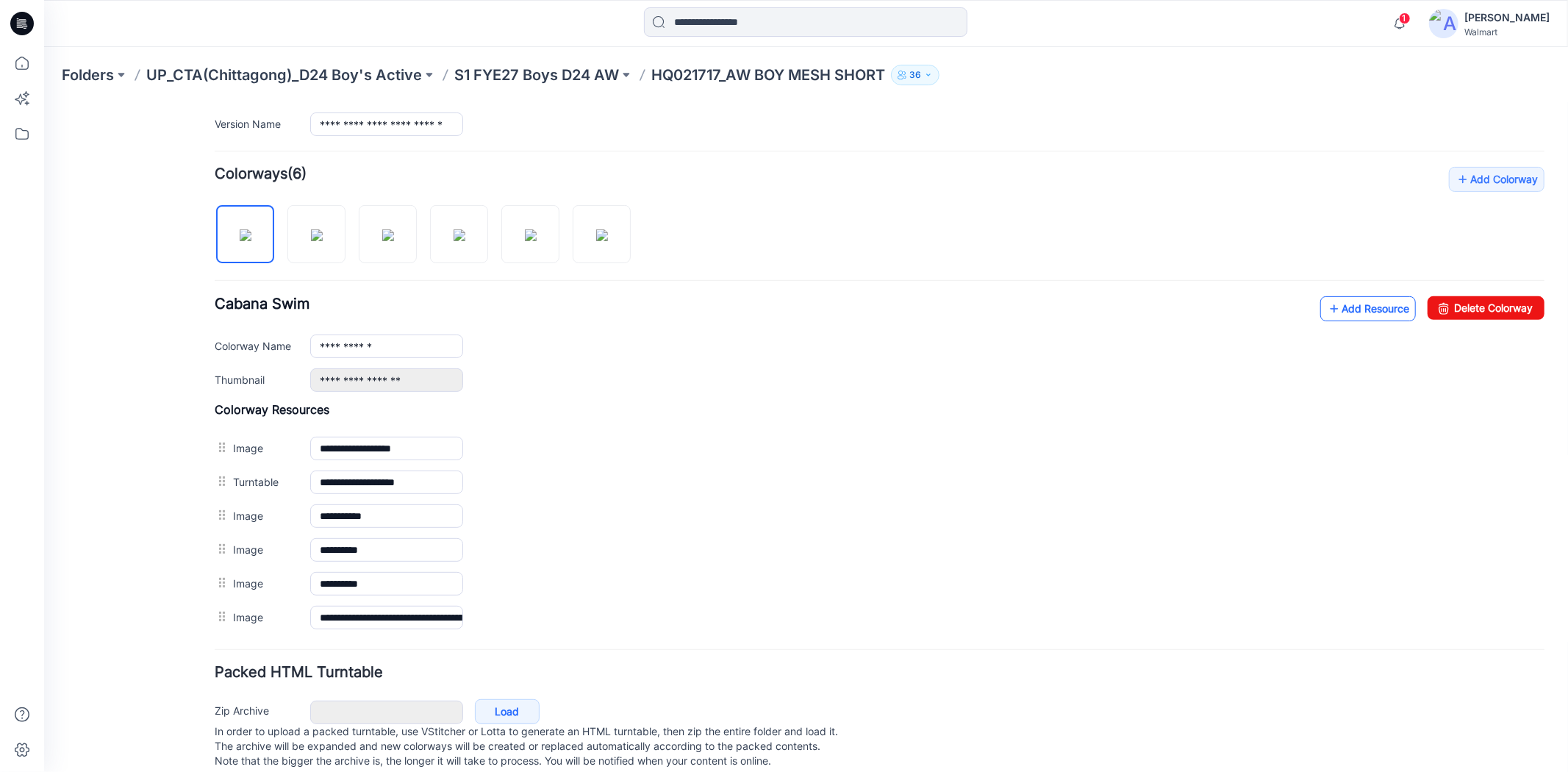
click at [1379, 307] on link "Add Resource" at bounding box center [1367, 308] width 96 height 25
click at [1377, 305] on link "Add Resource" at bounding box center [1367, 308] width 96 height 25
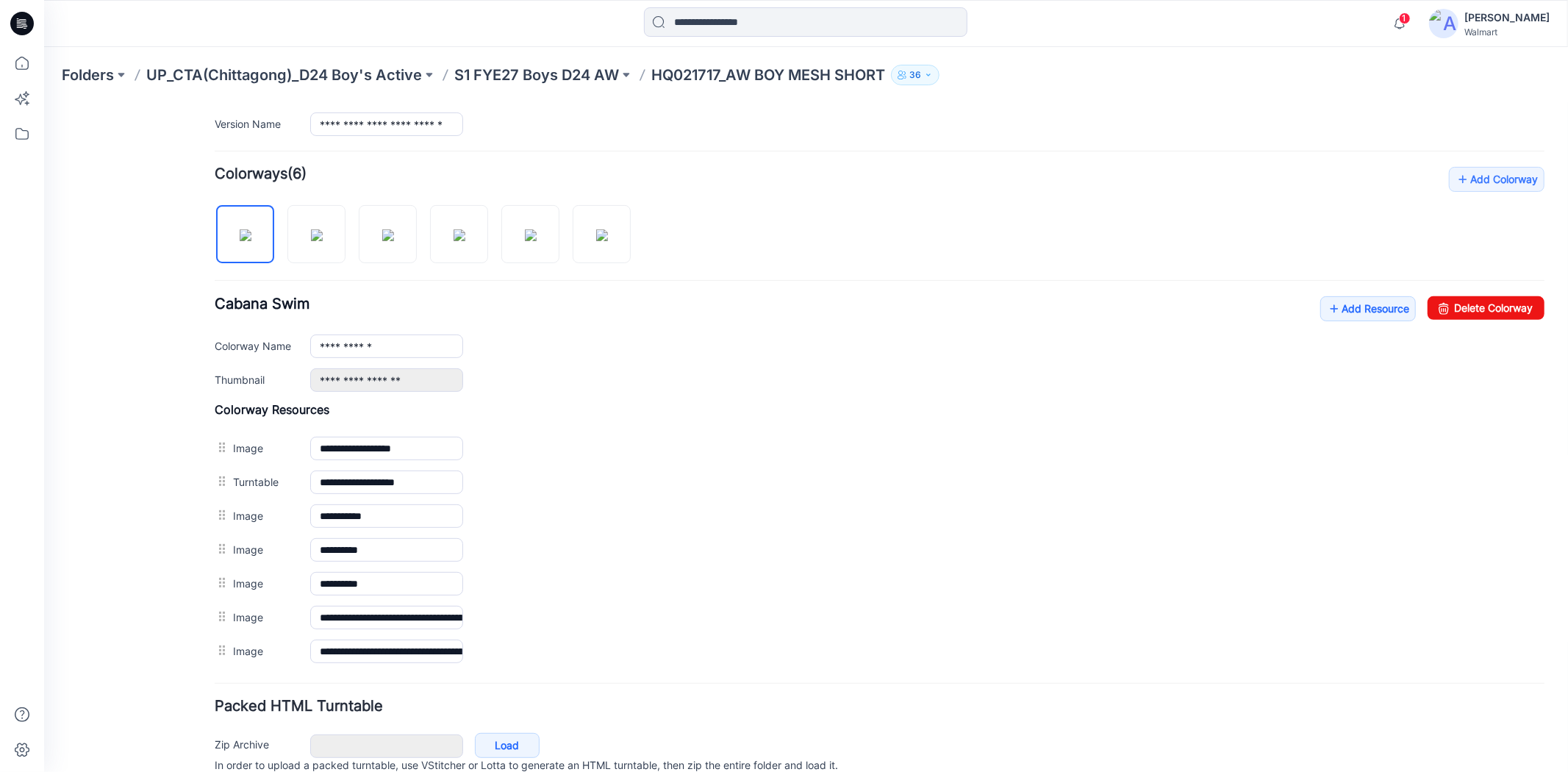
click at [1338, 321] on div "**********" at bounding box center [878, 344] width 1330 height 96
click at [1338, 316] on link "Add Resource" at bounding box center [1367, 308] width 96 height 25
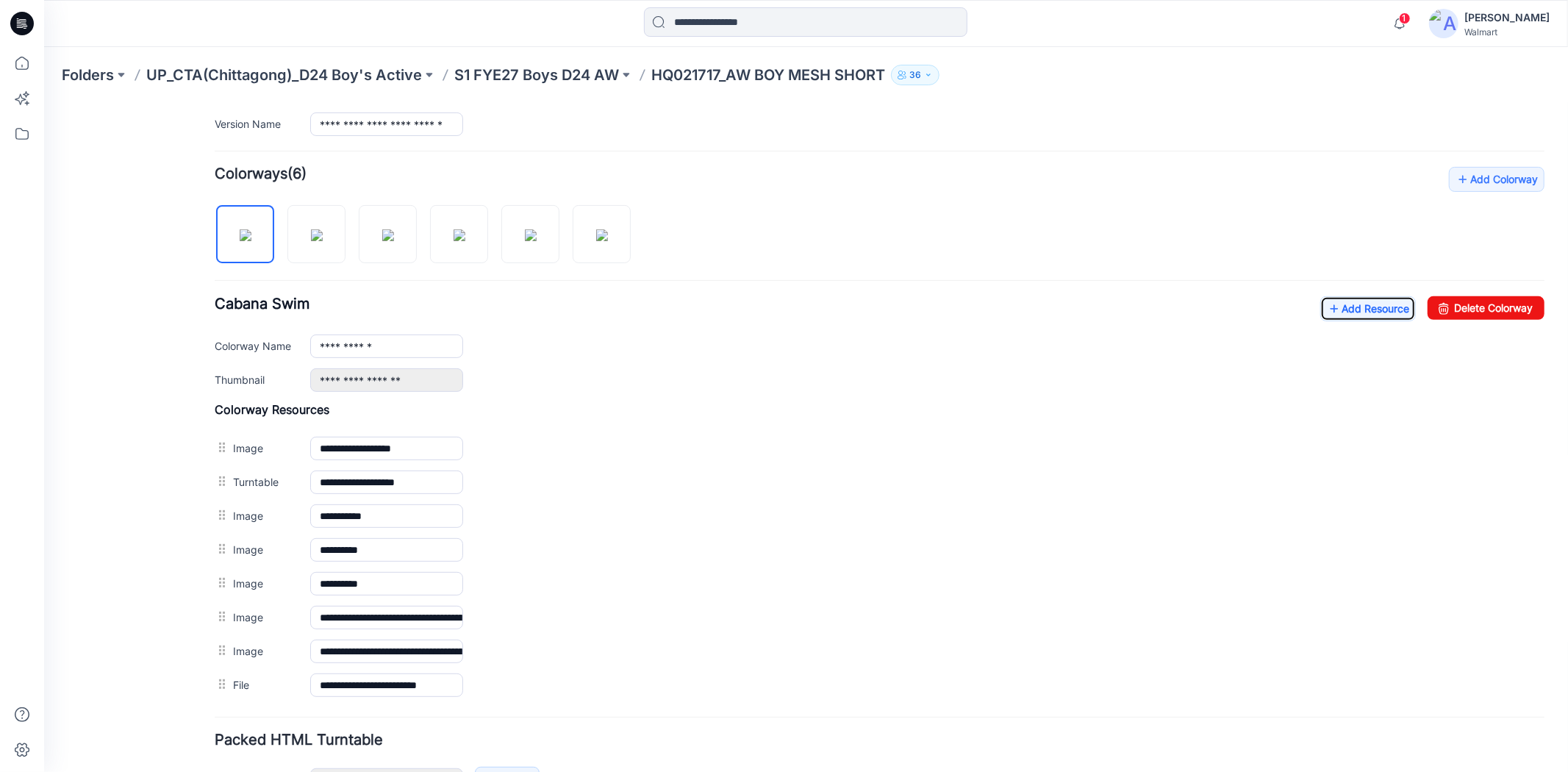
scroll to position [0, 0]
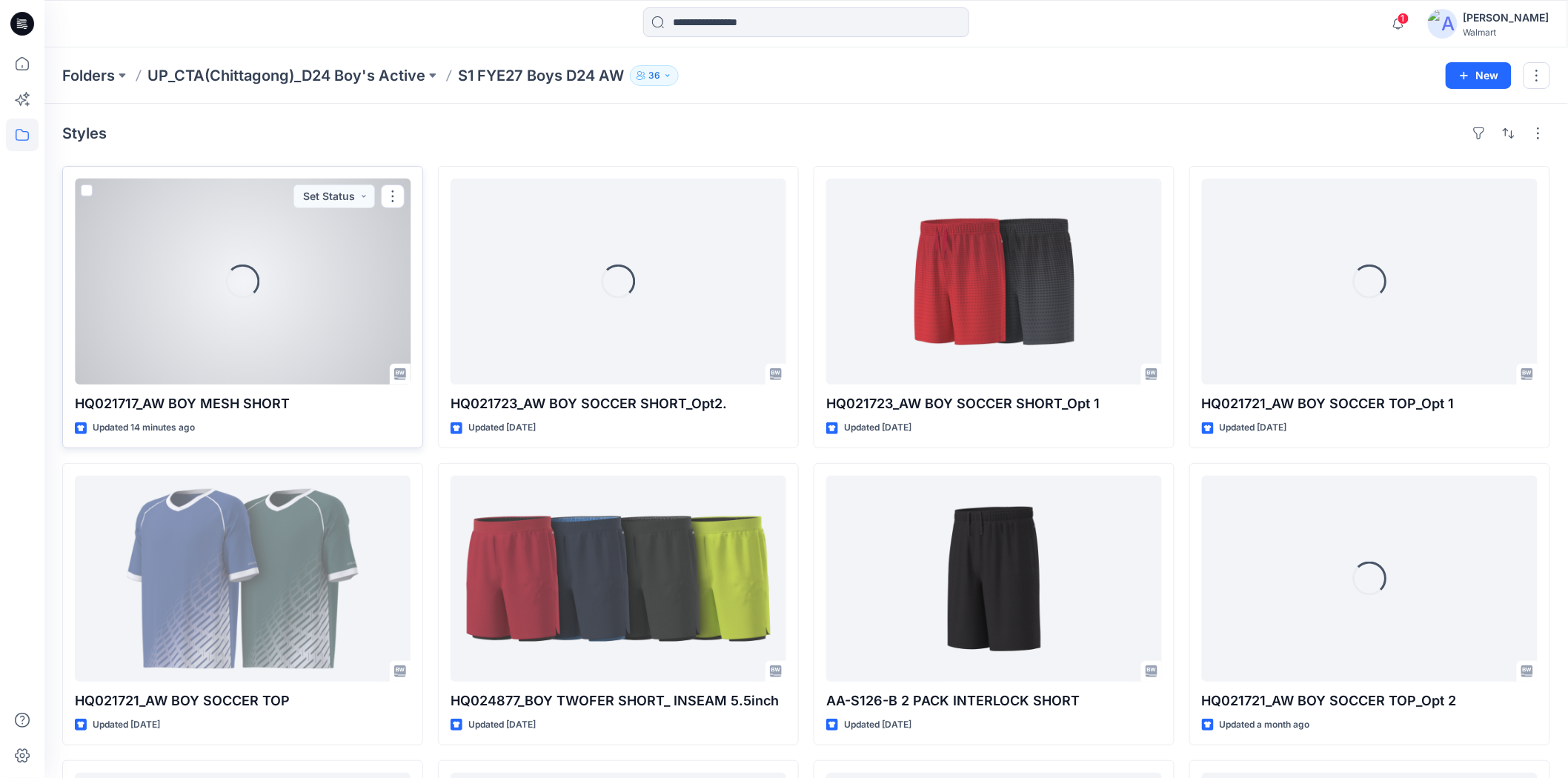
click at [234, 300] on div "Loading..." at bounding box center [243, 281] width 336 height 206
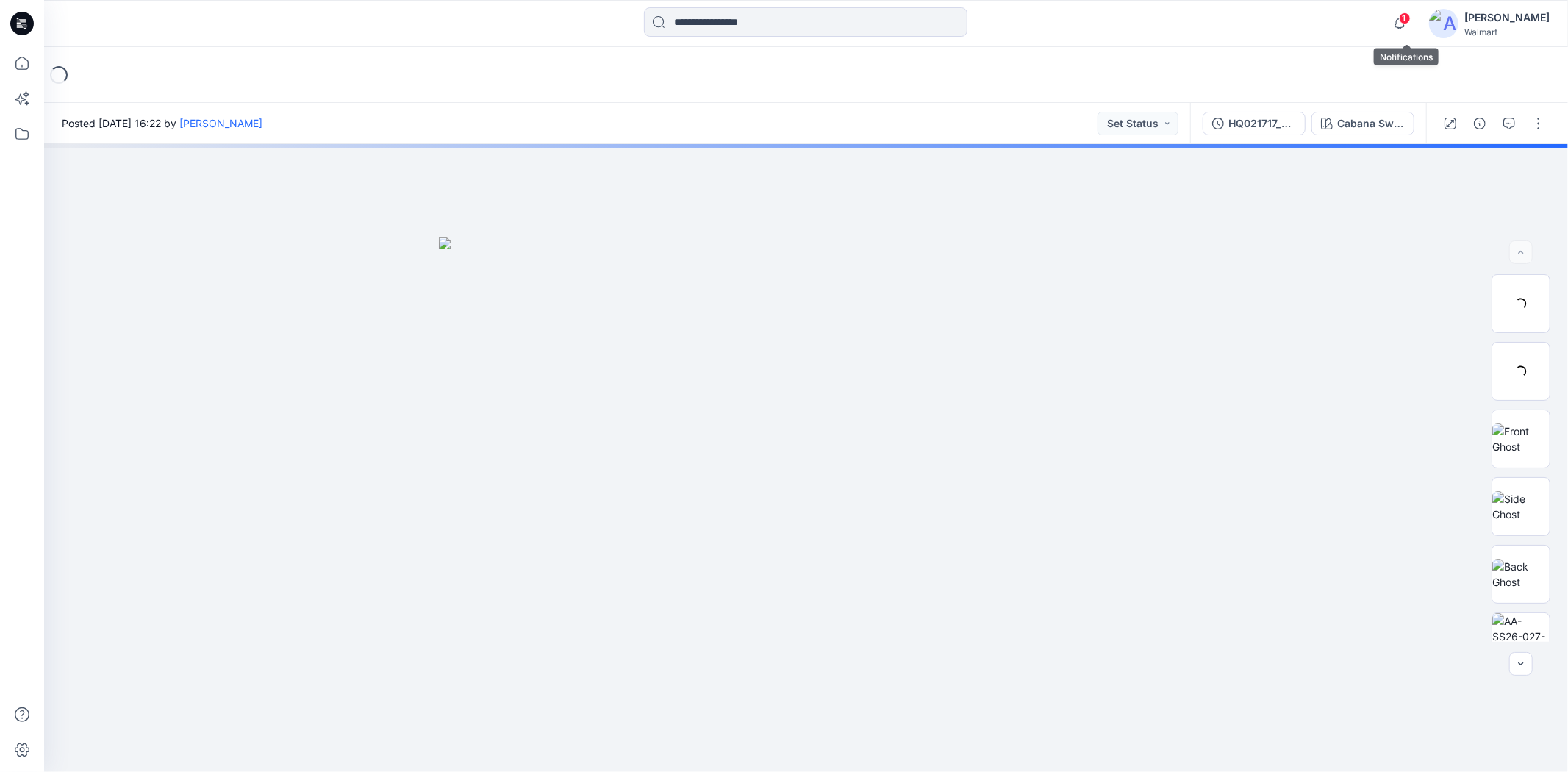
click at [1410, 24] on span "1" at bounding box center [1404, 17] width 11 height 11
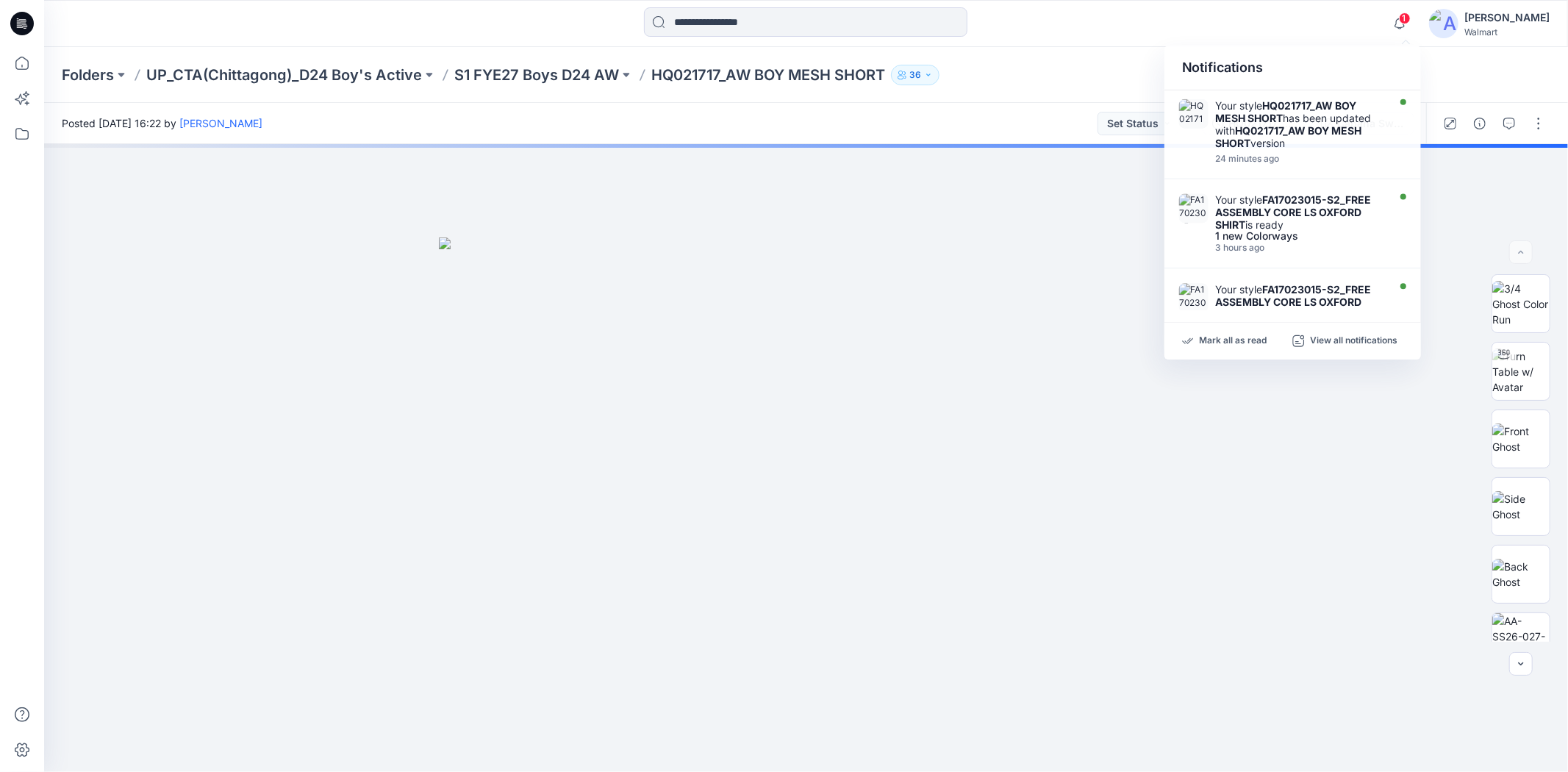
click at [1283, 10] on div "1 Notifications Your style HQ021717_AW BOY MESH SHORT has been updated with HQ0…" at bounding box center [806, 23] width 1524 height 32
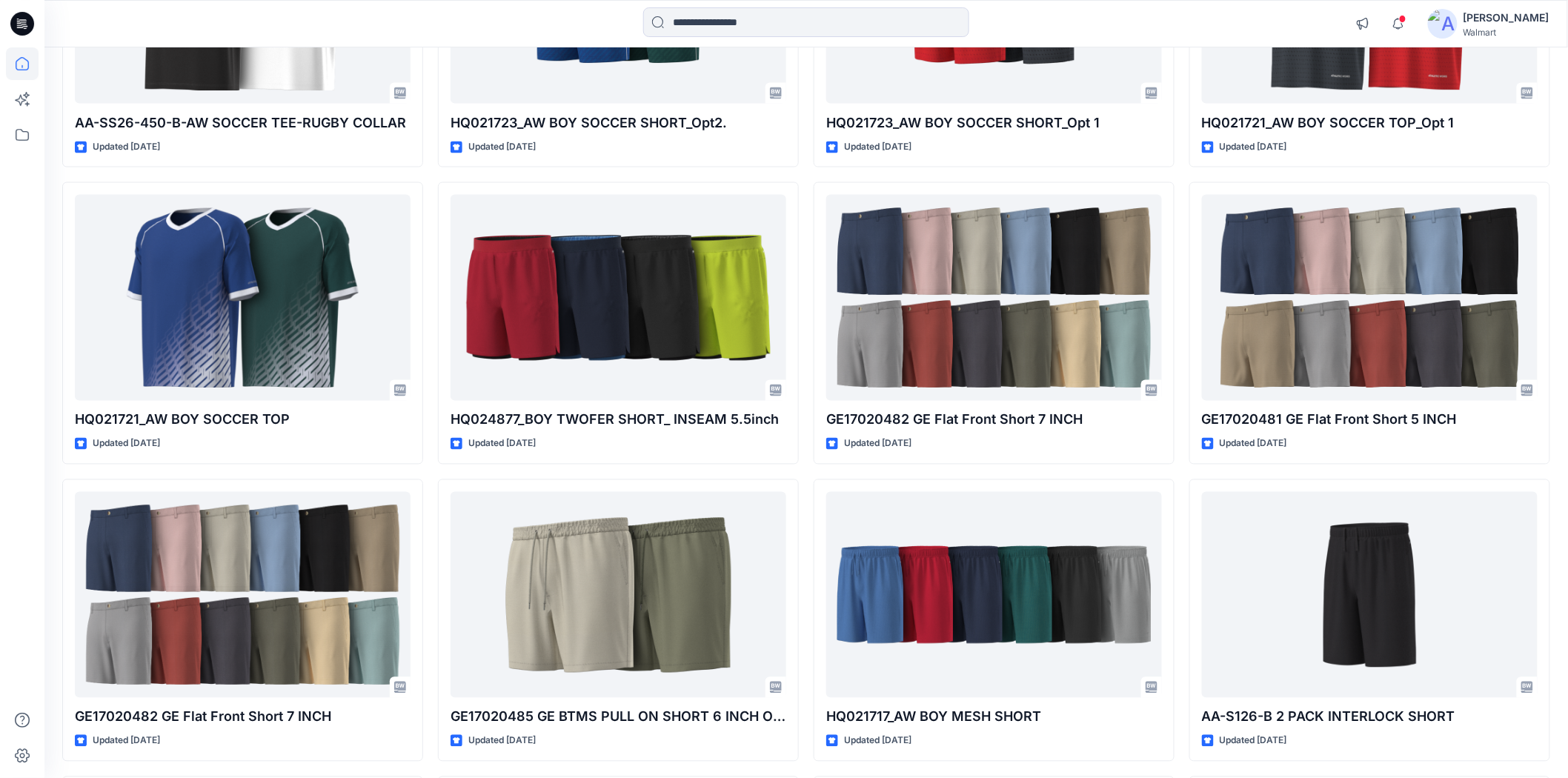
scroll to position [3293, 0]
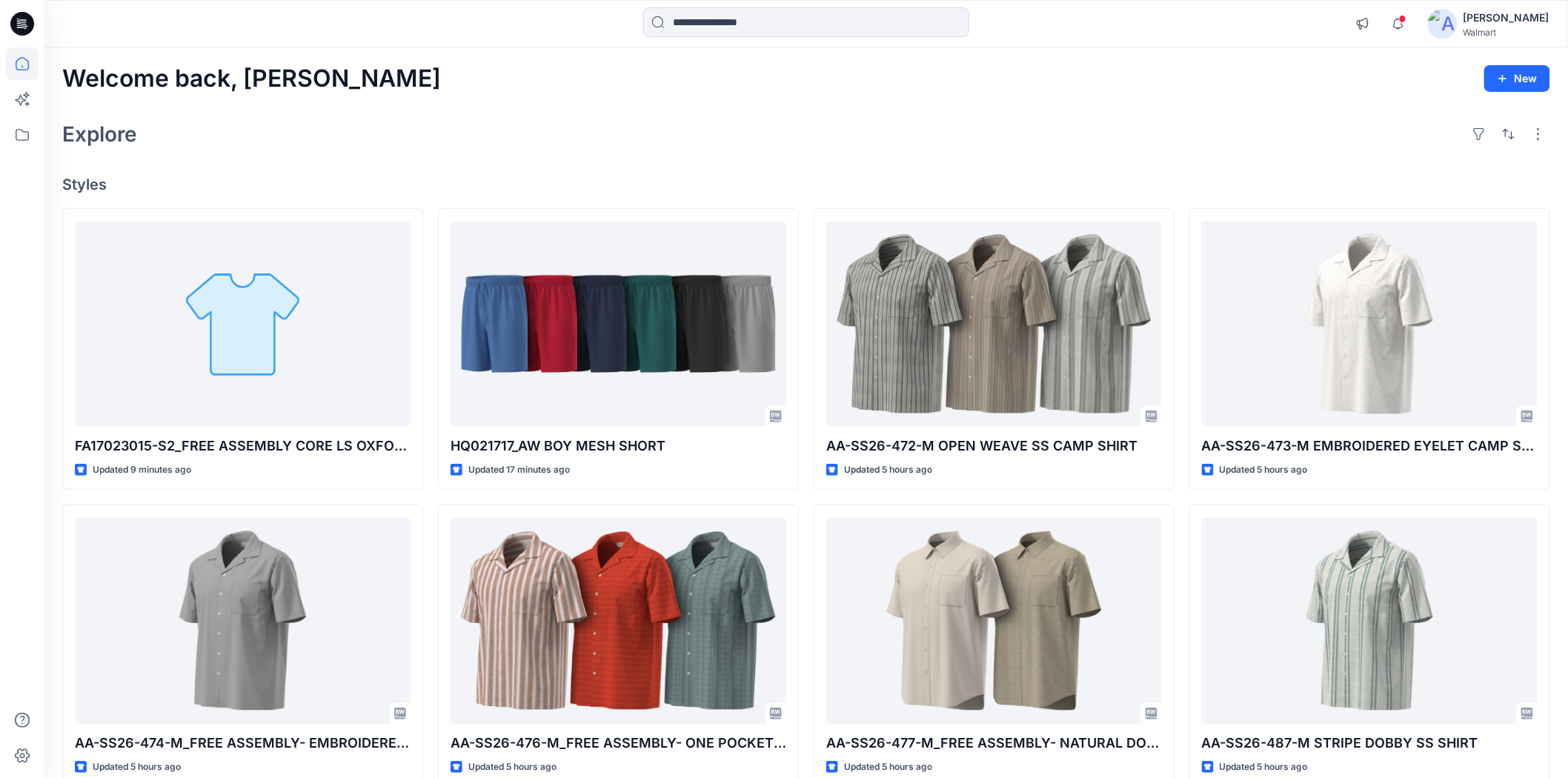
drag, startPoint x: 461, startPoint y: 109, endPoint x: 461, endPoint y: 119, distance: 10.0
click at [461, 109] on div "Welcome back, [PERSON_NAME] New Explore Styles FA17023015-S2_FREE ASSEMBLY CORE…" at bounding box center [806, 601] width 1523 height 1108
click at [989, 65] on div "Welcome back, [PERSON_NAME] New" at bounding box center [806, 78] width 1488 height 27
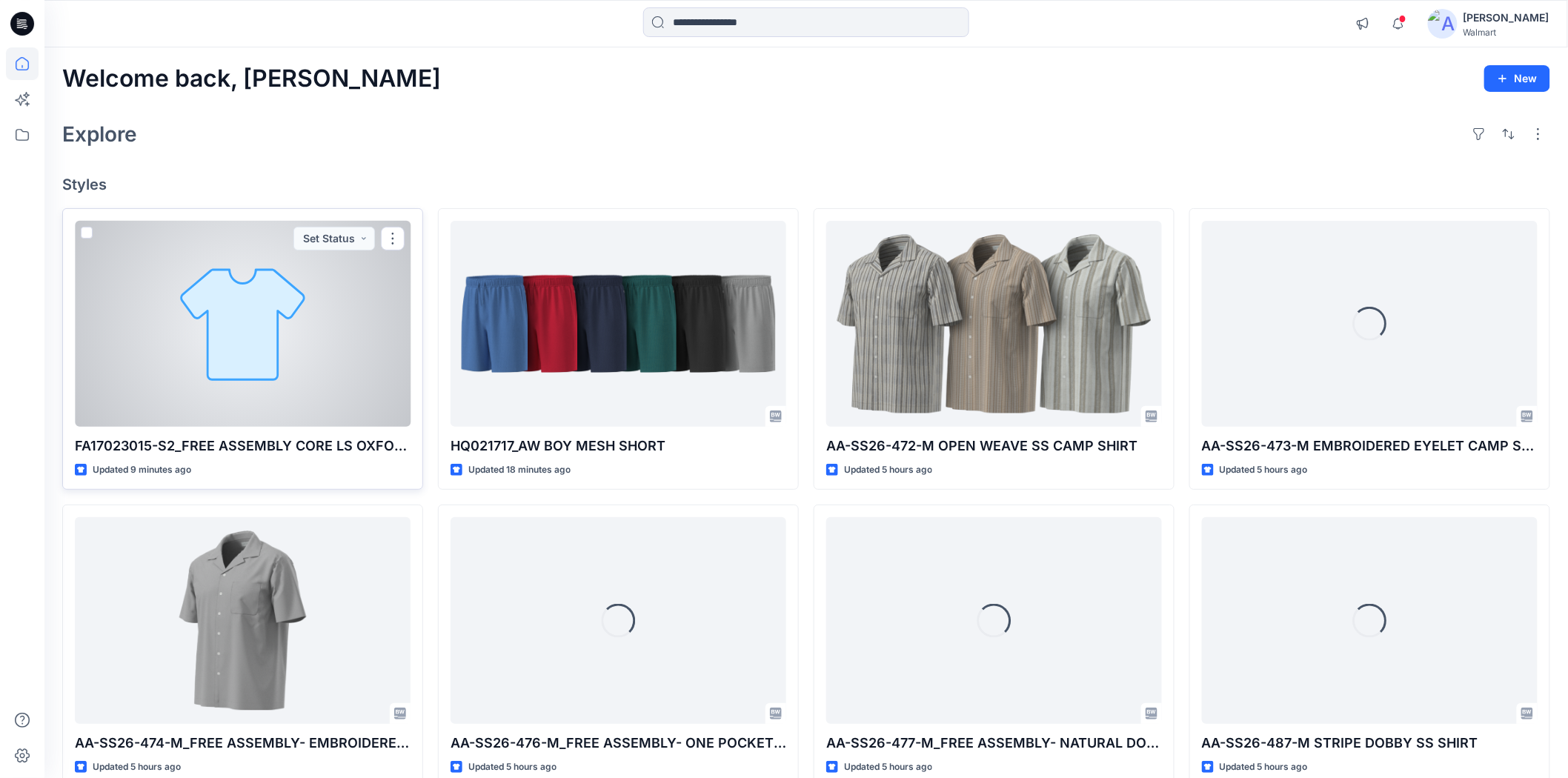
click at [250, 343] on div at bounding box center [243, 324] width 336 height 206
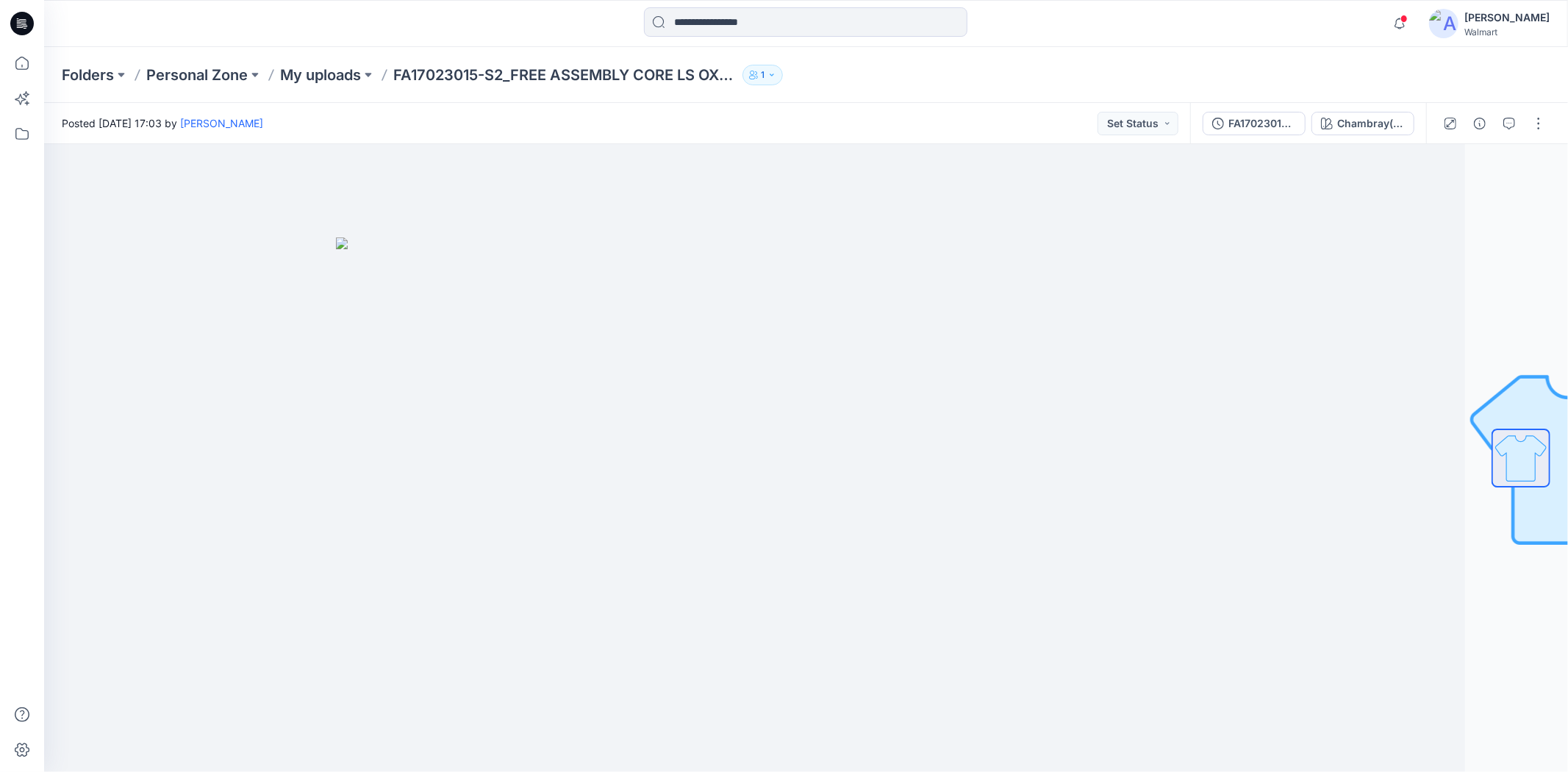
click at [1476, 64] on div "Folders Personal Zone My uploads FA17023015-S2_FREE ASSEMBLY CORE LS OXFORD SHI…" at bounding box center [806, 75] width 1524 height 56
click at [1544, 129] on button "button" at bounding box center [1538, 123] width 24 height 24
click at [1452, 196] on p "Edit" at bounding box center [1444, 198] width 18 height 16
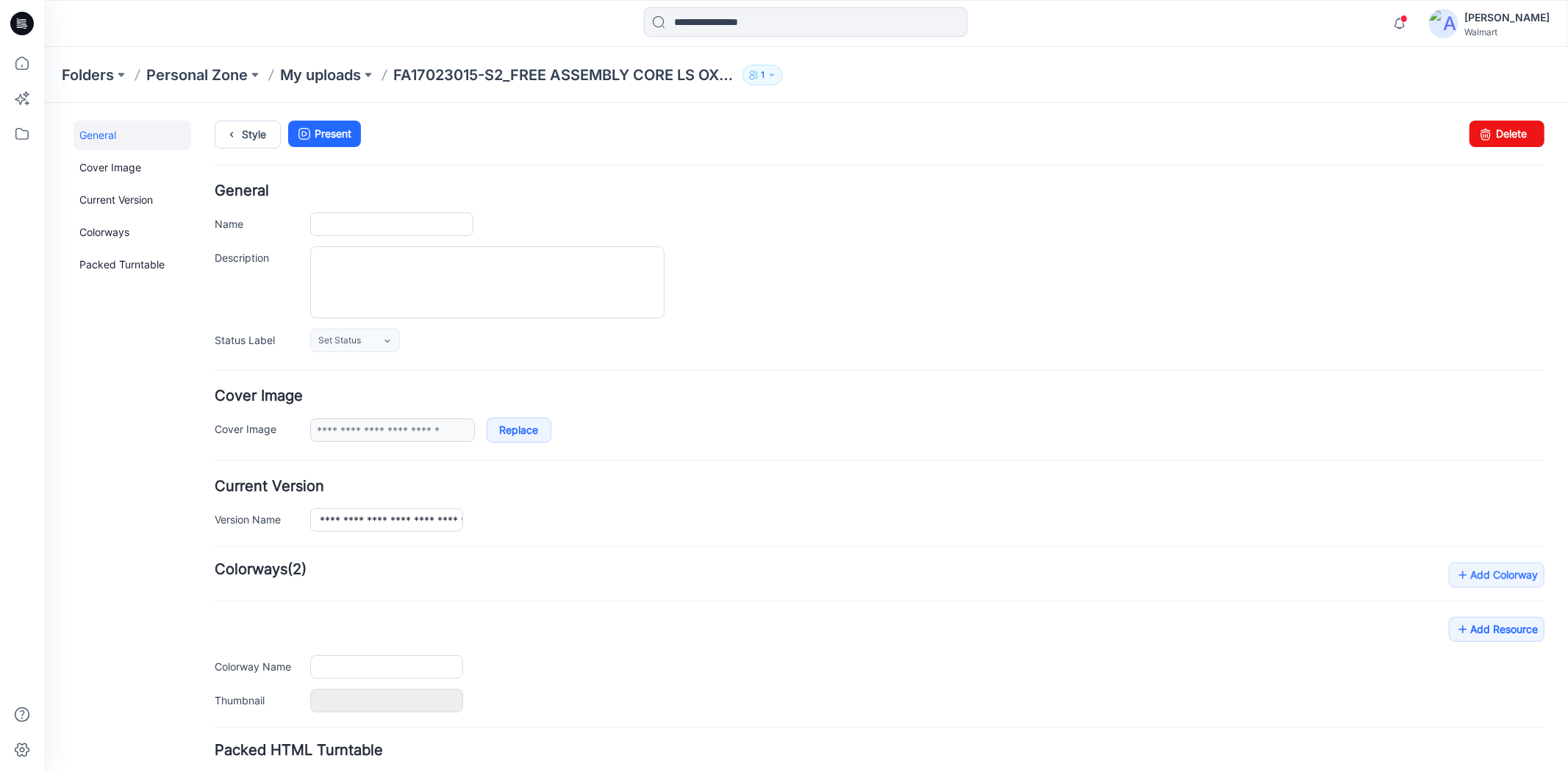
type input "**********"
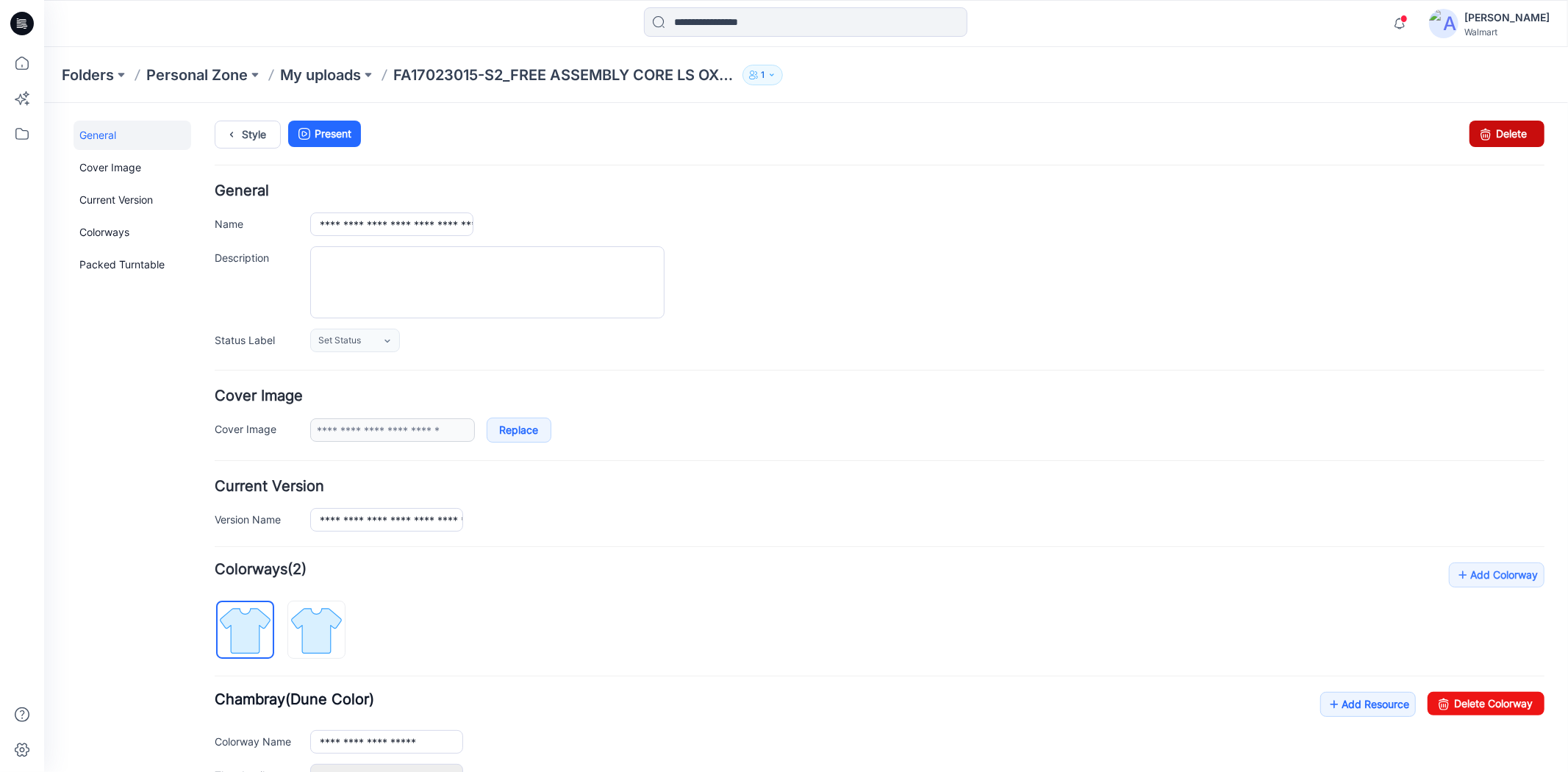
click at [1497, 139] on link "Delete" at bounding box center [1506, 133] width 75 height 26
